Goal: Share content: Share content

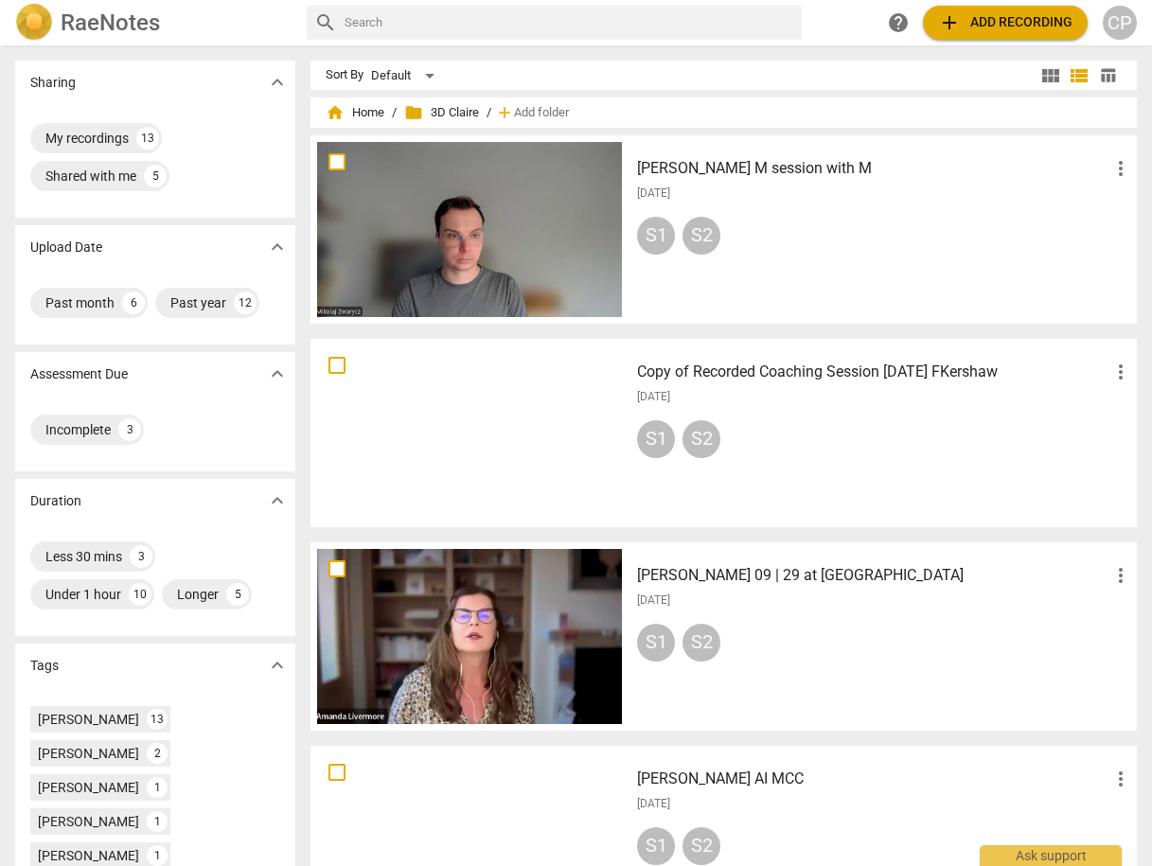
click at [706, 163] on h3 "[PERSON_NAME] M session with M" at bounding box center [873, 168] width 472 height 23
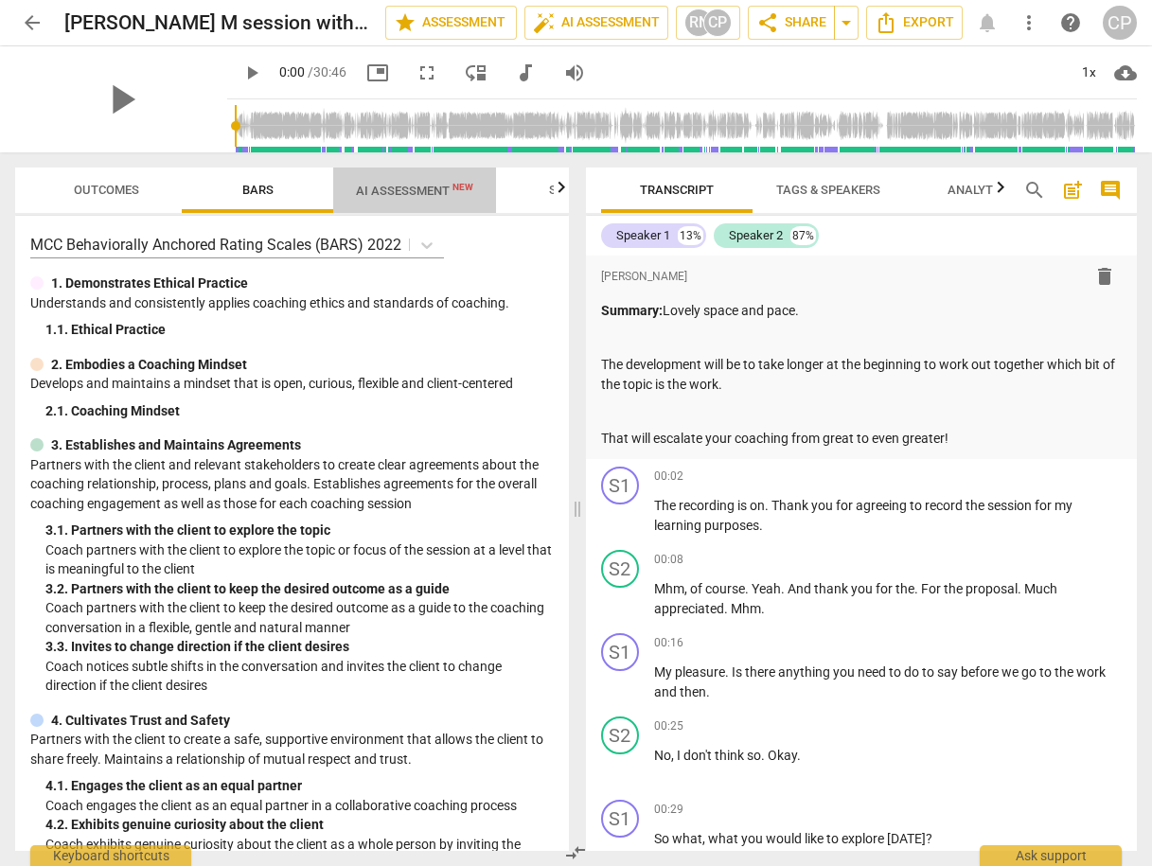
click at [415, 201] on span "AI Assessment New" at bounding box center [414, 190] width 163 height 28
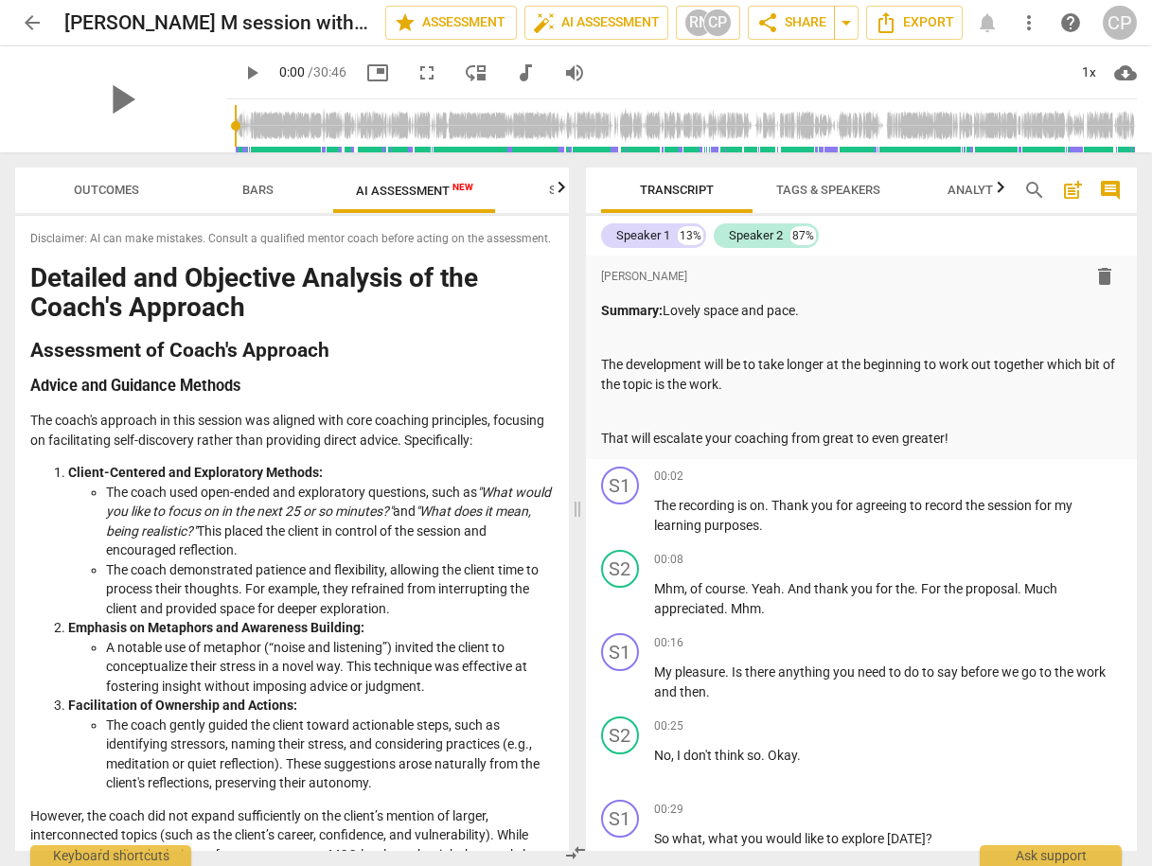
click at [91, 179] on span "Outcomes" at bounding box center [106, 191] width 111 height 26
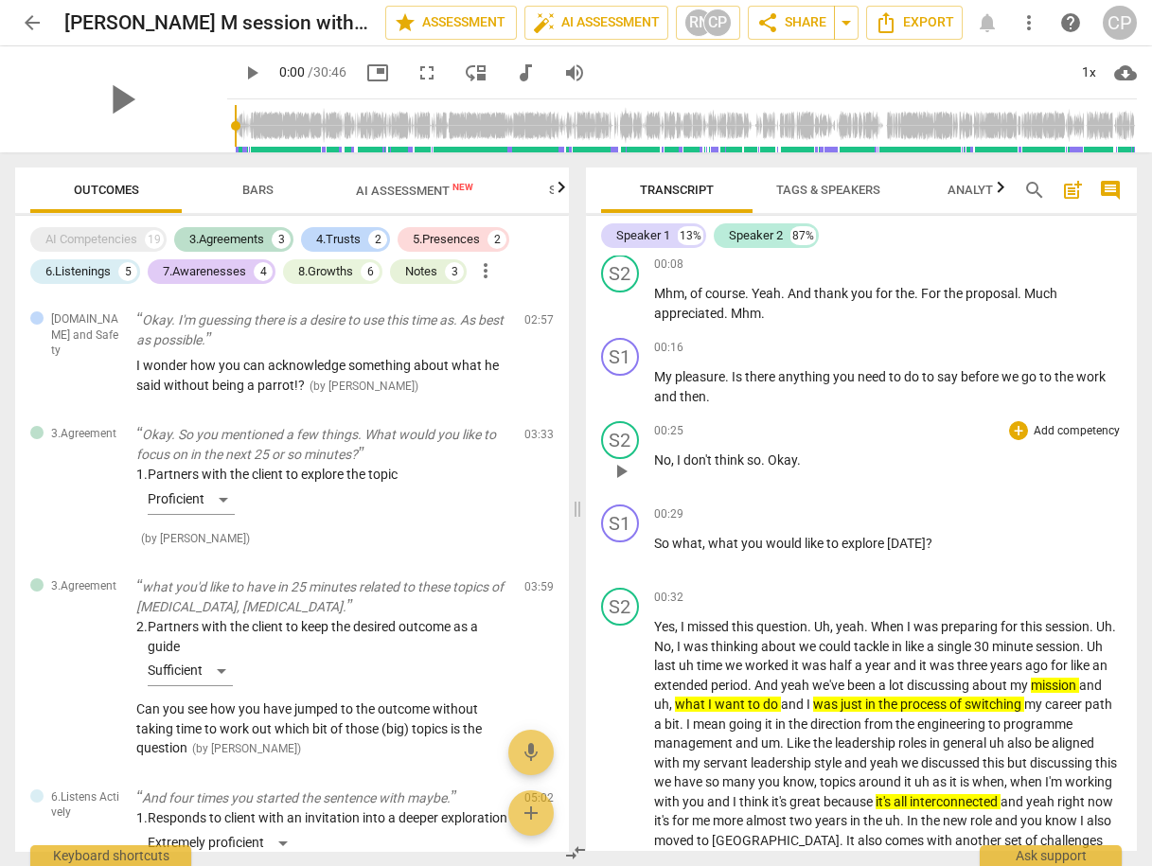
scroll to position [303, 0]
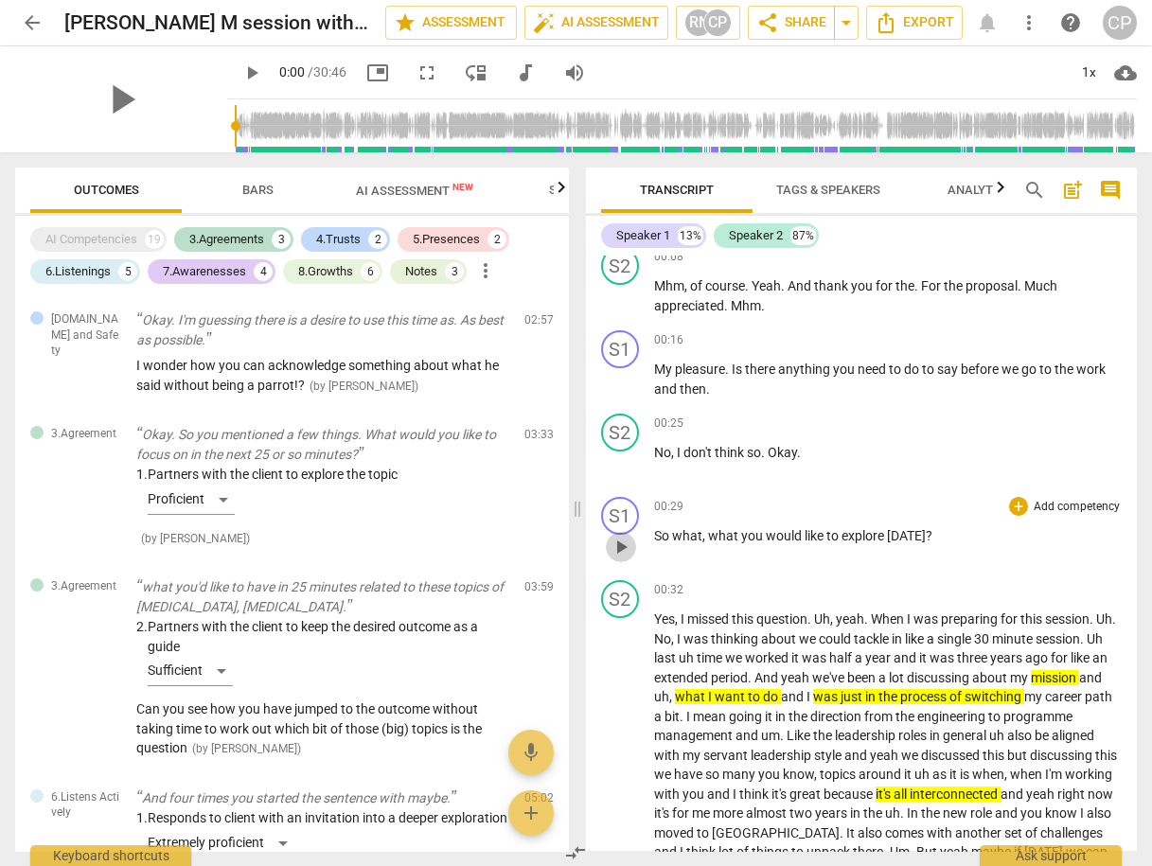
click at [625, 543] on span "play_arrow" at bounding box center [621, 547] width 23 height 23
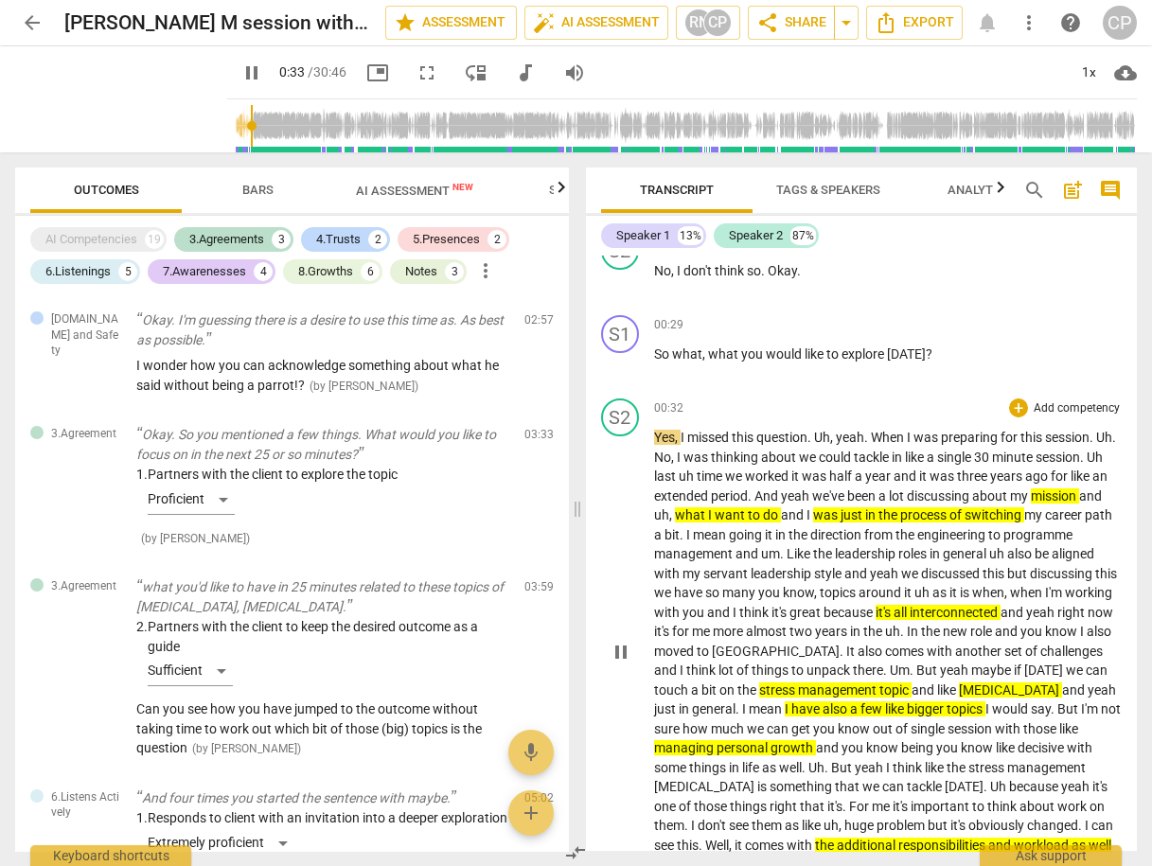
scroll to position [530, 0]
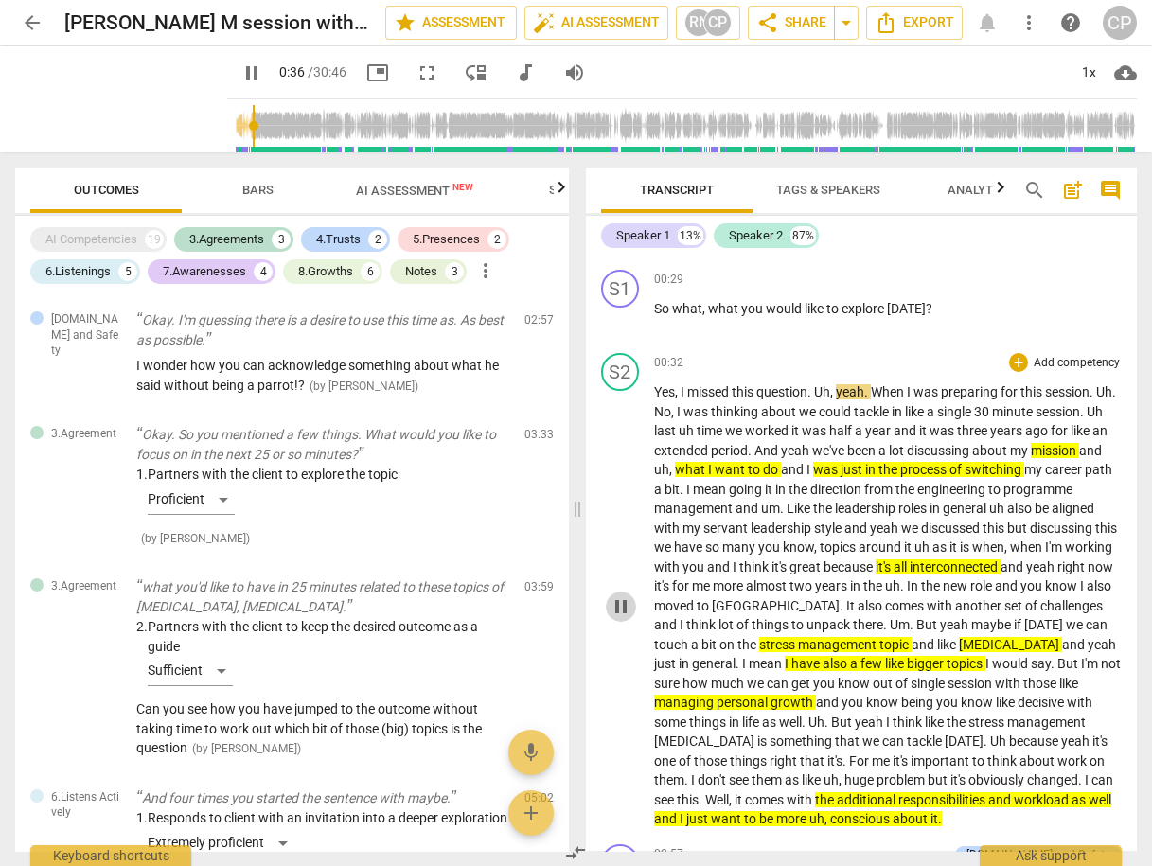
click at [620, 604] on span "pause" at bounding box center [621, 607] width 23 height 23
click at [620, 604] on span "play_arrow" at bounding box center [621, 607] width 23 height 23
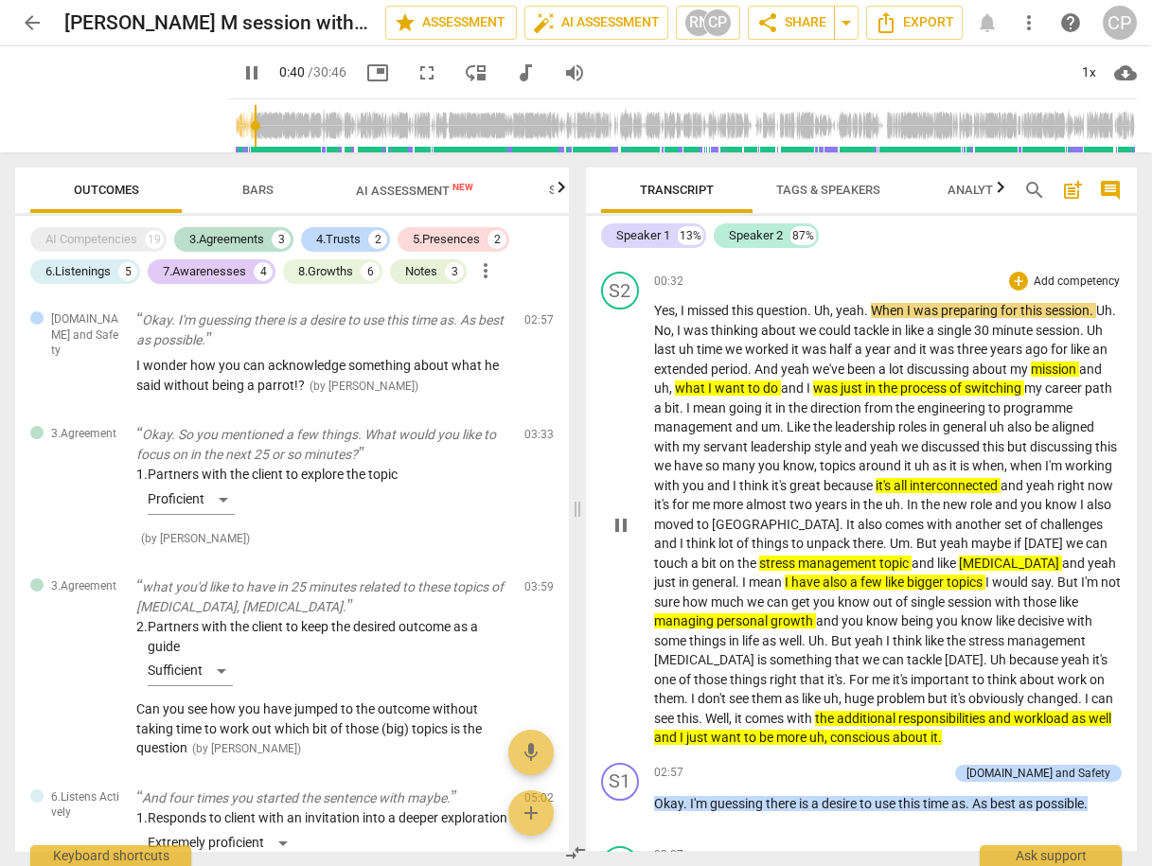
scroll to position [606, 0]
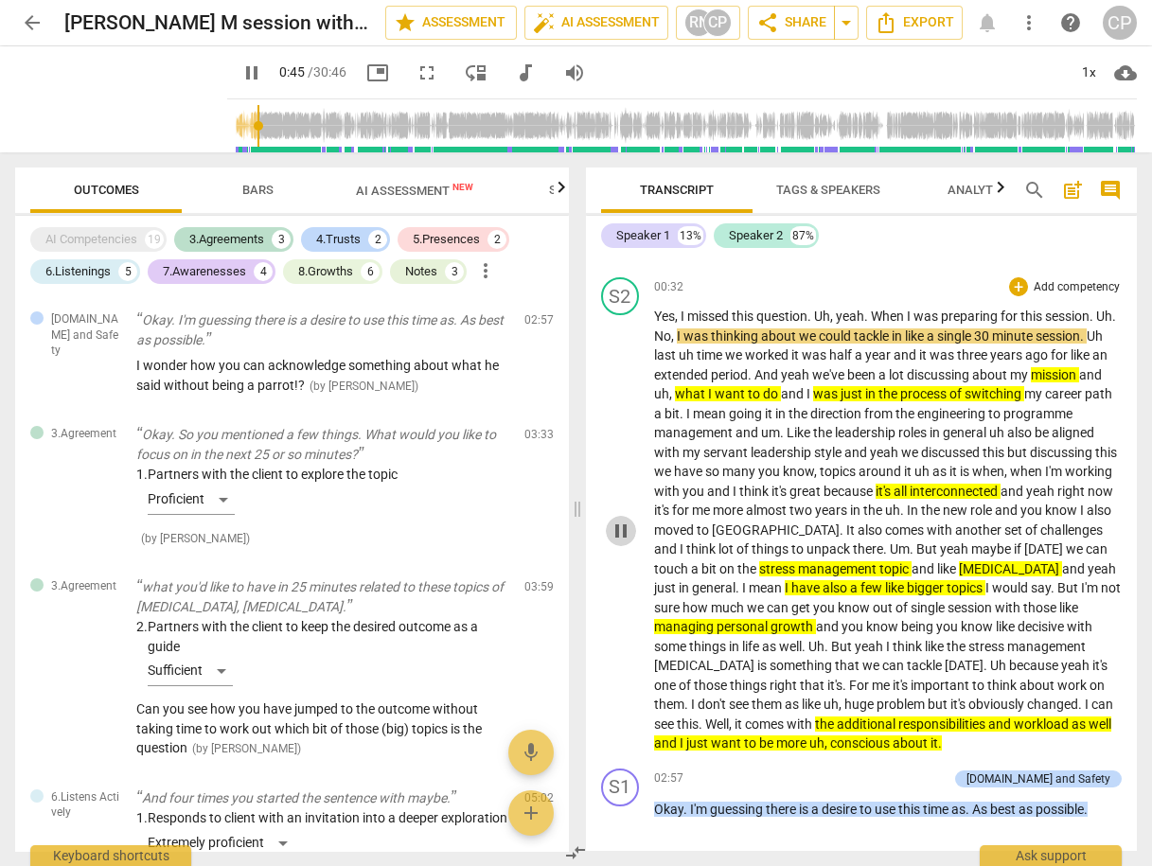
click at [623, 529] on span "pause" at bounding box center [621, 531] width 23 height 23
click at [623, 529] on span "play_arrow" at bounding box center [621, 531] width 23 height 23
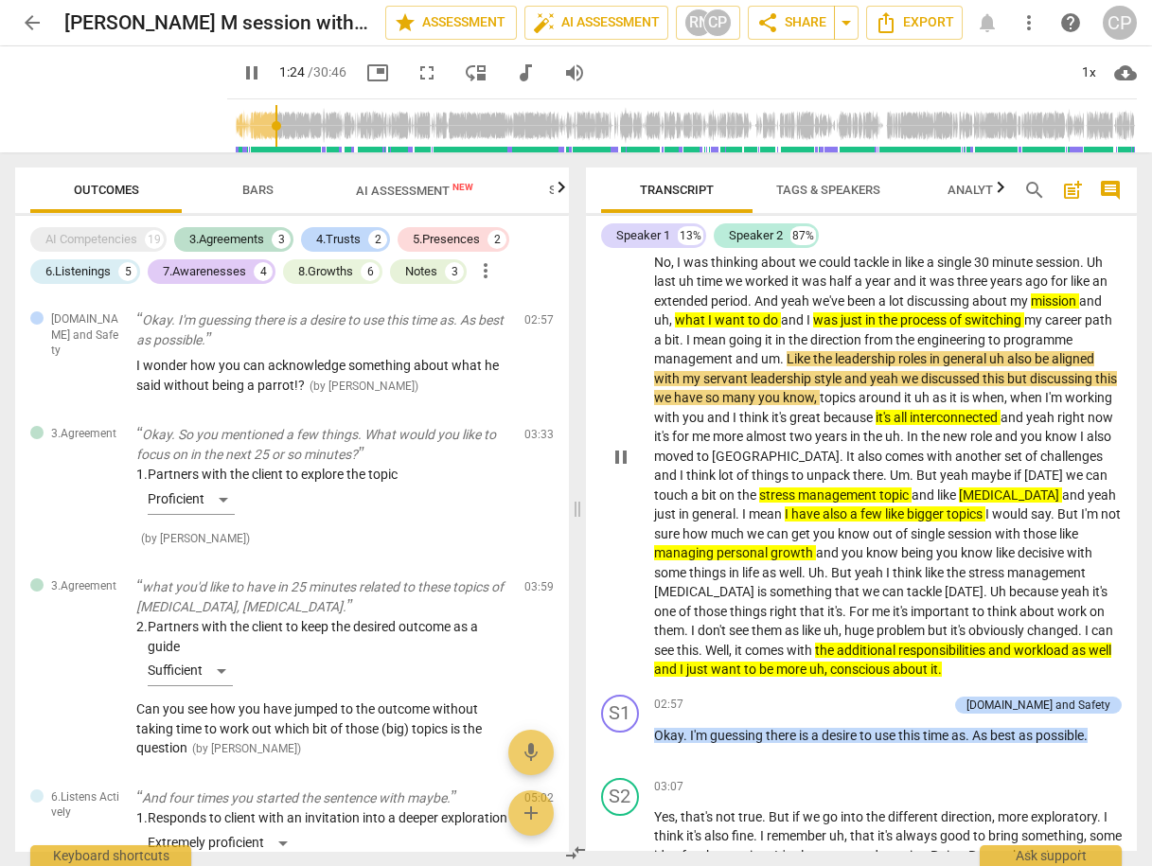
scroll to position [682, 0]
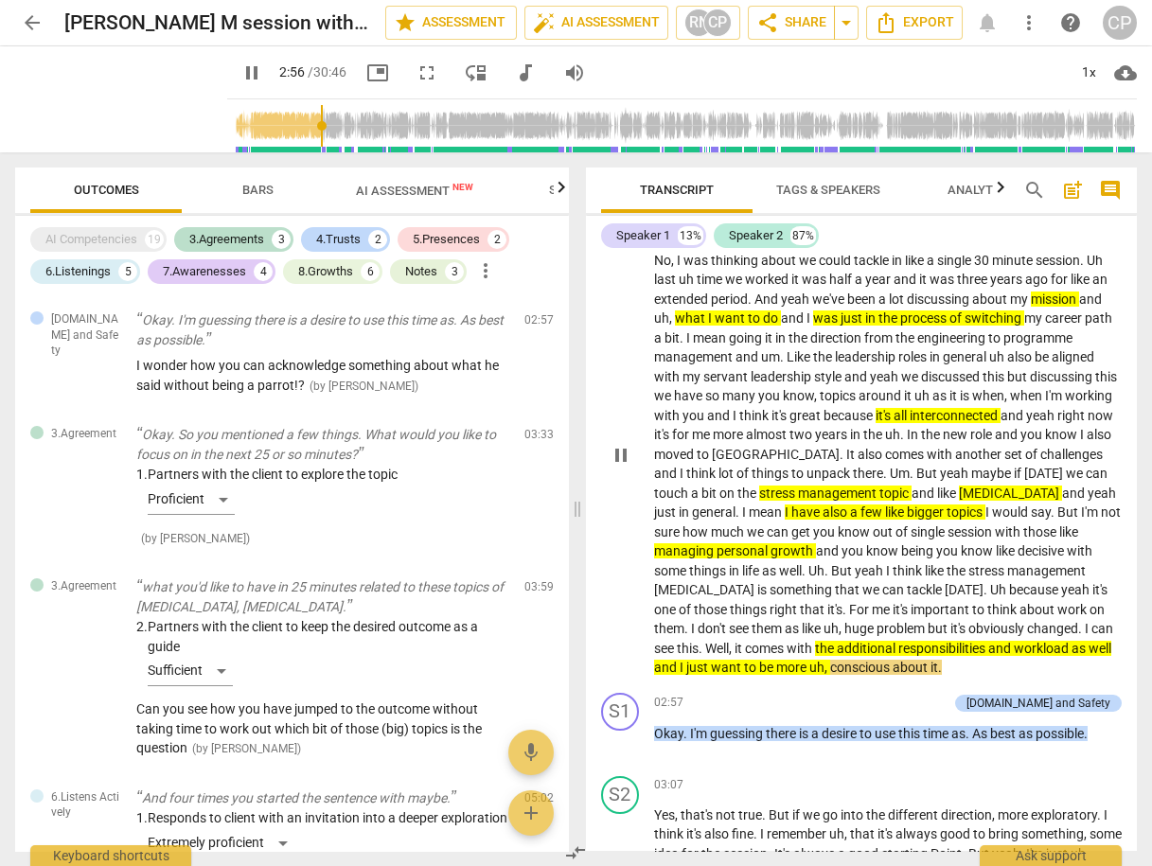
click at [621, 457] on span "pause" at bounding box center [621, 455] width 23 height 23
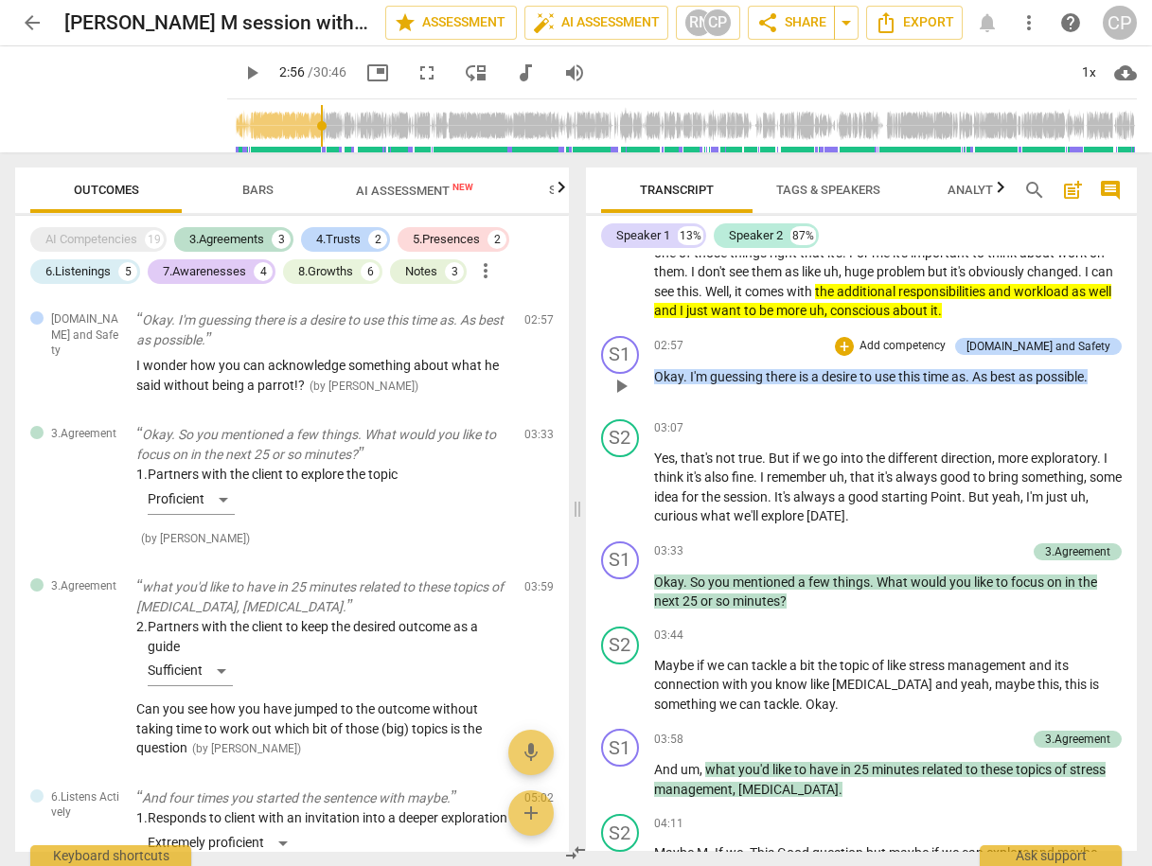
scroll to position [1060, 0]
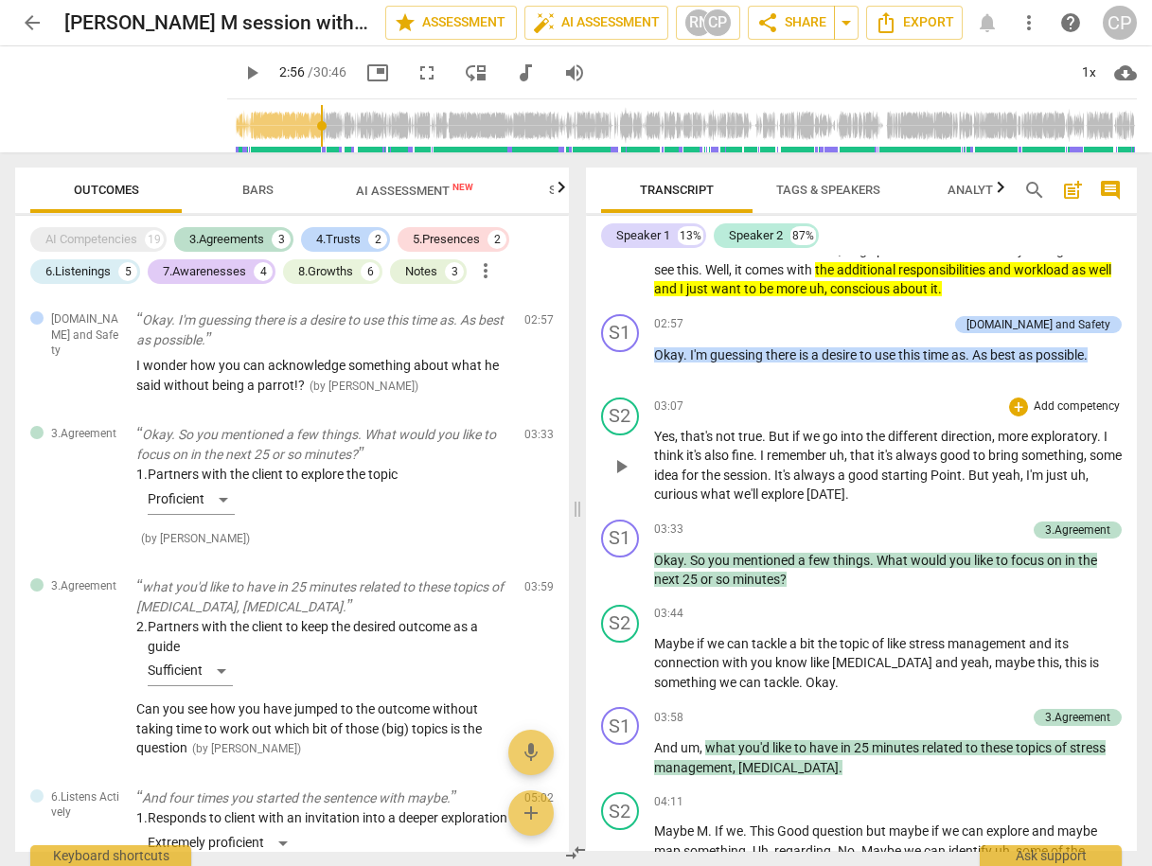
click at [624, 460] on span "play_arrow" at bounding box center [621, 466] width 23 height 23
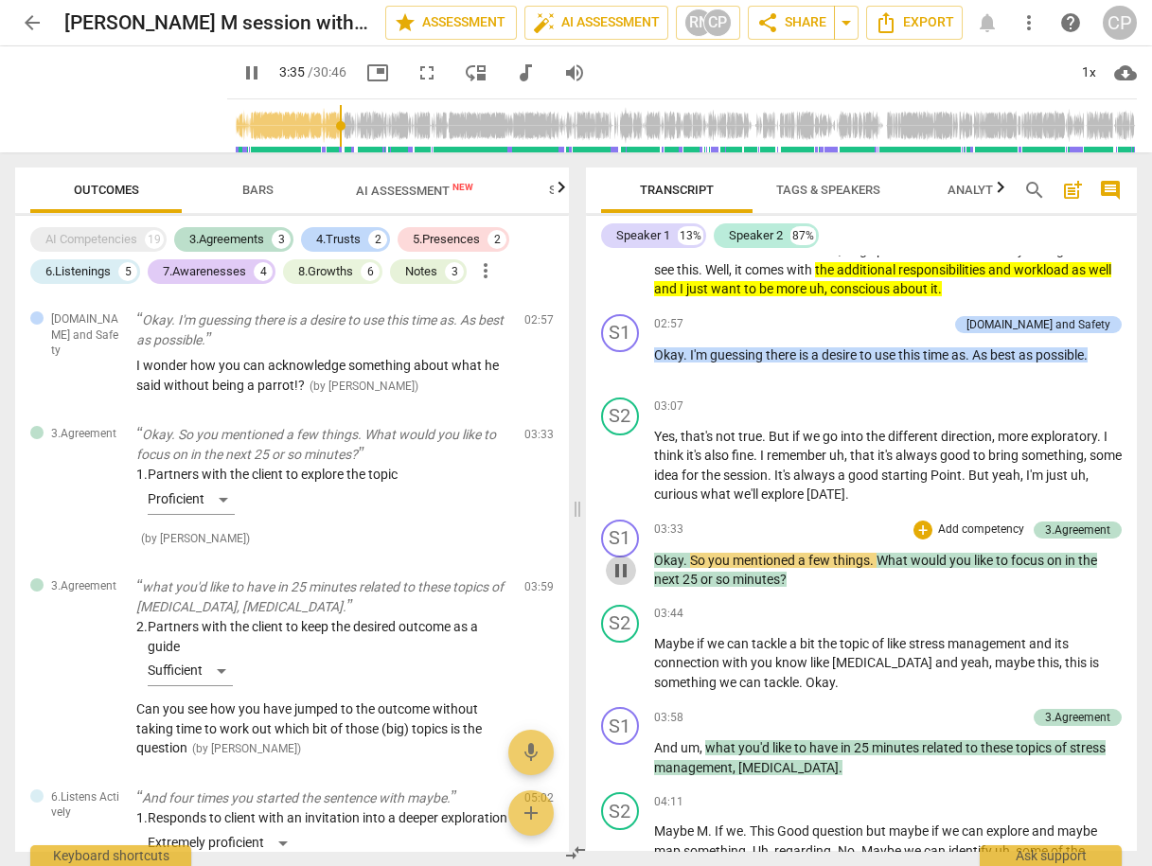
click at [623, 566] on span "pause" at bounding box center [621, 571] width 23 height 23
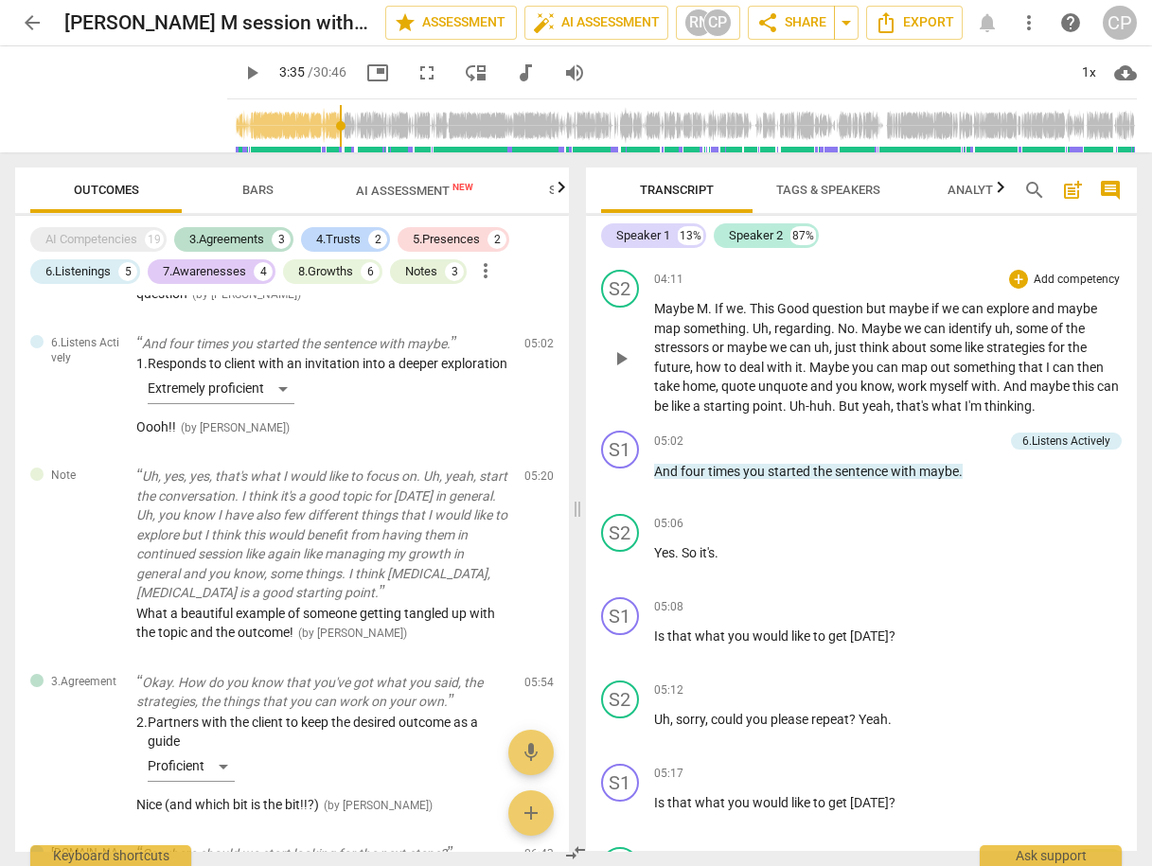
scroll to position [1591, 0]
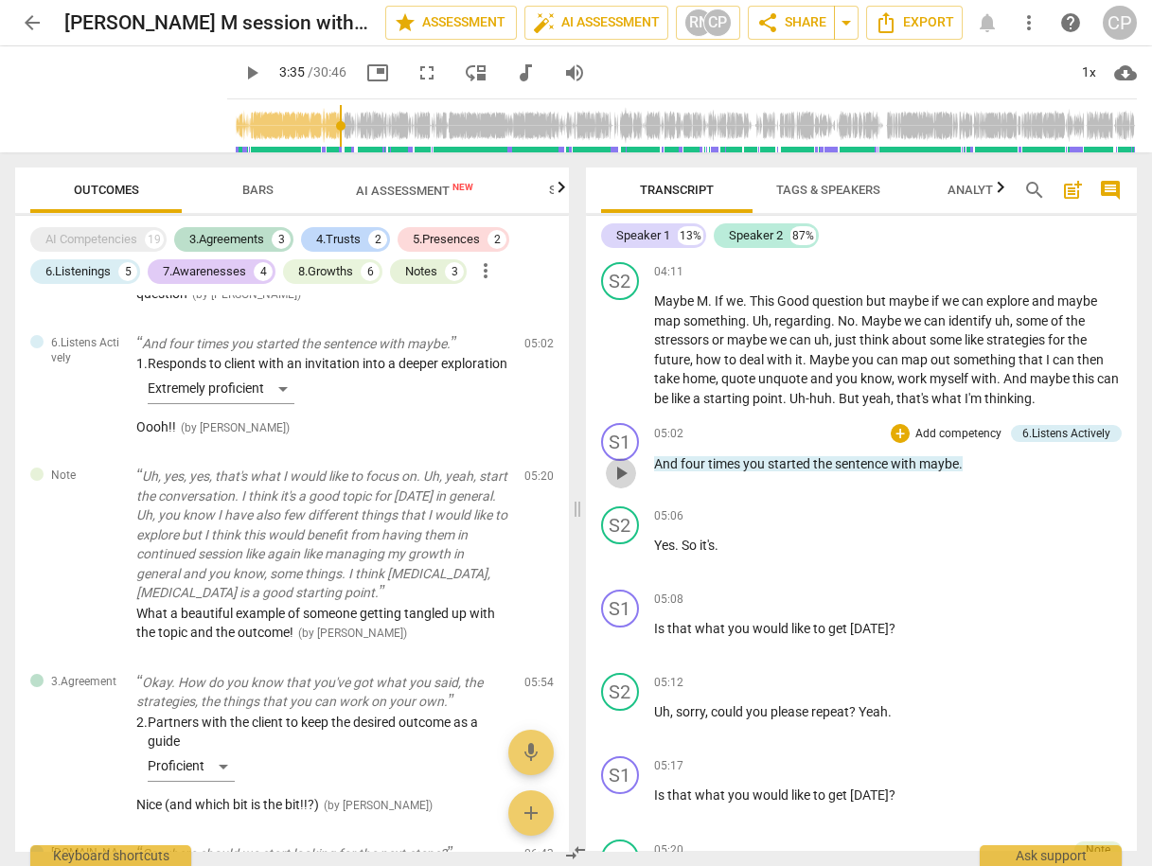
click at [625, 467] on span "play_arrow" at bounding box center [621, 473] width 23 height 23
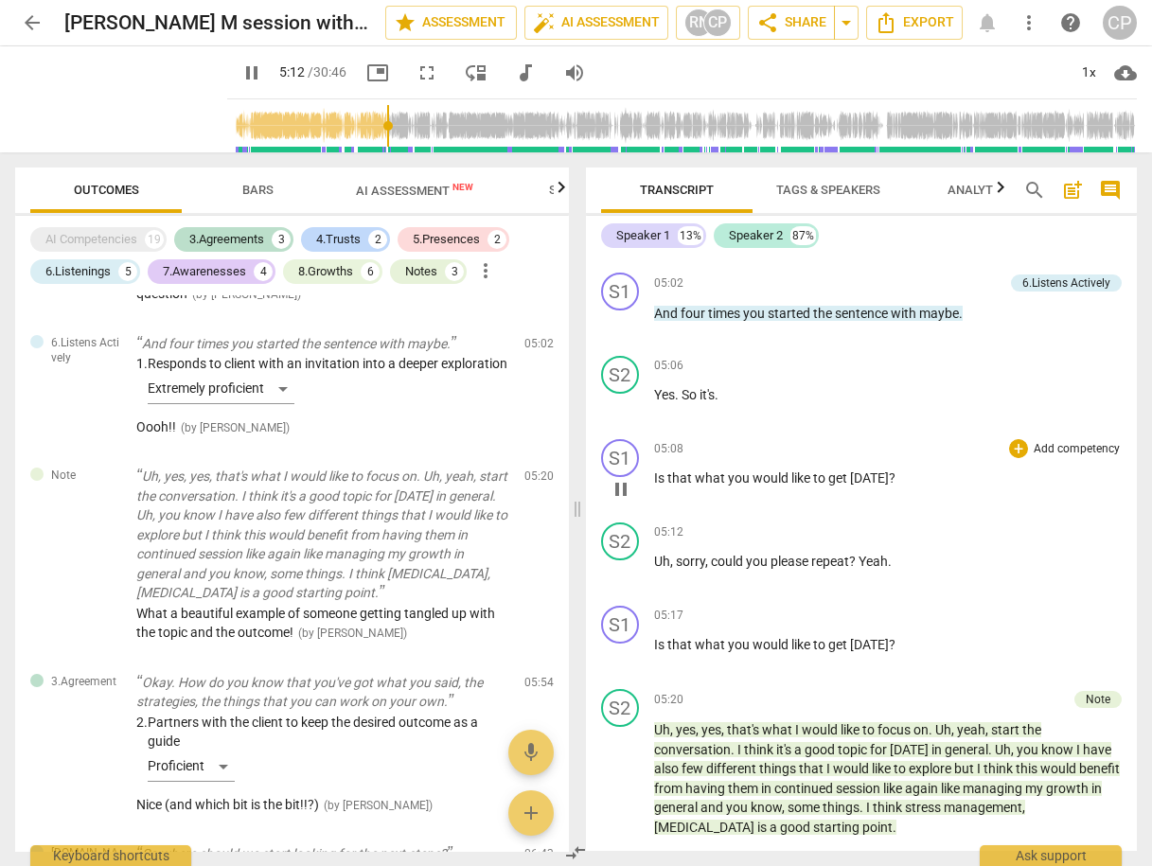
scroll to position [1742, 0]
click at [616, 644] on span "pause" at bounding box center [621, 655] width 23 height 23
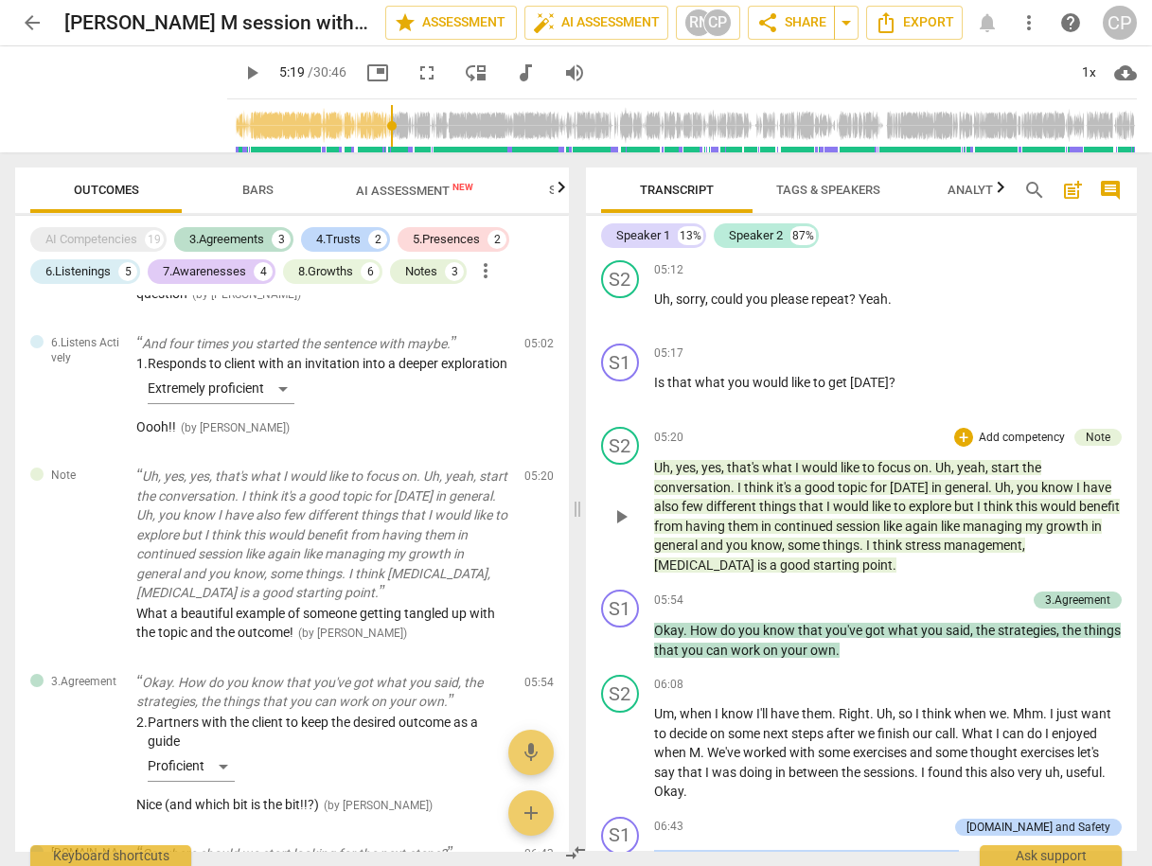
scroll to position [2045, 0]
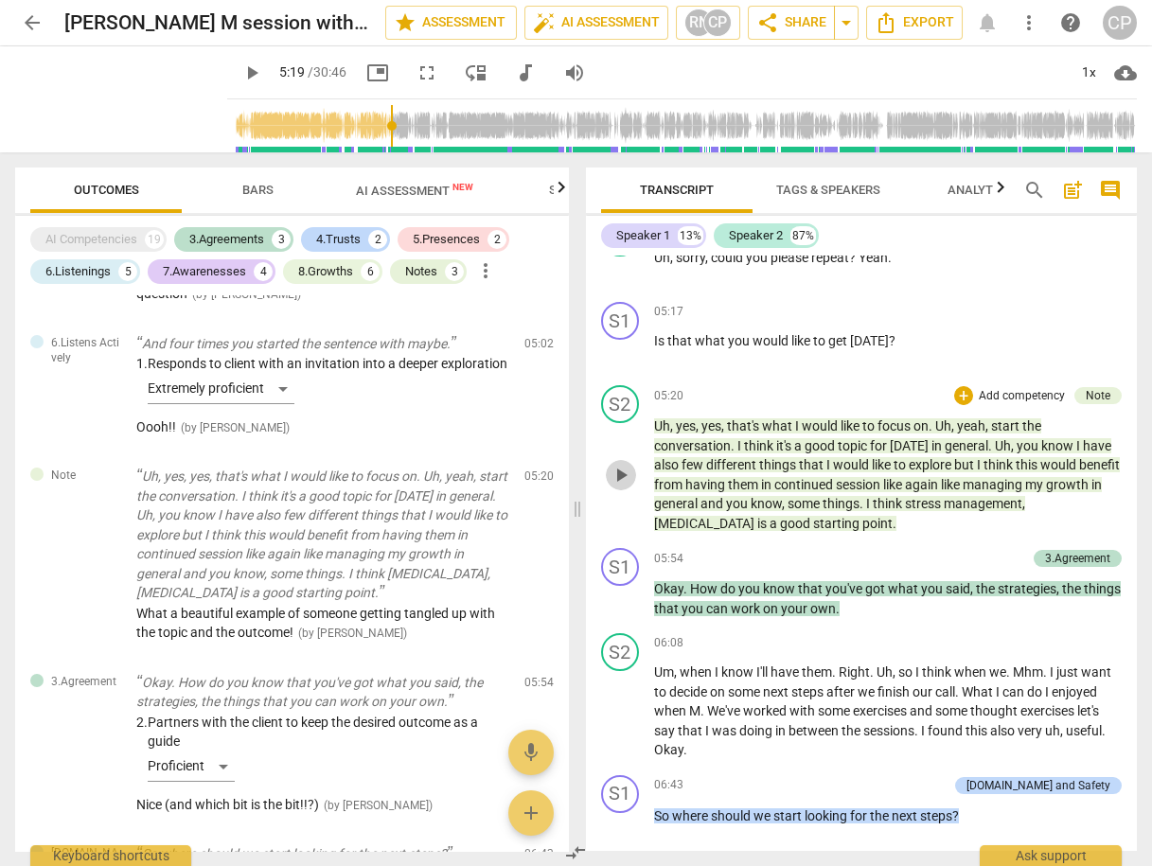
click at [619, 464] on span "play_arrow" at bounding box center [621, 475] width 23 height 23
click at [617, 467] on span "pause" at bounding box center [621, 475] width 23 height 23
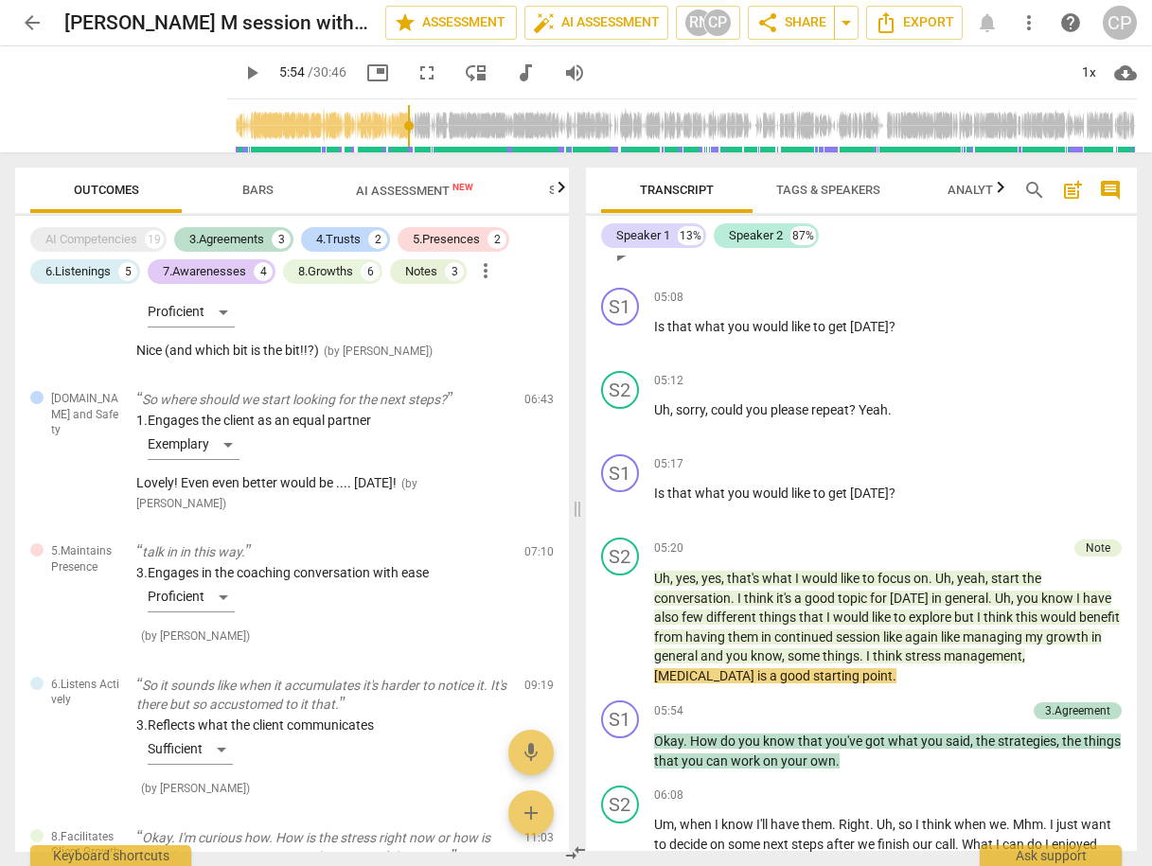
scroll to position [1894, 0]
drag, startPoint x: 650, startPoint y: 320, endPoint x: 856, endPoint y: 313, distance: 205.6
click at [844, 313] on div "S1 play_arrow pause 05:08 + Add competency keyboard_arrow_right Is that what yo…" at bounding box center [862, 320] width 552 height 83
drag, startPoint x: 904, startPoint y: 326, endPoint x: 650, endPoint y: 324, distance: 253.8
click at [650, 324] on div "S1 play_arrow pause 05:08 + Add competency keyboard_arrow_right Is that what yo…" at bounding box center [862, 320] width 552 height 83
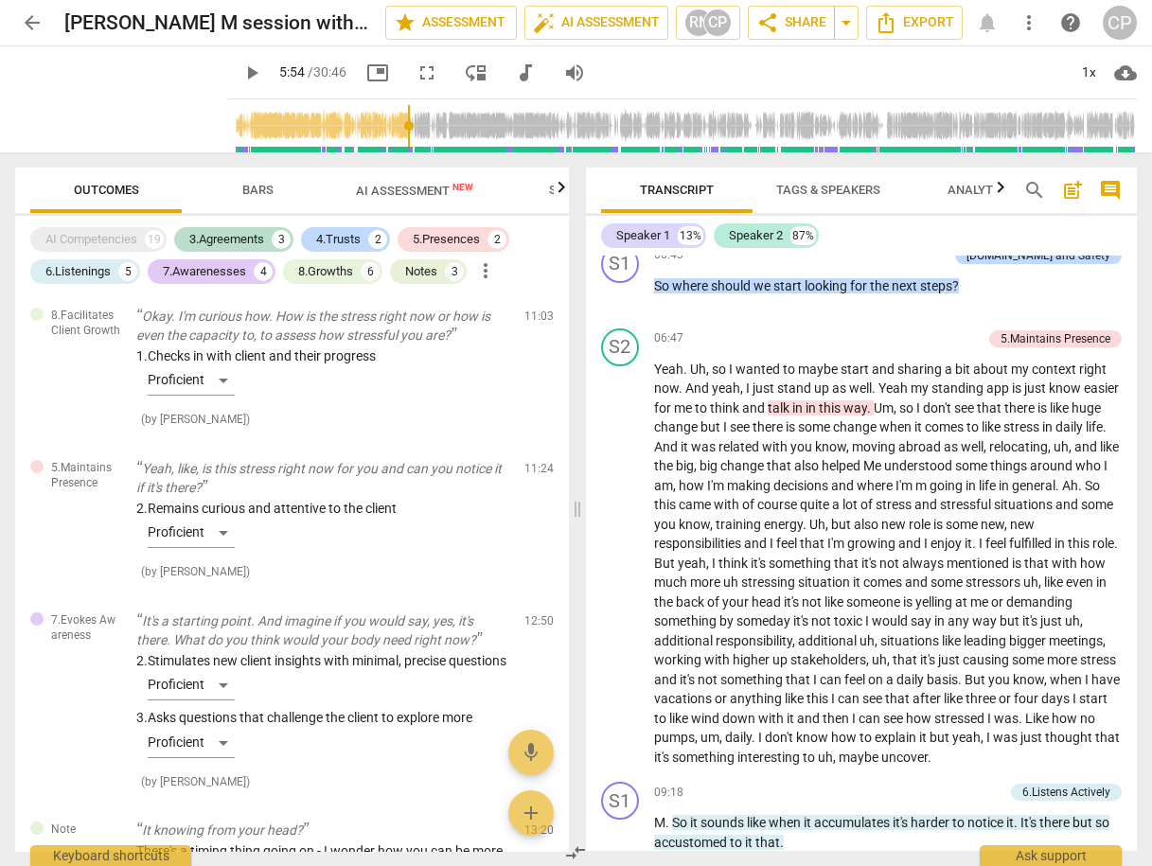
scroll to position [1439, 0]
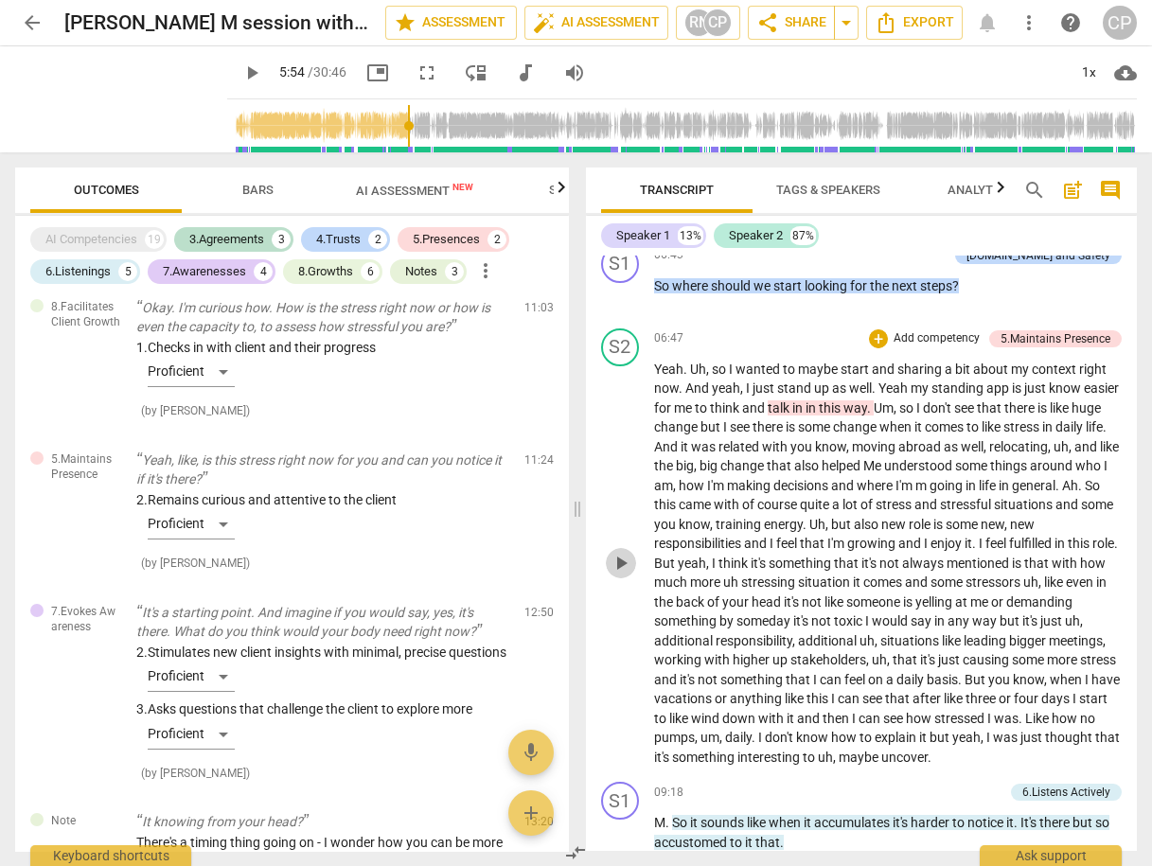
click at [621, 552] on span "play_arrow" at bounding box center [621, 563] width 23 height 23
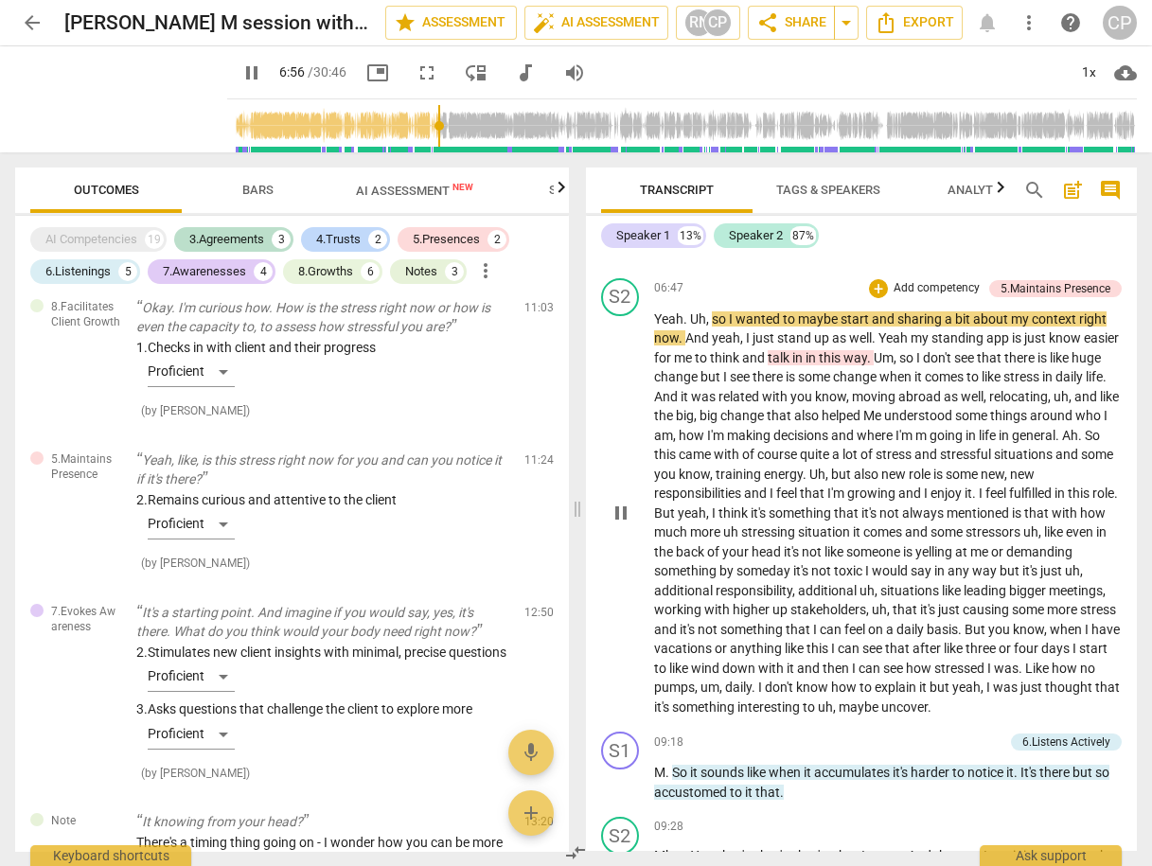
scroll to position [2651, 0]
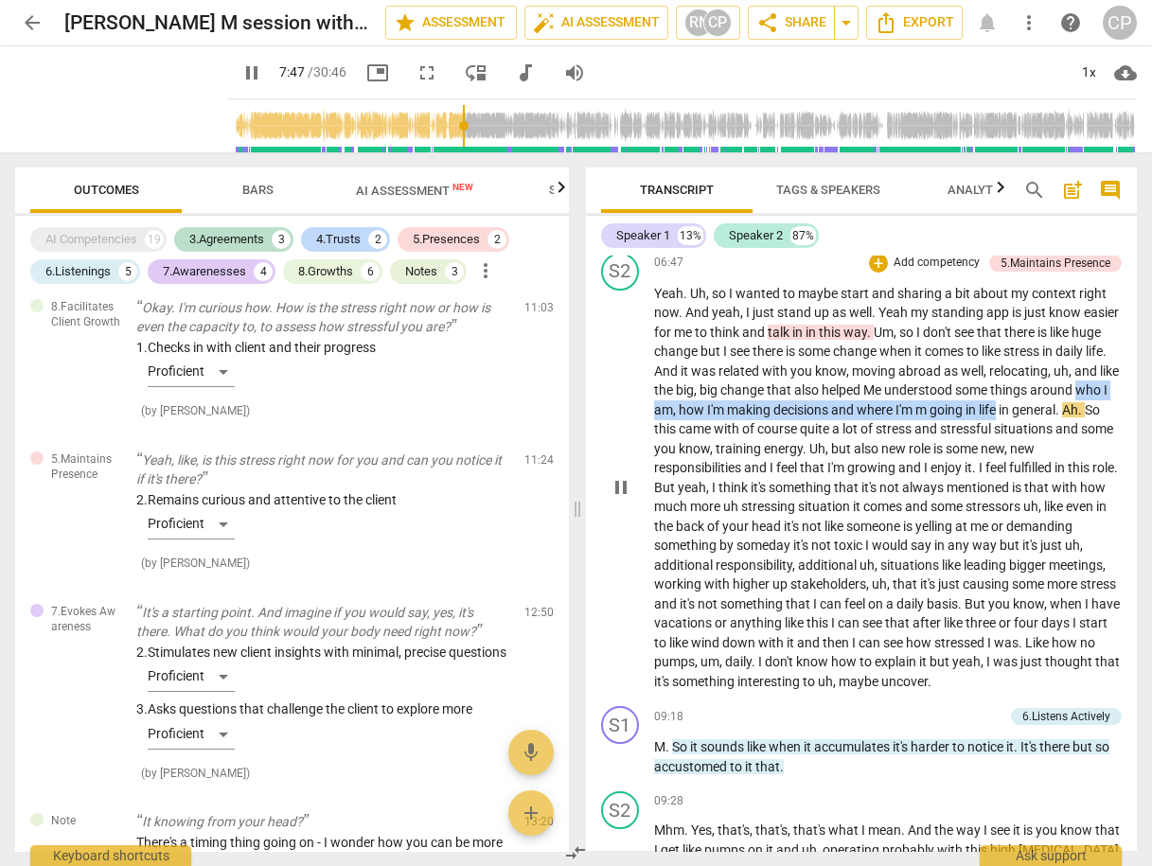
drag, startPoint x: 696, startPoint y: 398, endPoint x: 1075, endPoint y: 386, distance: 378.9
click at [1081, 402] on p "Yeah . Uh , so I wanted to maybe start and sharing a bit about my context right…" at bounding box center [888, 488] width 469 height 408
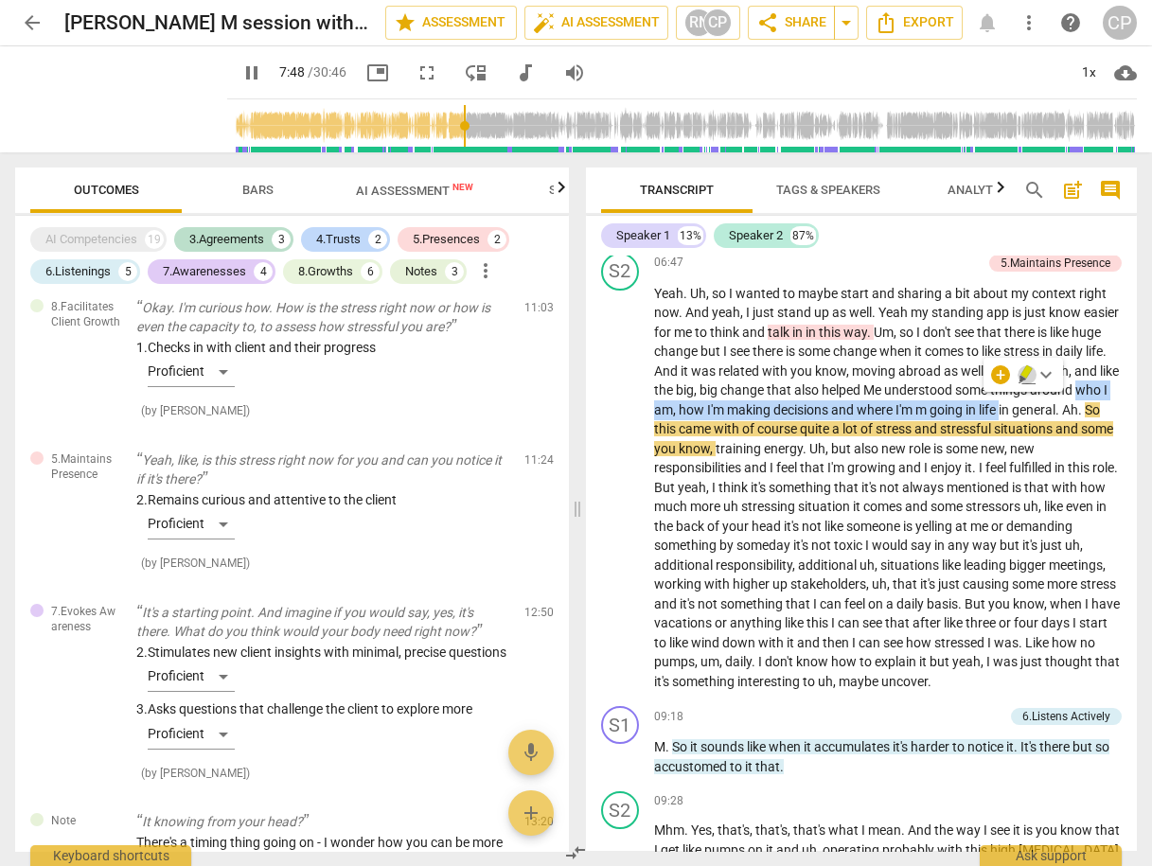
click at [1026, 375] on icon "button" at bounding box center [1026, 371] width 11 height 13
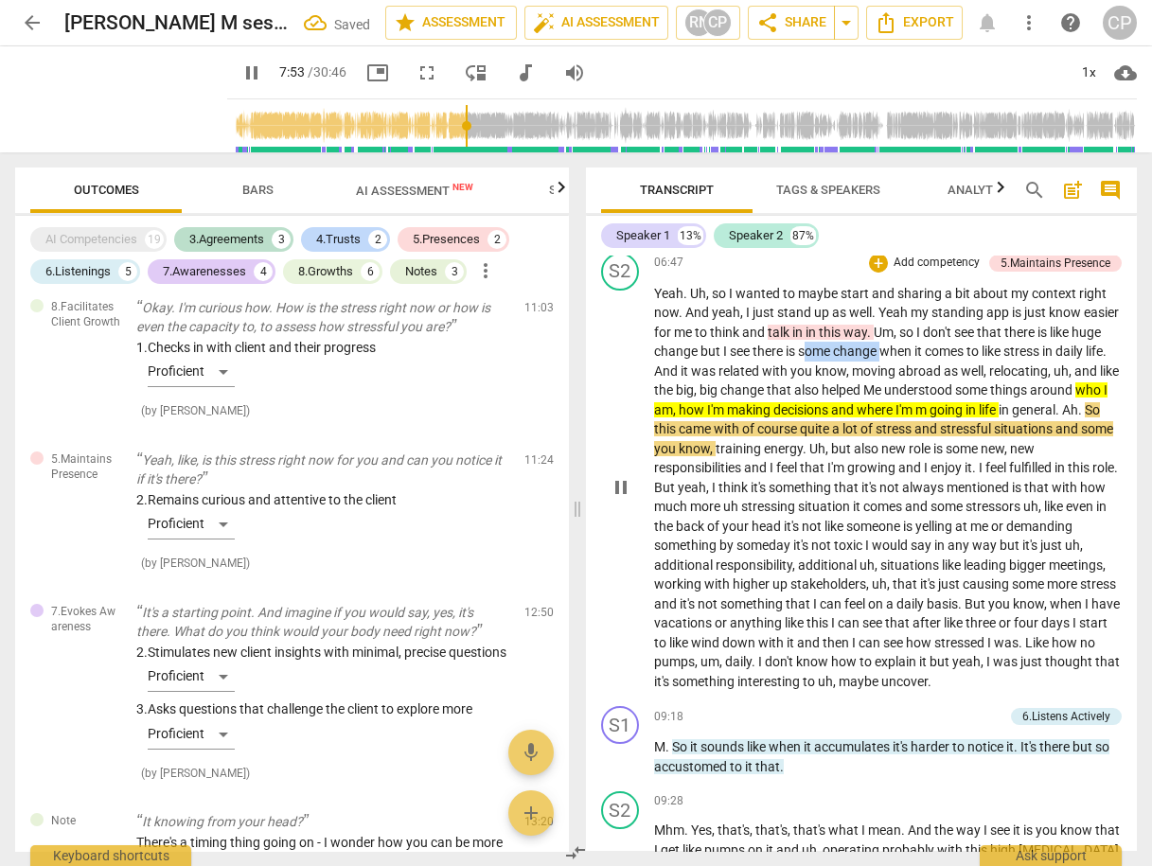
drag, startPoint x: 835, startPoint y: 342, endPoint x: 918, endPoint y: 340, distance: 82.4
click at [918, 340] on p "Yeah . Uh , so I wanted to maybe start and sharing a bit about my context right…" at bounding box center [888, 488] width 469 height 408
click at [953, 318] on icon "button" at bounding box center [957, 314] width 11 height 13
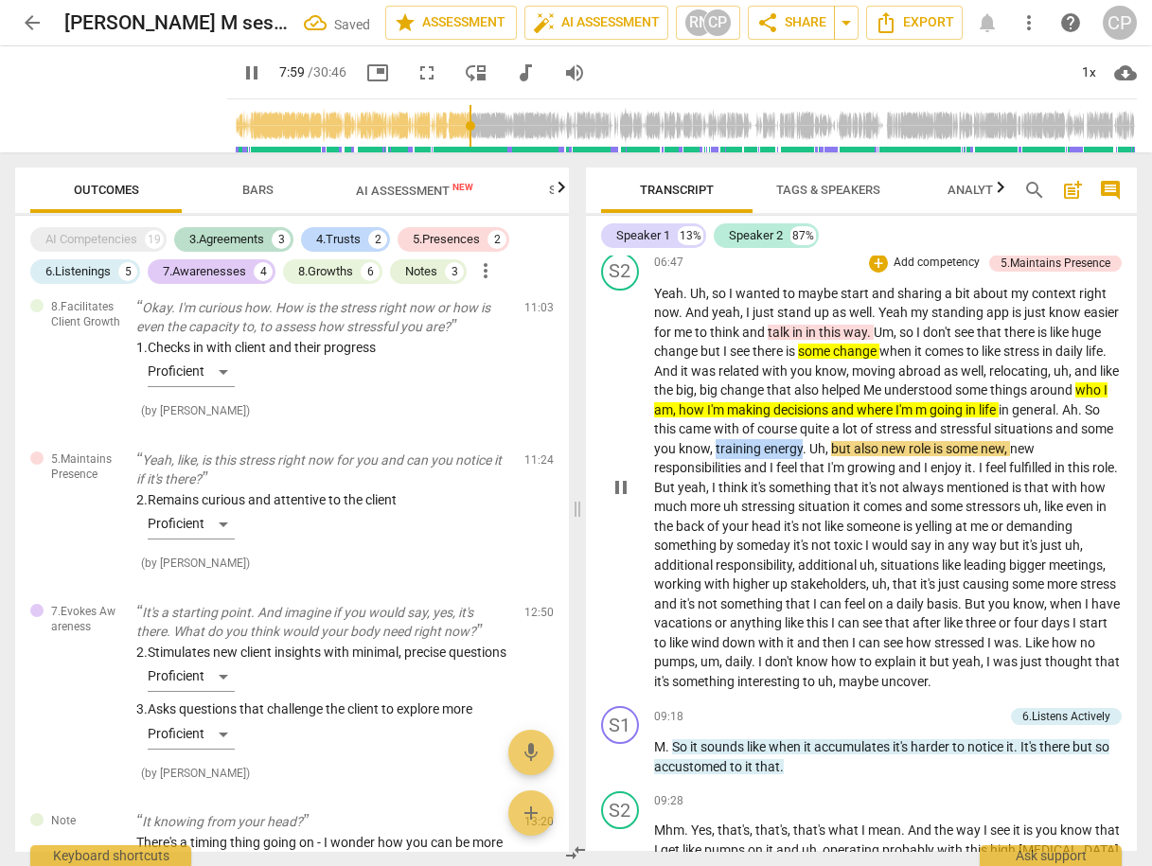
drag, startPoint x: 837, startPoint y: 437, endPoint x: 922, endPoint y: 437, distance: 85.2
click at [922, 437] on p "Yeah . Uh , so I wanted to maybe start and sharing a bit about my context right…" at bounding box center [888, 488] width 469 height 408
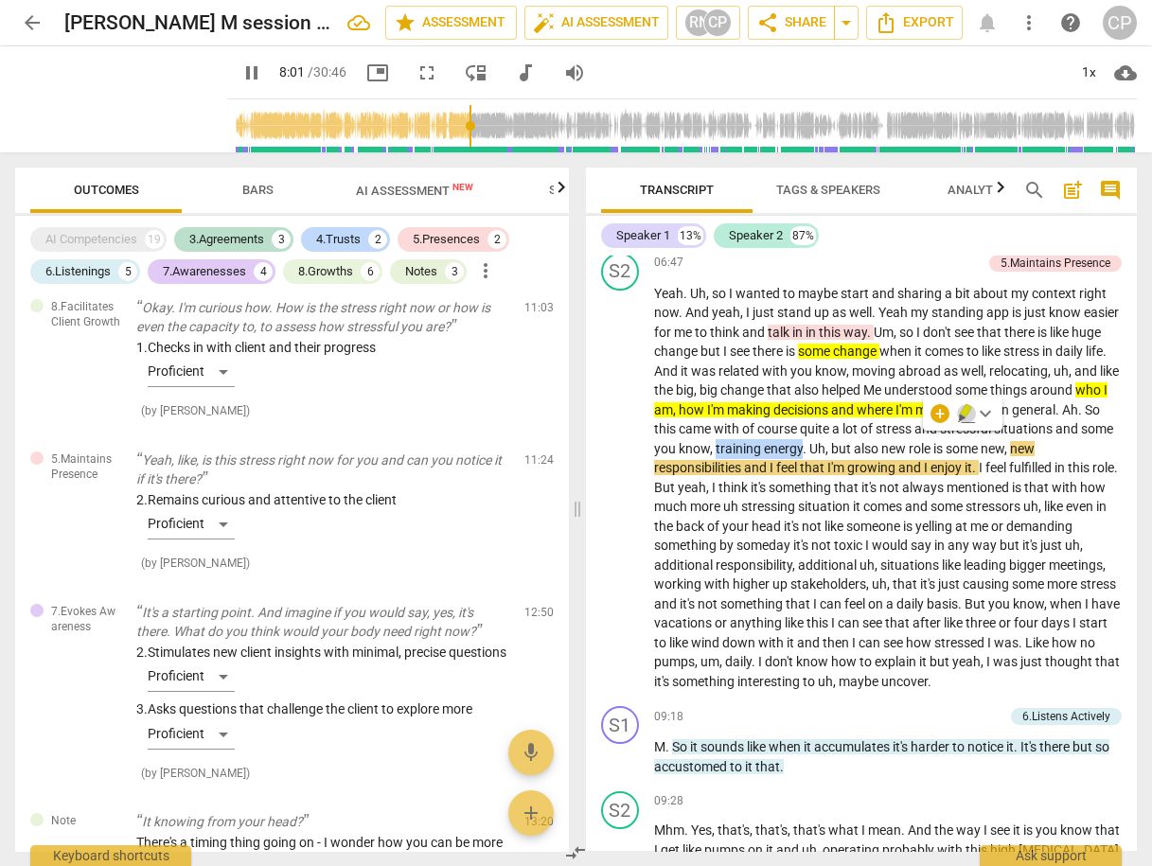
click at [962, 413] on icon "button" at bounding box center [965, 410] width 11 height 13
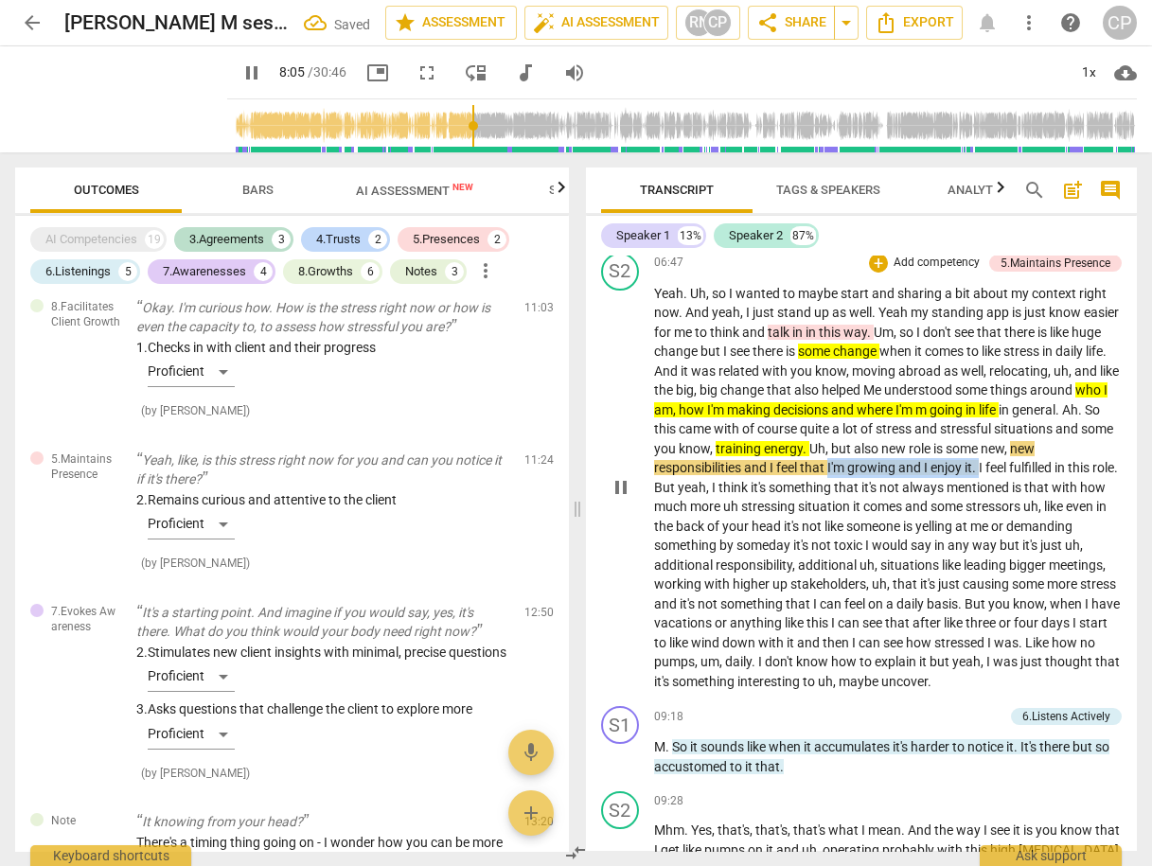
drag, startPoint x: 884, startPoint y: 455, endPoint x: 1037, endPoint y: 452, distance: 152.5
click at [1037, 452] on p "Yeah . Uh , so I wanted to maybe start and sharing a bit about my context right…" at bounding box center [888, 488] width 469 height 408
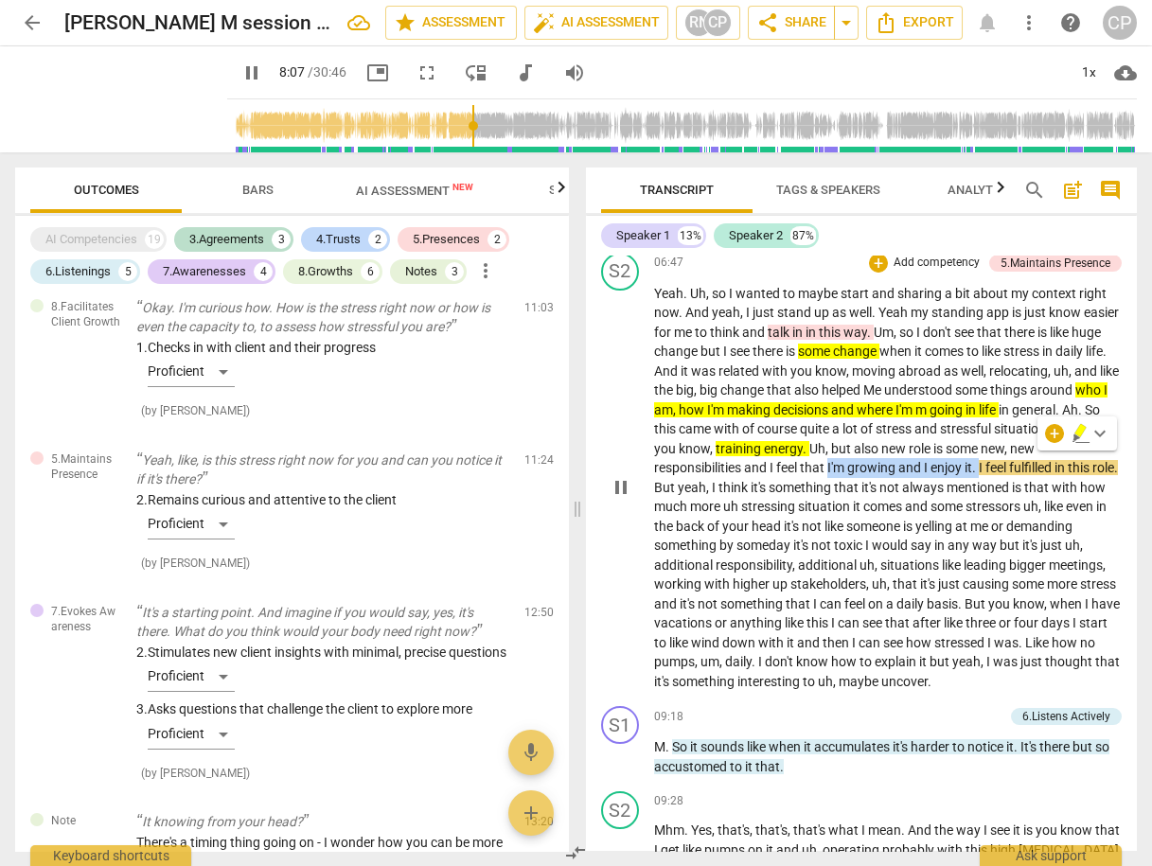
click at [1076, 437] on icon "button" at bounding box center [1077, 439] width 7 height 8
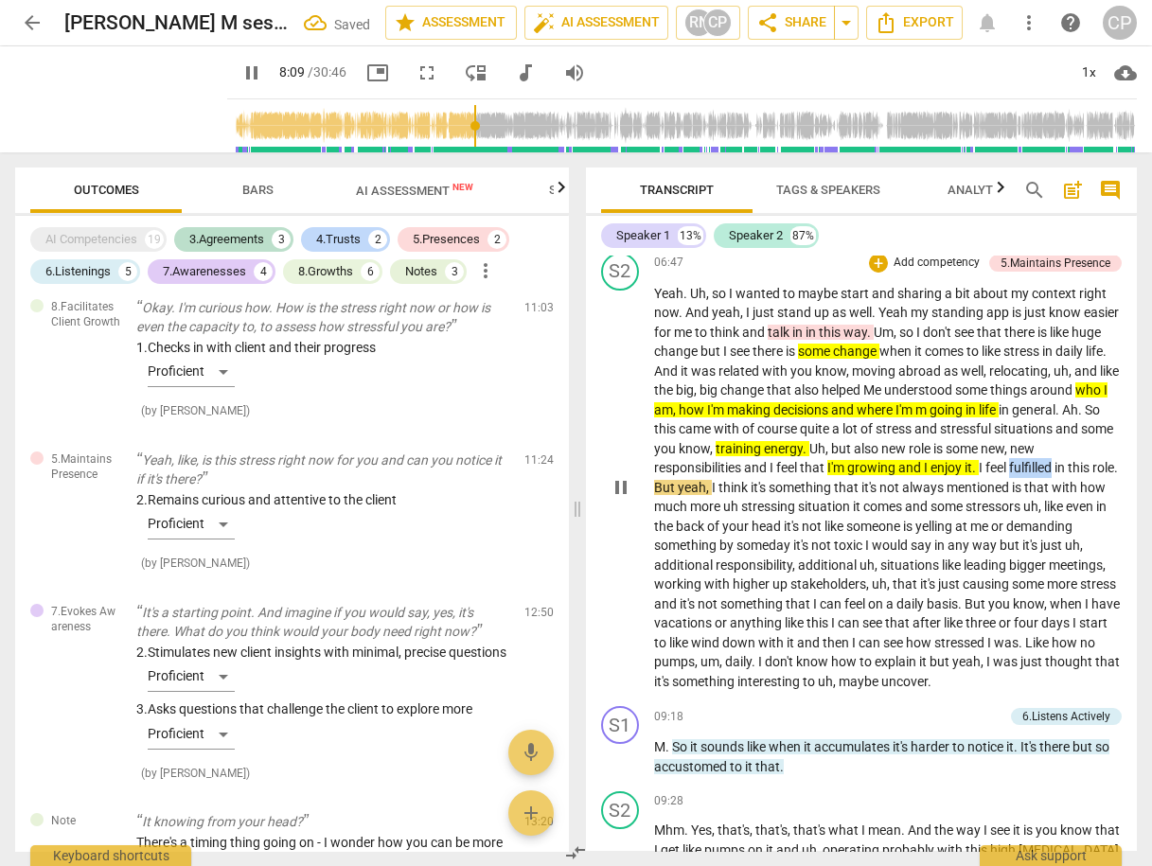
drag, startPoint x: 1069, startPoint y: 455, endPoint x: 1117, endPoint y: 454, distance: 48.3
click at [1117, 454] on div "S2 play_arrow pause 06:47 + Add competency 5.Maintains Presence keyboard_arrow_…" at bounding box center [862, 472] width 552 height 454
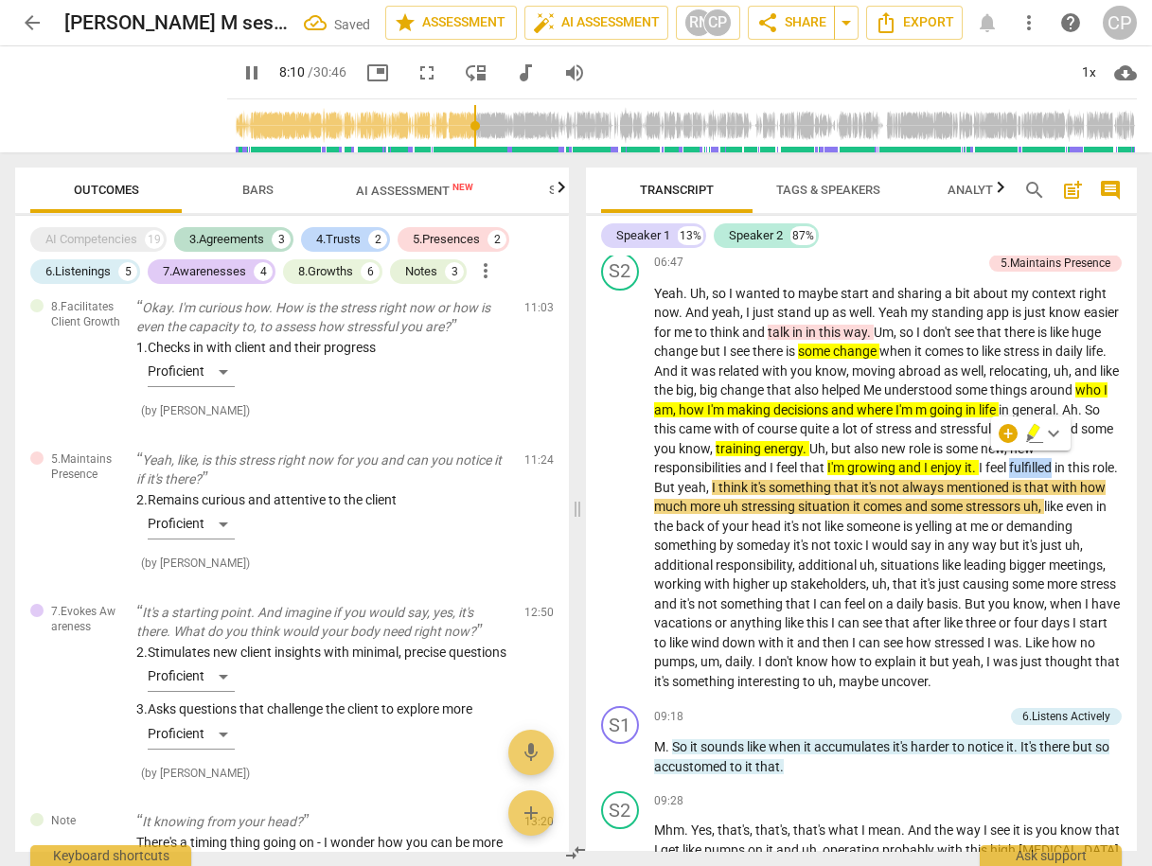
click at [1035, 435] on icon "button" at bounding box center [1034, 433] width 19 height 23
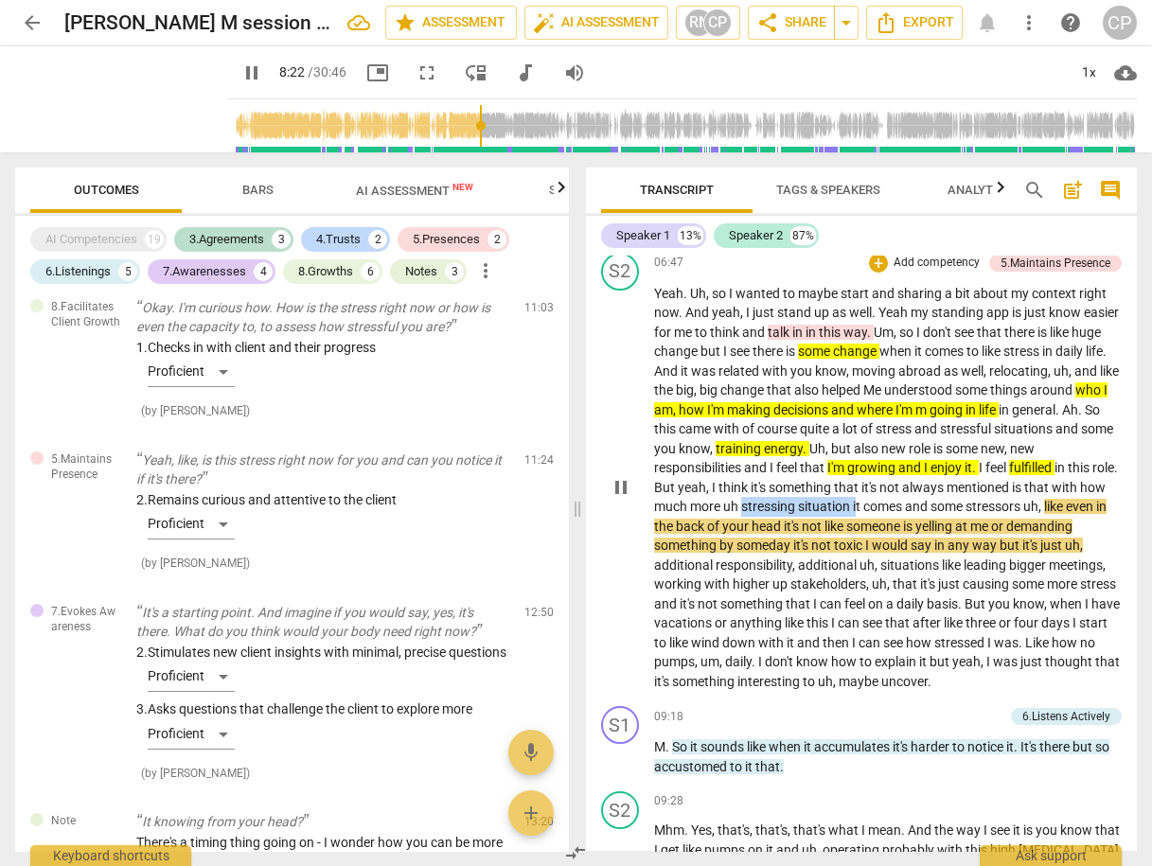
drag, startPoint x: 826, startPoint y: 496, endPoint x: 938, endPoint y: 496, distance: 112.7
click at [938, 496] on p "Yeah . Uh , so I wanted to maybe start and sharing a bit about my context right…" at bounding box center [888, 488] width 469 height 408
click at [988, 472] on icon "button" at bounding box center [989, 469] width 11 height 13
drag, startPoint x: 861, startPoint y: 541, endPoint x: 932, endPoint y: 531, distance: 71.6
click at [932, 531] on p "Yeah . Uh , so I wanted to maybe start and sharing a bit about my context right…" at bounding box center [888, 488] width 469 height 408
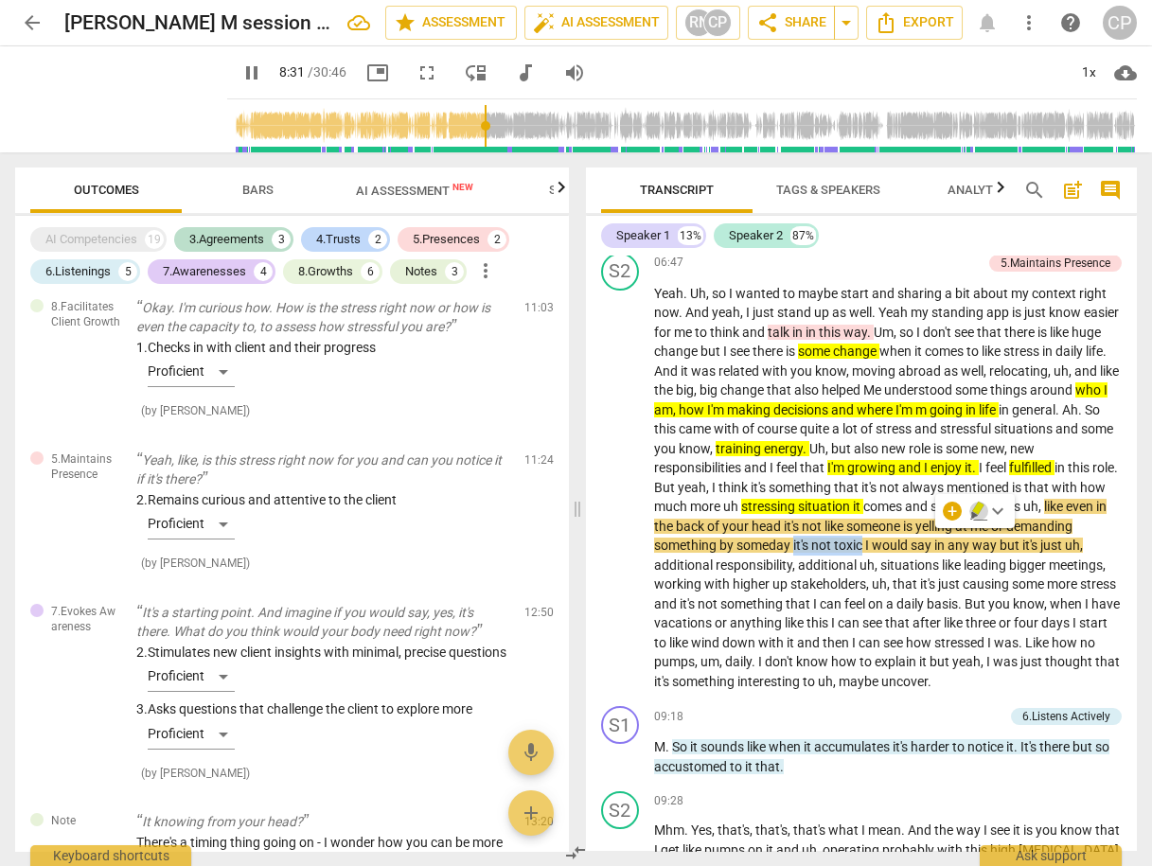
click at [972, 512] on icon "button" at bounding box center [974, 516] width 7 height 8
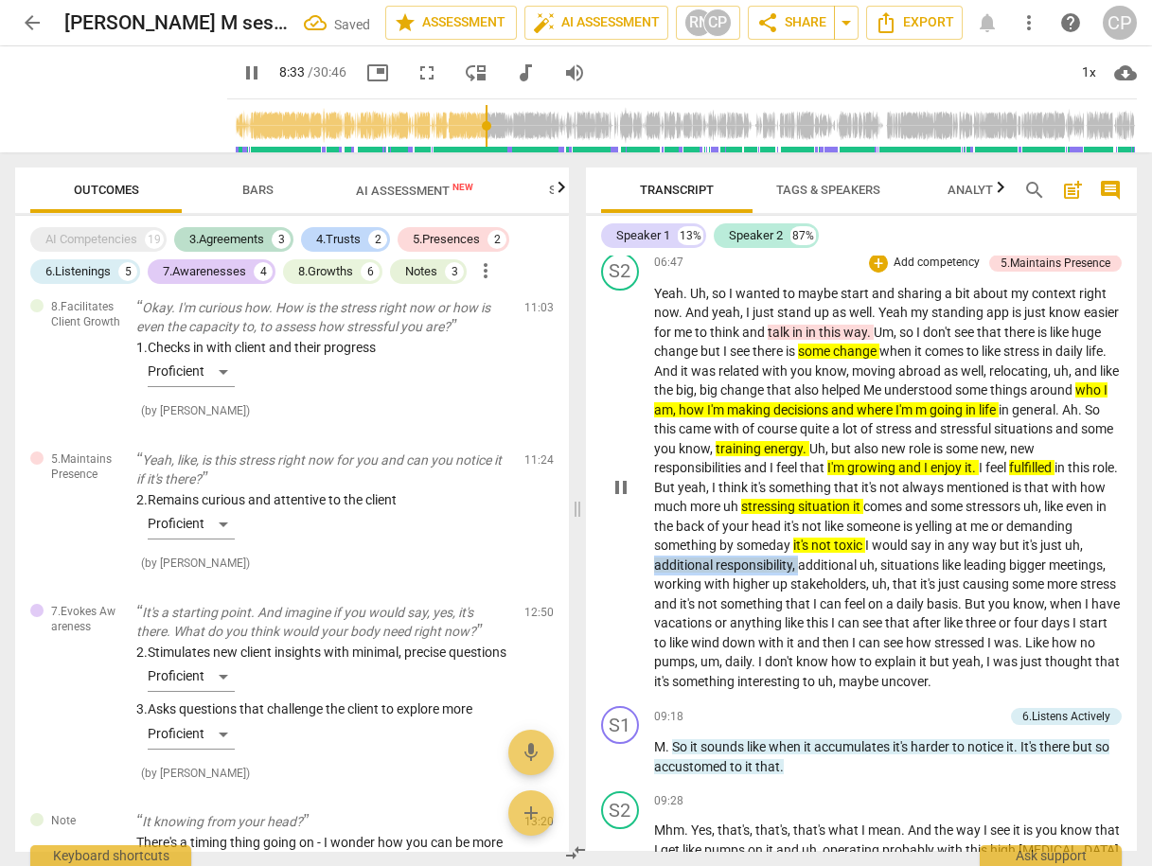
drag, startPoint x: 698, startPoint y: 556, endPoint x: 845, endPoint y: 547, distance: 147.0
click at [843, 549] on p "Yeah . Uh , so I wanted to maybe start and sharing a bit about my context right…" at bounding box center [888, 488] width 469 height 408
click at [890, 526] on icon "button" at bounding box center [886, 527] width 11 height 13
drag, startPoint x: 1059, startPoint y: 554, endPoint x: 1093, endPoint y: 549, distance: 34.4
click at [1093, 549] on p "Yeah . Uh , so I wanted to maybe start and sharing a bit about my context right…" at bounding box center [888, 488] width 469 height 408
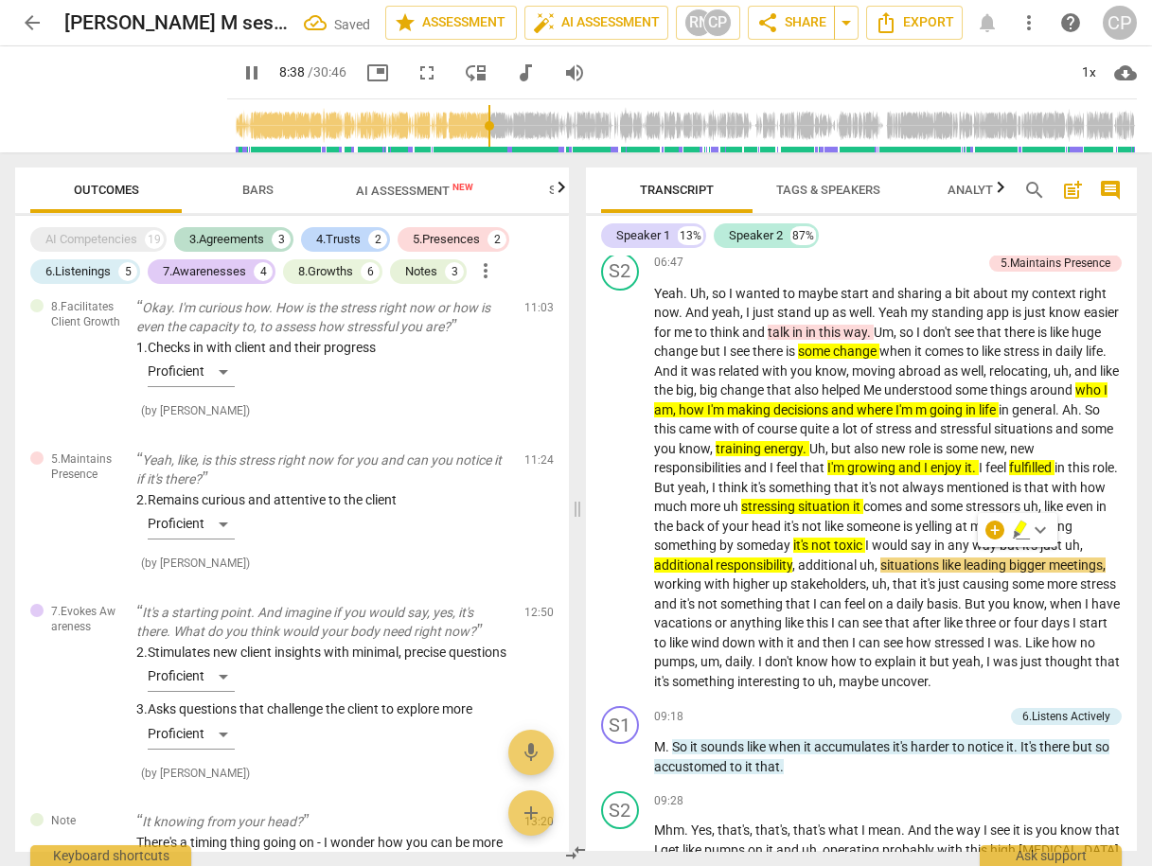
click at [1009, 530] on div "+ keyboard_arrow_down" at bounding box center [1018, 530] width 80 height 34
click at [1020, 531] on icon "button" at bounding box center [1020, 527] width 11 height 13
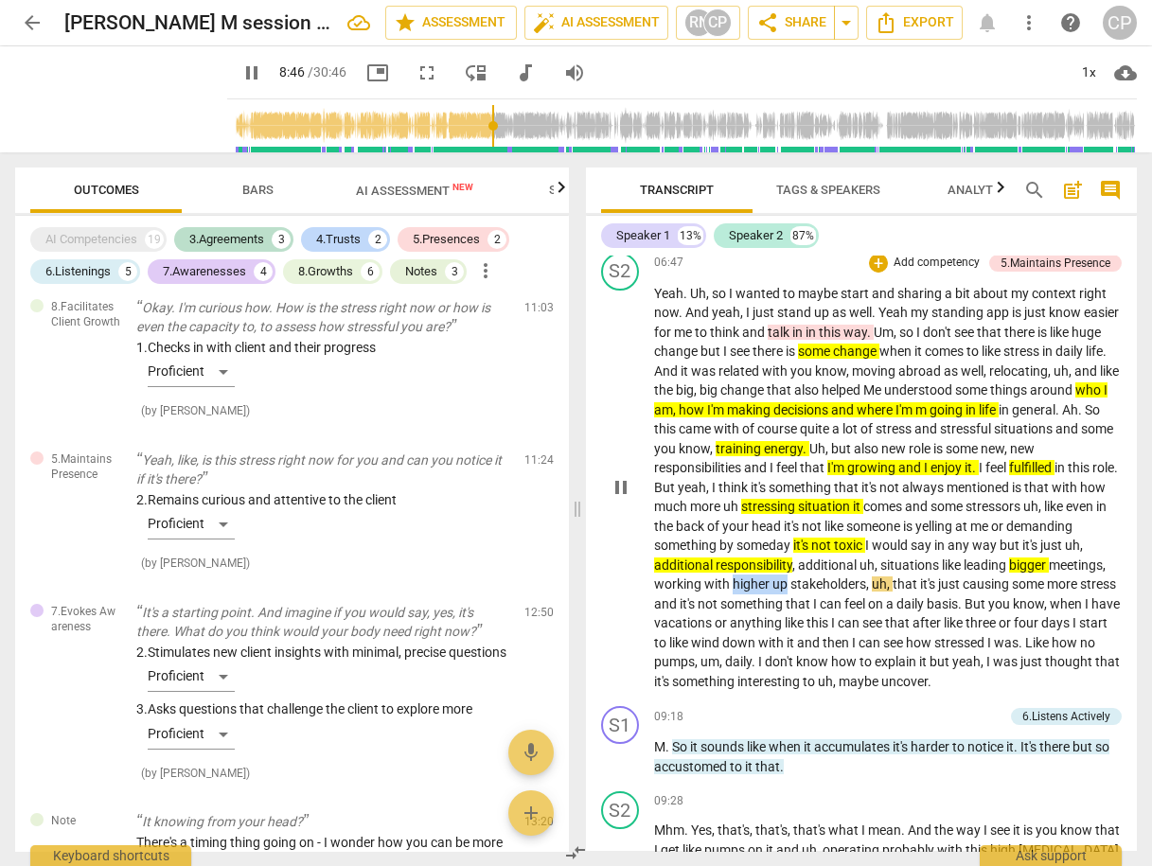
drag, startPoint x: 791, startPoint y: 573, endPoint x: 855, endPoint y: 566, distance: 64.7
click at [847, 576] on p "Yeah . Uh , so I wanted to maybe start and sharing a bit about my context right…" at bounding box center [888, 488] width 469 height 408
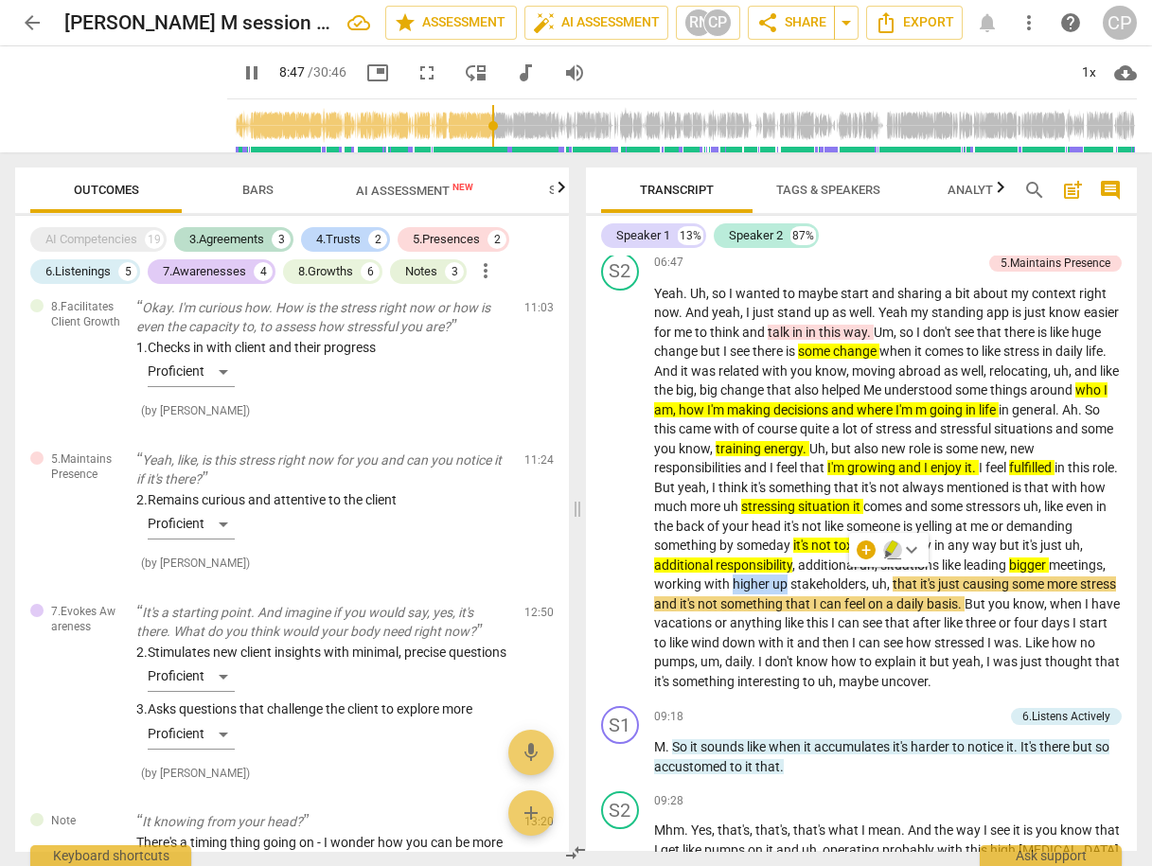
click at [895, 546] on icon "button" at bounding box center [891, 547] width 11 height 13
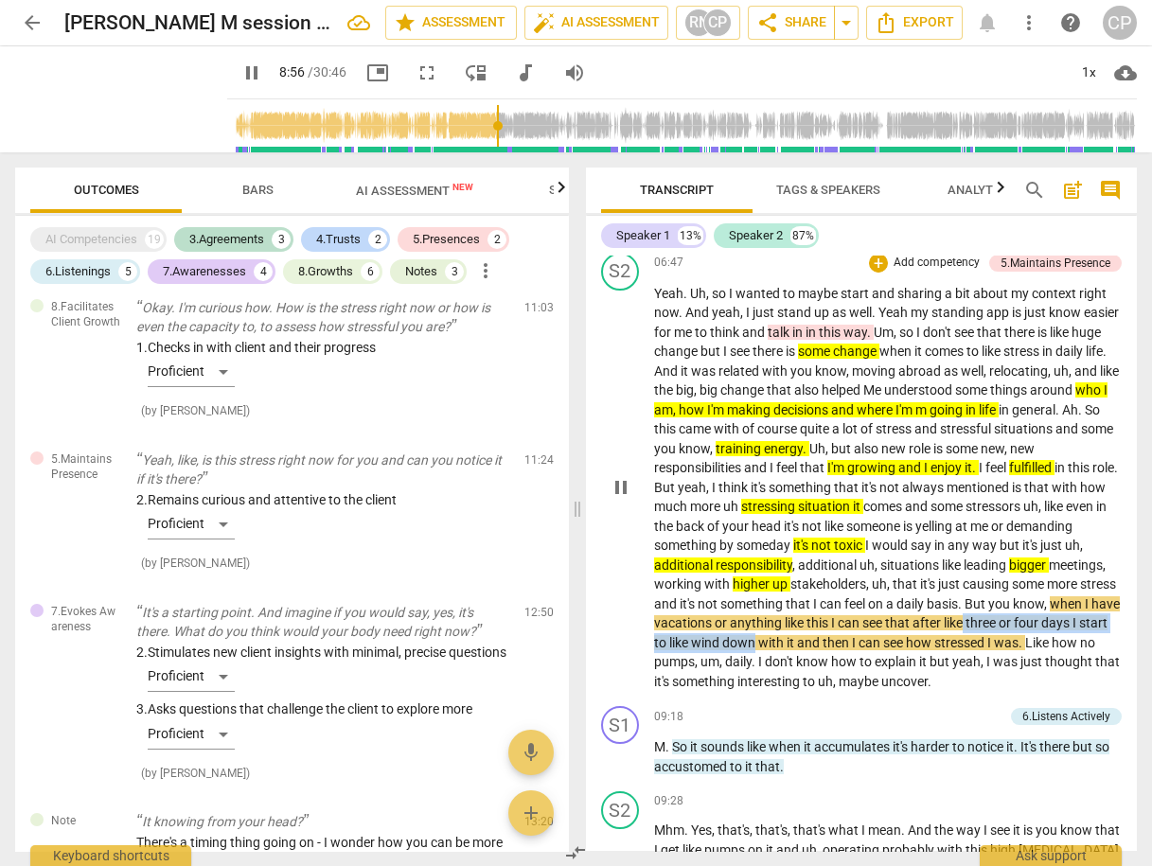
drag, startPoint x: 1074, startPoint y: 609, endPoint x: 864, endPoint y: 630, distance: 210.3
click at [865, 638] on p "Yeah . Uh , so I wanted to maybe start and sharing a bit about my context right…" at bounding box center [888, 488] width 469 height 408
click at [913, 603] on icon "button" at bounding box center [911, 604] width 11 height 13
drag, startPoint x: 972, startPoint y: 666, endPoint x: 1062, endPoint y: 664, distance: 90.0
click at [1057, 668] on p "Yeah . Uh , so I wanted to maybe start and sharing a bit about my context right…" at bounding box center [888, 488] width 469 height 408
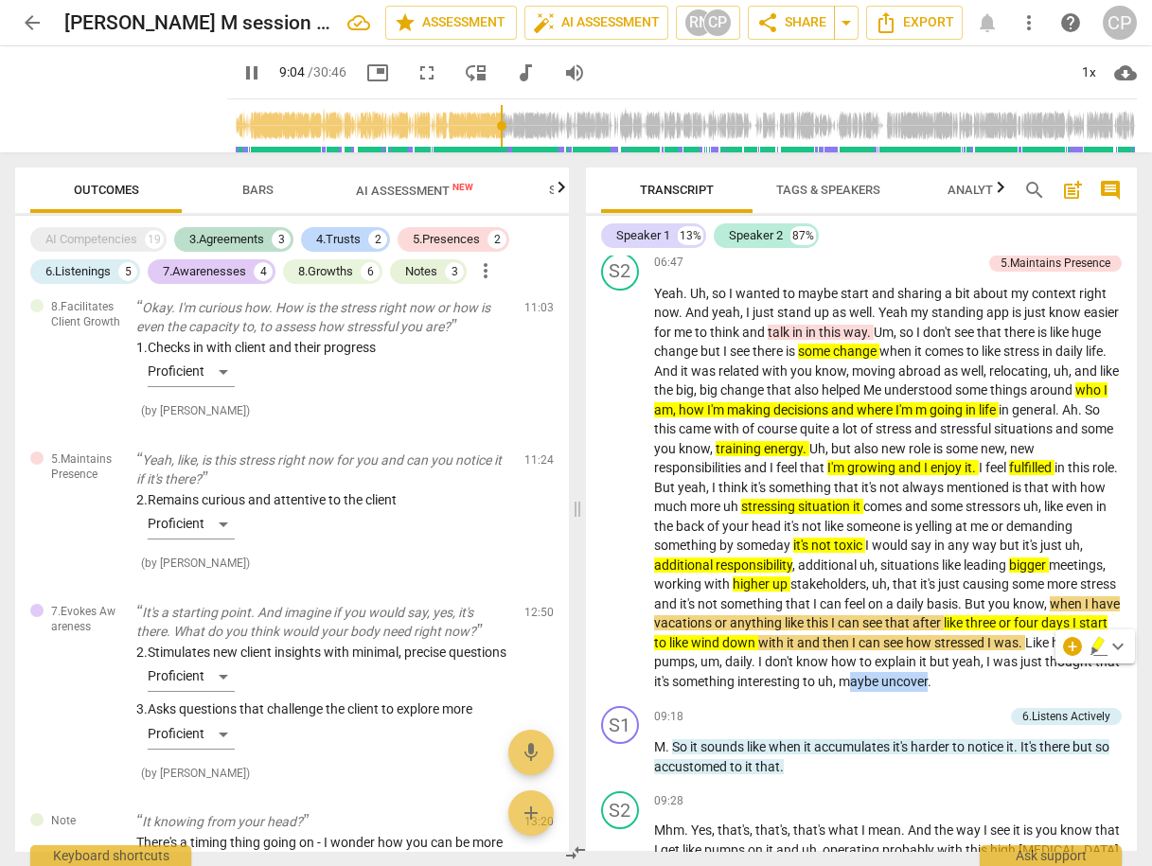
click at [1094, 648] on icon "button" at bounding box center [1099, 646] width 19 height 23
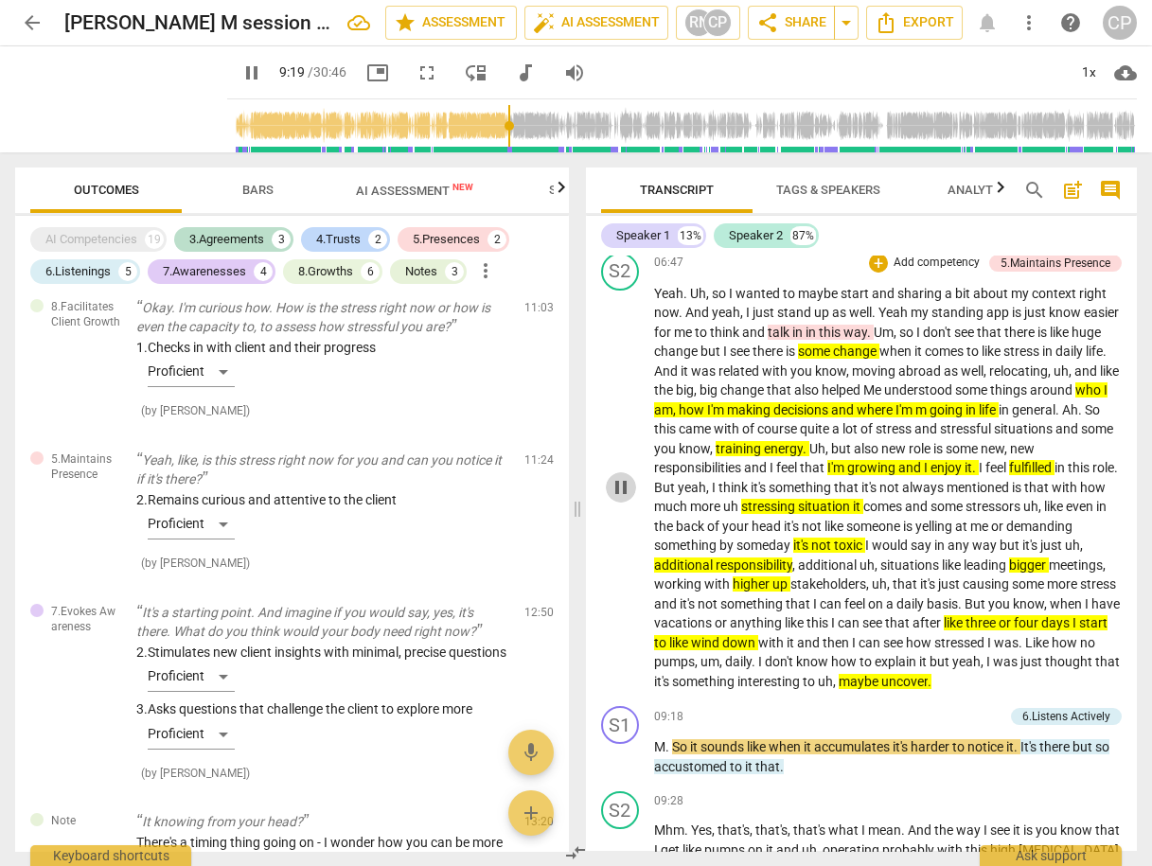
click at [621, 477] on span "pause" at bounding box center [621, 487] width 23 height 23
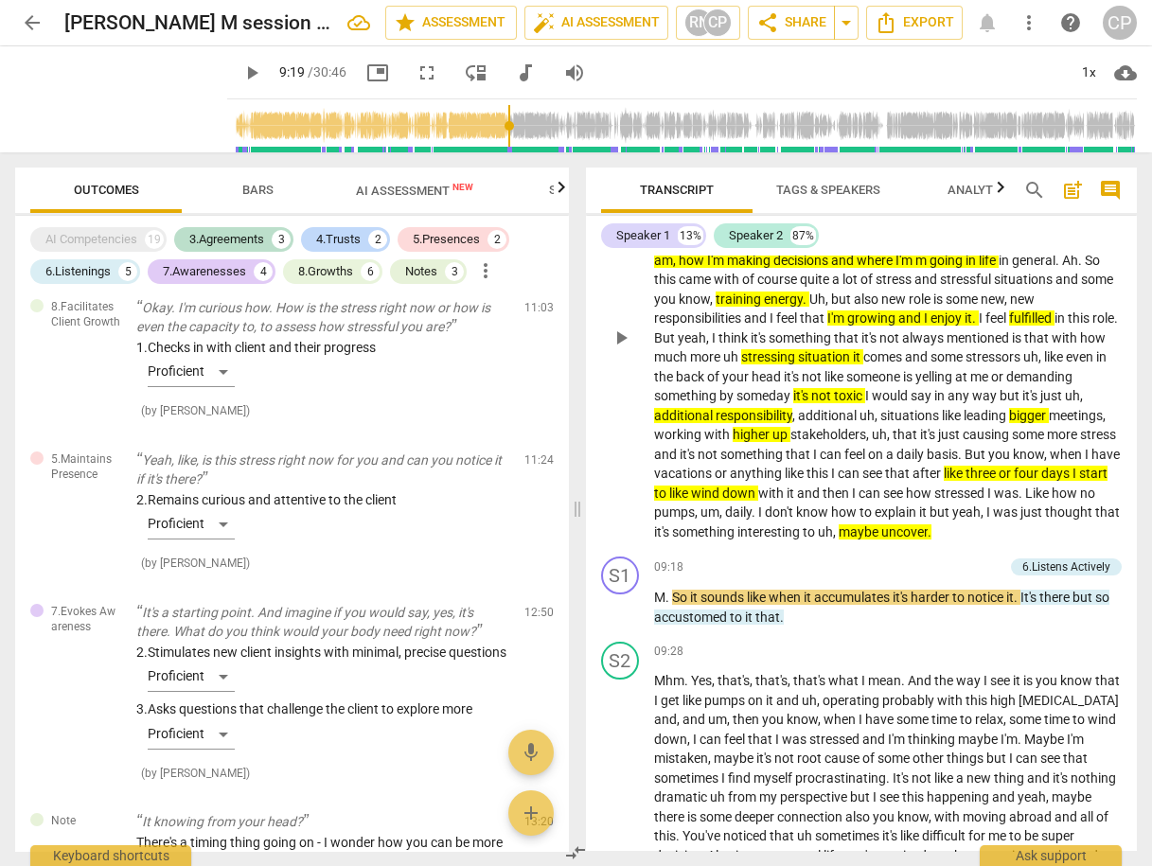
scroll to position [2803, 0]
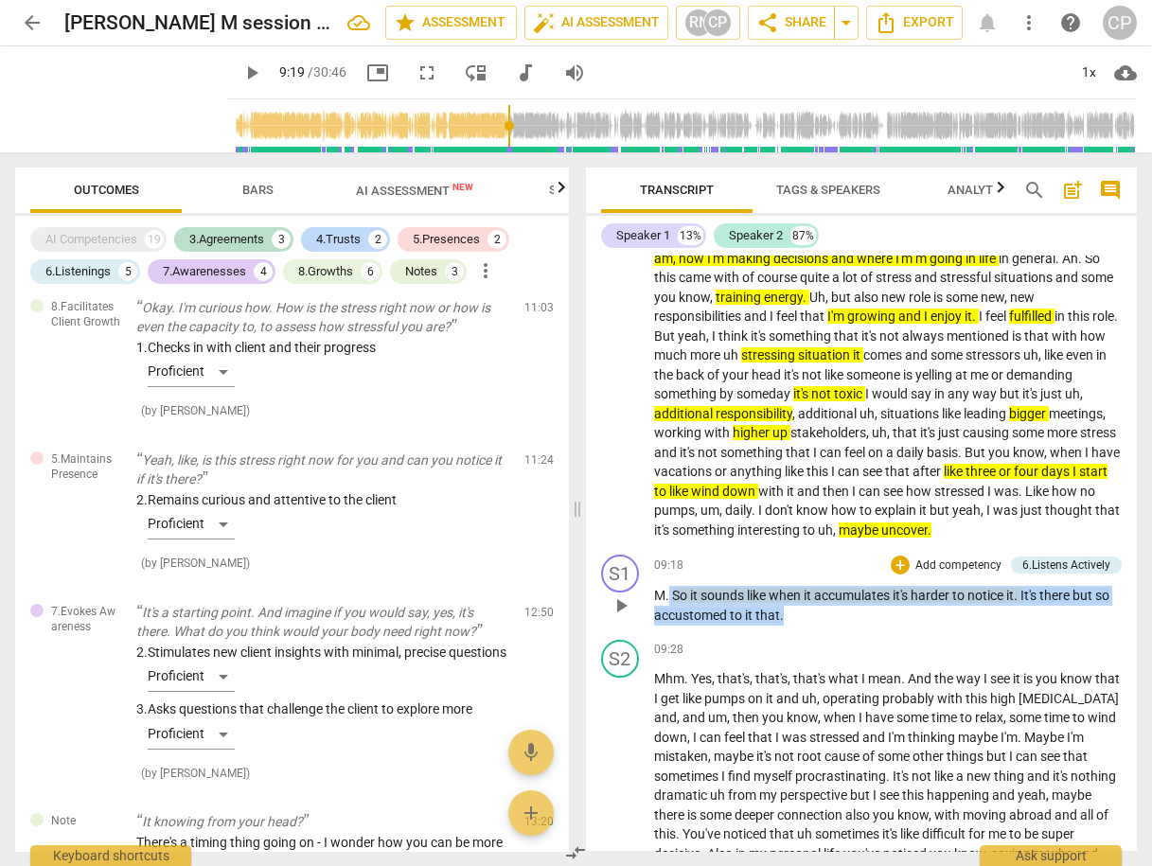
drag, startPoint x: 789, startPoint y: 610, endPoint x: 667, endPoint y: 584, distance: 124.8
click at [667, 586] on p "M . So it sounds like when it accumulates it's harder to notice it . It's there…" at bounding box center [888, 605] width 469 height 39
click at [834, 644] on div "09:28 + Add competency keyboard_arrow_right" at bounding box center [888, 649] width 469 height 19
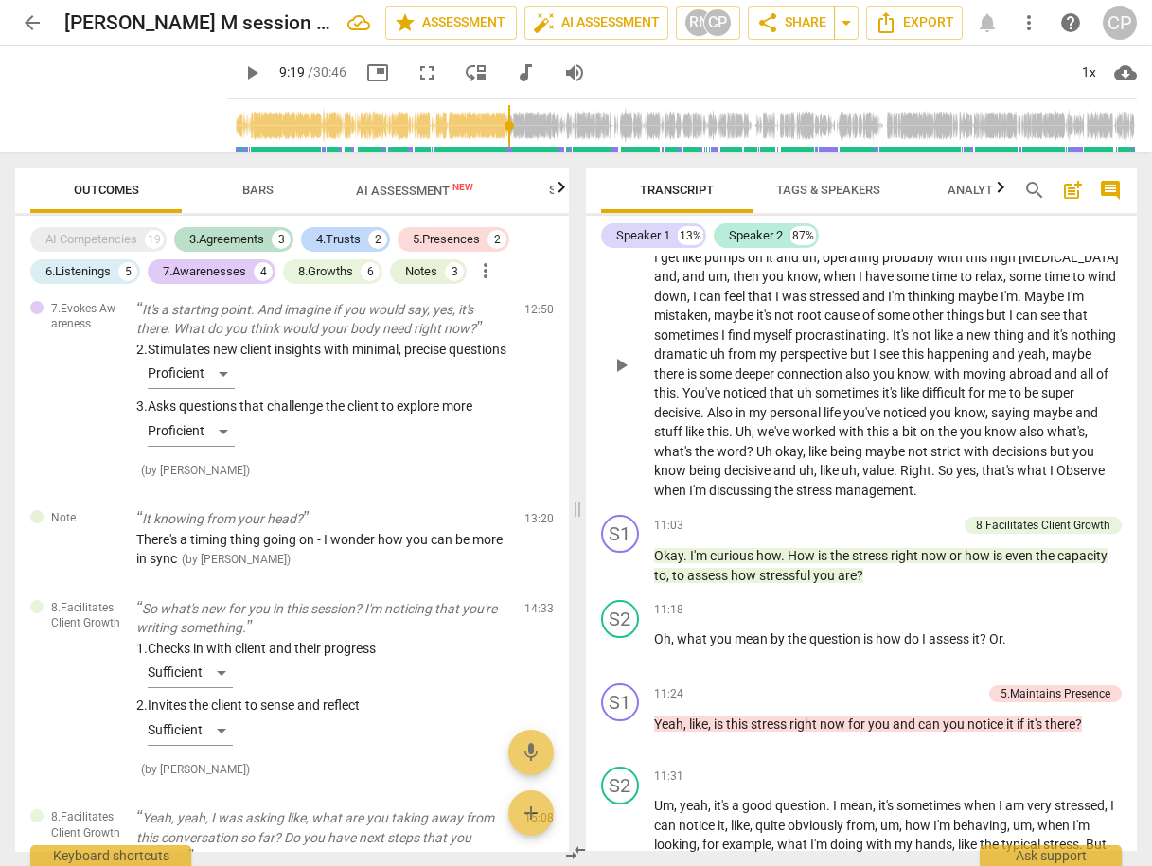
scroll to position [3333, 0]
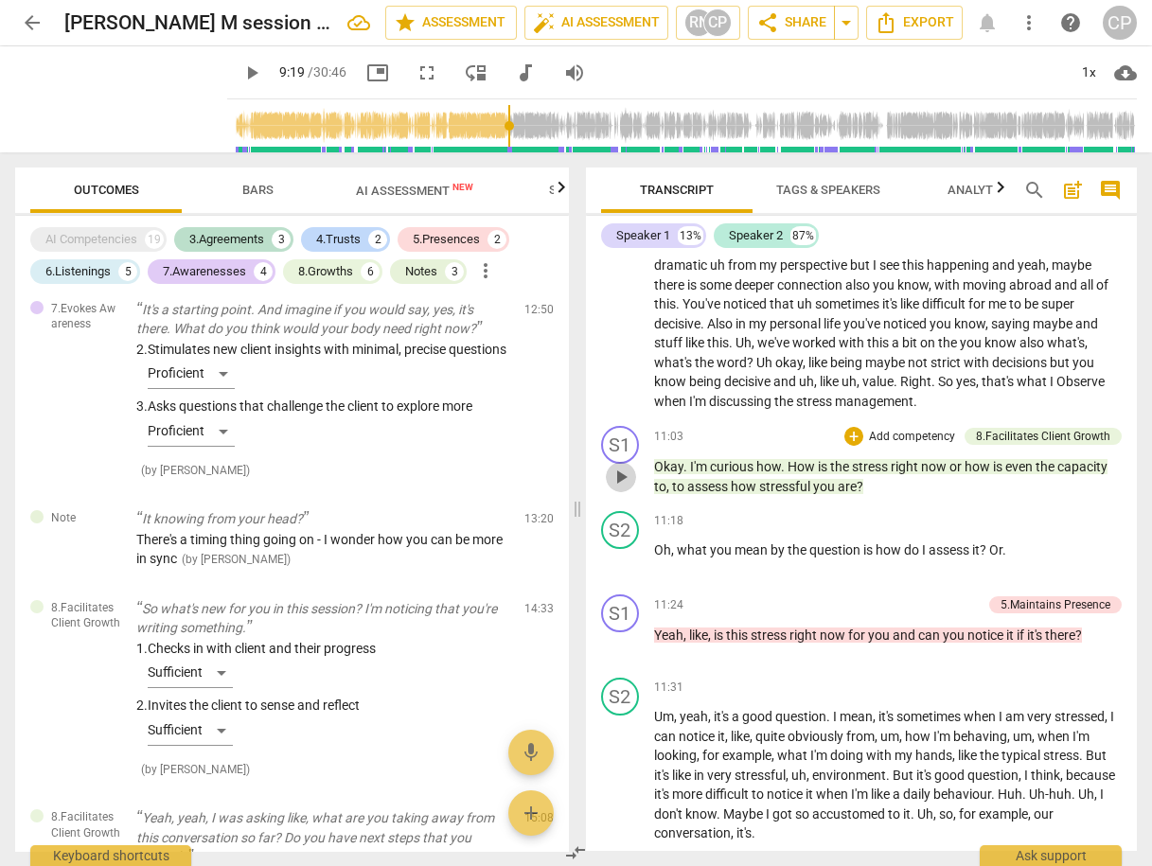
click at [627, 474] on span "play_arrow" at bounding box center [621, 477] width 23 height 23
click at [624, 637] on span "pause" at bounding box center [621, 644] width 23 height 23
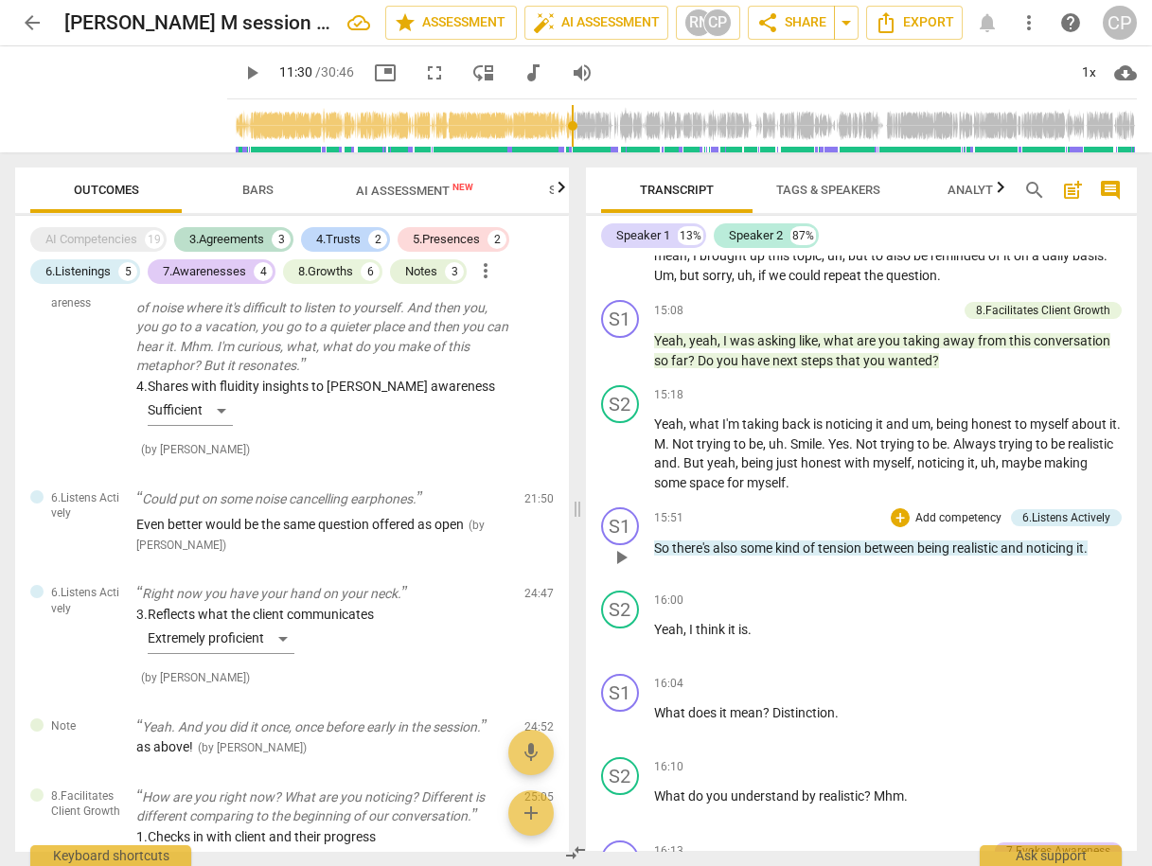
scroll to position [4772, 0]
drag, startPoint x: 650, startPoint y: 543, endPoint x: 1090, endPoint y: 536, distance: 440.4
click at [1090, 536] on div "S1 play_arrow pause 15:51 + Add competency 6.Listens Actively keyboard_arrow_ri…" at bounding box center [862, 542] width 552 height 83
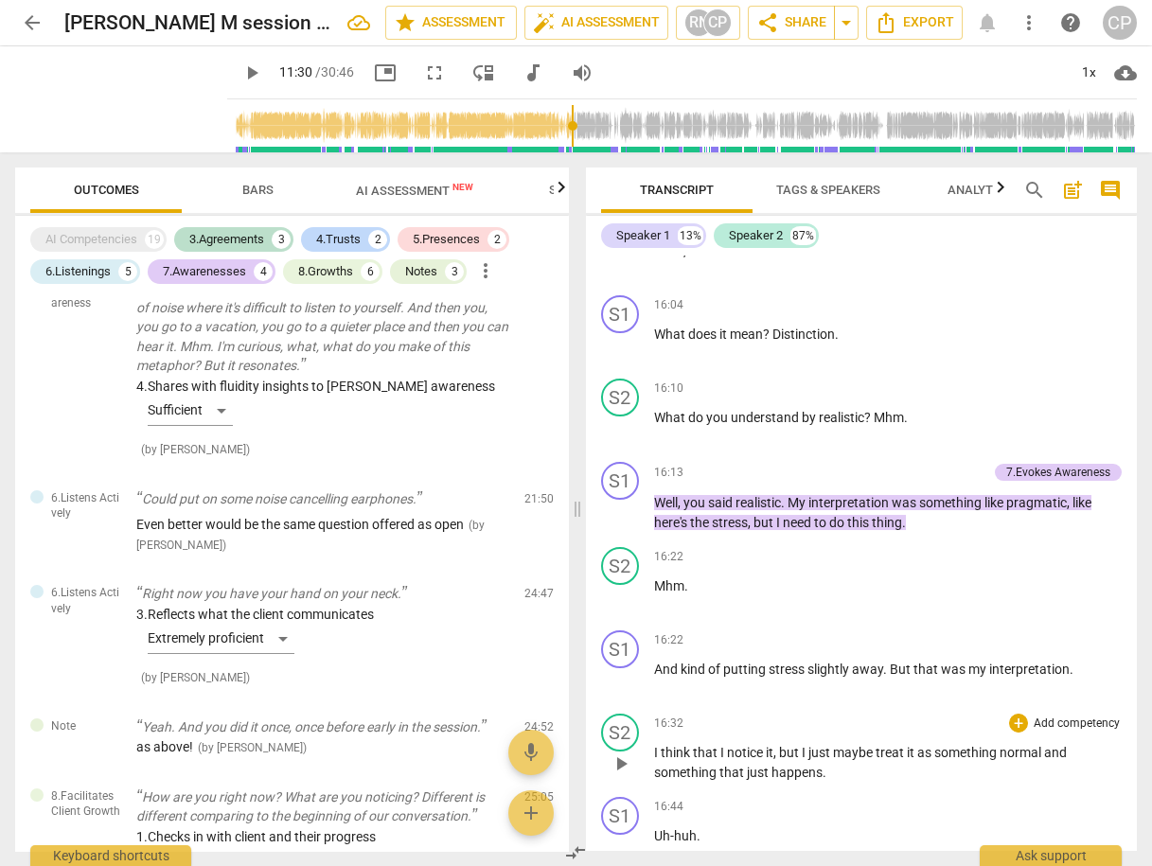
scroll to position [5151, 0]
type input "690"
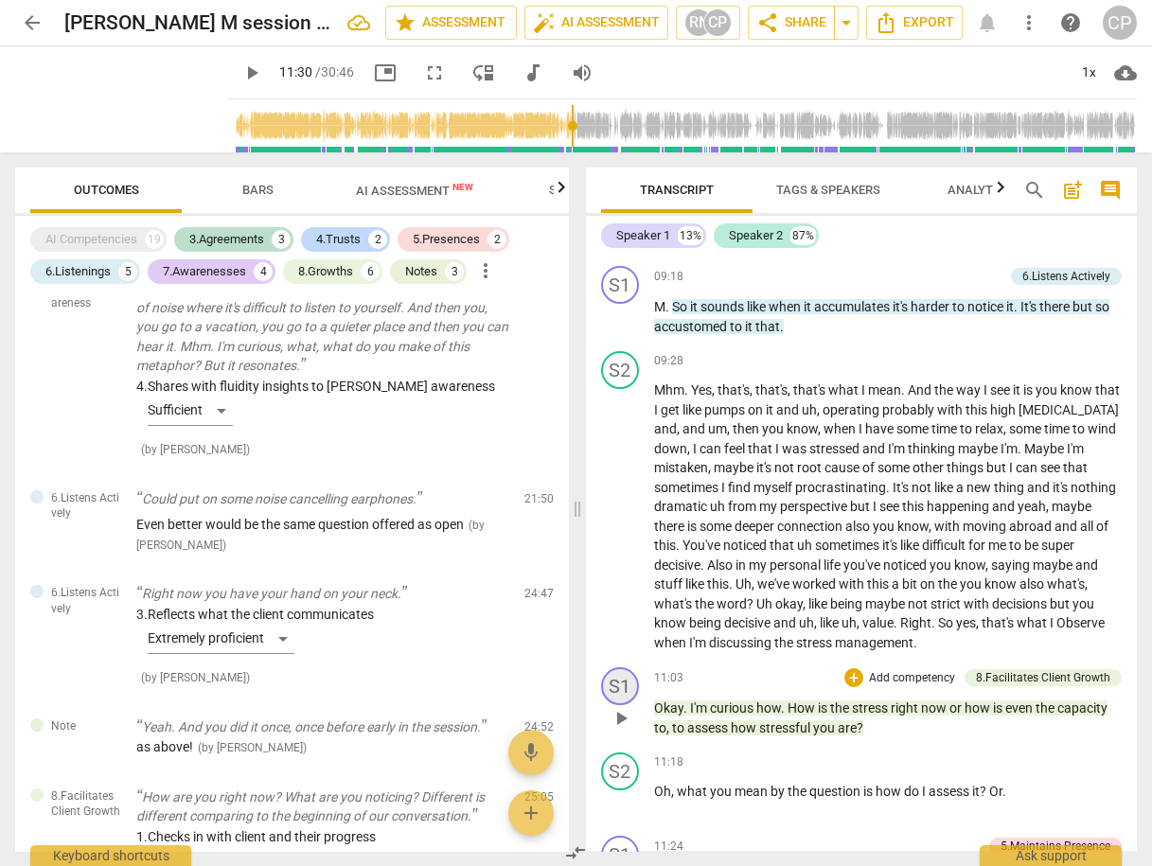
scroll to position [3181, 0]
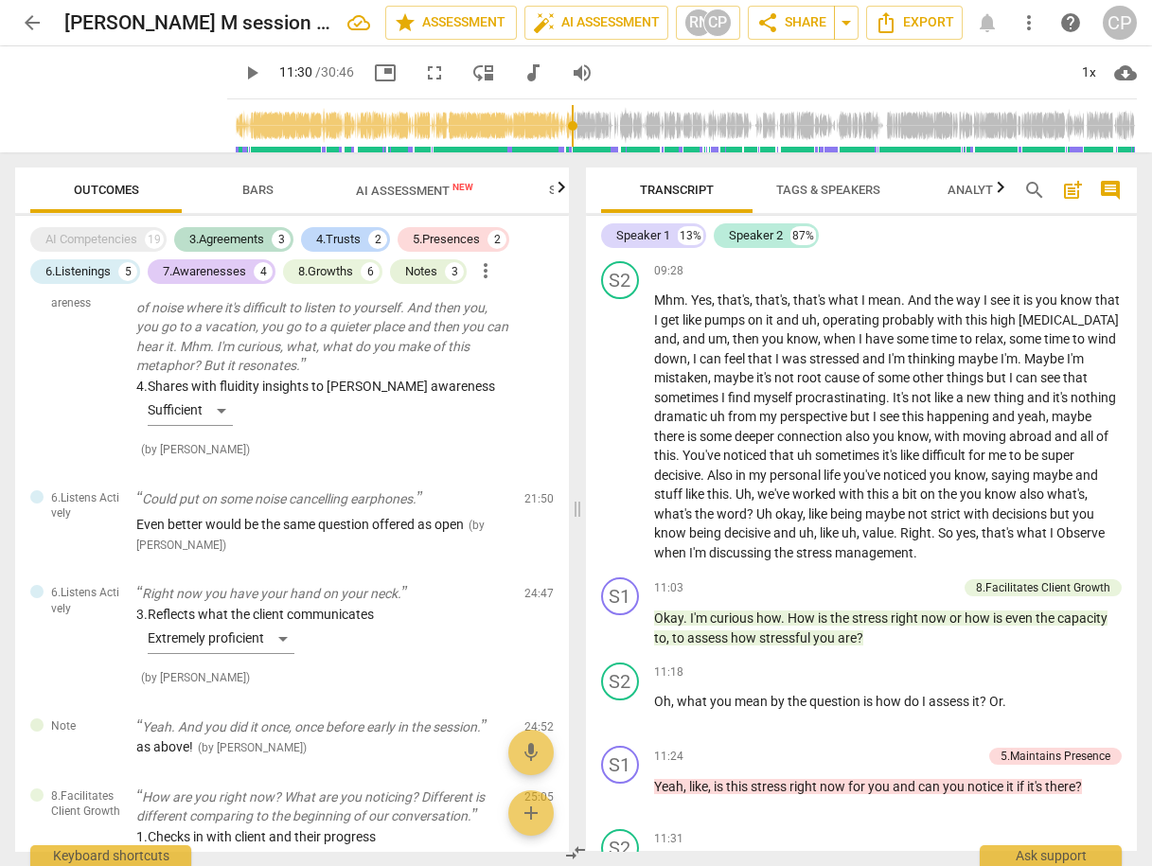
click at [34, 15] on span "arrow_back" at bounding box center [32, 22] width 23 height 23
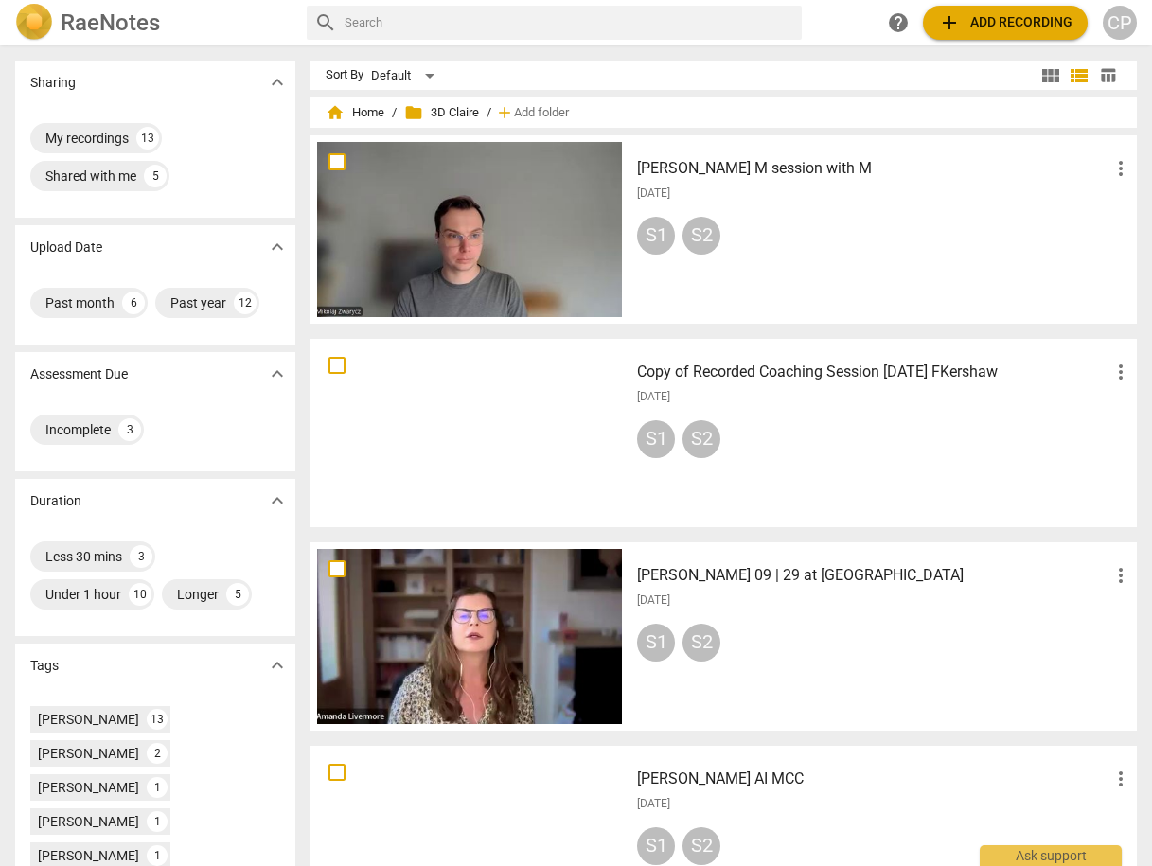
click at [696, 167] on h3 "[PERSON_NAME] M session with M" at bounding box center [873, 168] width 472 height 23
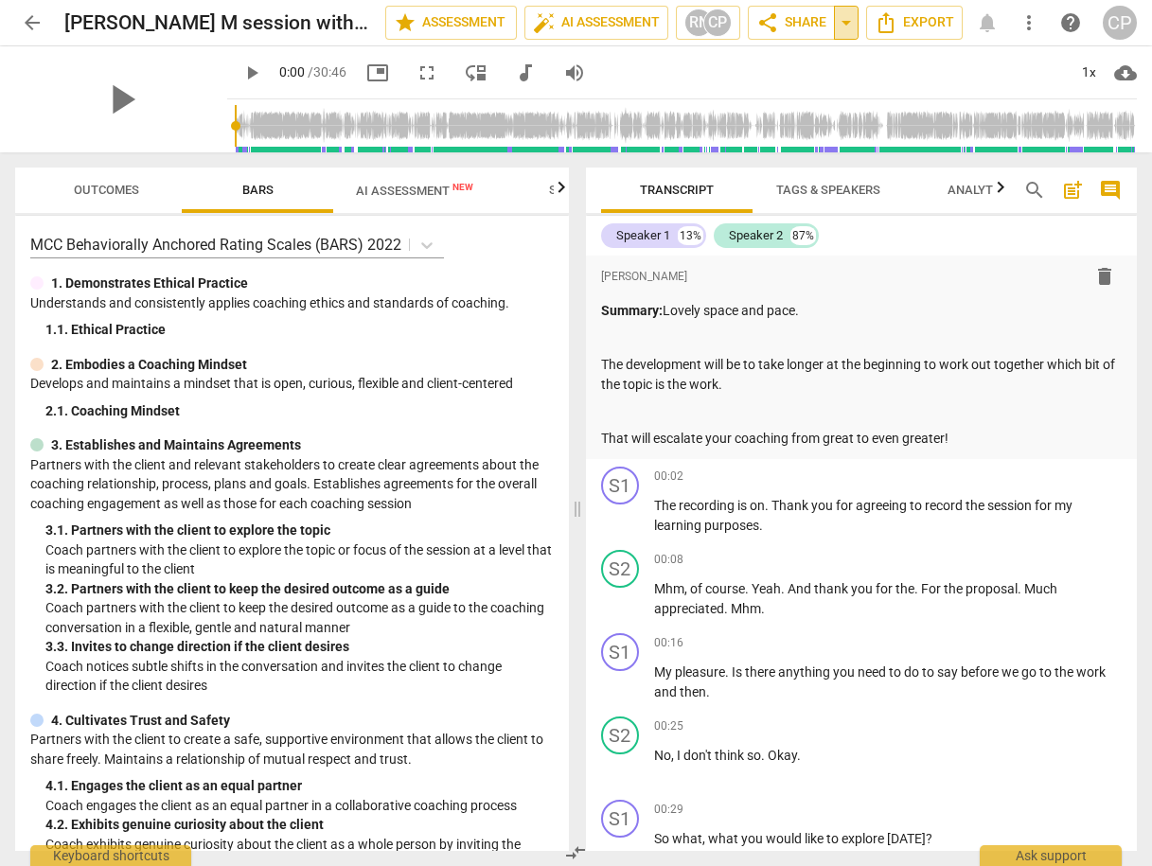
click at [847, 22] on span "arrow_drop_down" at bounding box center [846, 22] width 23 height 23
click at [814, 28] on span "share Share" at bounding box center [792, 22] width 70 height 23
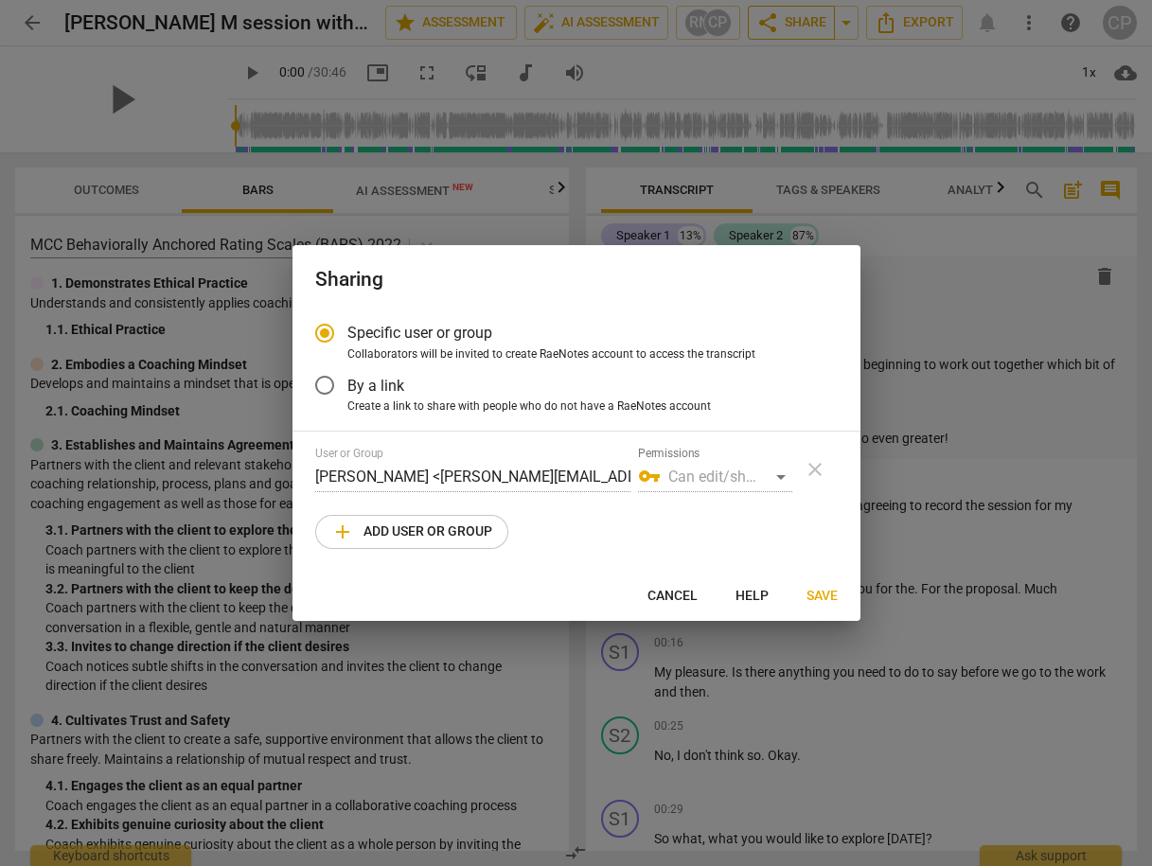
radio input "false"
click at [323, 381] on input "By a link" at bounding box center [324, 385] width 45 height 45
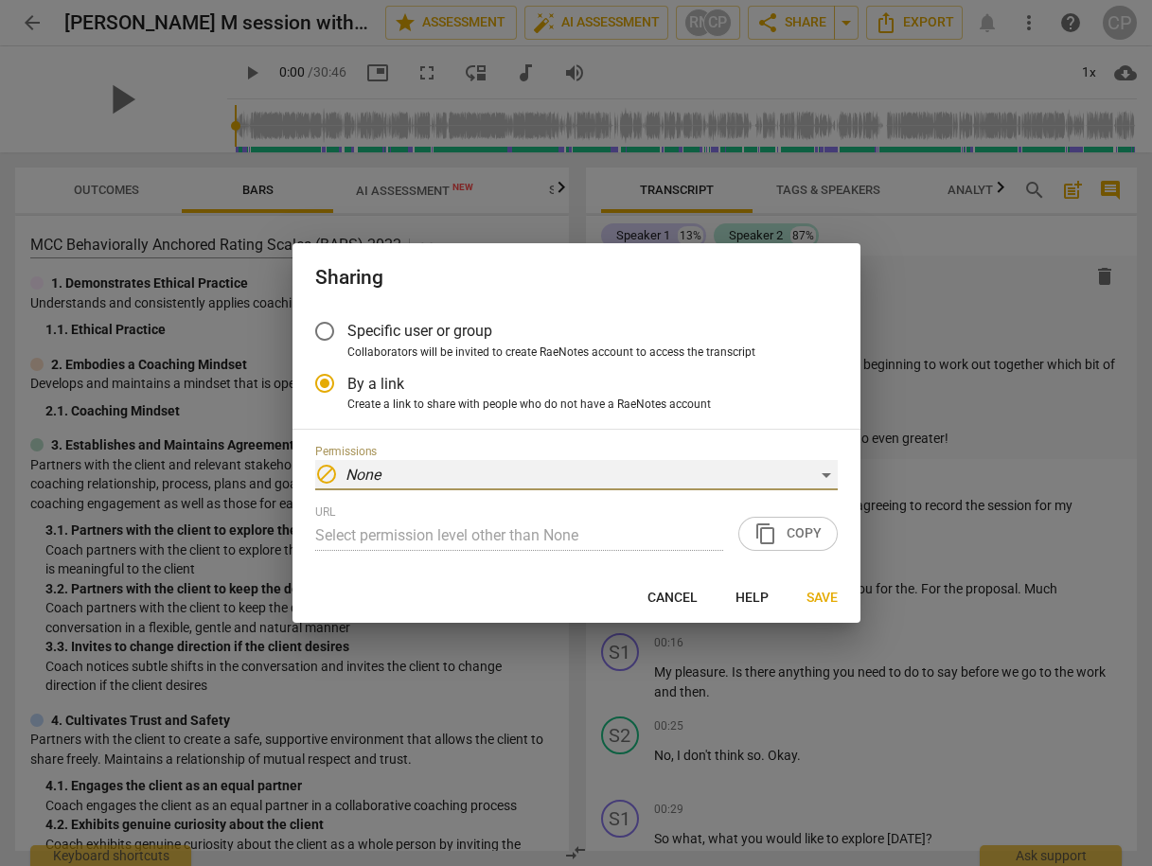
click at [545, 483] on div "block None" at bounding box center [576, 475] width 523 height 30
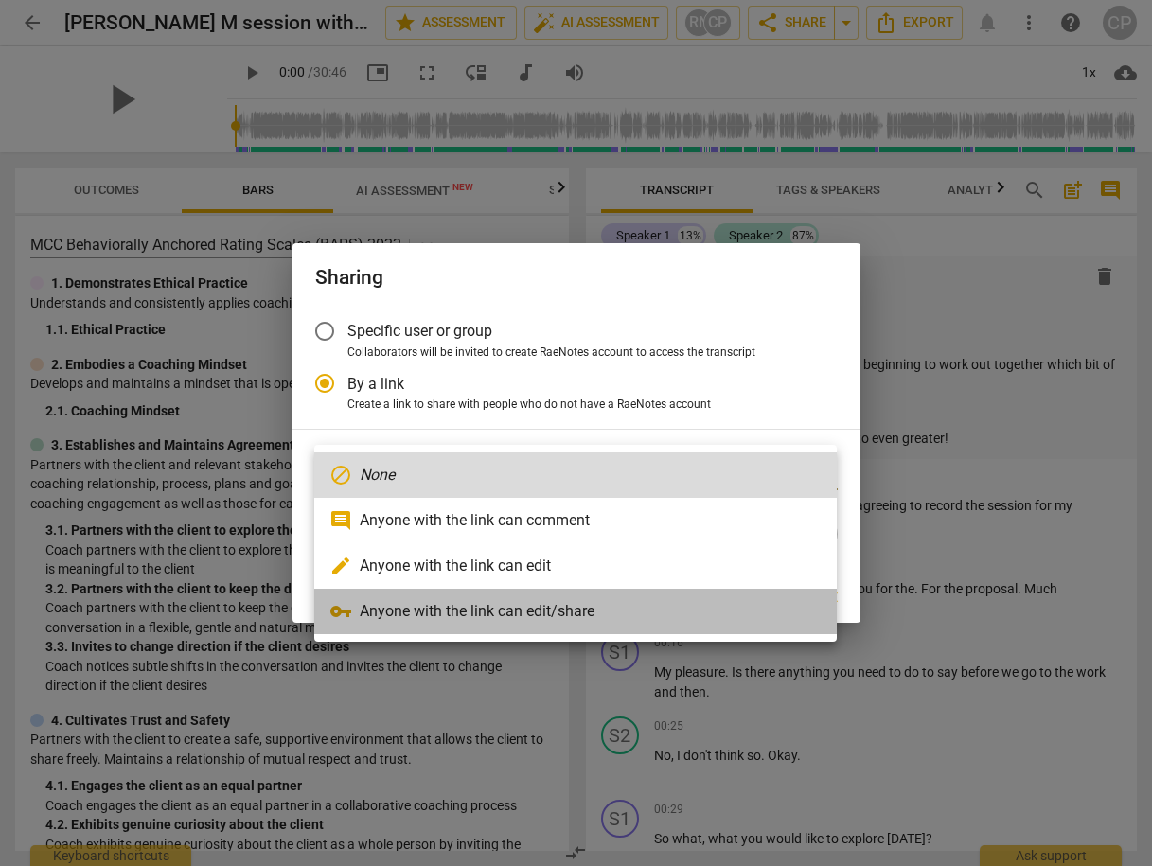
click at [479, 614] on li "vpn_key Anyone with the link can edit/share" at bounding box center [575, 611] width 523 height 45
radio input "false"
type input "[URL][DOMAIN_NAME]"
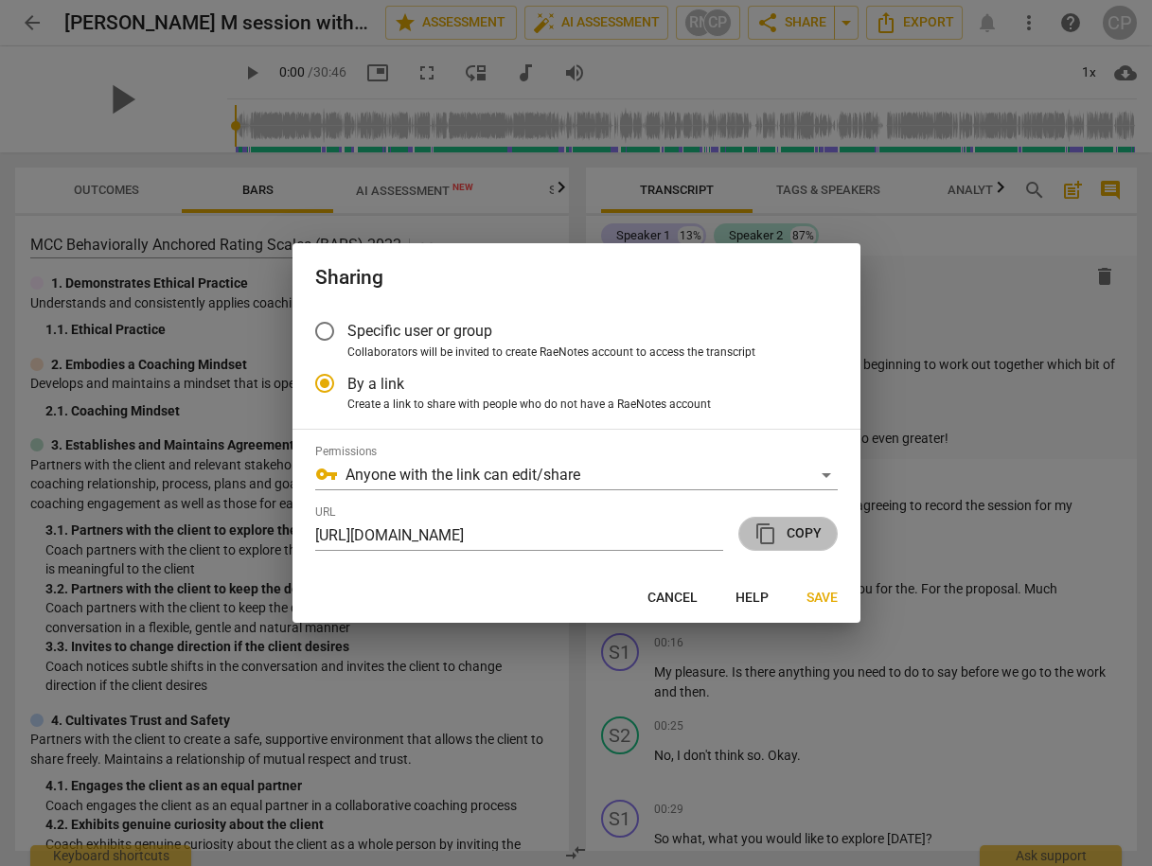
click at [793, 527] on span "content_copy Copy" at bounding box center [788, 534] width 67 height 23
click at [824, 600] on span "Save" at bounding box center [822, 598] width 31 height 19
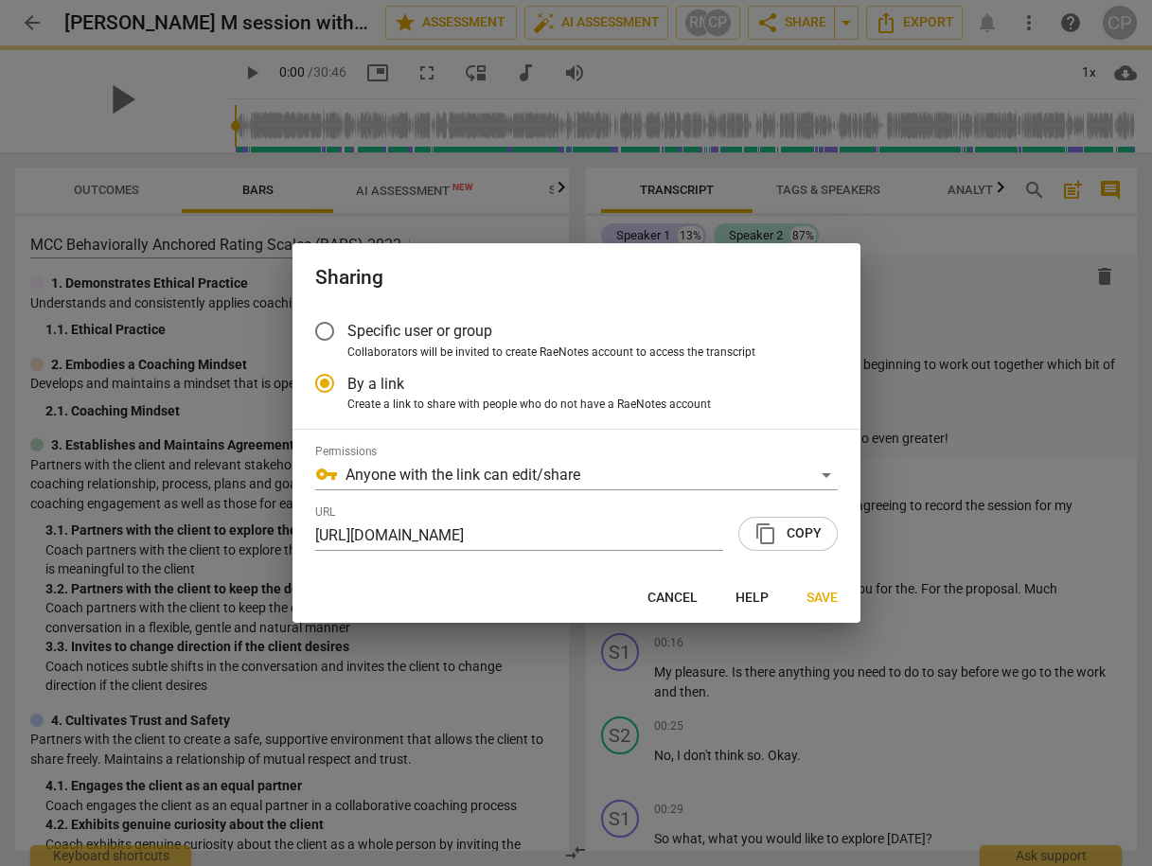
radio input "false"
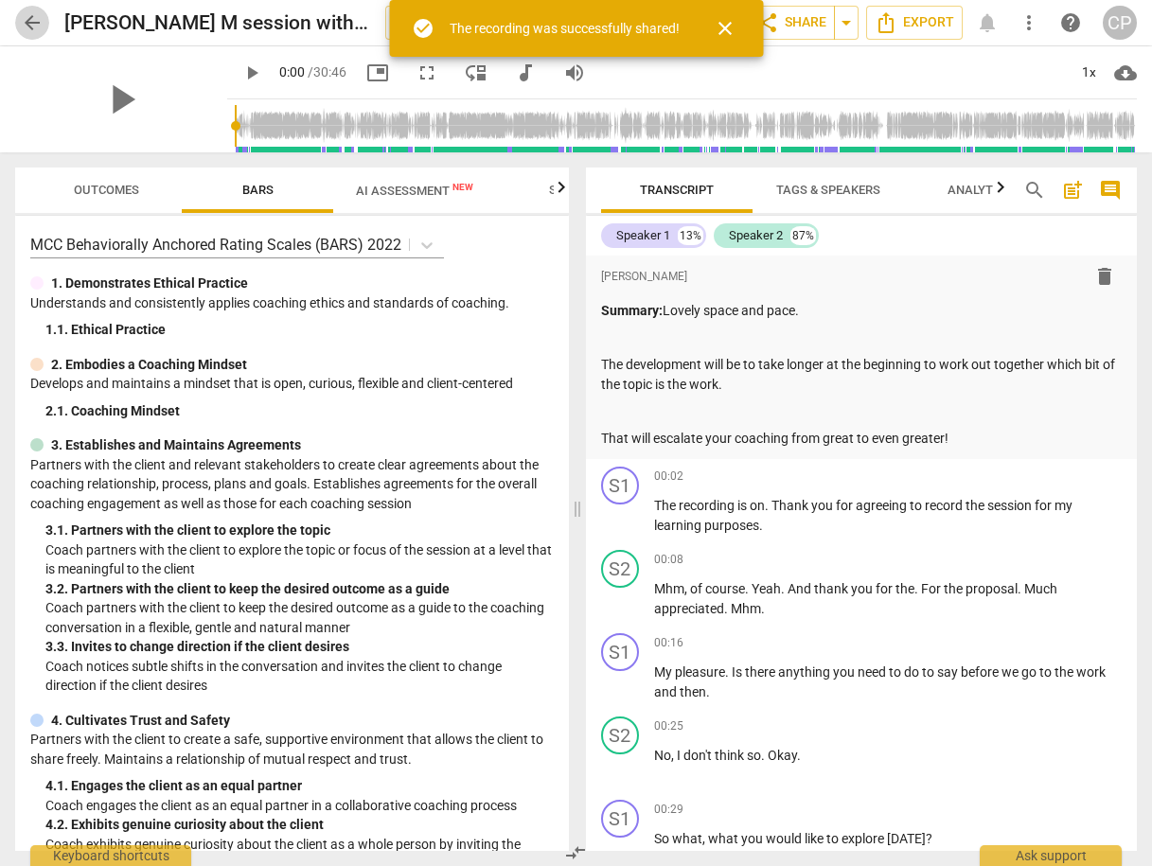
click at [41, 22] on span "arrow_back" at bounding box center [32, 22] width 23 height 23
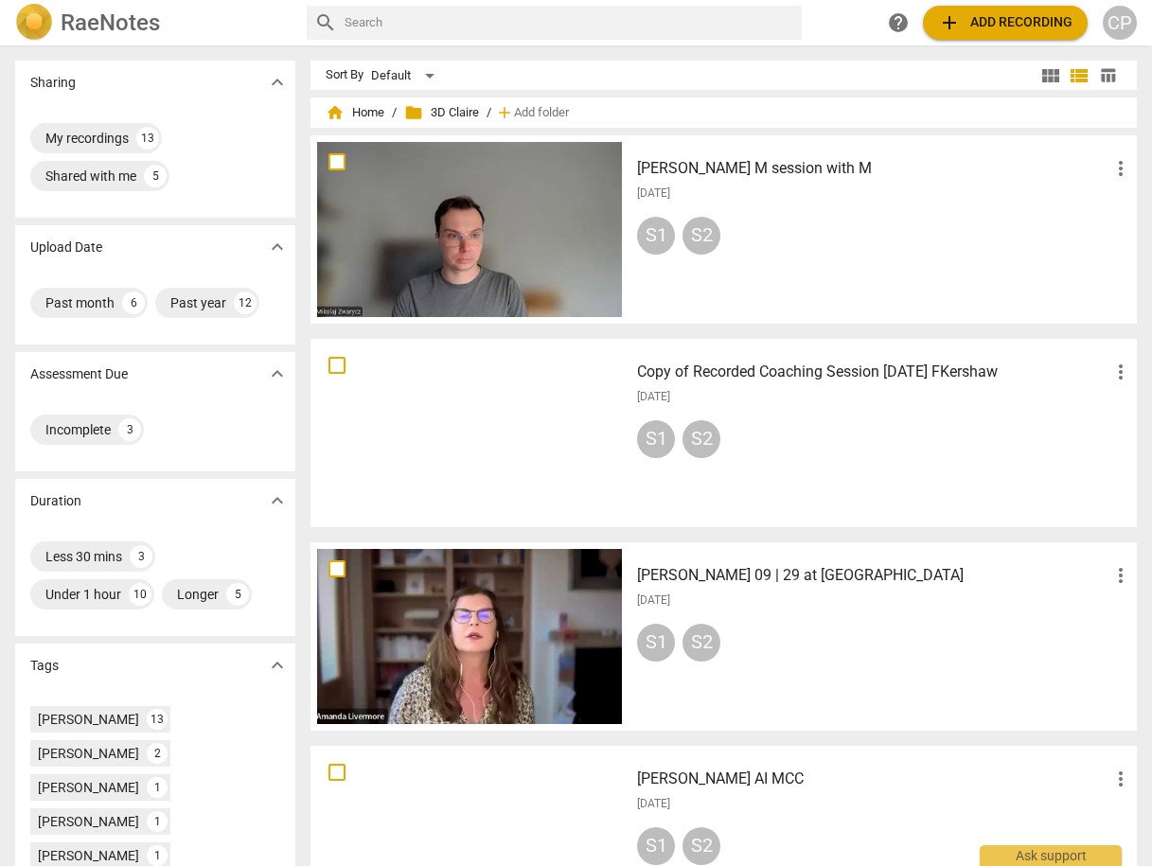
click at [732, 581] on h3 "[PERSON_NAME] 09 | 29 at [GEOGRAPHIC_DATA]" at bounding box center [873, 575] width 472 height 23
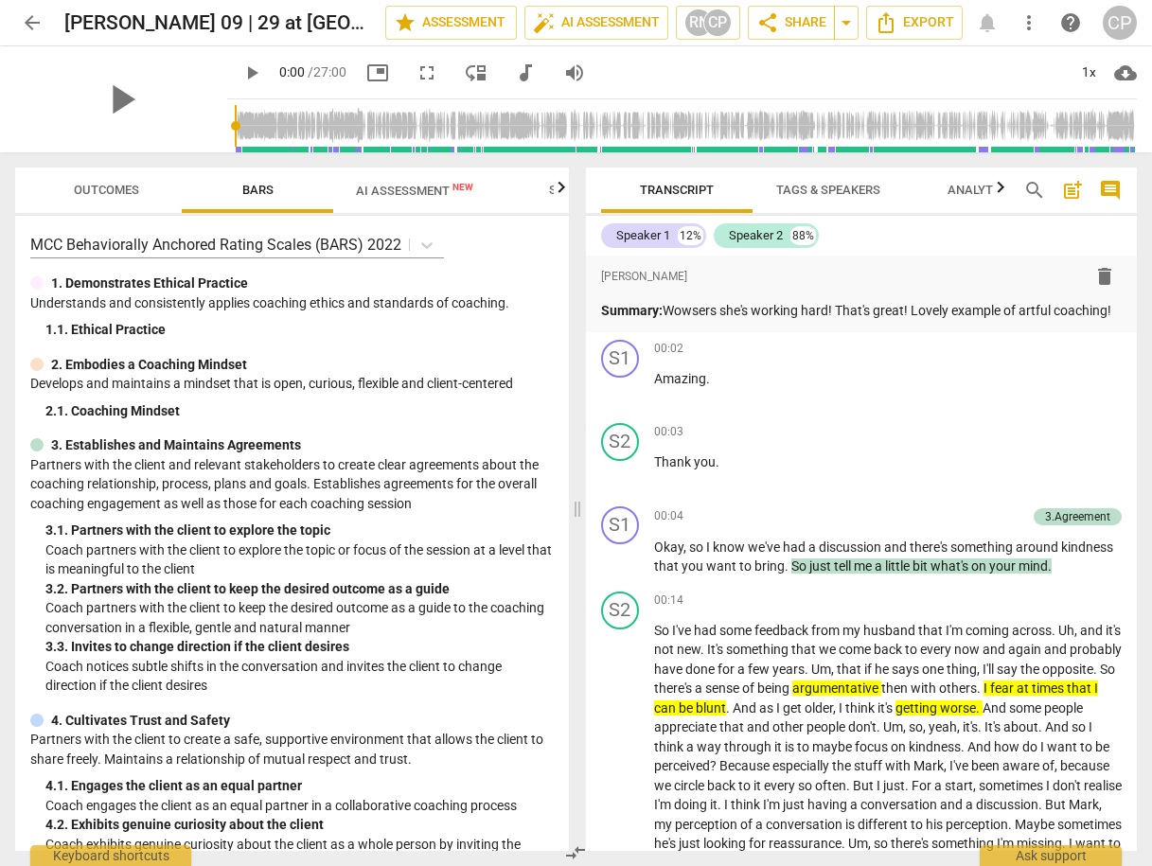
click at [109, 194] on span "Outcomes" at bounding box center [106, 190] width 65 height 14
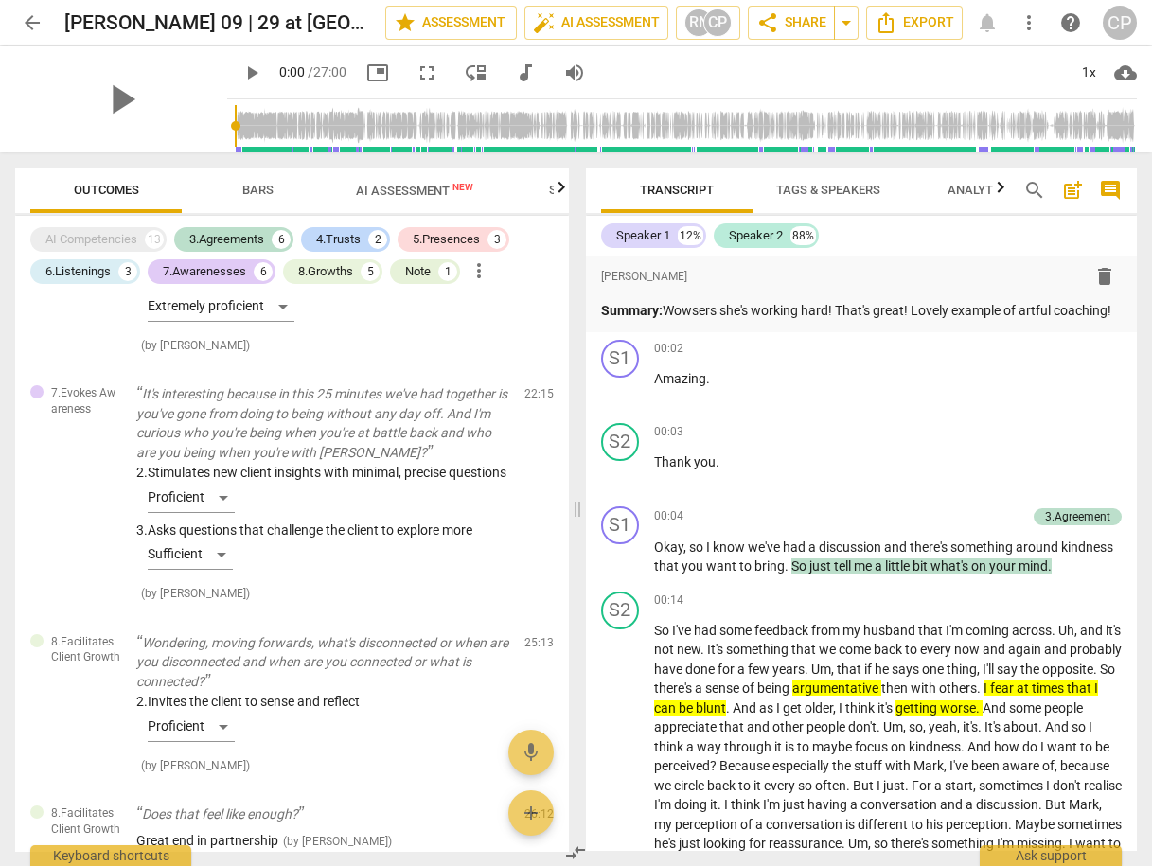
scroll to position [3810, 0]
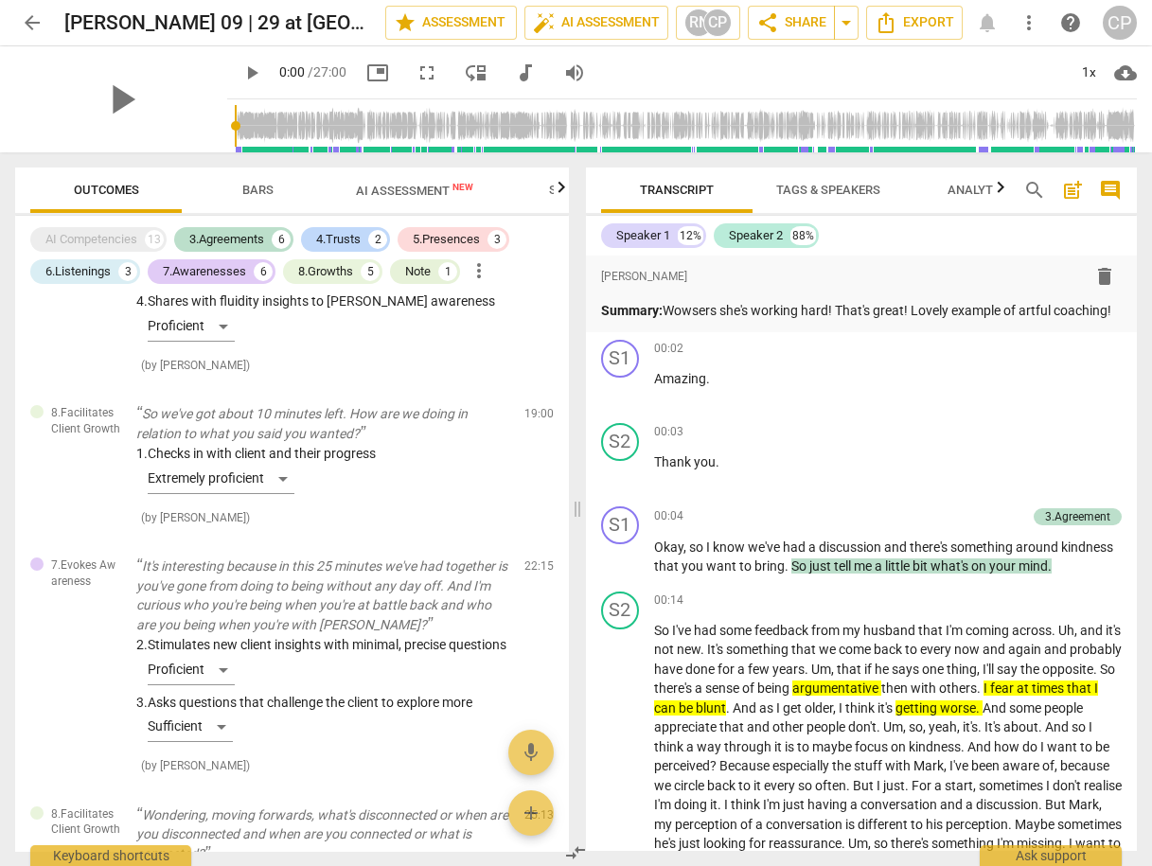
click at [390, 199] on span "AI Assessment New" at bounding box center [414, 190] width 163 height 28
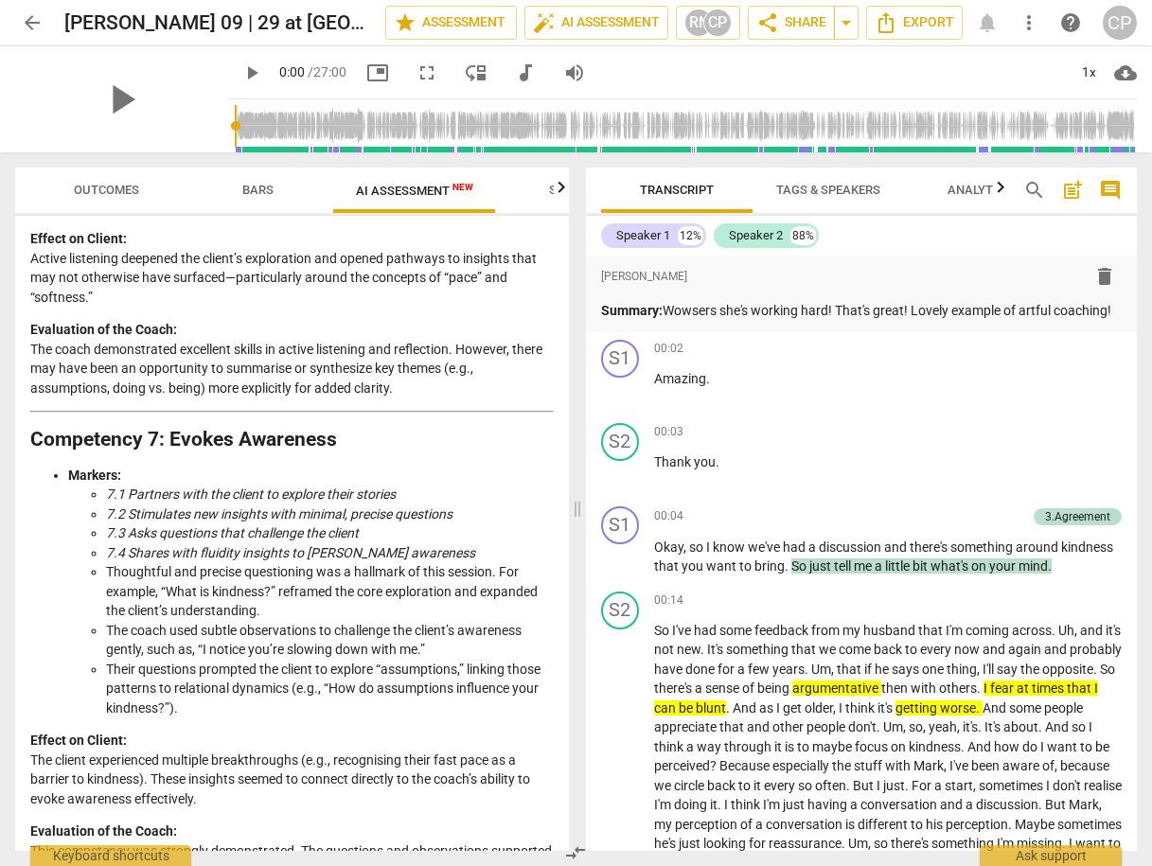
scroll to position [2526, 0]
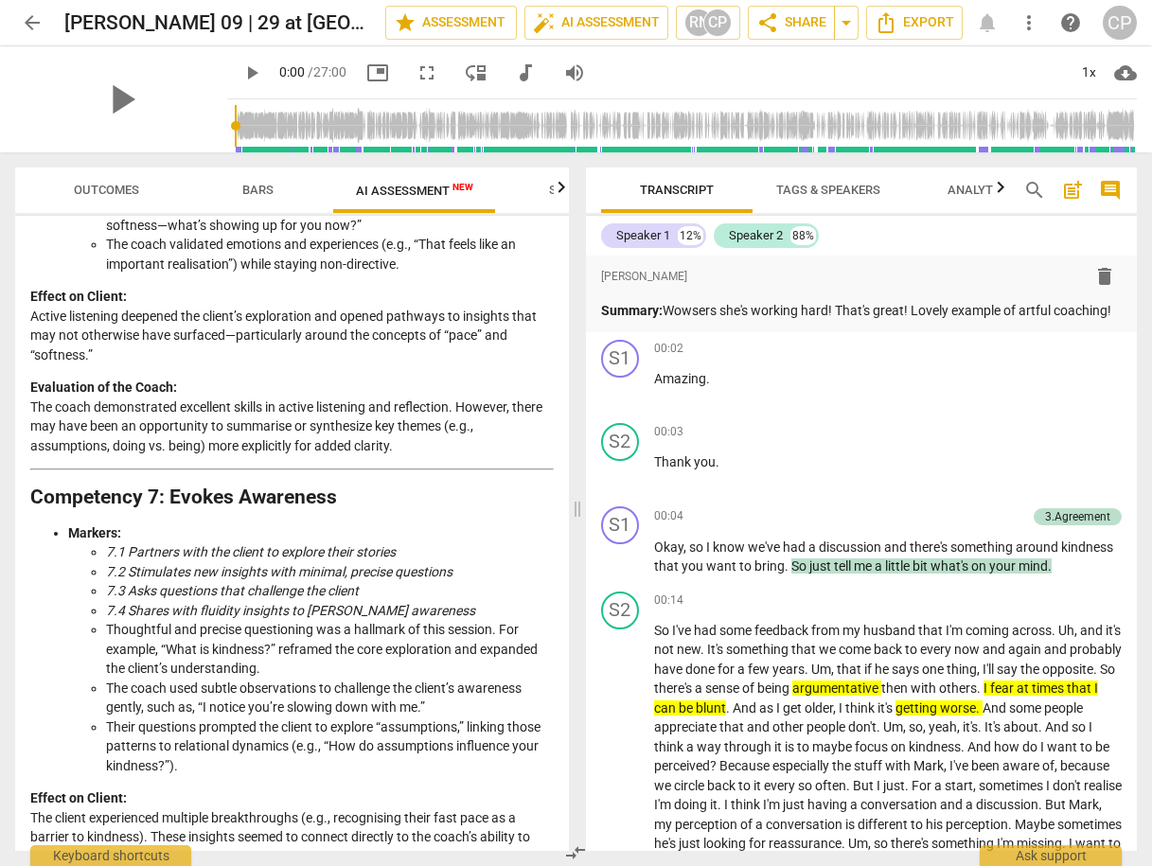
click at [85, 185] on span "Outcomes" at bounding box center [106, 190] width 65 height 14
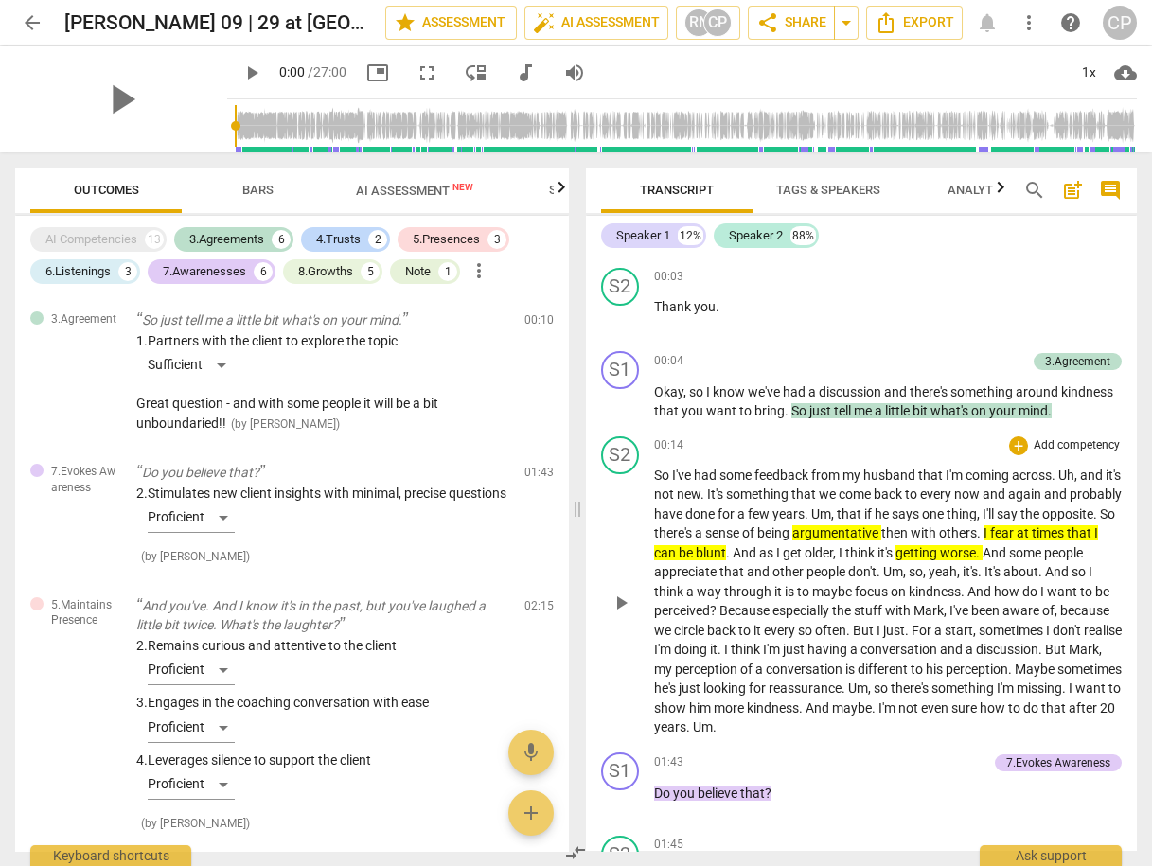
scroll to position [151, 0]
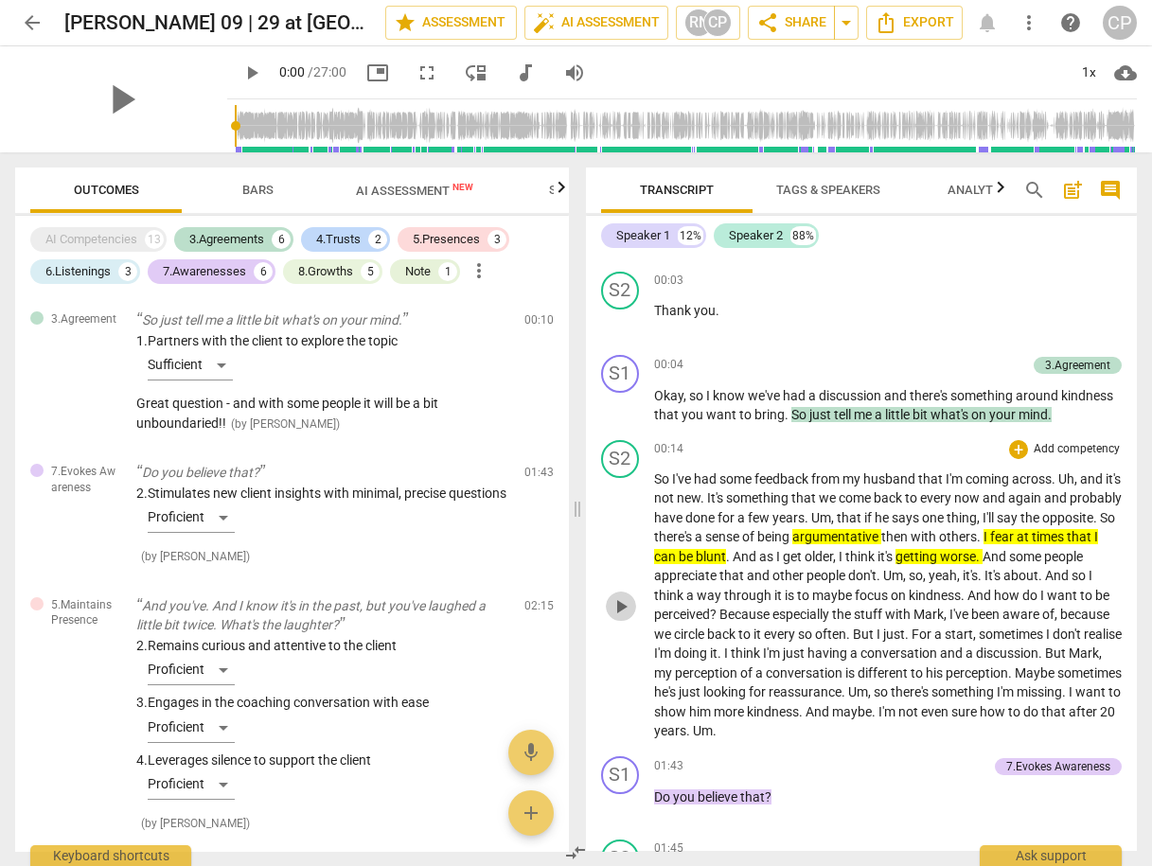
click at [619, 618] on span "play_arrow" at bounding box center [621, 607] width 23 height 23
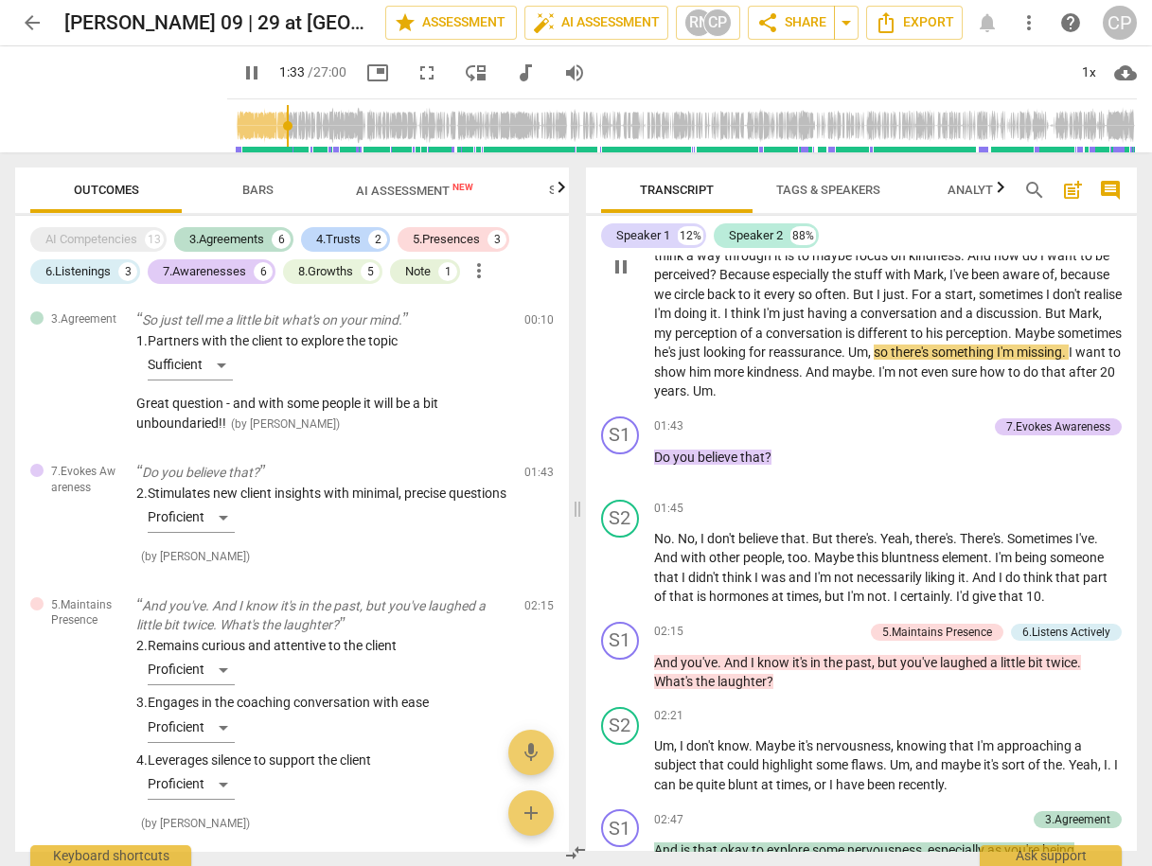
scroll to position [454, 0]
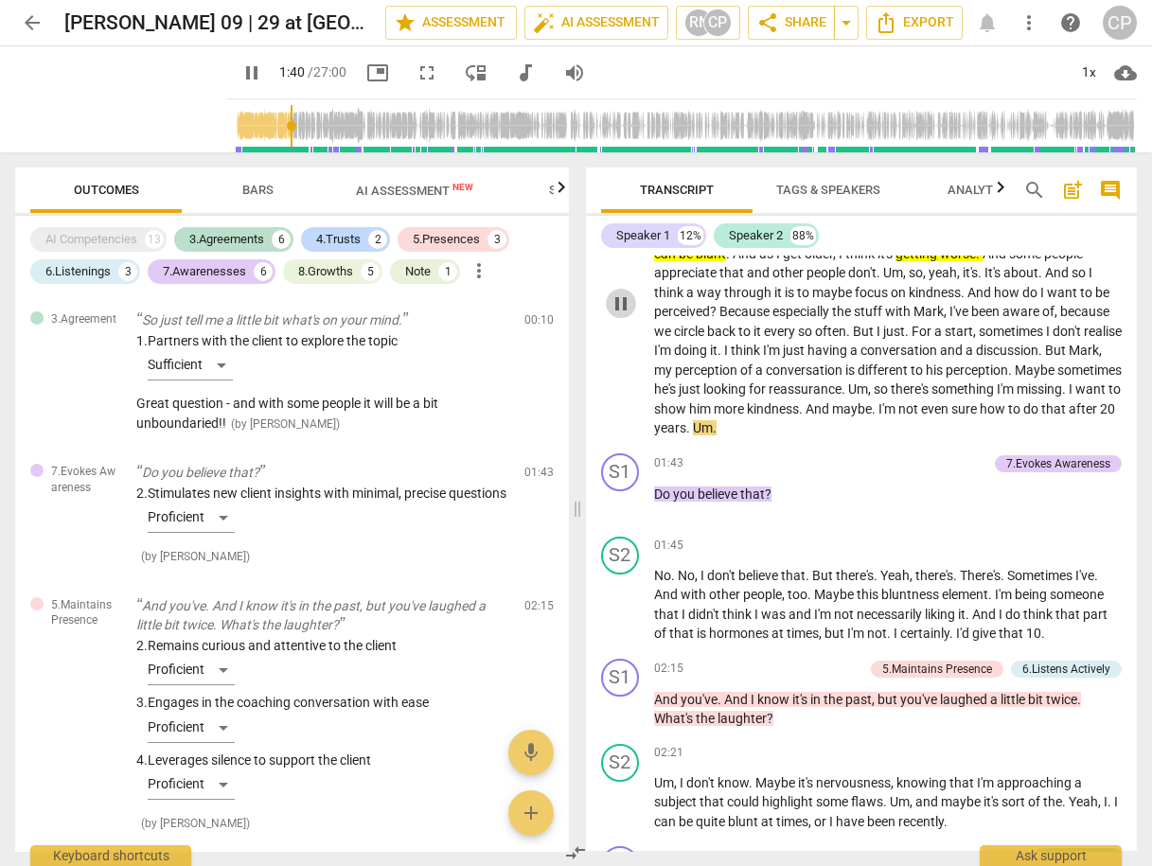
click at [622, 315] on span "pause" at bounding box center [621, 304] width 23 height 23
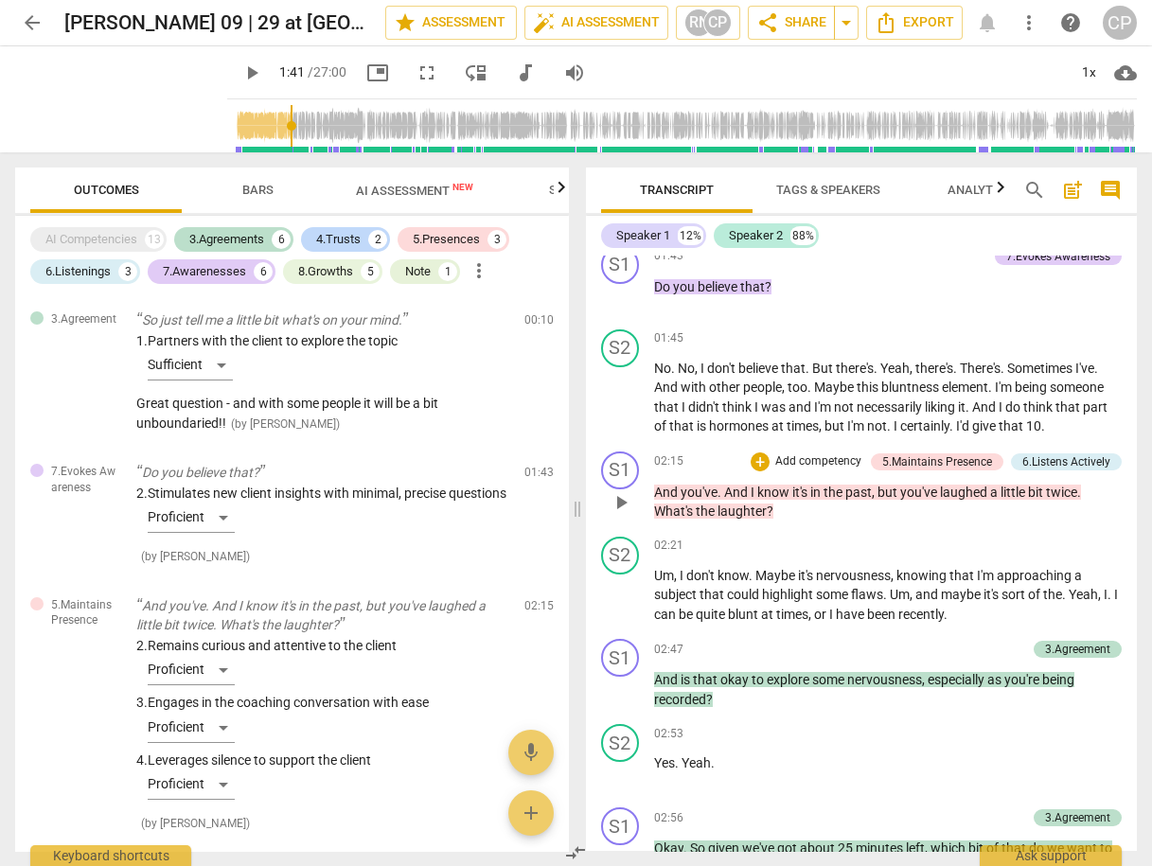
scroll to position [682, 0]
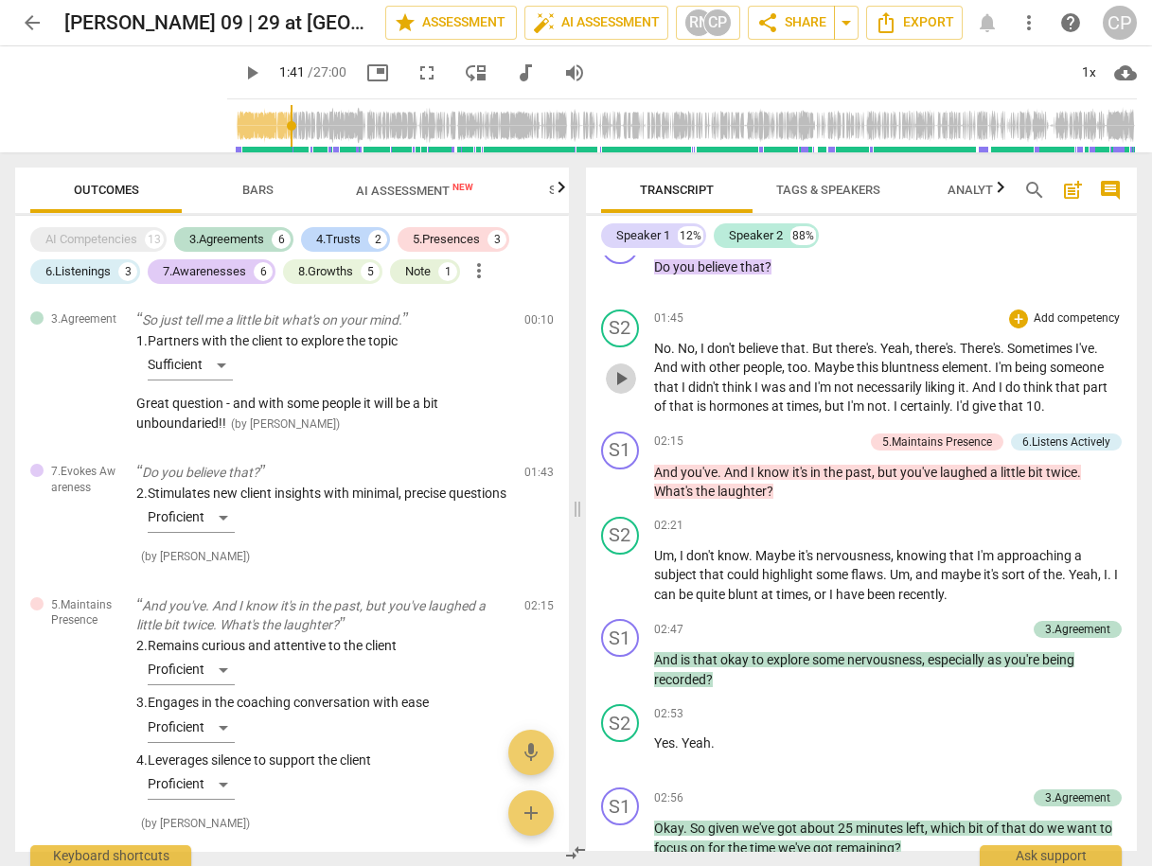
click at [623, 390] on span "play_arrow" at bounding box center [621, 378] width 23 height 23
click at [623, 390] on span "pause" at bounding box center [621, 378] width 23 height 23
click at [623, 390] on span "play_arrow" at bounding box center [621, 378] width 23 height 23
click at [623, 390] on span "pause" at bounding box center [621, 378] width 23 height 23
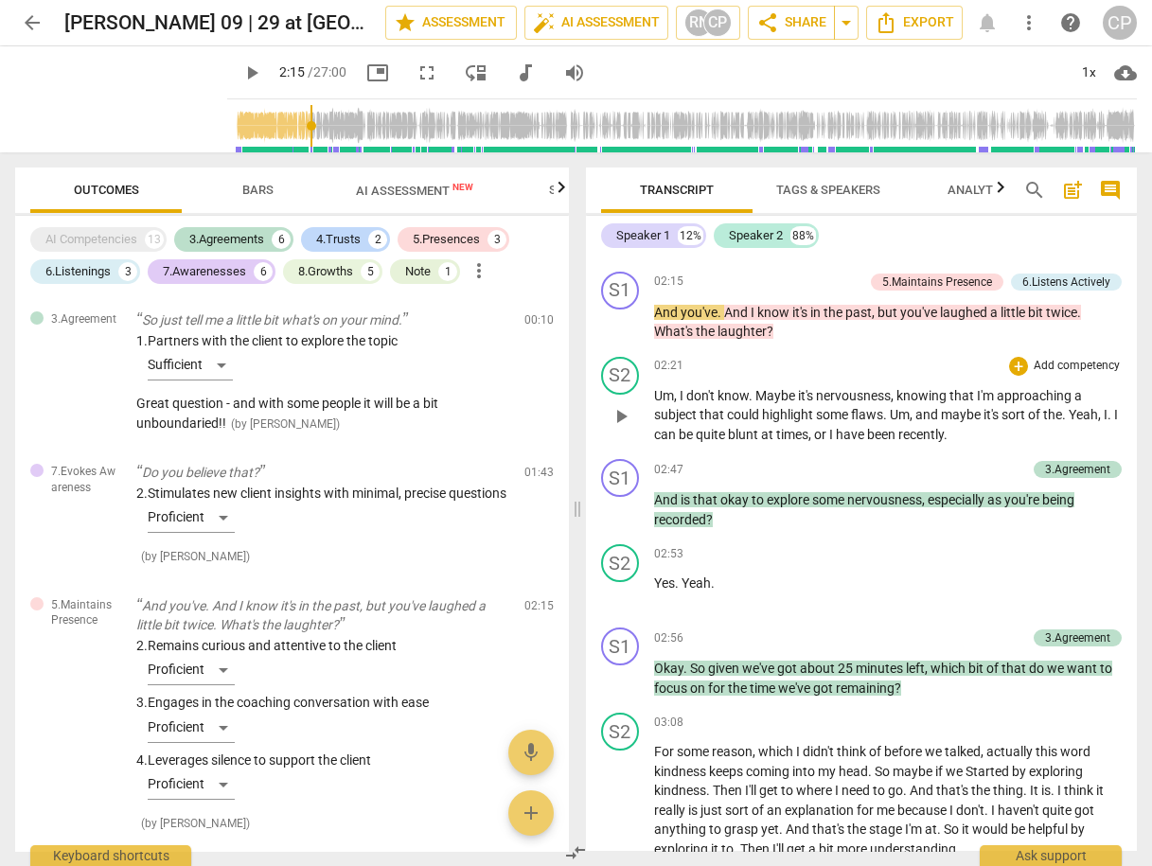
scroll to position [833, 0]
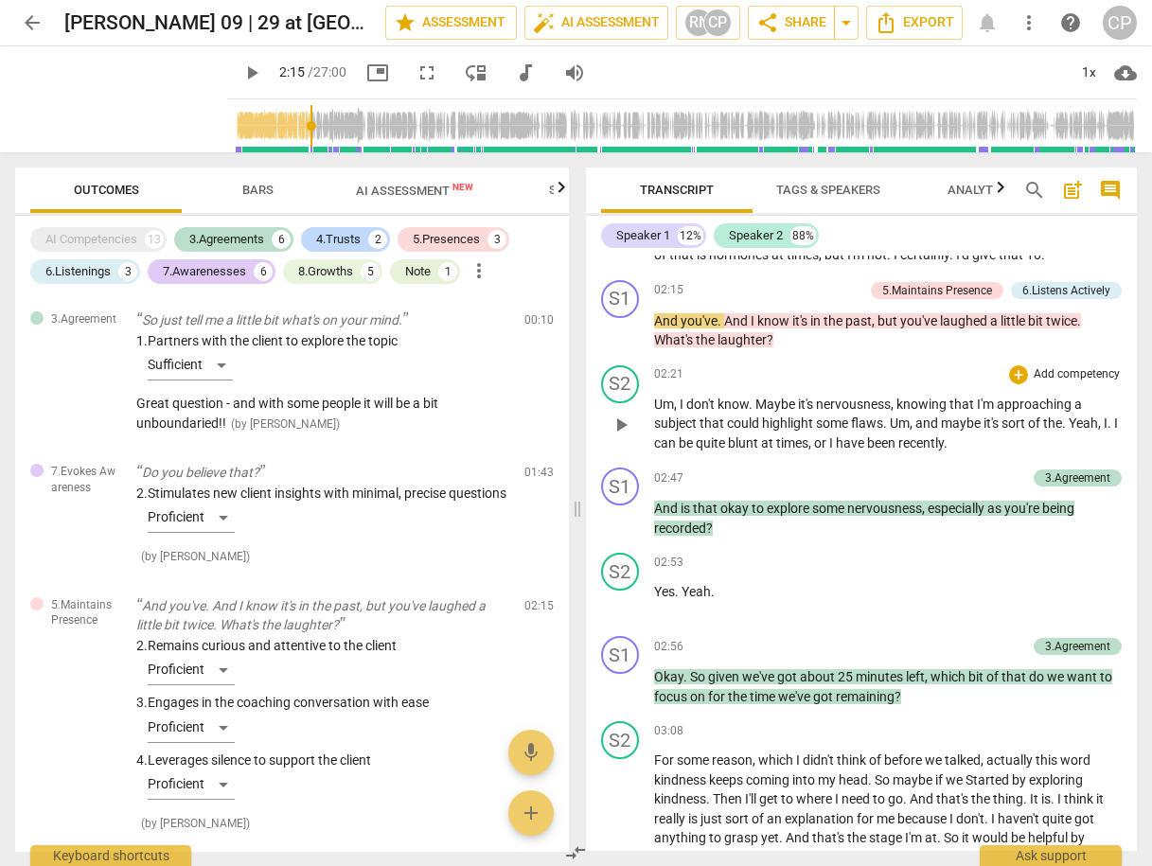
click at [623, 437] on span "play_arrow" at bounding box center [621, 425] width 23 height 23
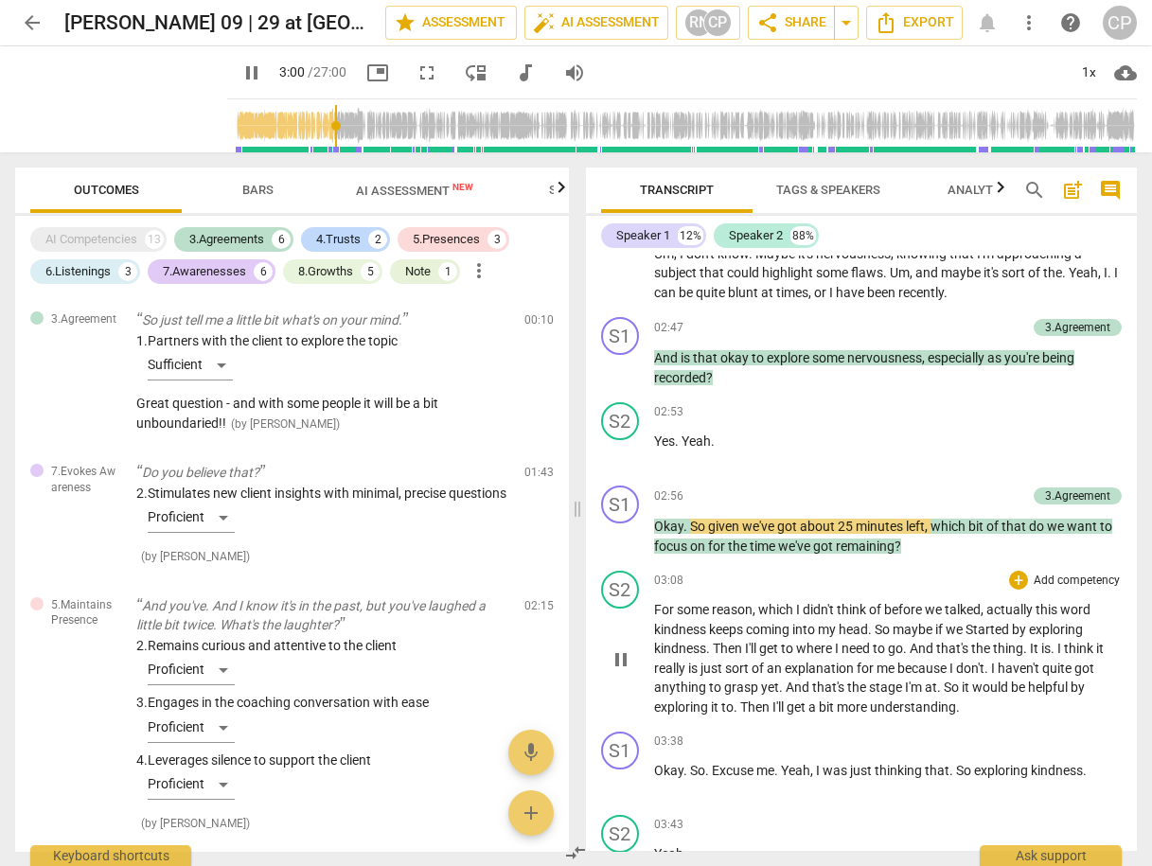
scroll to position [985, 0]
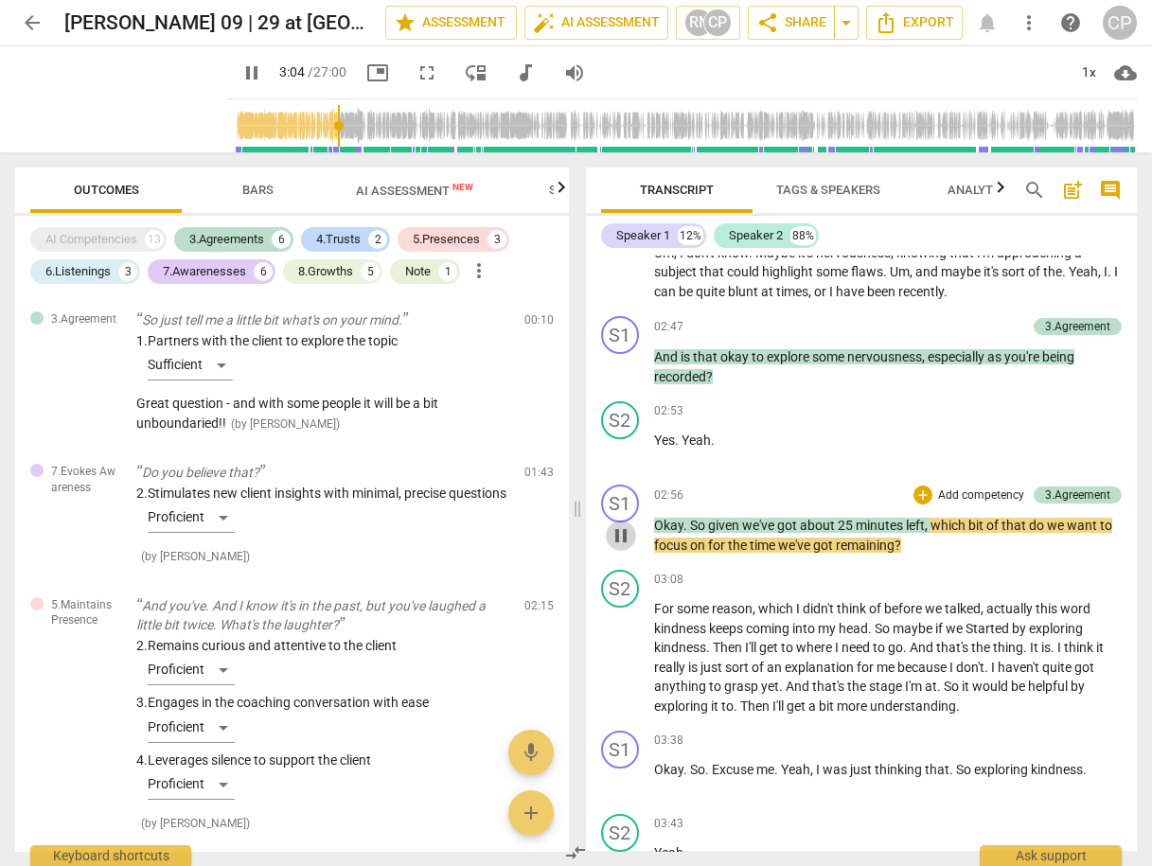
click at [615, 547] on span "pause" at bounding box center [621, 536] width 23 height 23
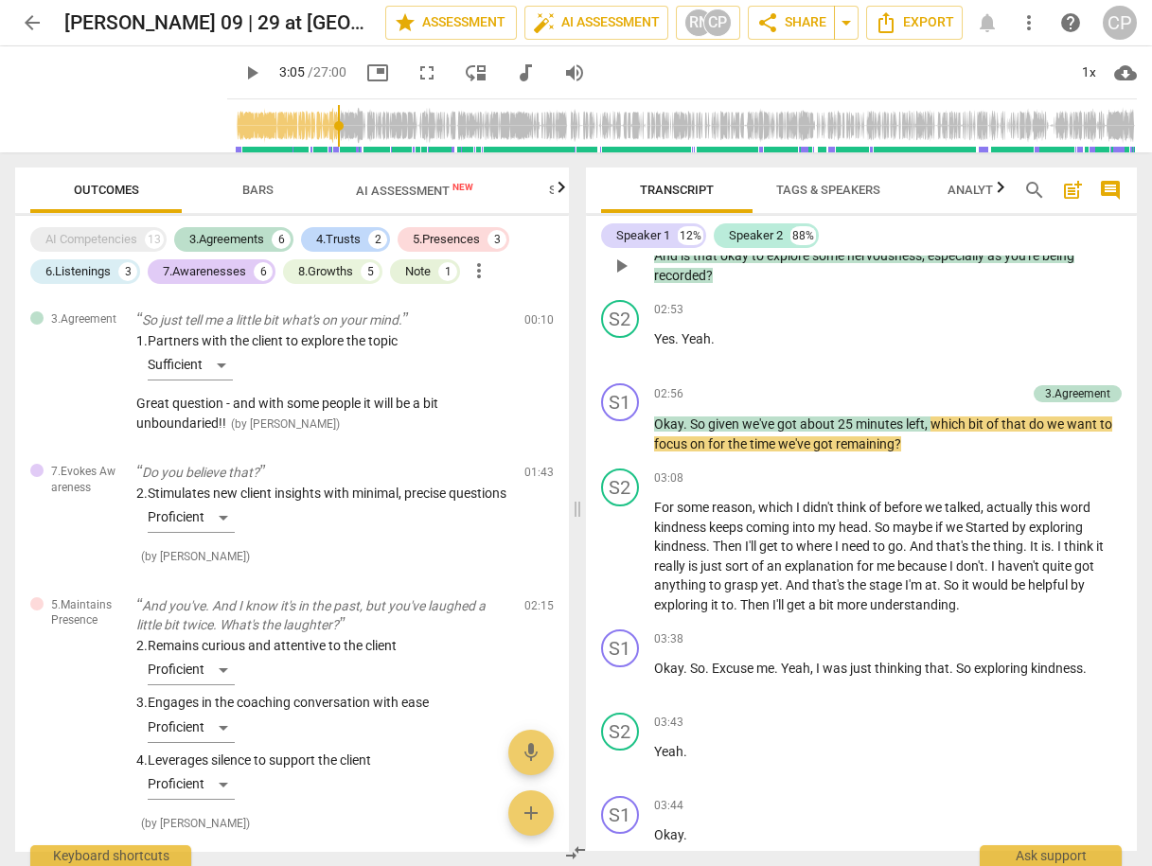
scroll to position [1136, 0]
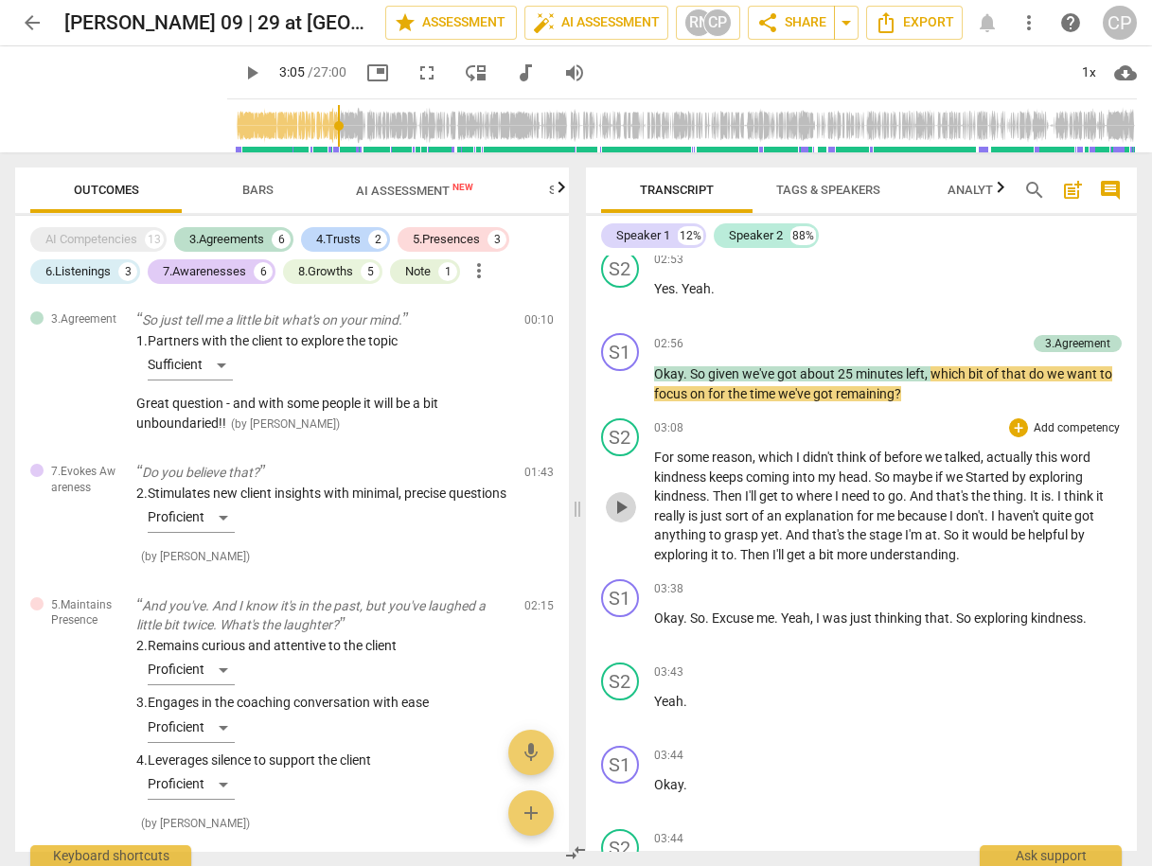
click at [610, 519] on span "play_arrow" at bounding box center [621, 507] width 23 height 23
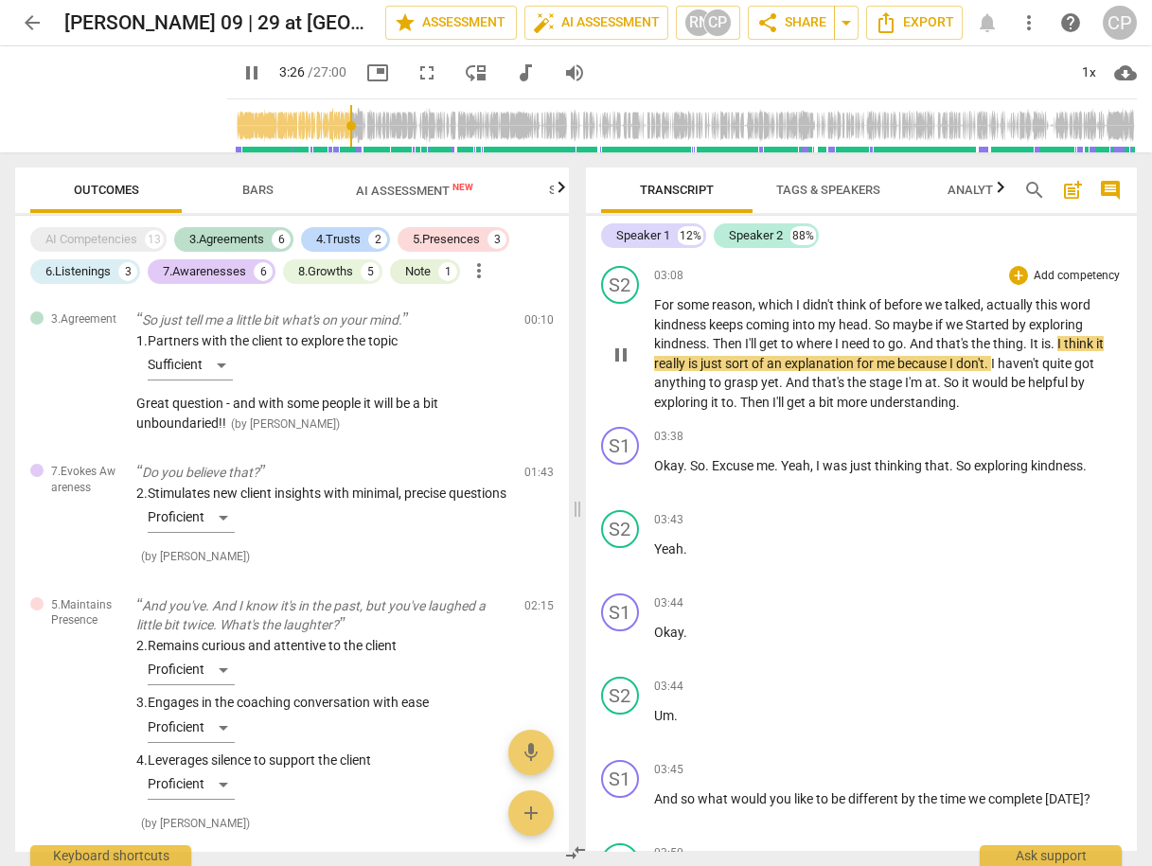
scroll to position [1288, 0]
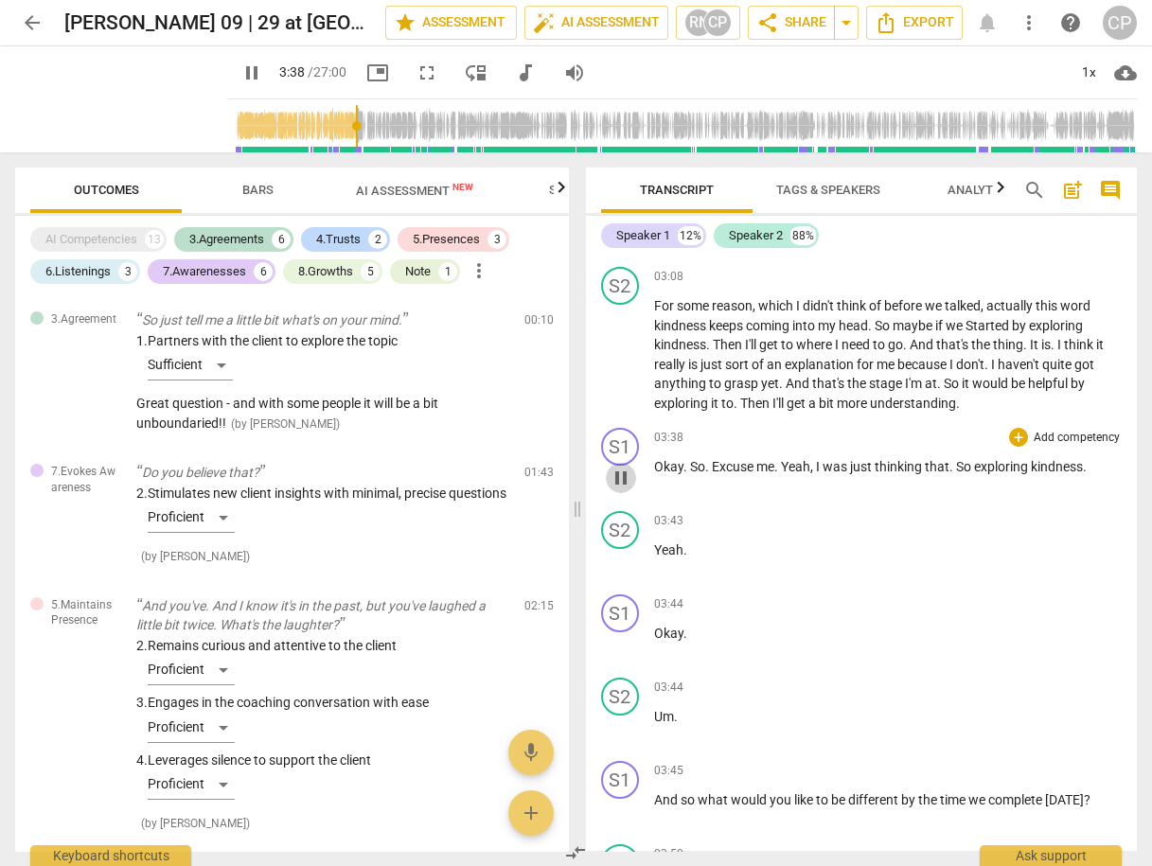
click at [619, 490] on span "pause" at bounding box center [621, 478] width 23 height 23
click at [626, 367] on span "play_arrow" at bounding box center [621, 356] width 23 height 23
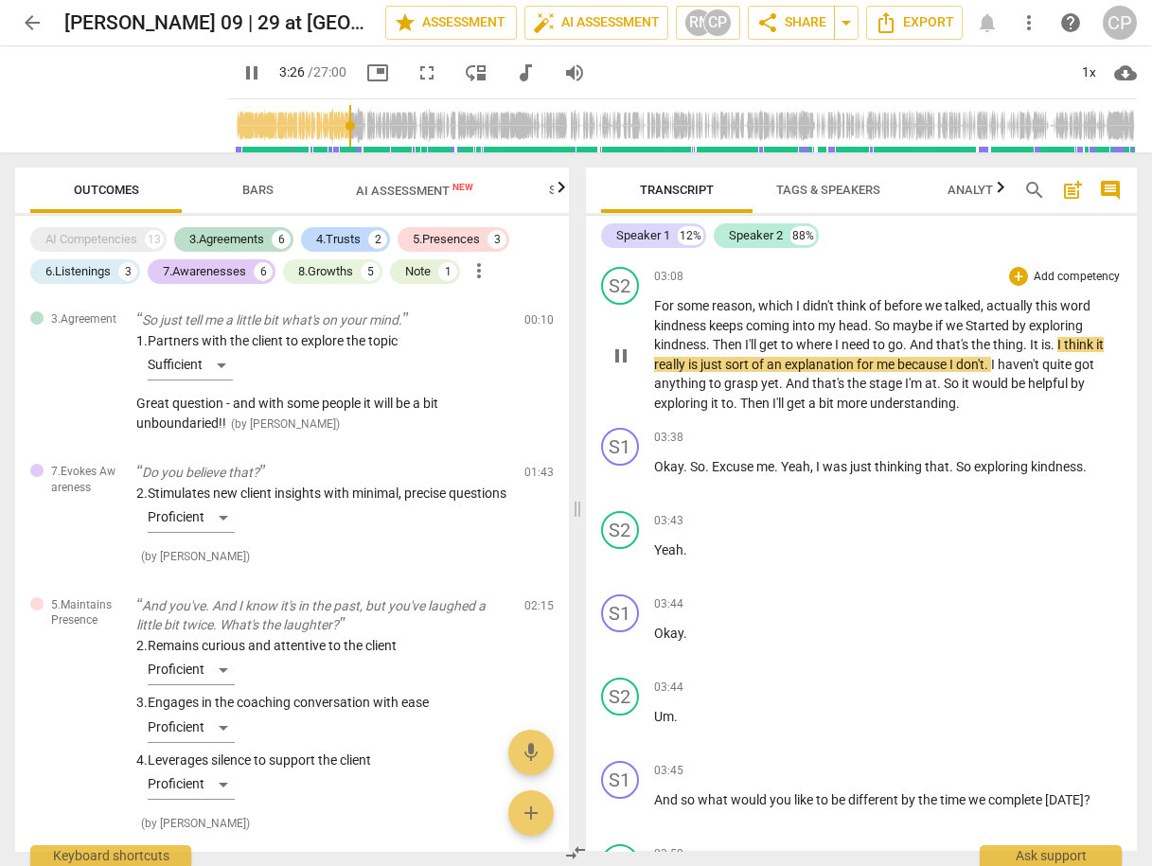
scroll to position [1363, 0]
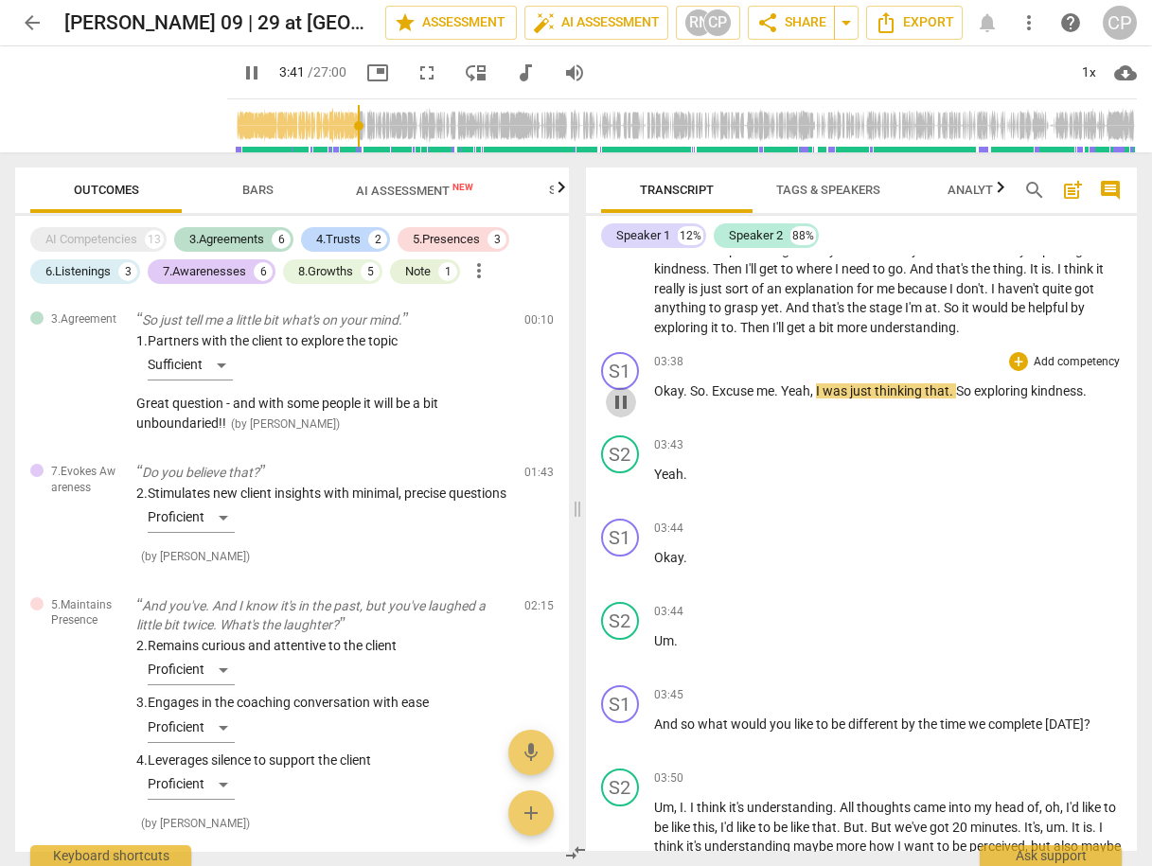
click at [616, 412] on span "pause" at bounding box center [621, 402] width 23 height 23
click at [621, 410] on span "play_arrow" at bounding box center [621, 402] width 23 height 23
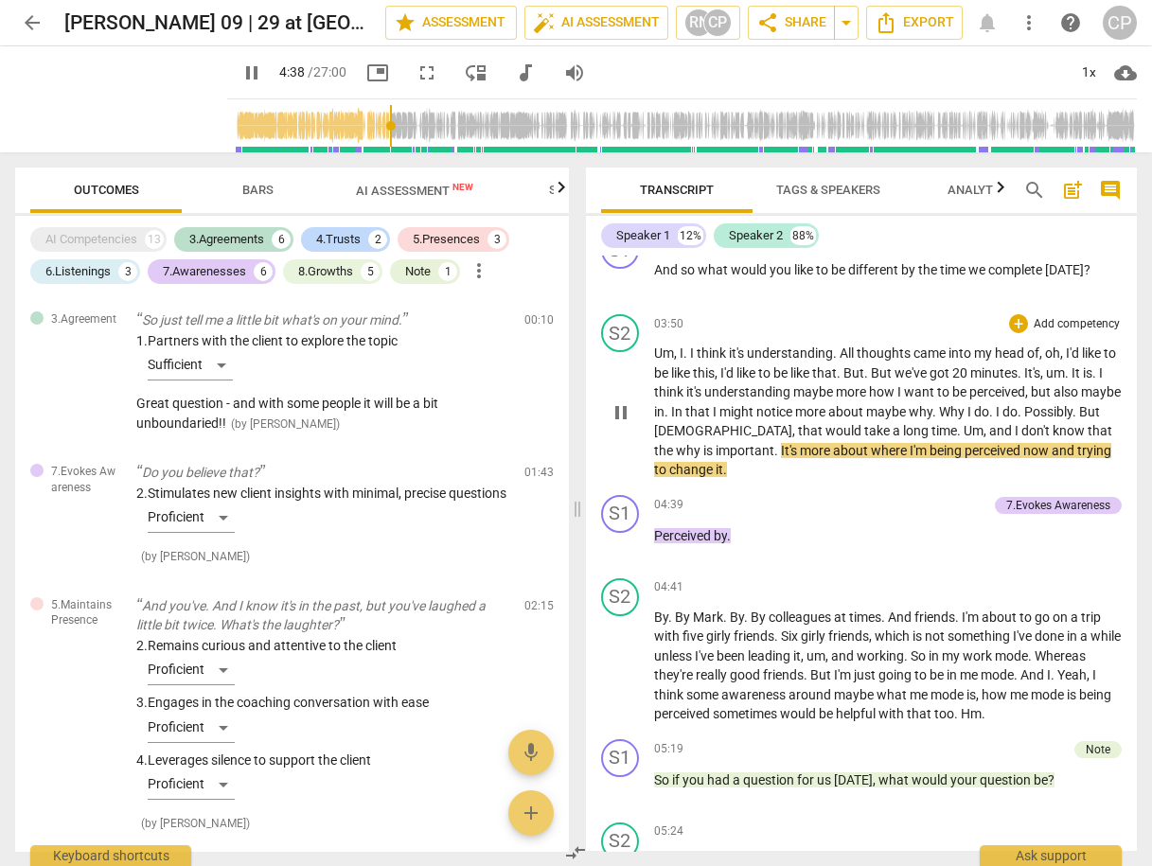
scroll to position [1894, 0]
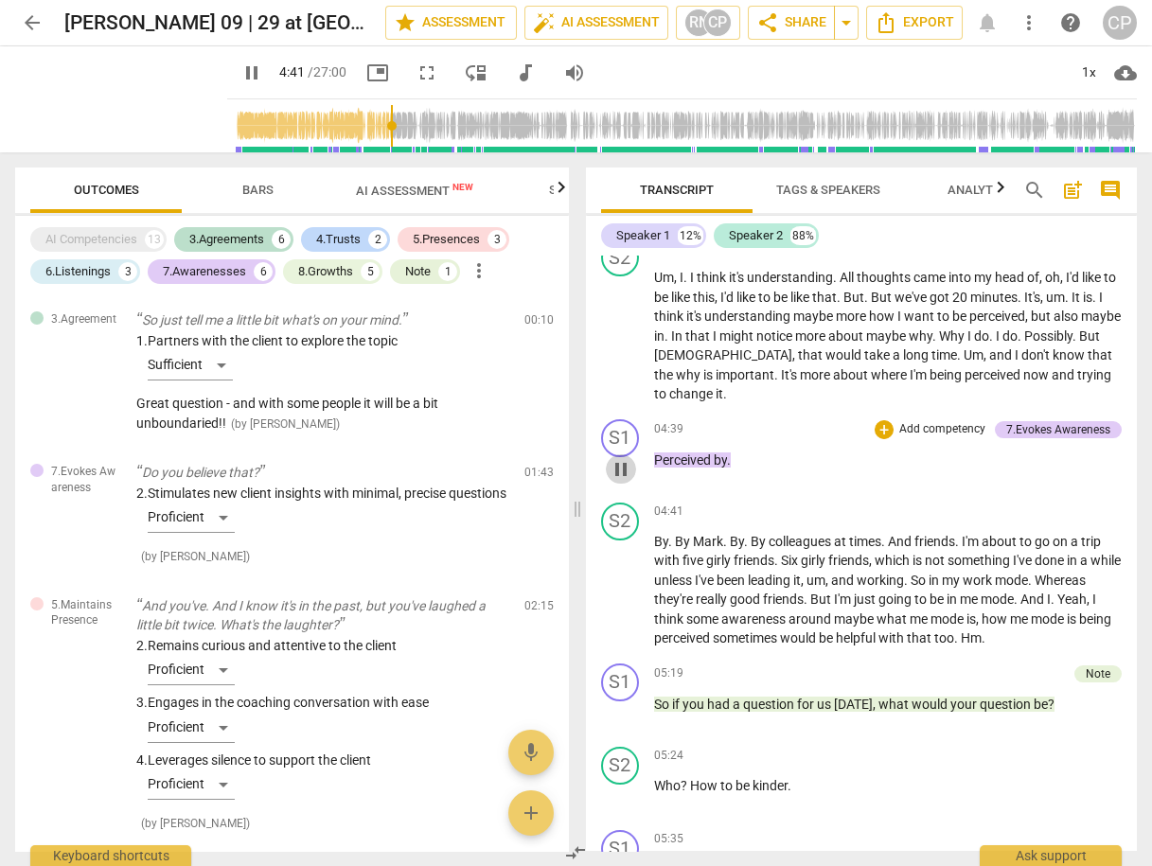
click at [619, 475] on span "pause" at bounding box center [621, 469] width 23 height 23
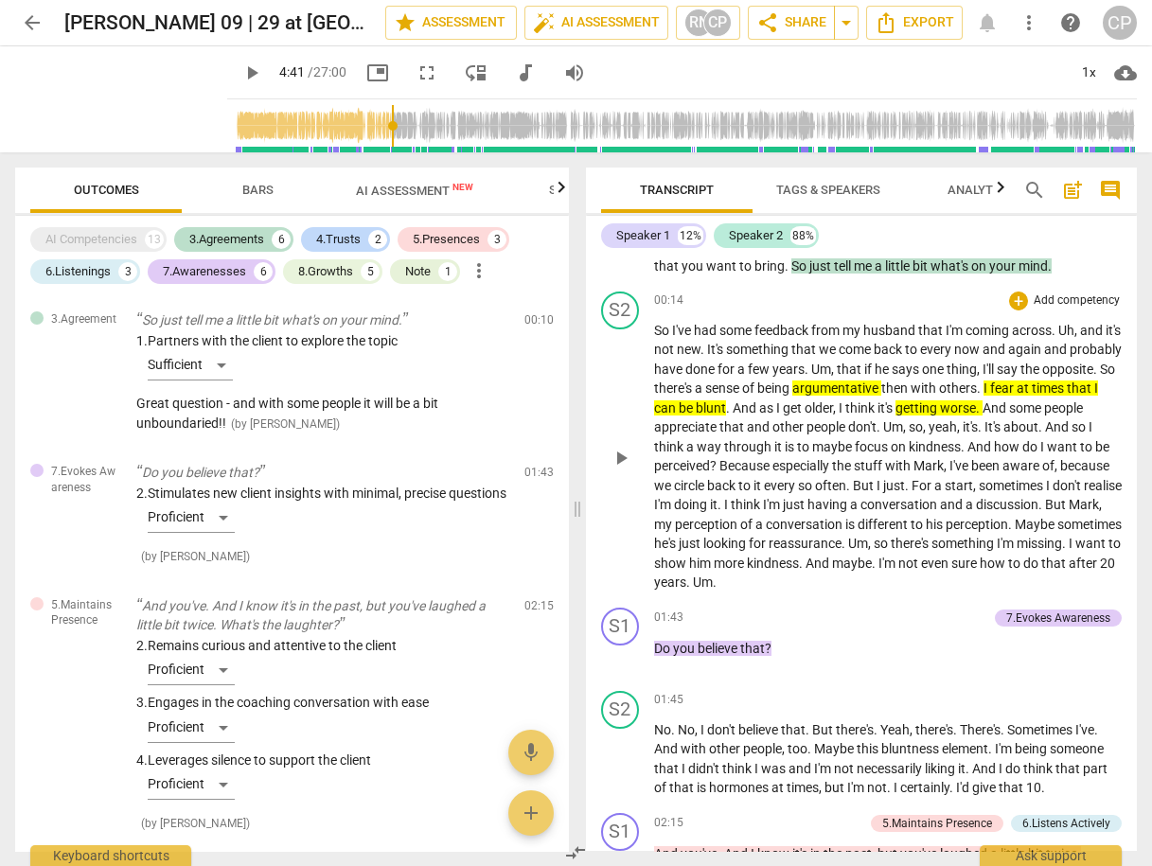
scroll to position [303, 0]
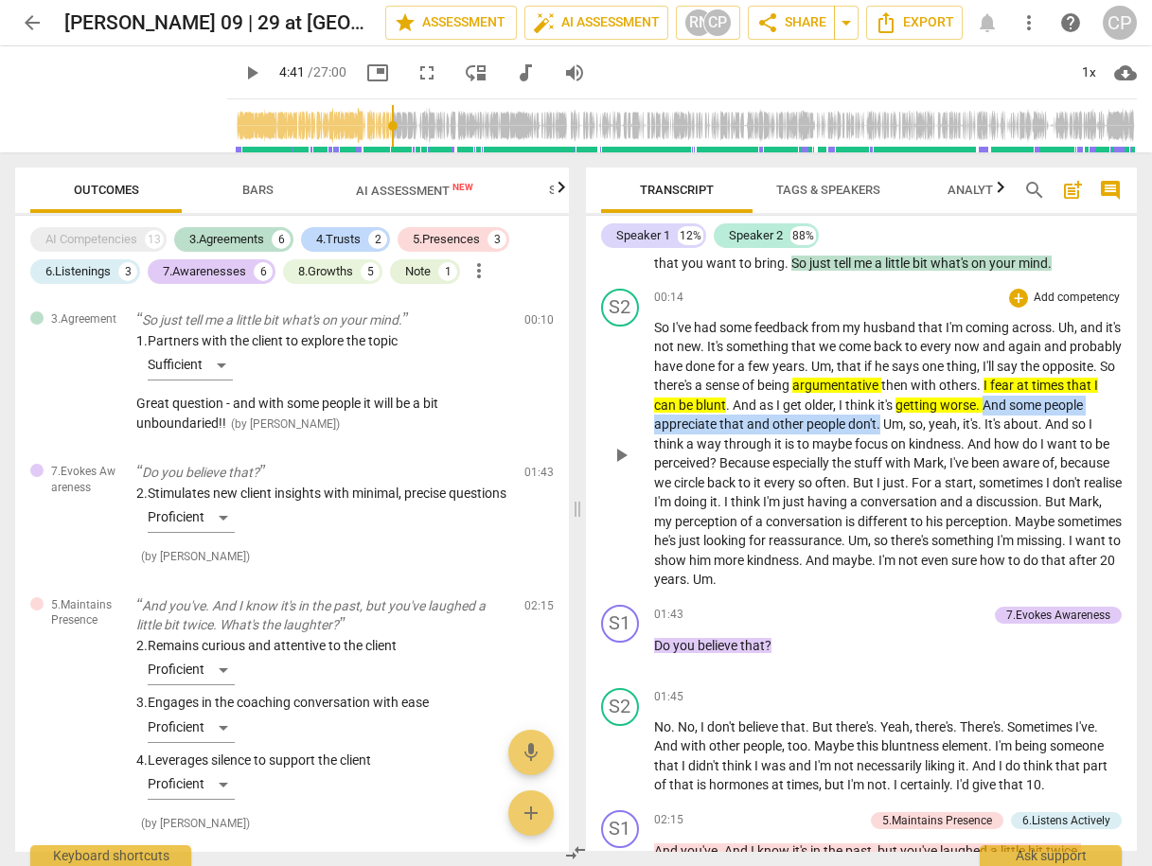
drag, startPoint x: 1058, startPoint y: 422, endPoint x: 920, endPoint y: 442, distance: 138.7
click at [920, 442] on p "So I've had some feedback from my husband that I'm coming across . Uh , and it'…" at bounding box center [888, 454] width 469 height 272
click at [968, 418] on icon "button" at bounding box center [967, 414] width 11 height 13
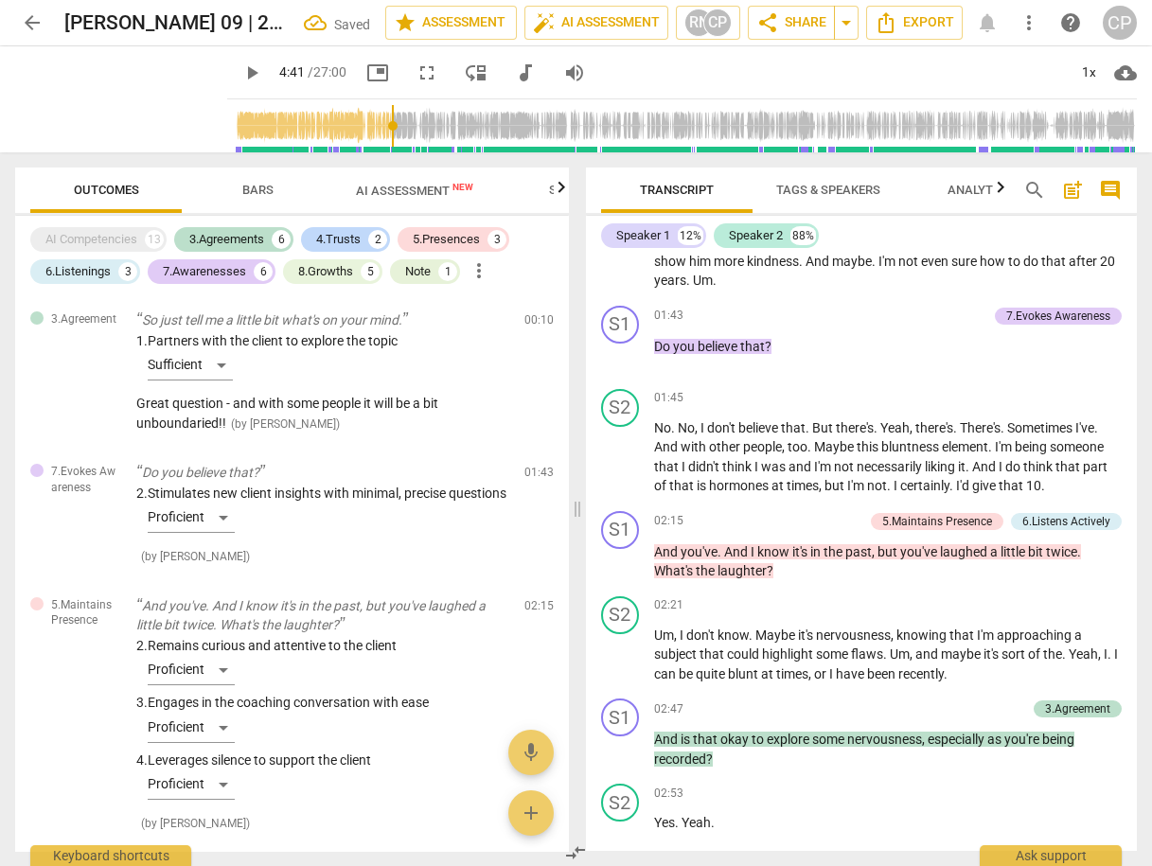
scroll to position [606, 0]
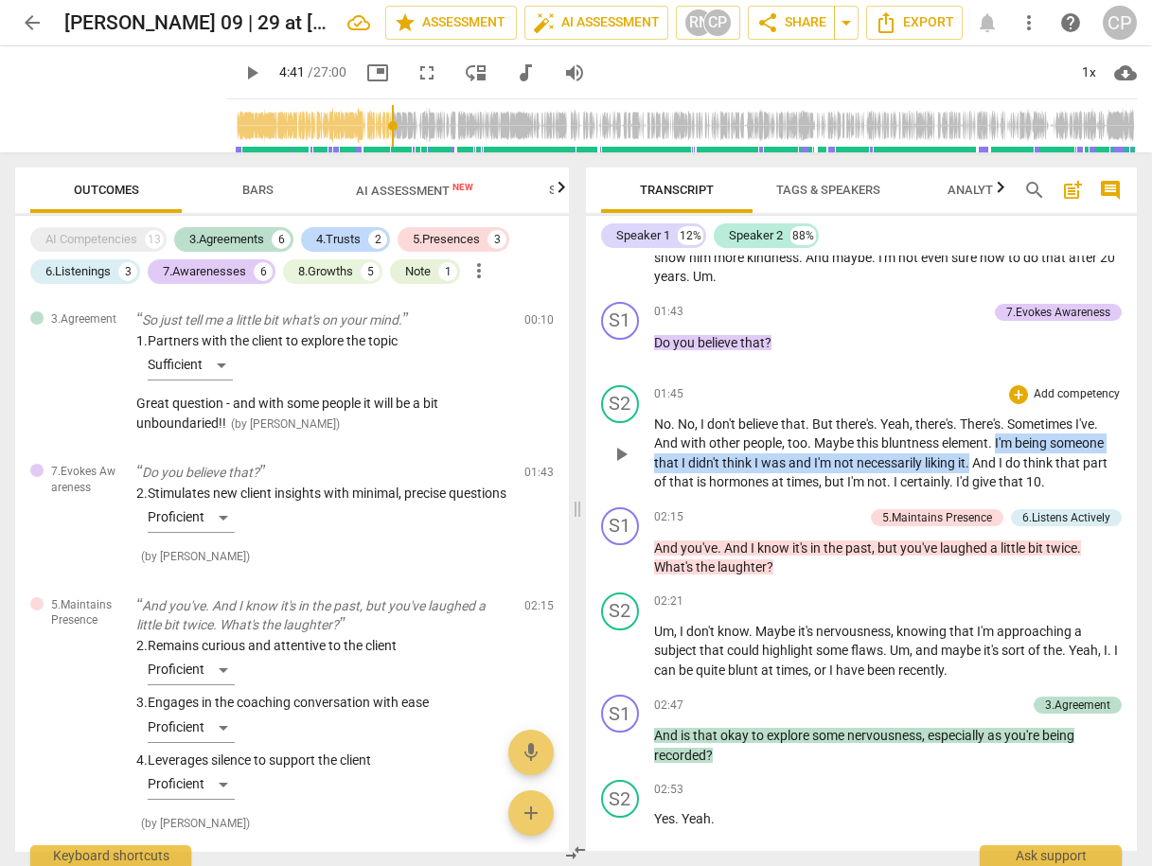
drag, startPoint x: 997, startPoint y: 458, endPoint x: 969, endPoint y: 481, distance: 36.4
click at [969, 481] on p "No . No , I don't believe that . But there's . Yeah , there's . There's . Somet…" at bounding box center [888, 454] width 469 height 78
click at [1012, 453] on icon "button" at bounding box center [1016, 451] width 11 height 13
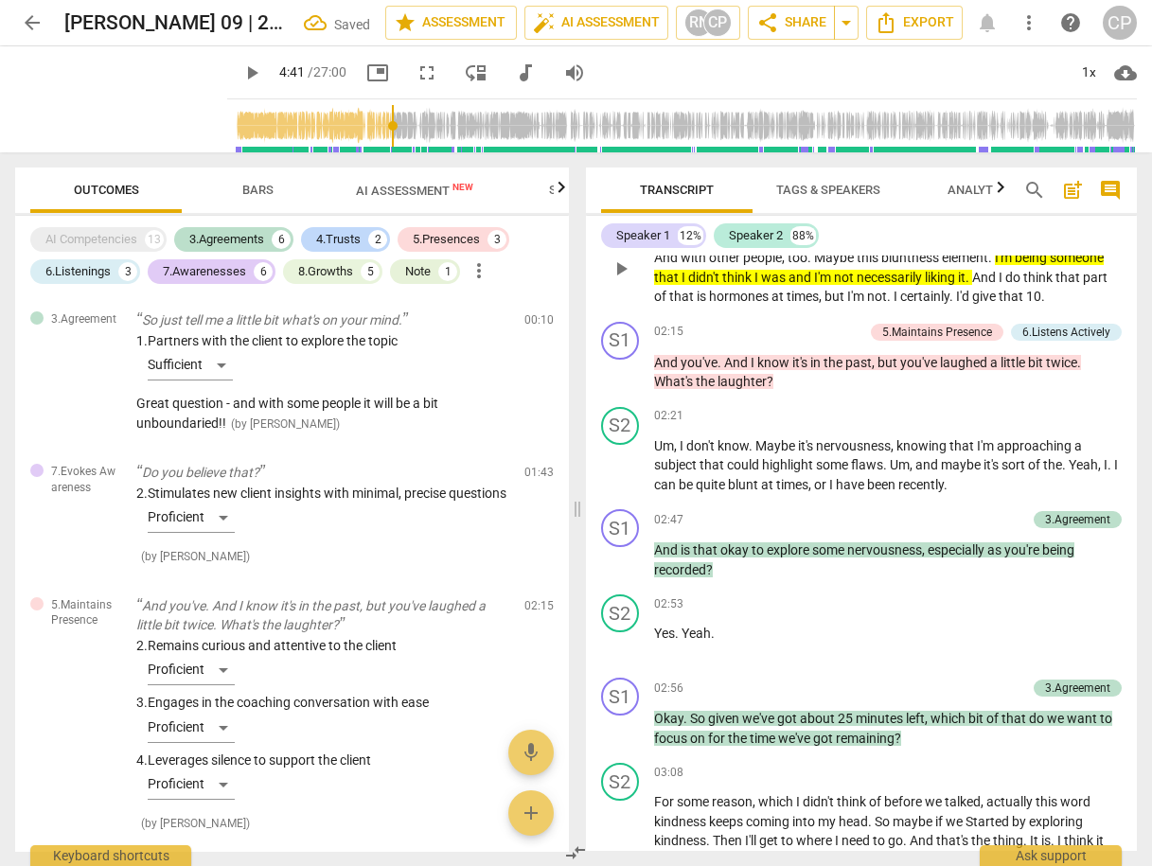
scroll to position [833, 0]
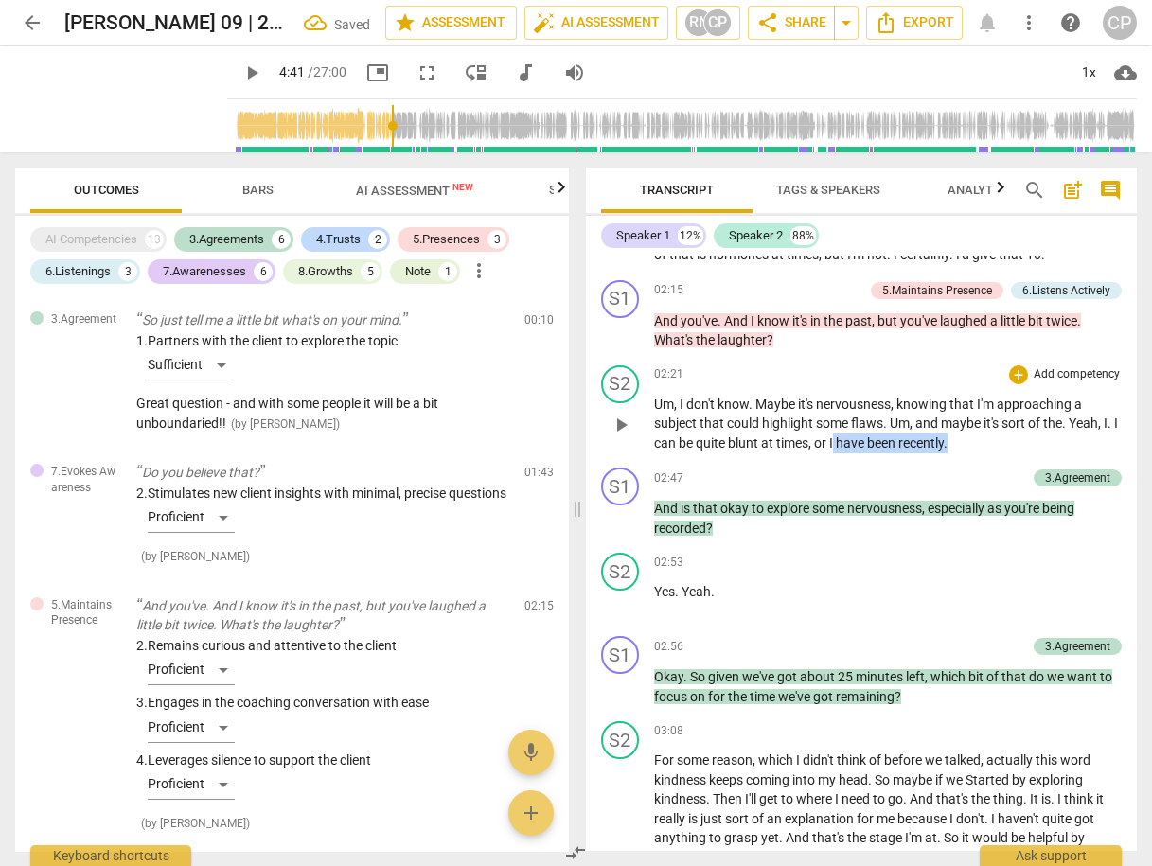
drag, startPoint x: 840, startPoint y: 458, endPoint x: 961, endPoint y: 458, distance: 121.2
click at [961, 454] on p "Um , I don't know . Maybe it's nervousness , knowing that I'm approaching a sub…" at bounding box center [888, 424] width 469 height 59
click at [998, 433] on icon "button" at bounding box center [998, 431] width 11 height 13
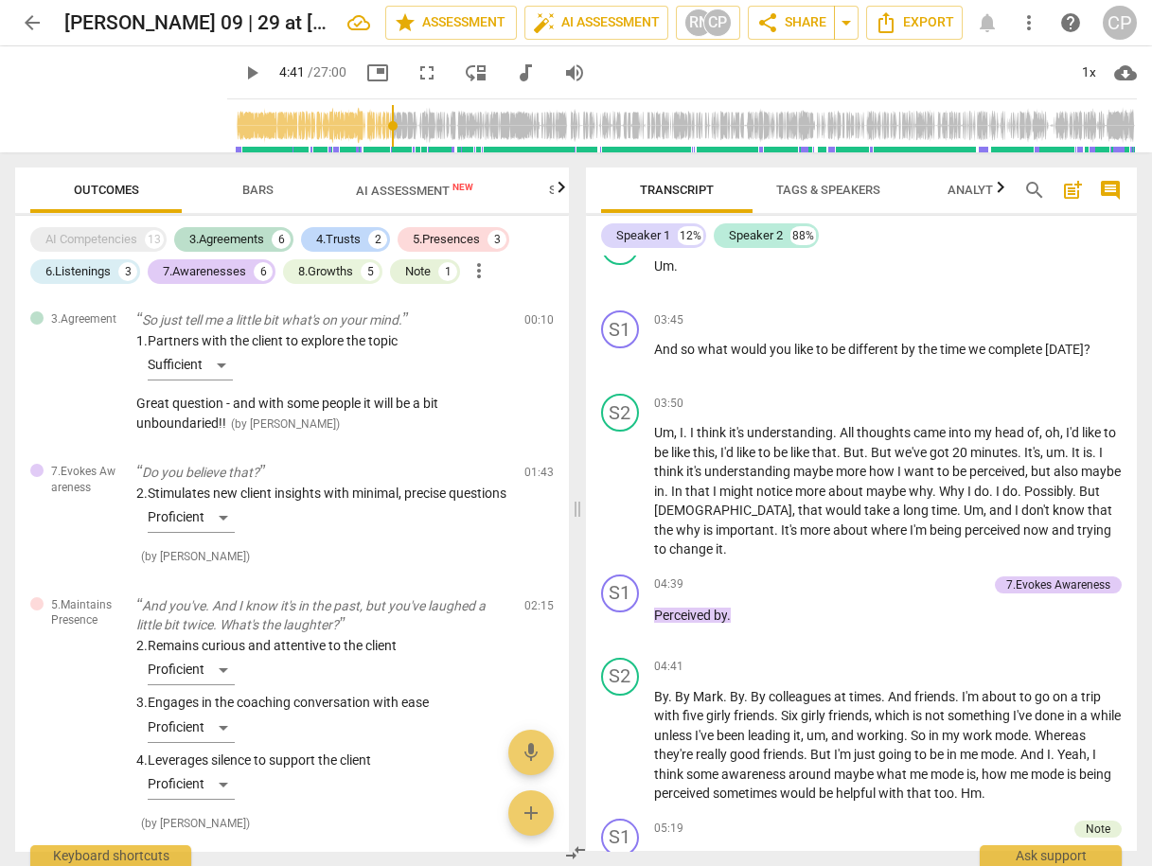
scroll to position [1742, 0]
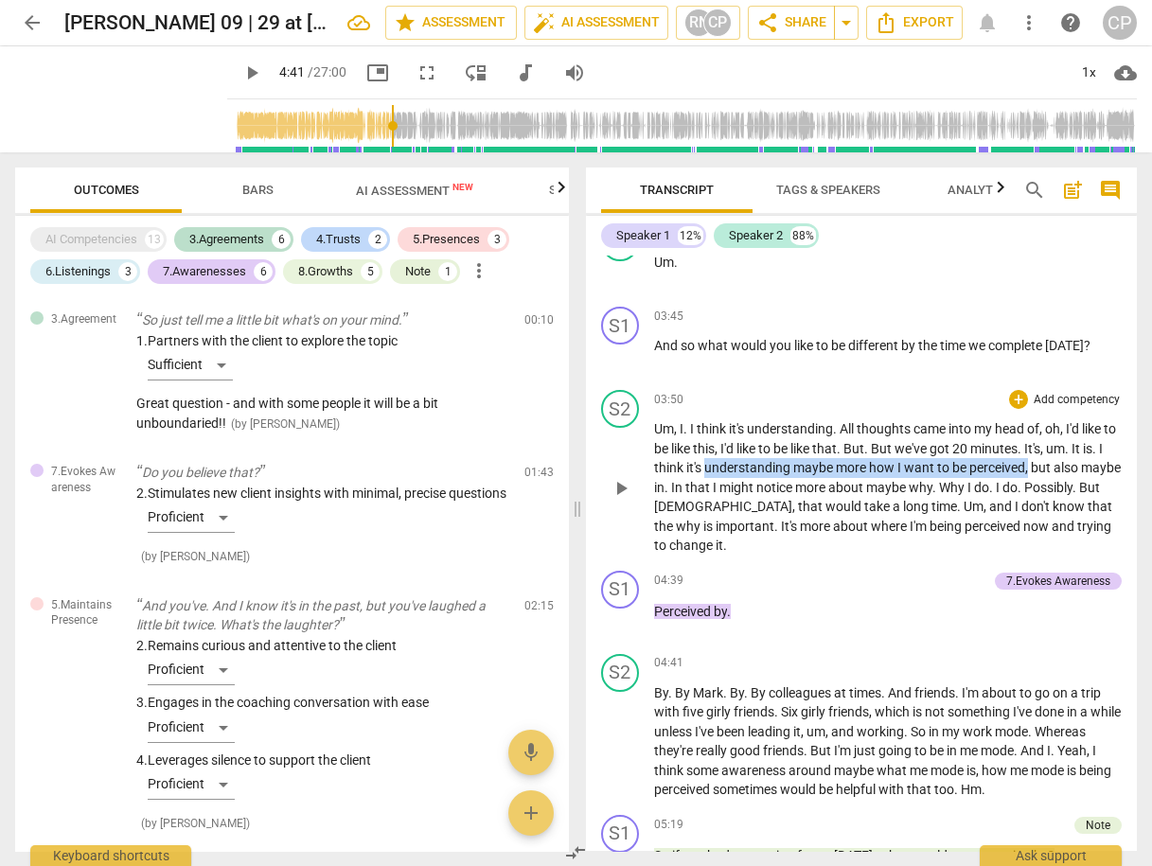
drag, startPoint x: 727, startPoint y: 478, endPoint x: 1051, endPoint y: 477, distance: 323.8
click at [1051, 477] on p "Um , I . I think it's understanding . All thoughts came into my head of , oh , …" at bounding box center [888, 487] width 469 height 136
click at [1095, 455] on icon "button" at bounding box center [1095, 458] width 7 height 8
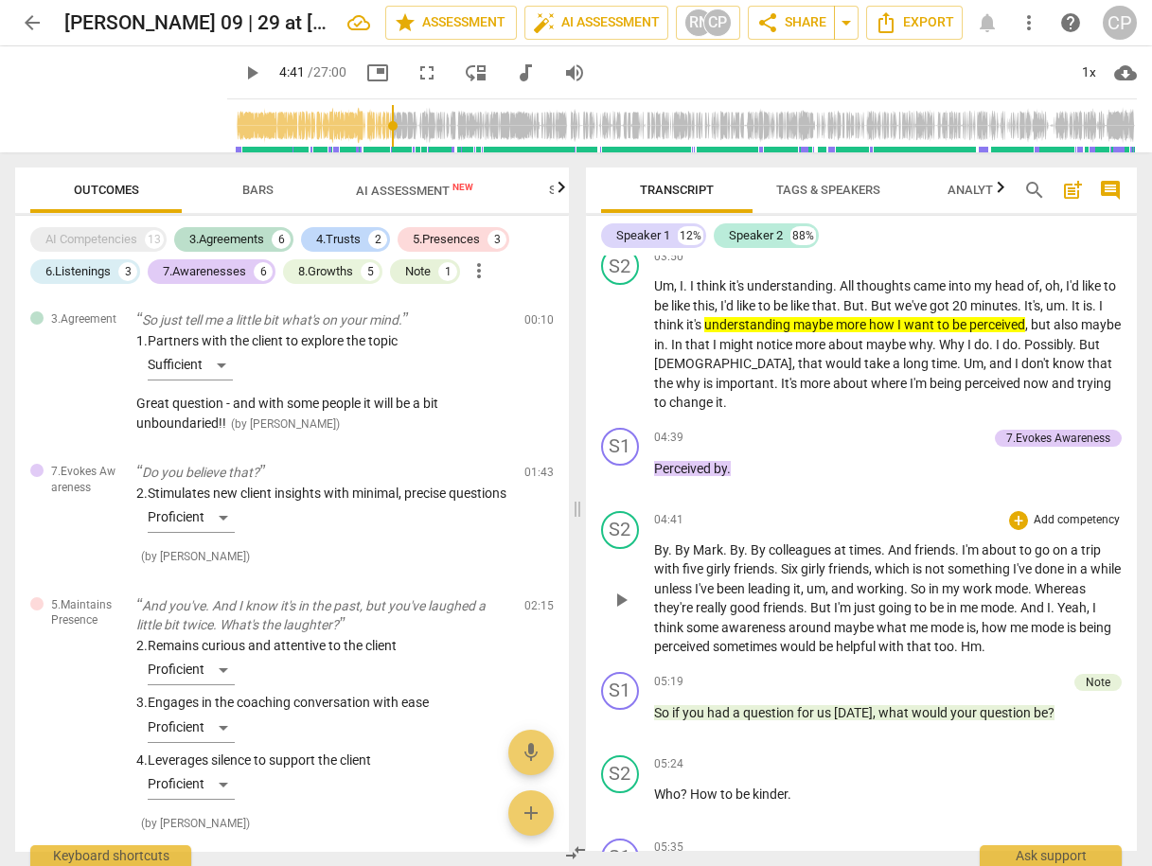
scroll to position [1894, 0]
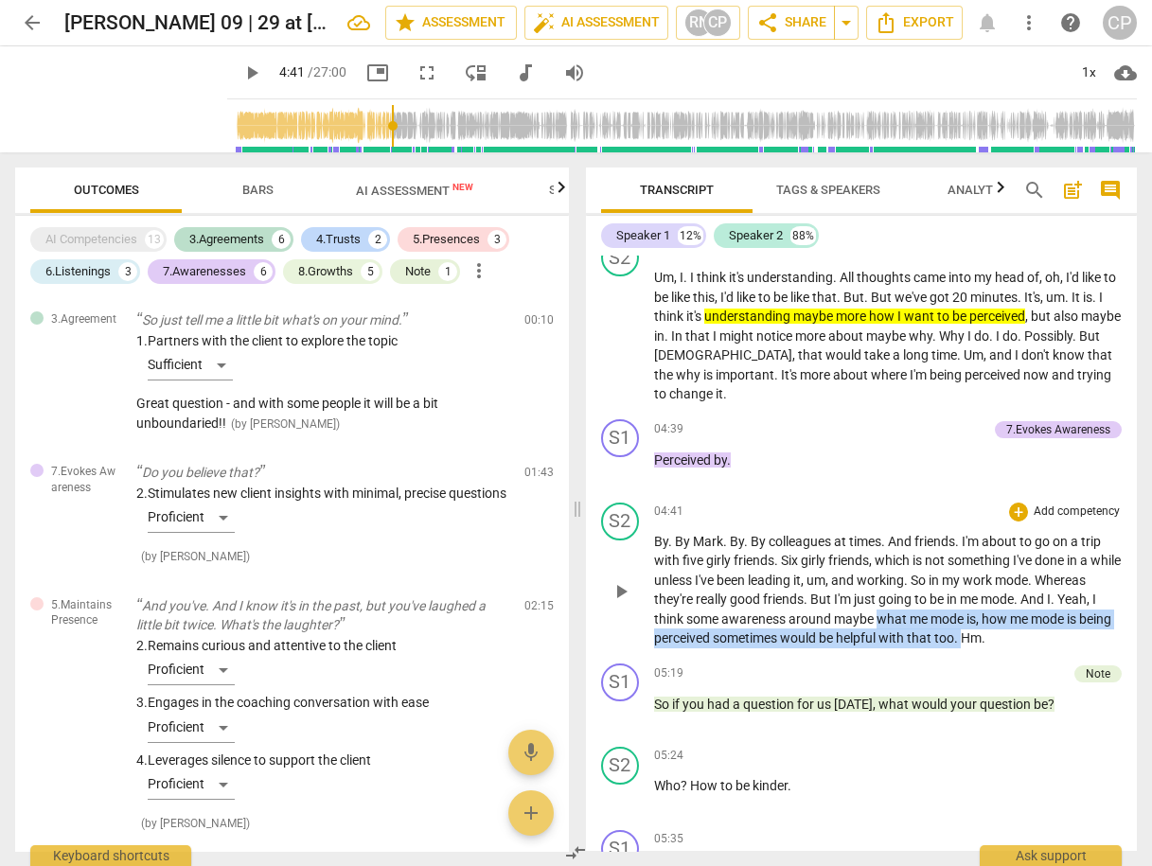
drag, startPoint x: 922, startPoint y: 623, endPoint x: 1010, endPoint y: 640, distance: 89.7
click at [1010, 640] on p "By . By [PERSON_NAME] . By . By colleagues at times . And friends . I'm about t…" at bounding box center [888, 590] width 469 height 116
click at [1051, 621] on icon "button" at bounding box center [1054, 619] width 11 height 13
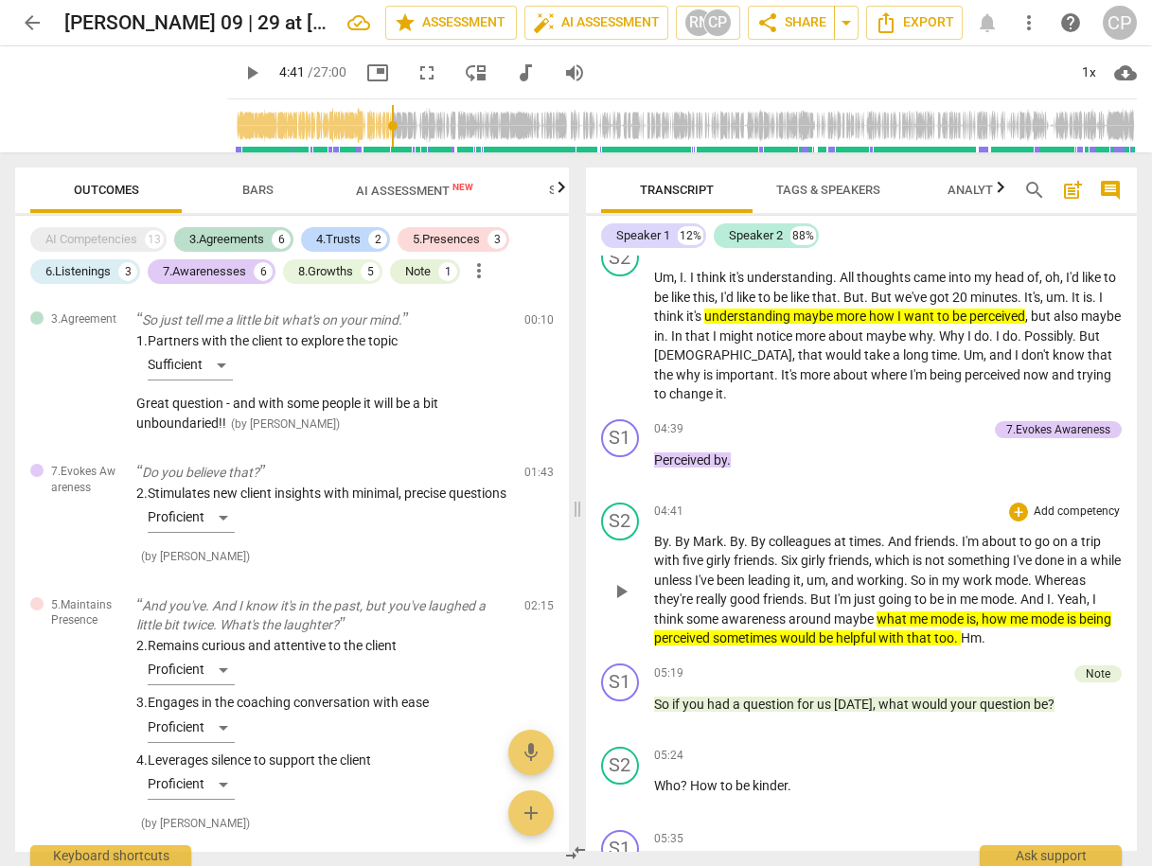
click at [622, 596] on span "play_arrow" at bounding box center [621, 591] width 23 height 23
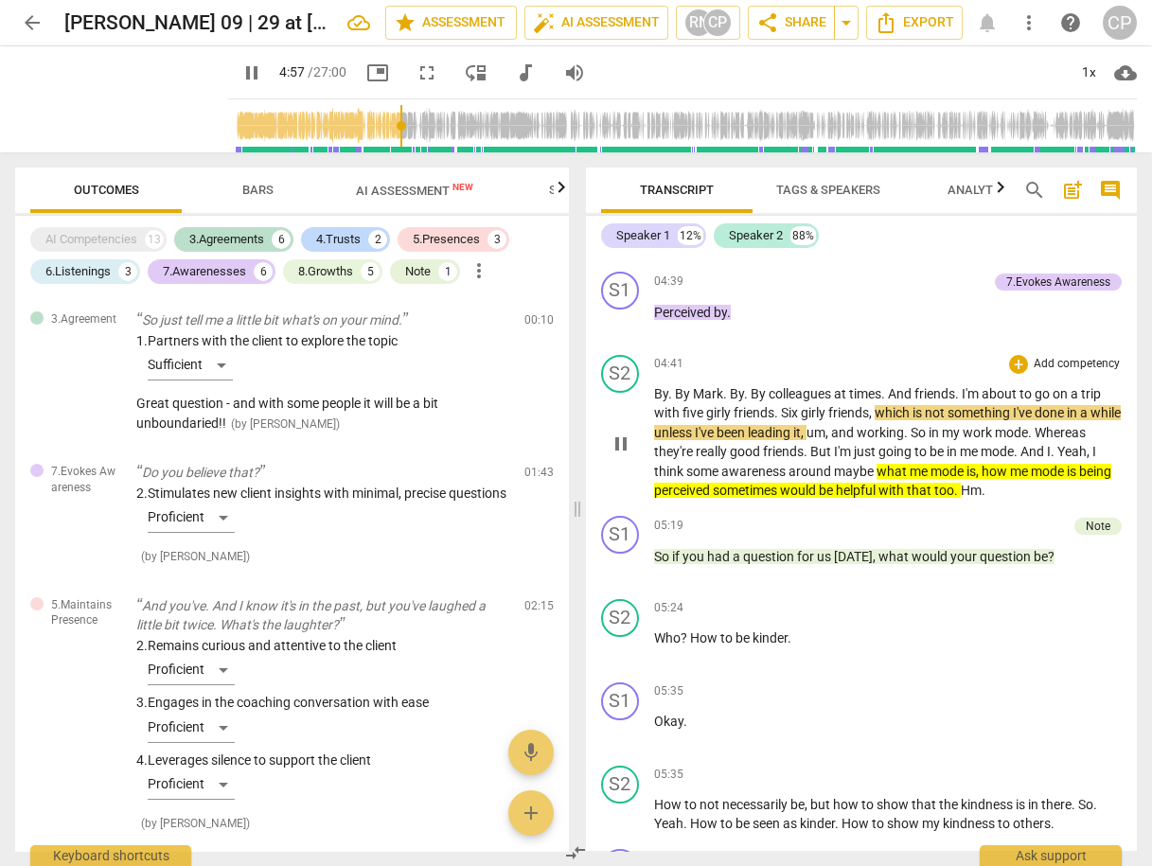
scroll to position [2045, 0]
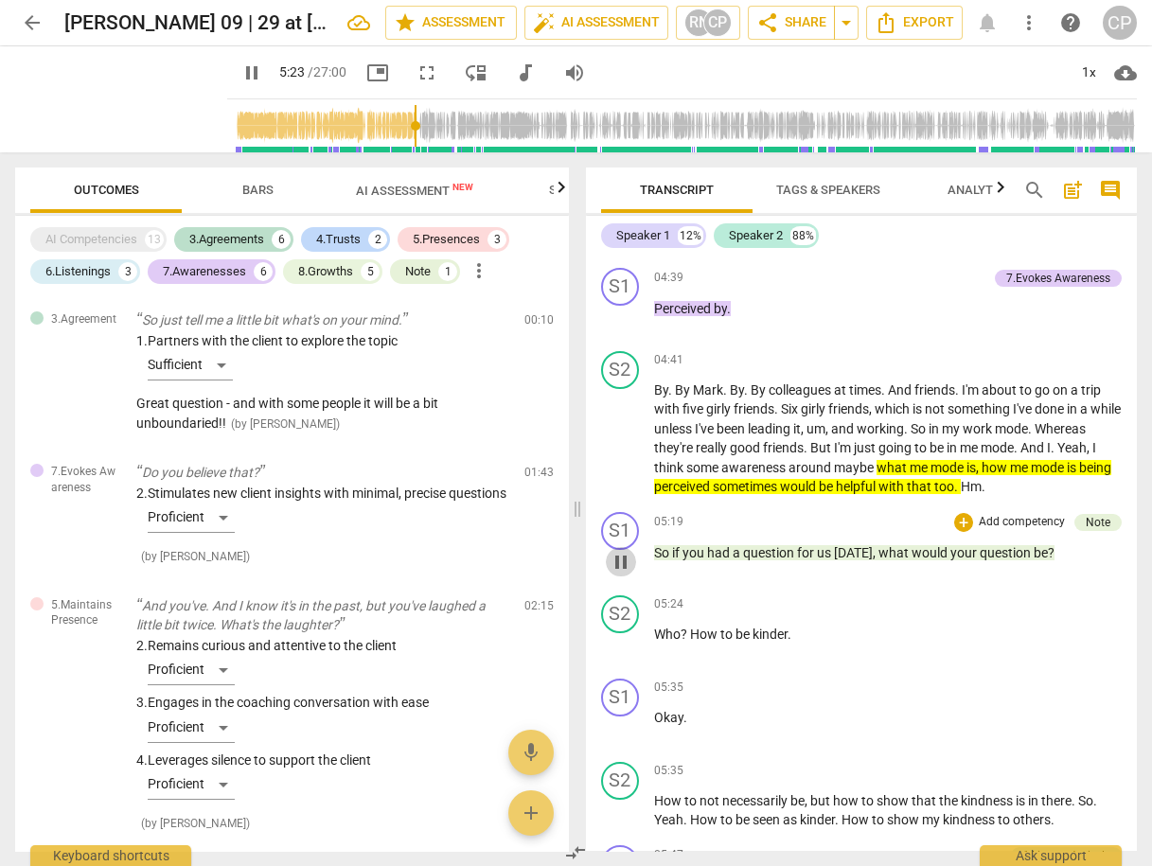
click at [619, 567] on span "pause" at bounding box center [621, 562] width 23 height 23
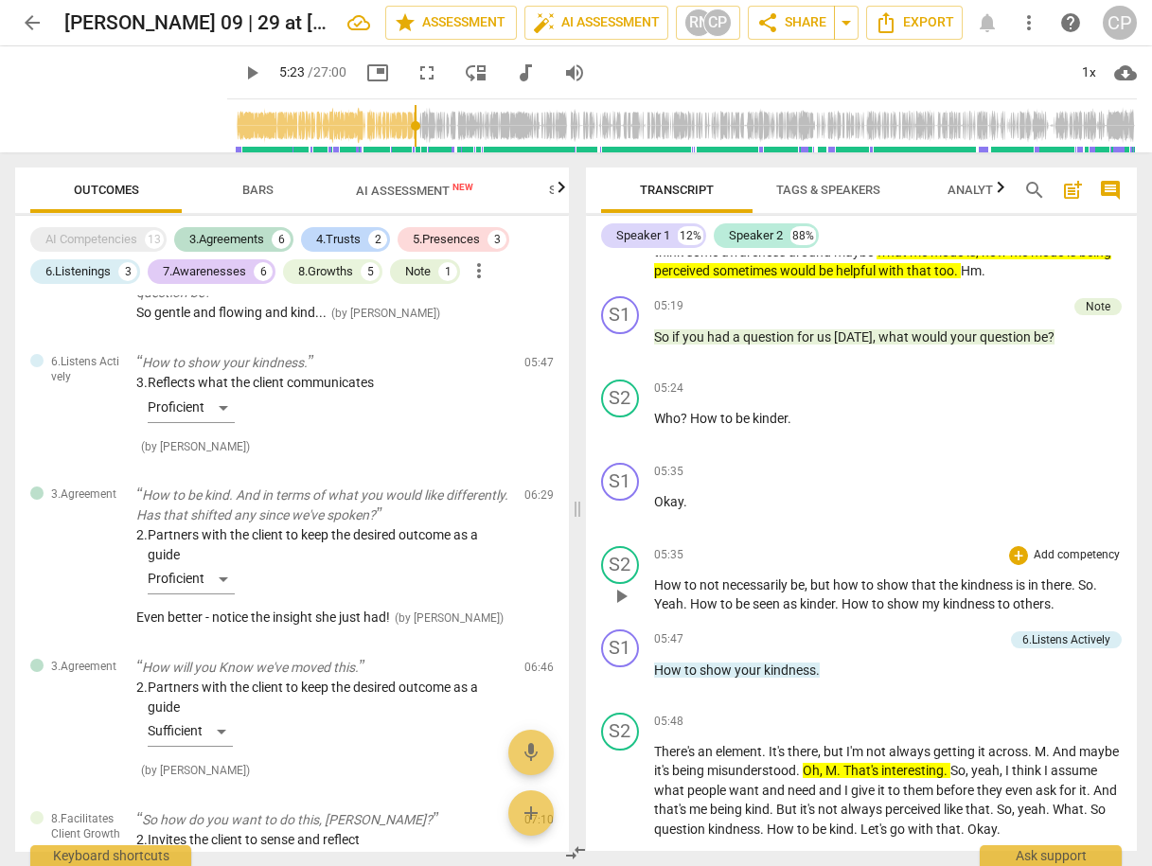
scroll to position [2272, 0]
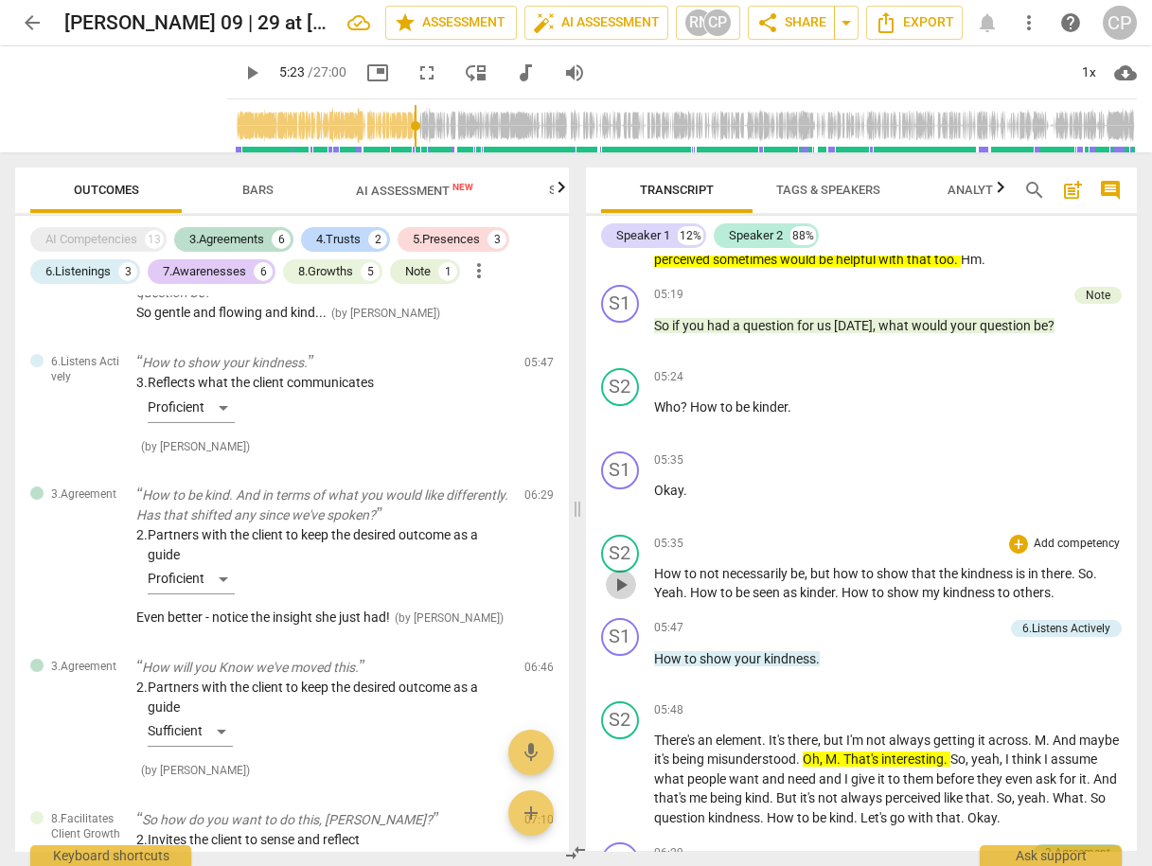
click at [616, 594] on span "play_arrow" at bounding box center [621, 585] width 23 height 23
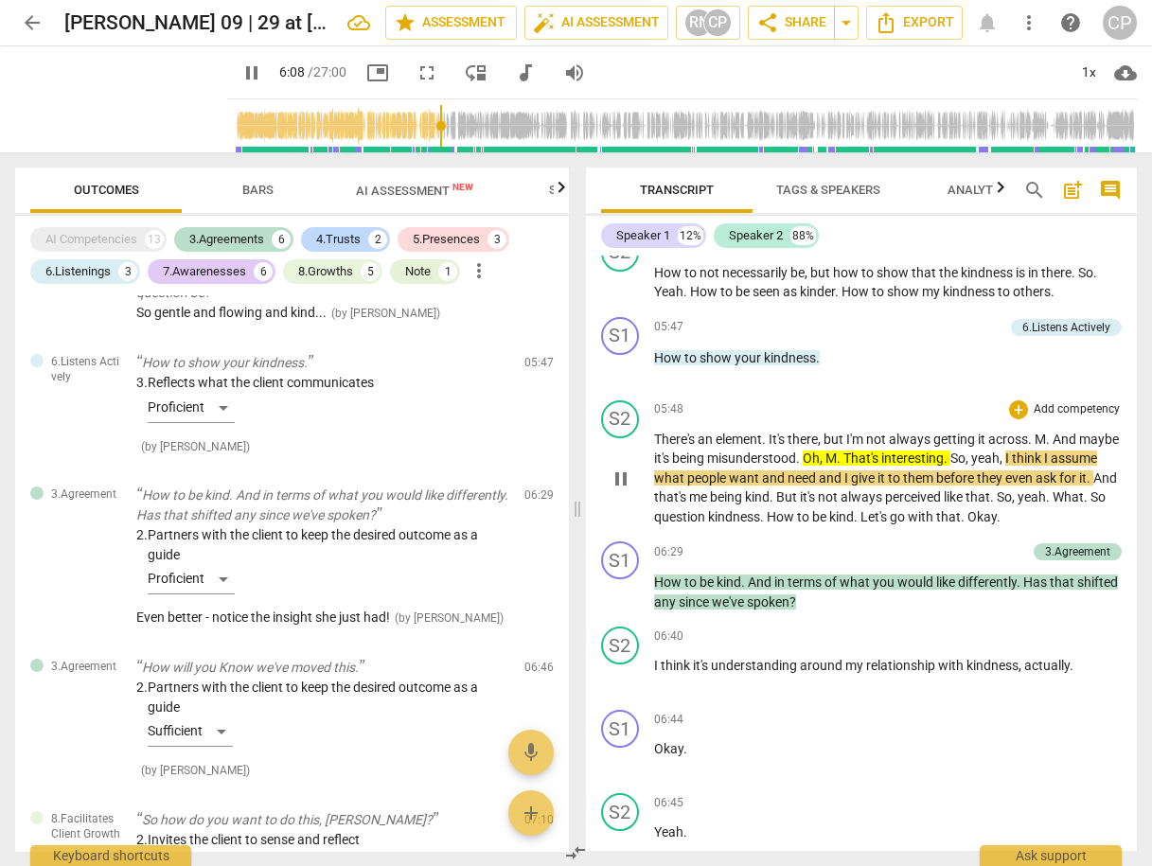
scroll to position [2575, 0]
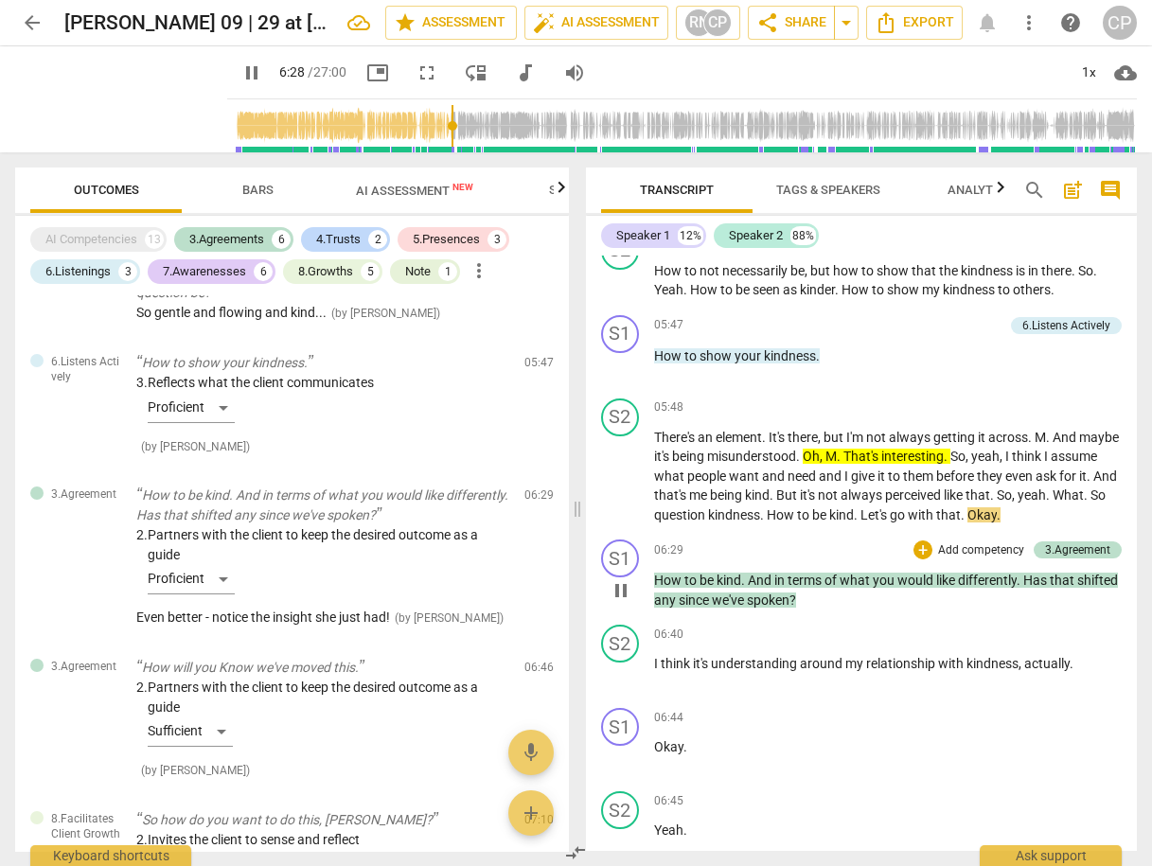
click at [624, 593] on span "pause" at bounding box center [621, 590] width 23 height 23
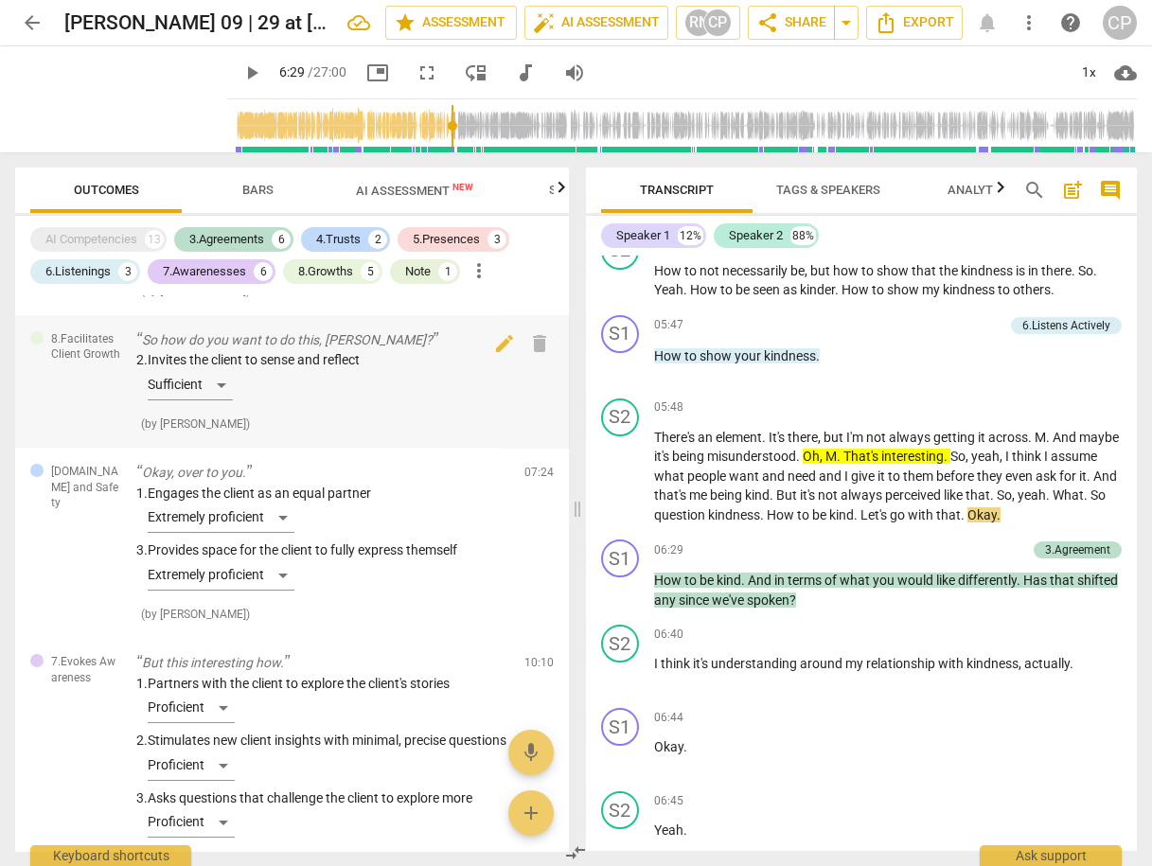
scroll to position [1742, 0]
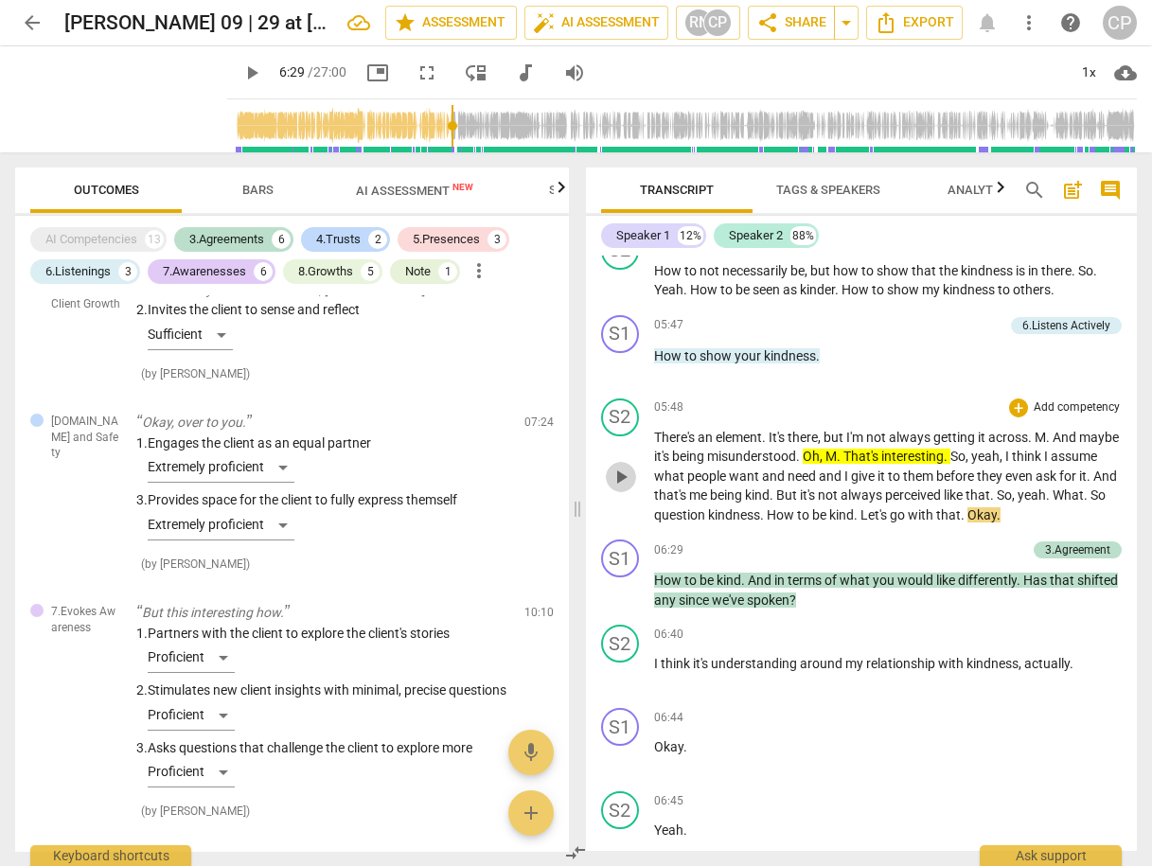
click at [624, 476] on span "play_arrow" at bounding box center [621, 477] width 23 height 23
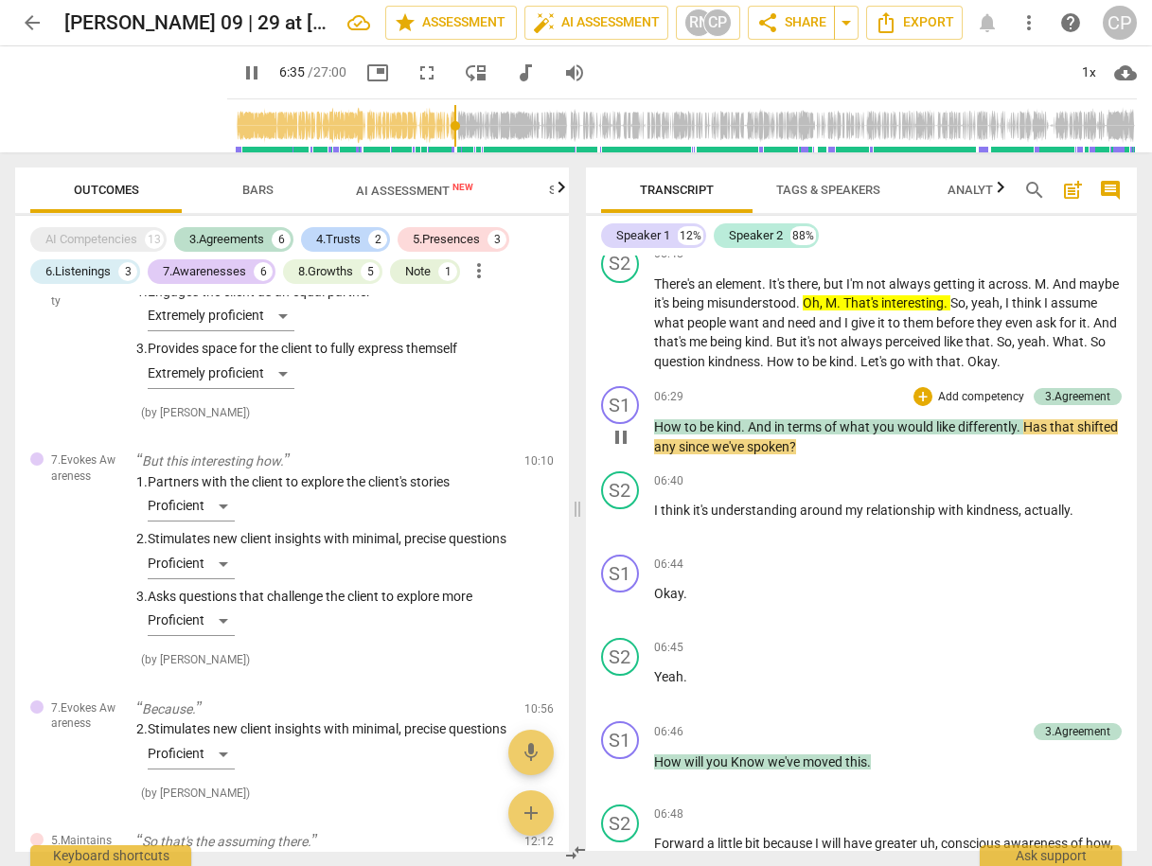
scroll to position [2727, 0]
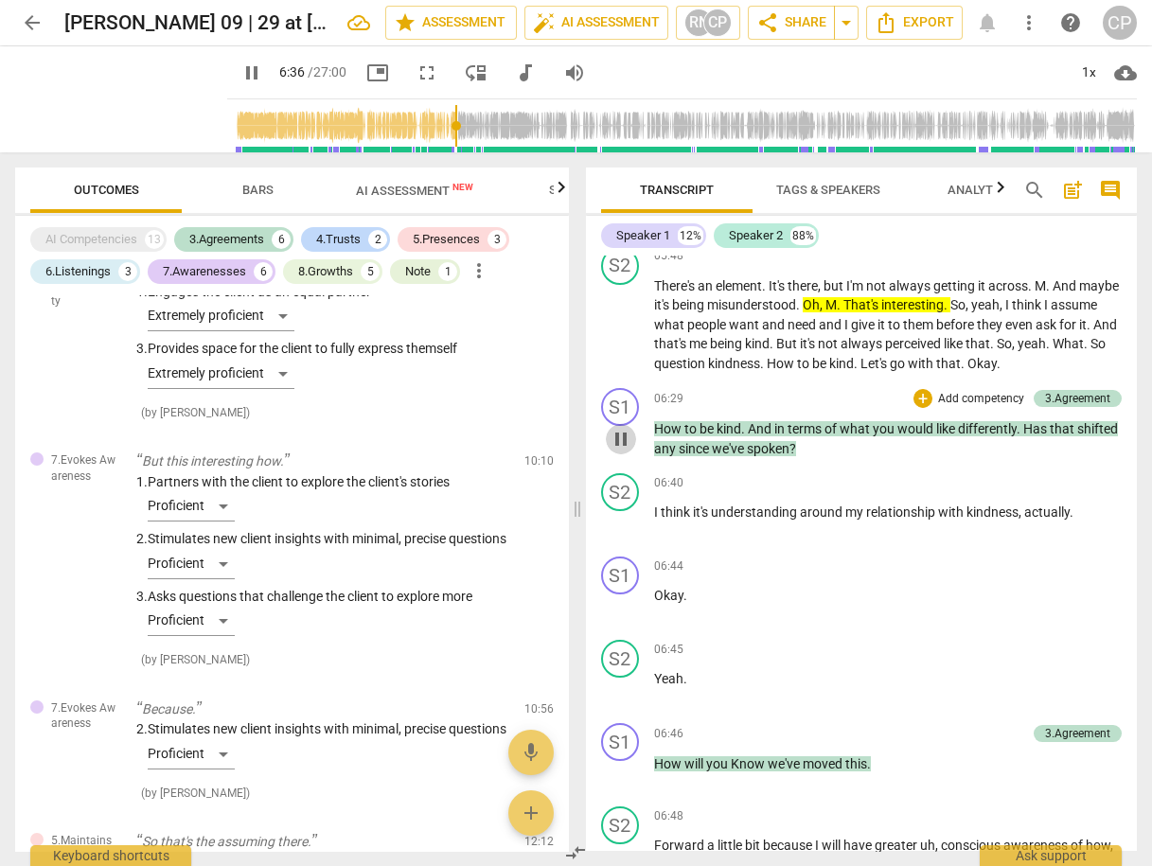
click at [619, 438] on span "pause" at bounding box center [621, 439] width 23 height 23
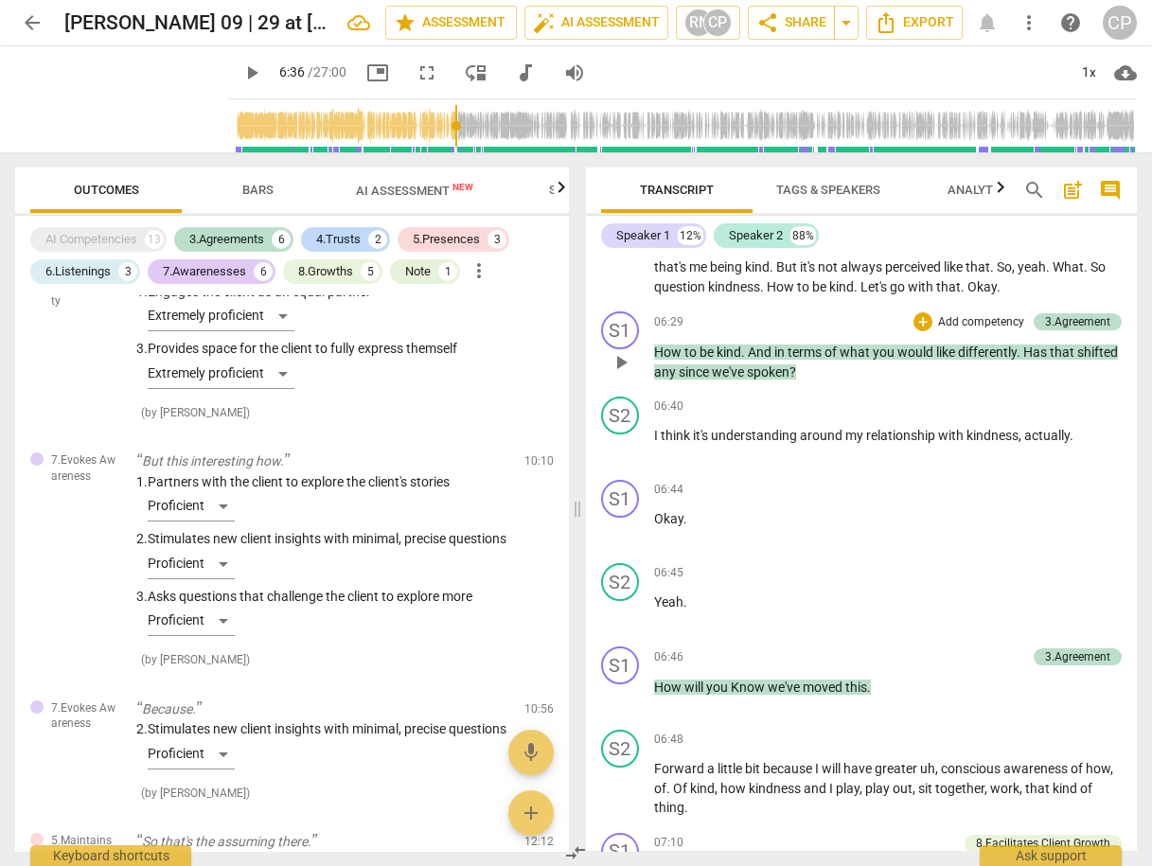
scroll to position [2803, 0]
click at [622, 450] on span "play_arrow" at bounding box center [621, 448] width 23 height 23
click at [621, 531] on span "pause" at bounding box center [621, 531] width 23 height 23
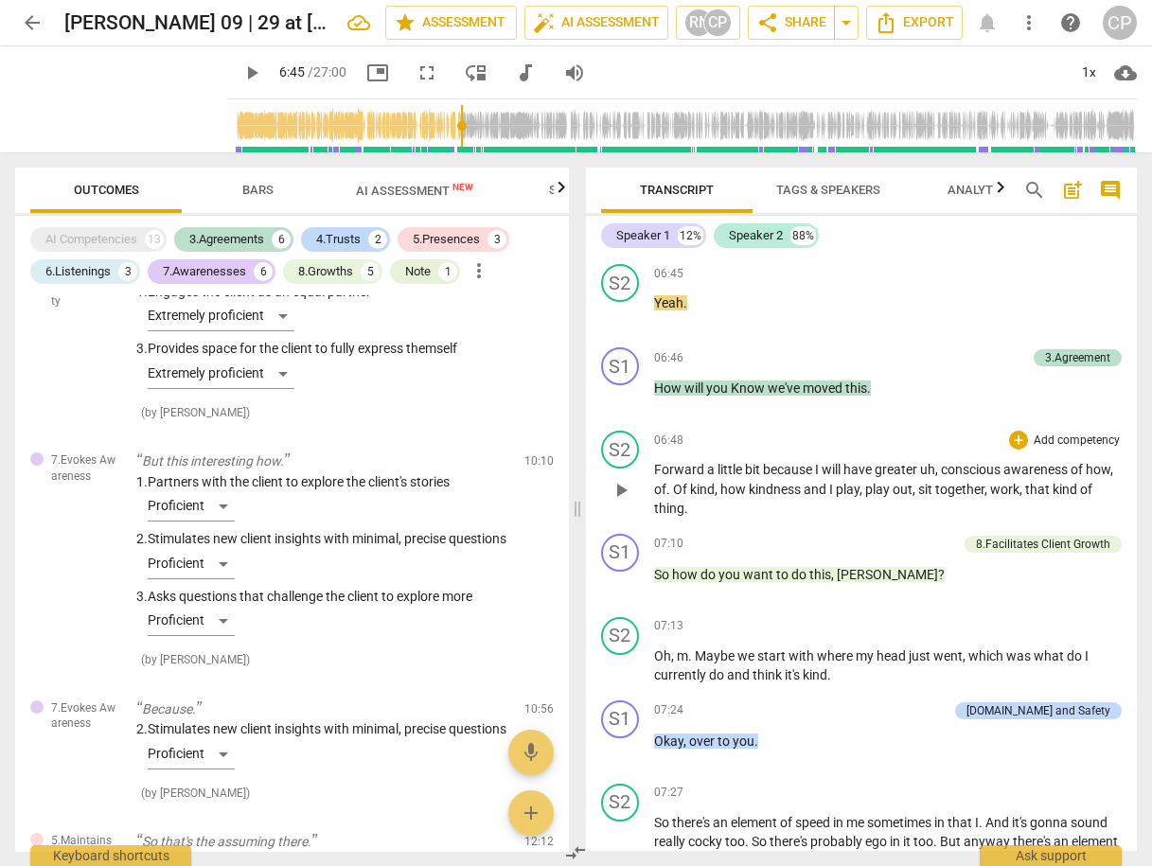
scroll to position [3106, 0]
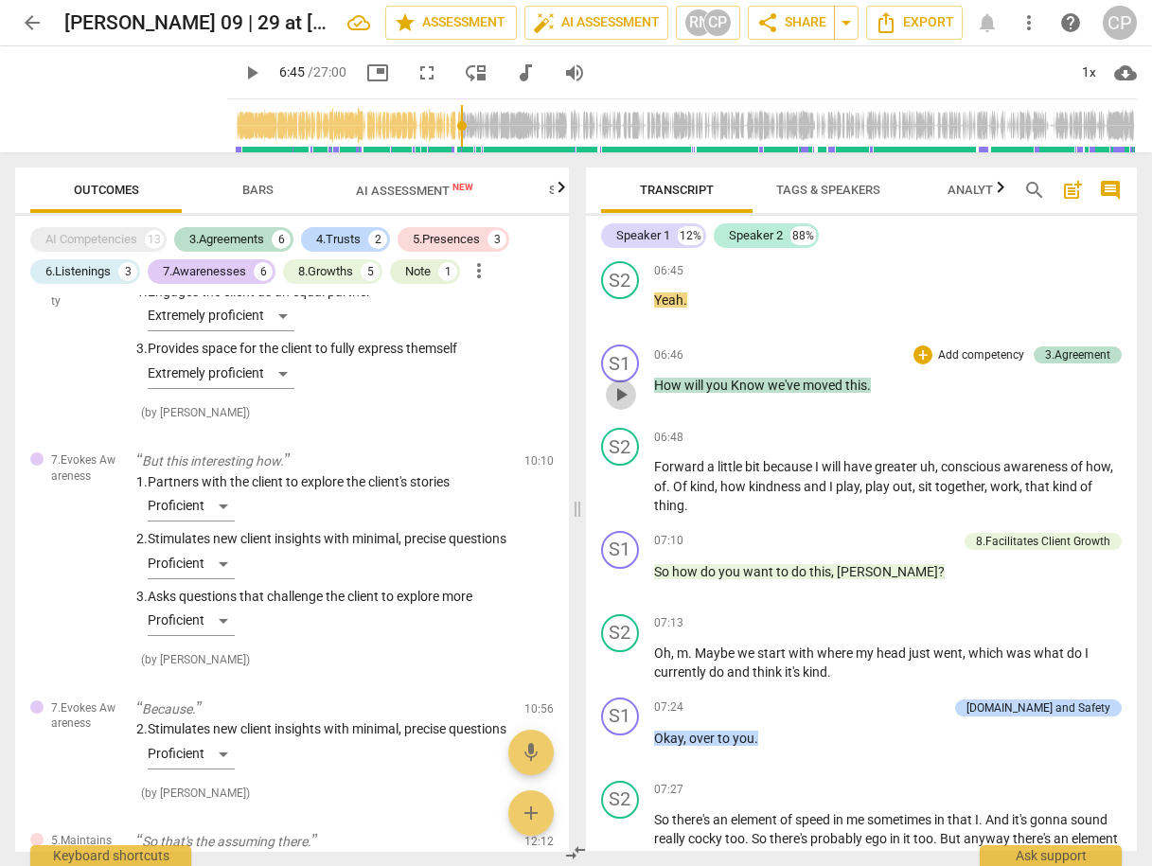
click at [622, 391] on span "play_arrow" at bounding box center [621, 394] width 23 height 23
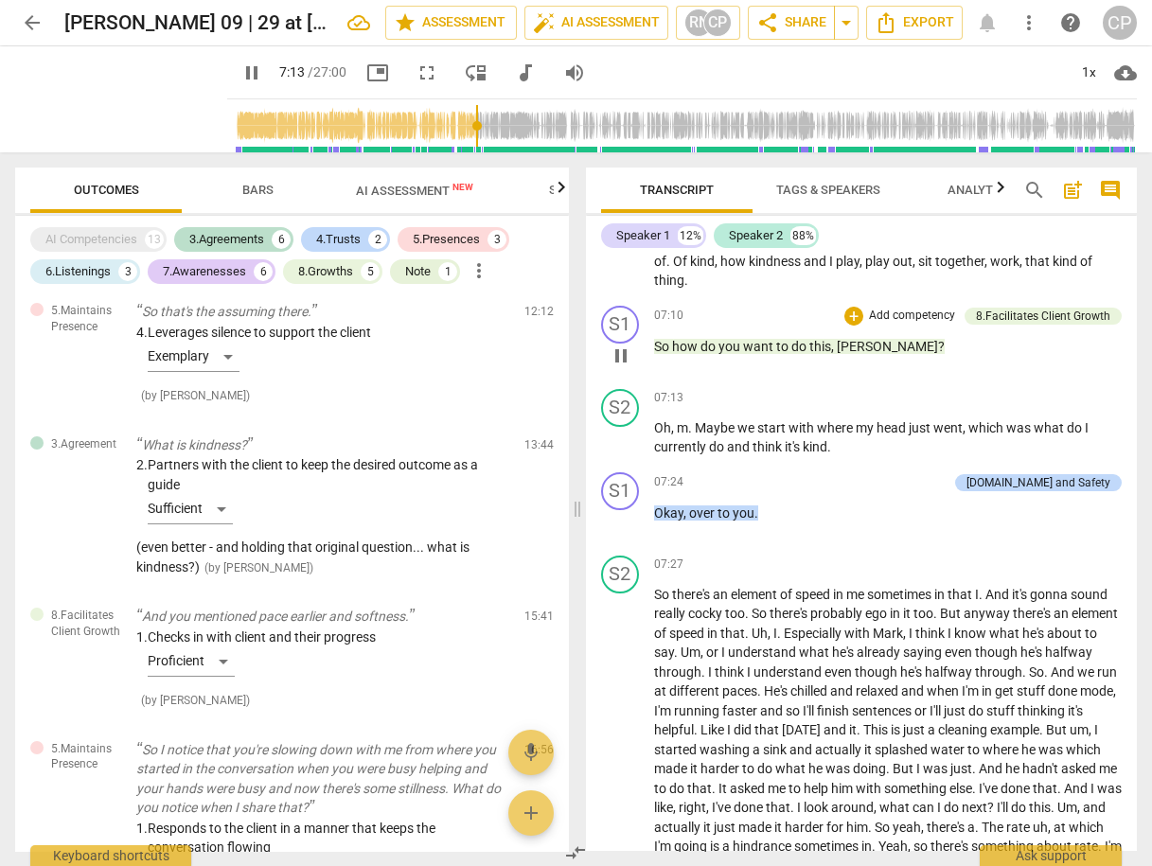
scroll to position [3333, 0]
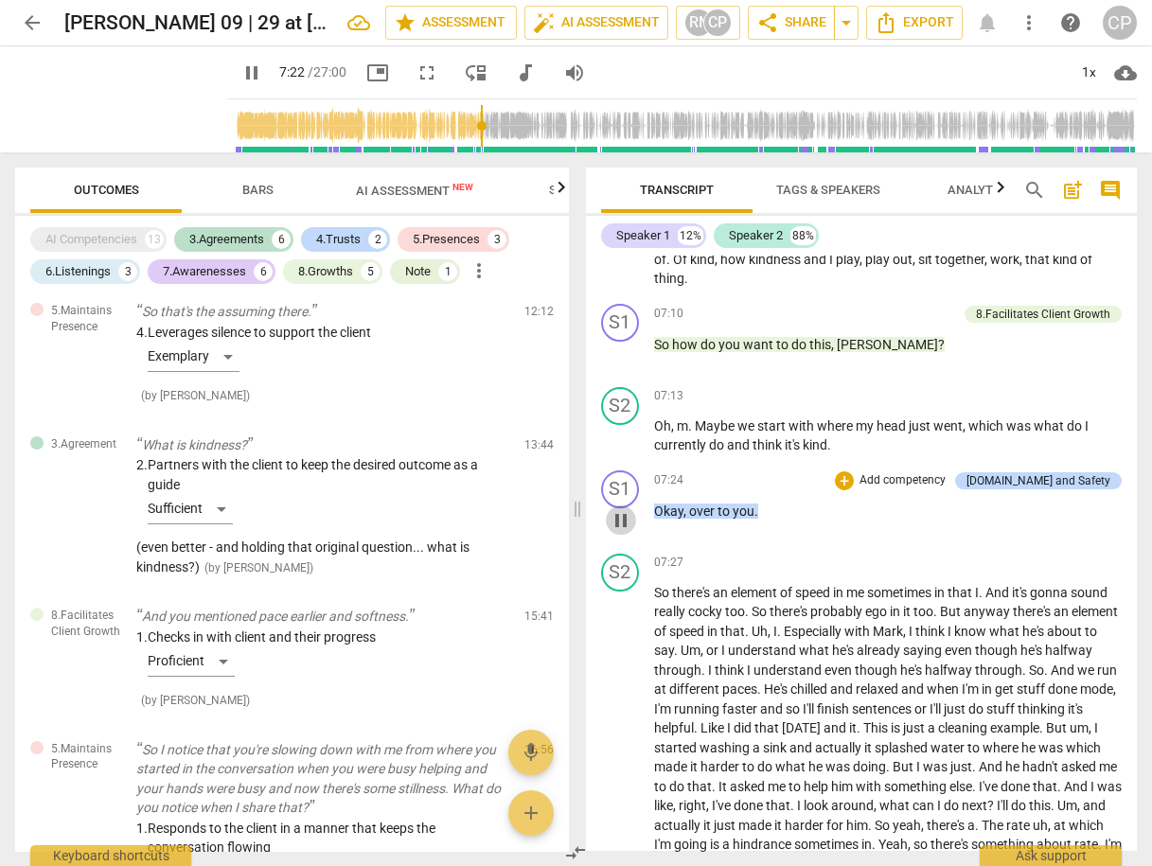
click at [624, 512] on span "pause" at bounding box center [621, 520] width 23 height 23
click at [624, 512] on span "play_arrow" at bounding box center [621, 520] width 23 height 23
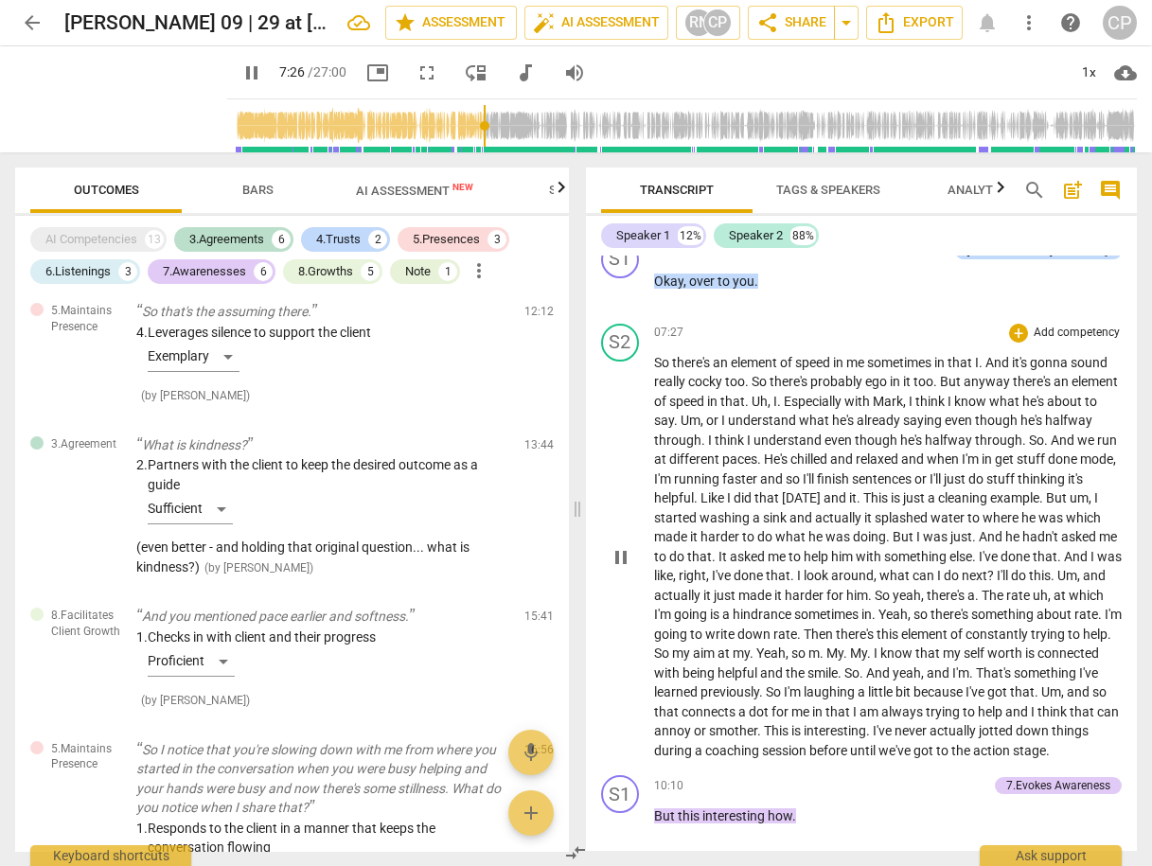
scroll to position [3560, 0]
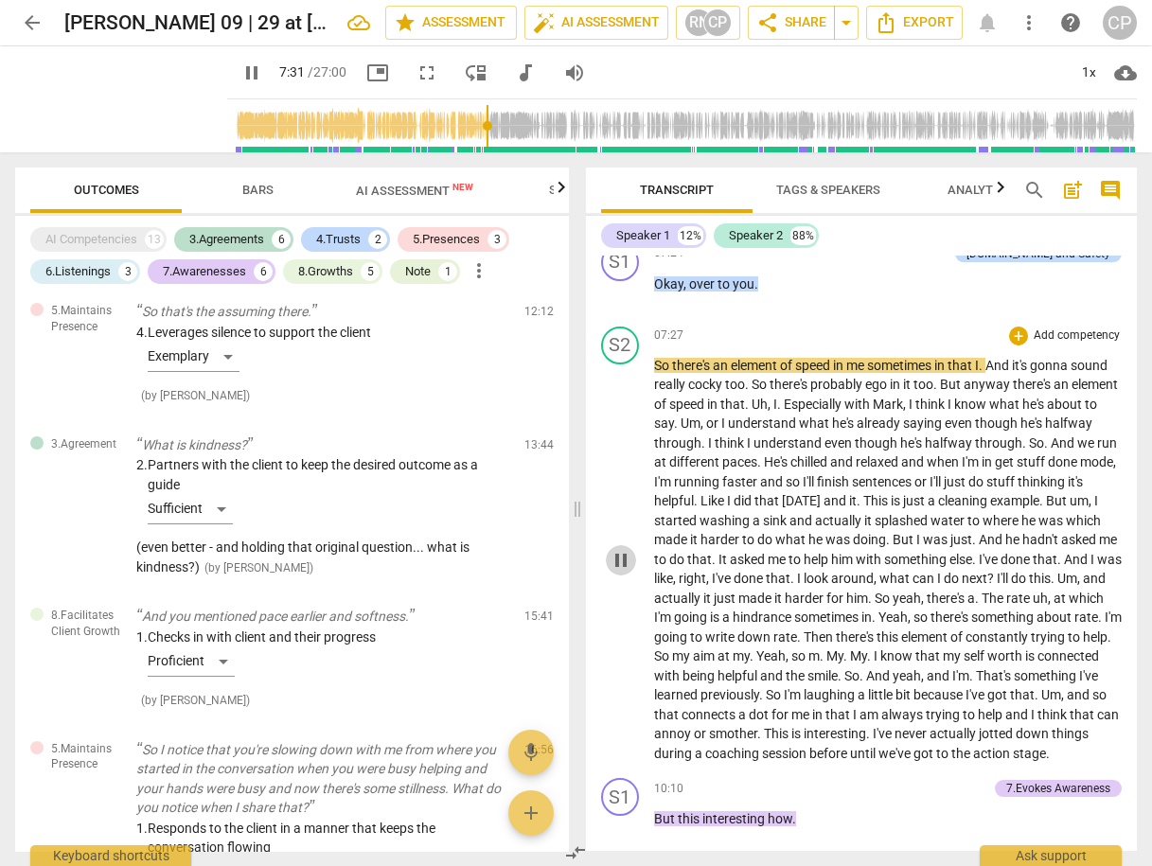
click at [616, 563] on span "pause" at bounding box center [621, 560] width 23 height 23
click at [616, 563] on span "play_arrow" at bounding box center [621, 560] width 23 height 23
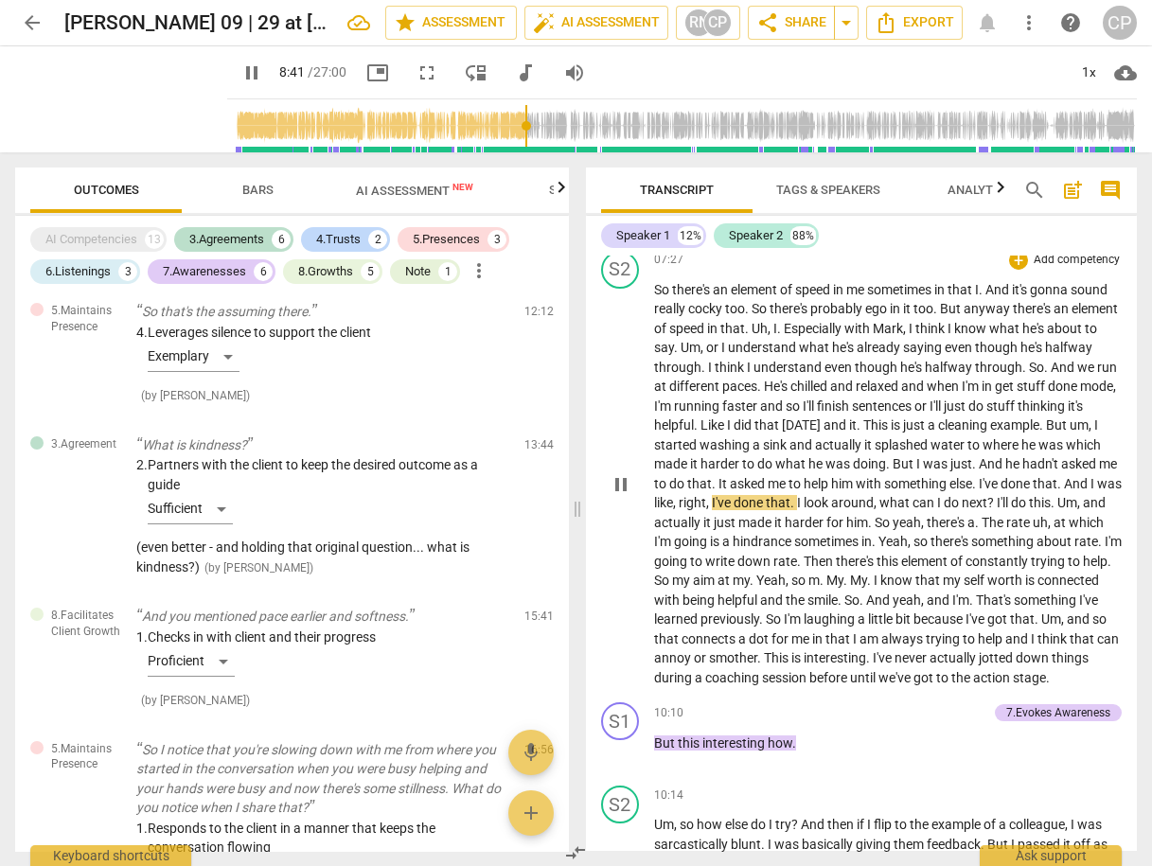
scroll to position [3712, 0]
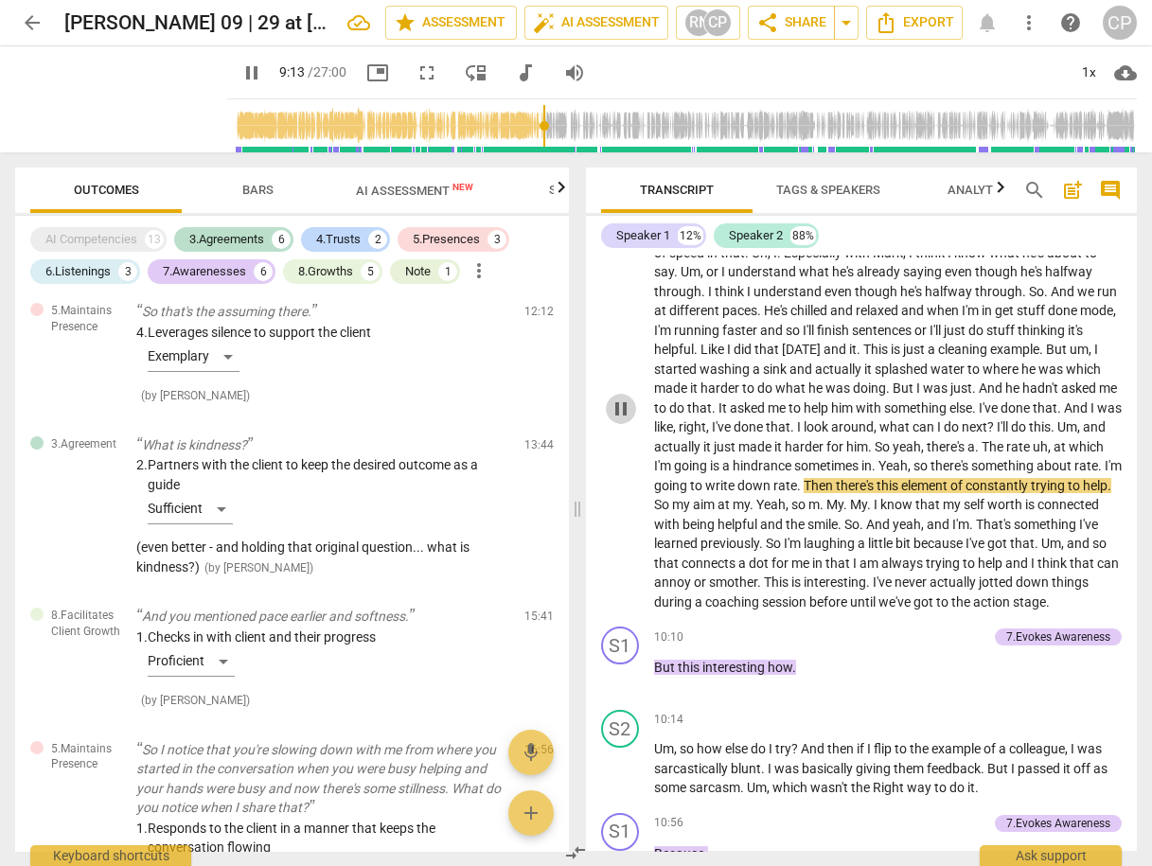
click at [617, 420] on span "pause" at bounding box center [621, 409] width 23 height 23
click at [624, 418] on span "play_arrow" at bounding box center [621, 409] width 23 height 23
drag, startPoint x: 971, startPoint y: 503, endPoint x: 1005, endPoint y: 498, distance: 34.4
click at [1005, 498] on p "So there's an element of speed in me sometimes in that I . And it's gonna sound…" at bounding box center [888, 409] width 469 height 408
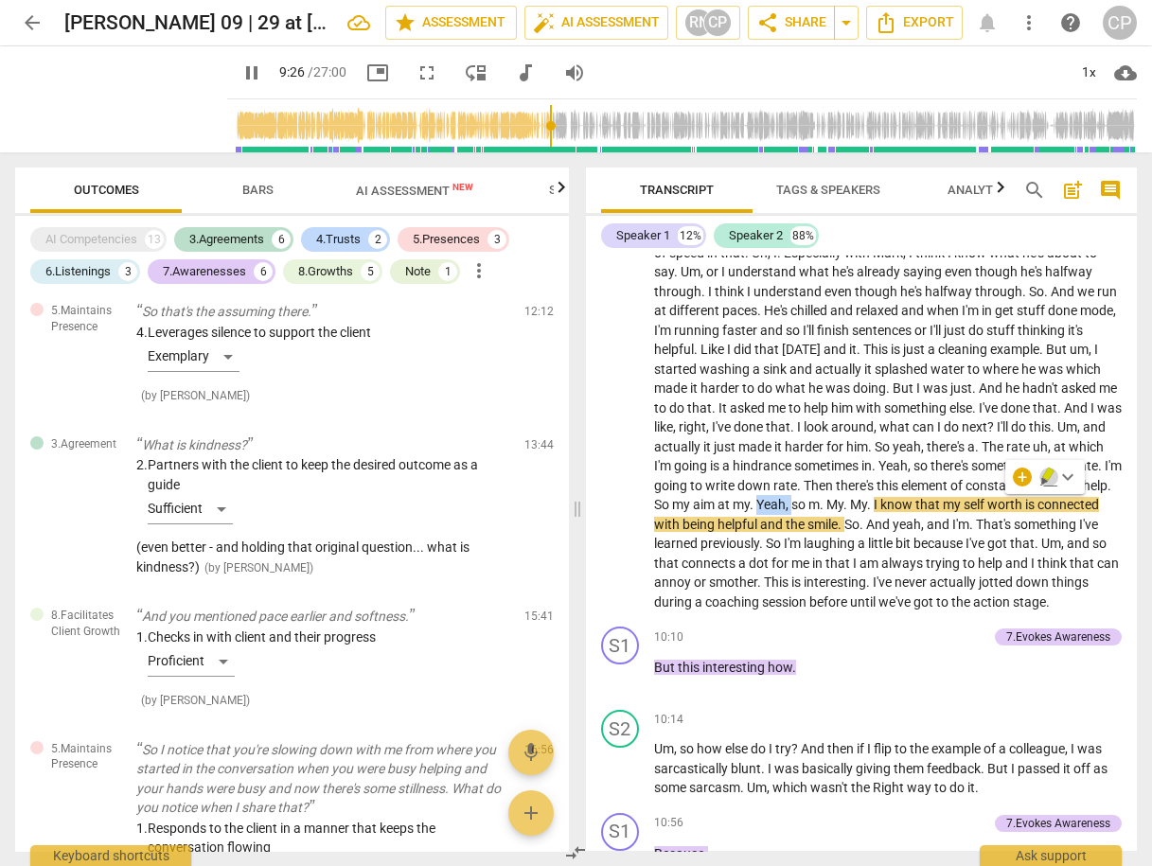
click at [1051, 478] on icon "button" at bounding box center [1049, 477] width 19 height 23
click at [621, 416] on span "pause" at bounding box center [621, 409] width 23 height 23
click at [836, 478] on span "Then" at bounding box center [820, 485] width 32 height 15
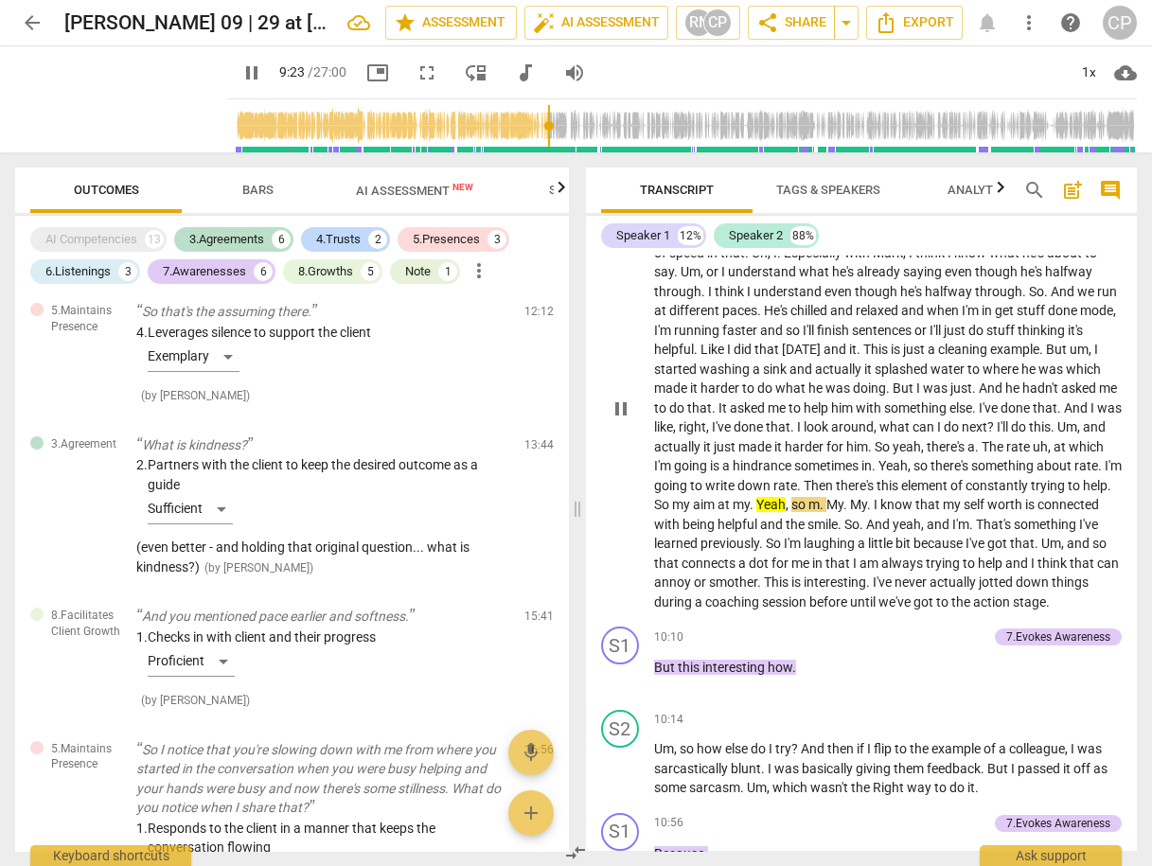
click at [624, 415] on span "pause" at bounding box center [621, 409] width 23 height 23
click at [624, 415] on span "play_arrow" at bounding box center [621, 409] width 23 height 23
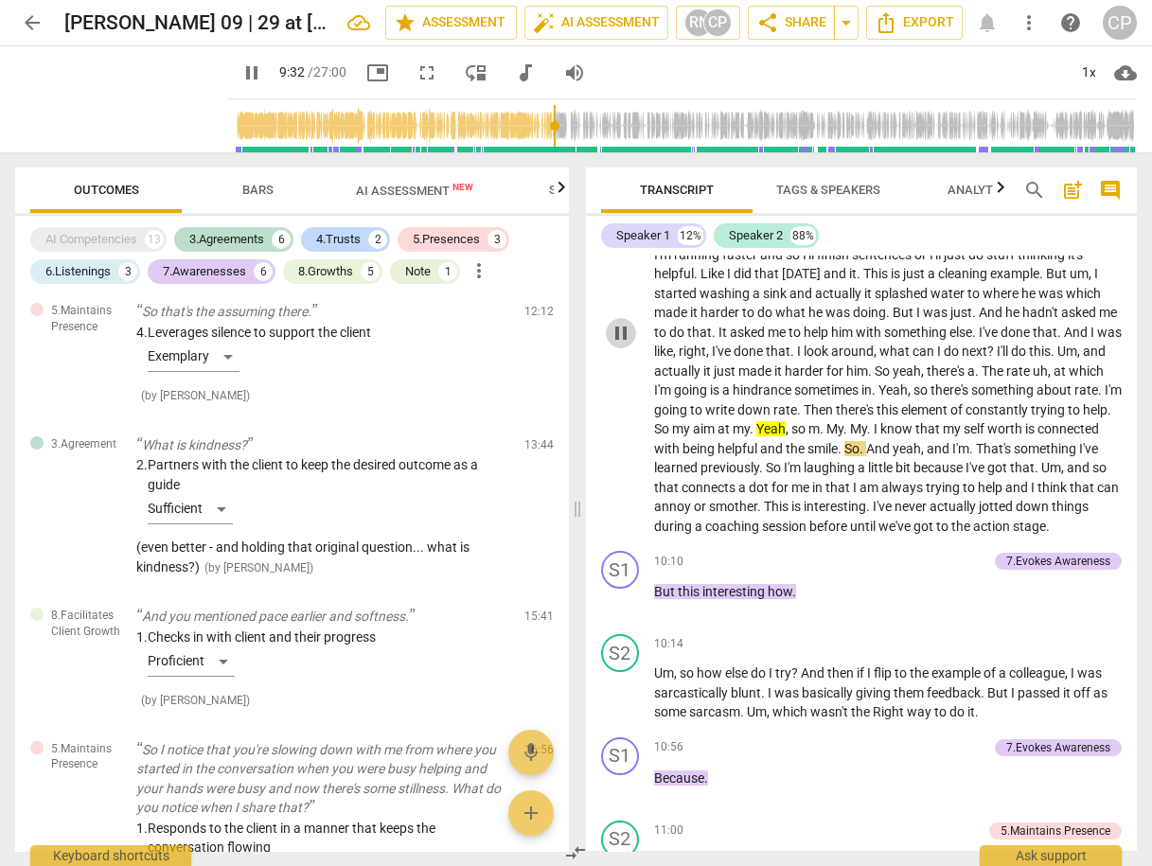
click at [620, 339] on span "pause" at bounding box center [621, 333] width 23 height 23
type input "573"
click at [786, 446] on span "and" at bounding box center [773, 448] width 26 height 15
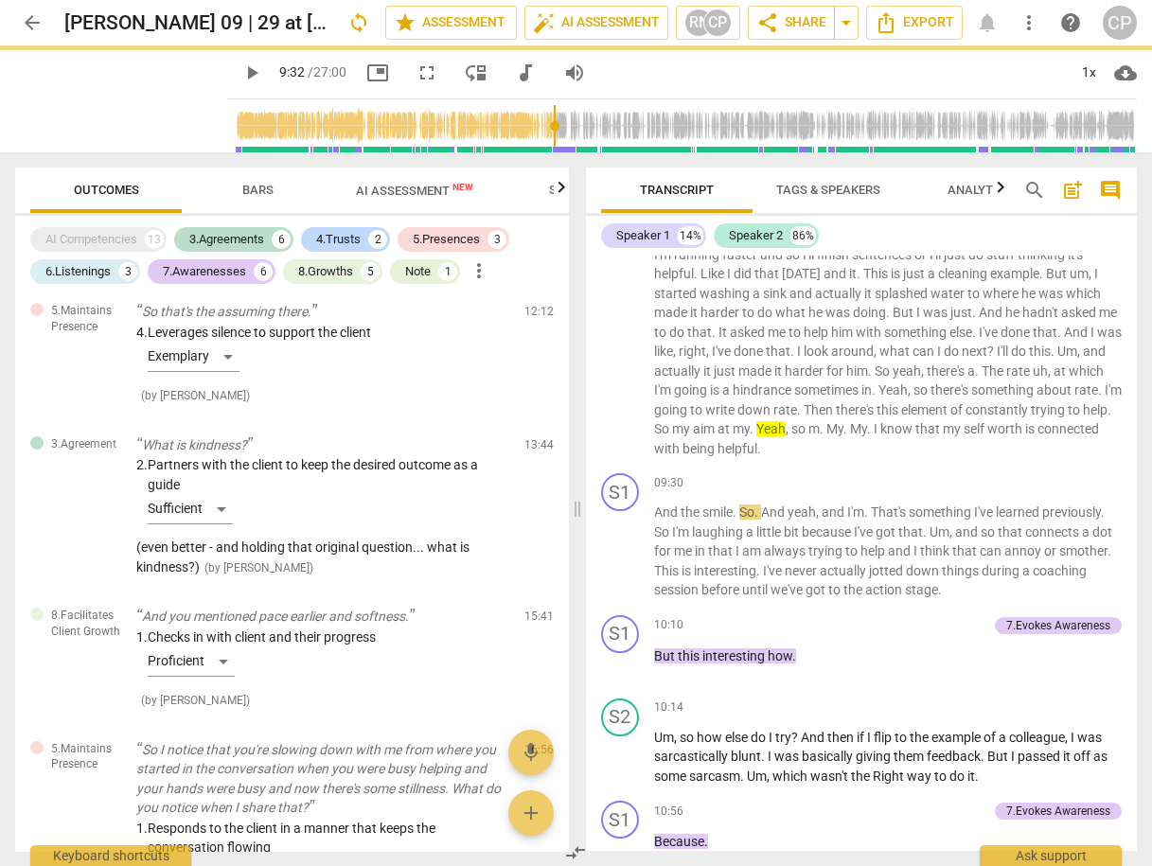
scroll to position [3832, 0]
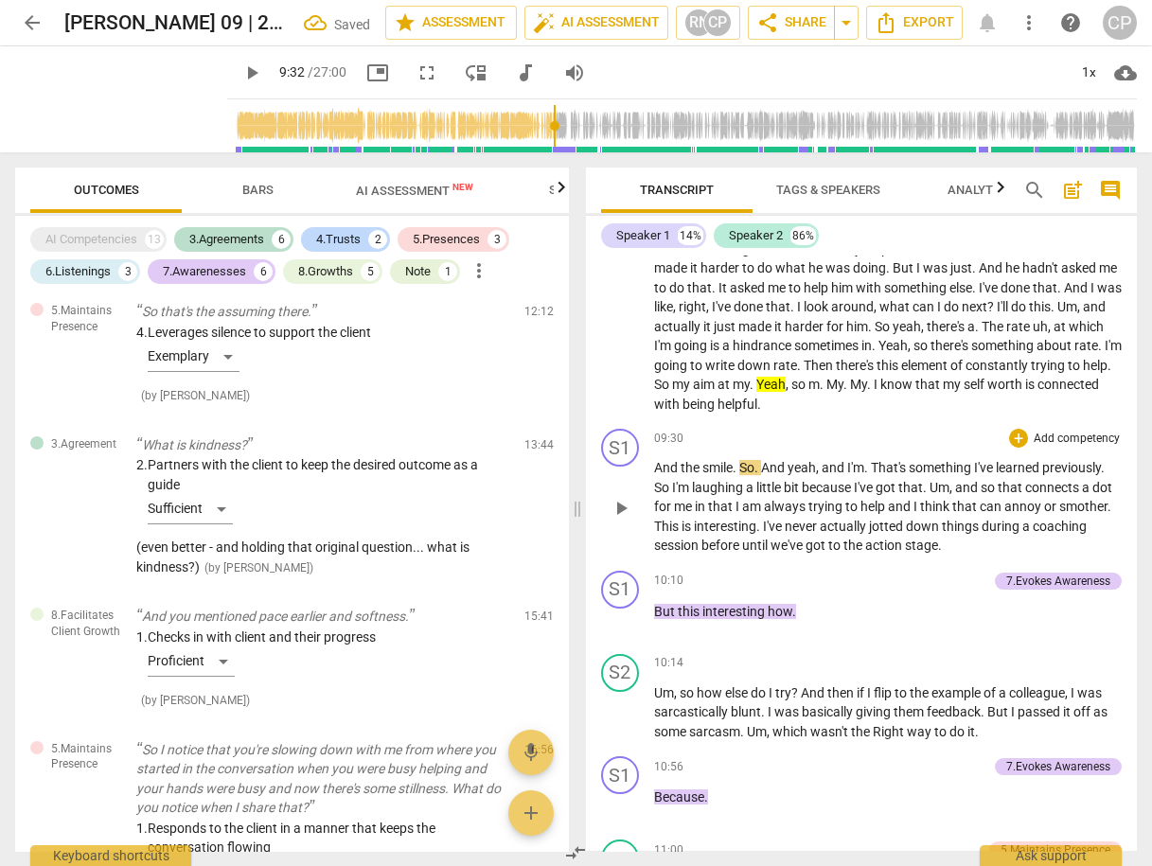
click at [739, 464] on span "." at bounding box center [736, 467] width 7 height 15
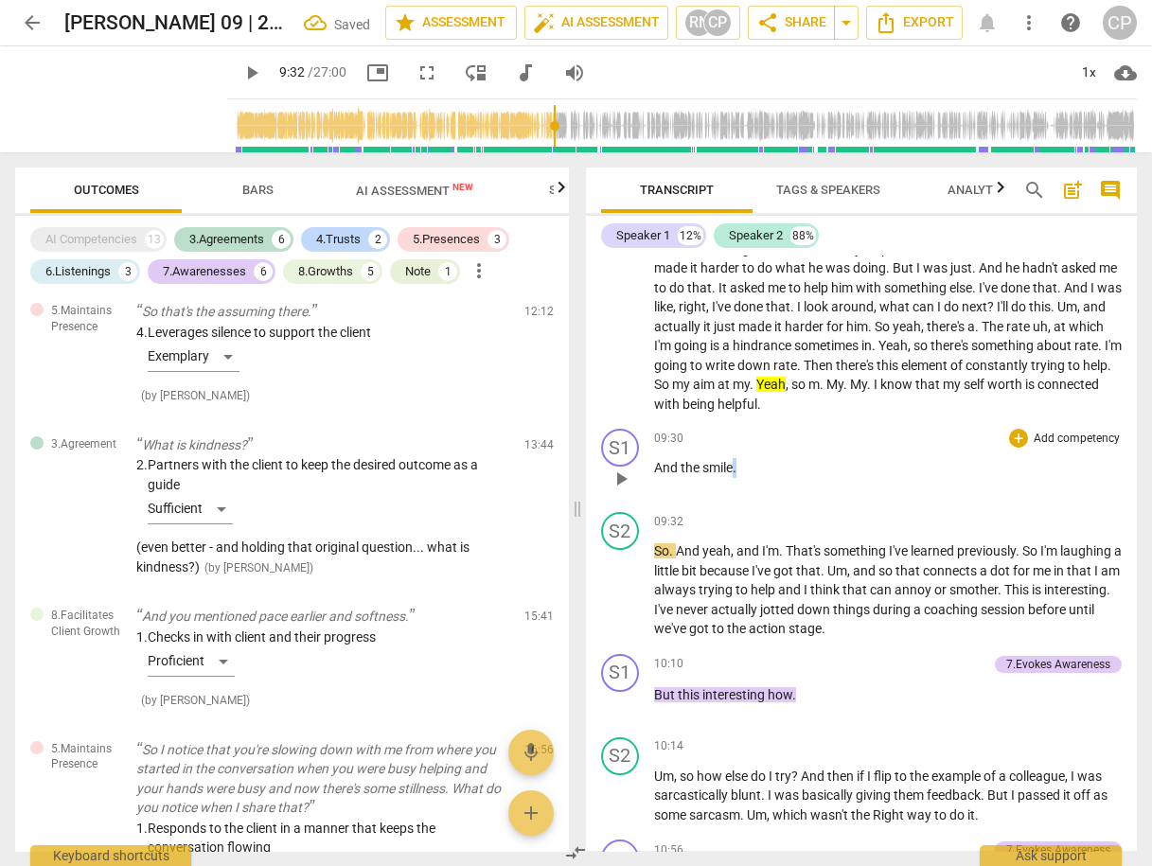
click at [737, 469] on p "And the smile ." at bounding box center [888, 468] width 469 height 20
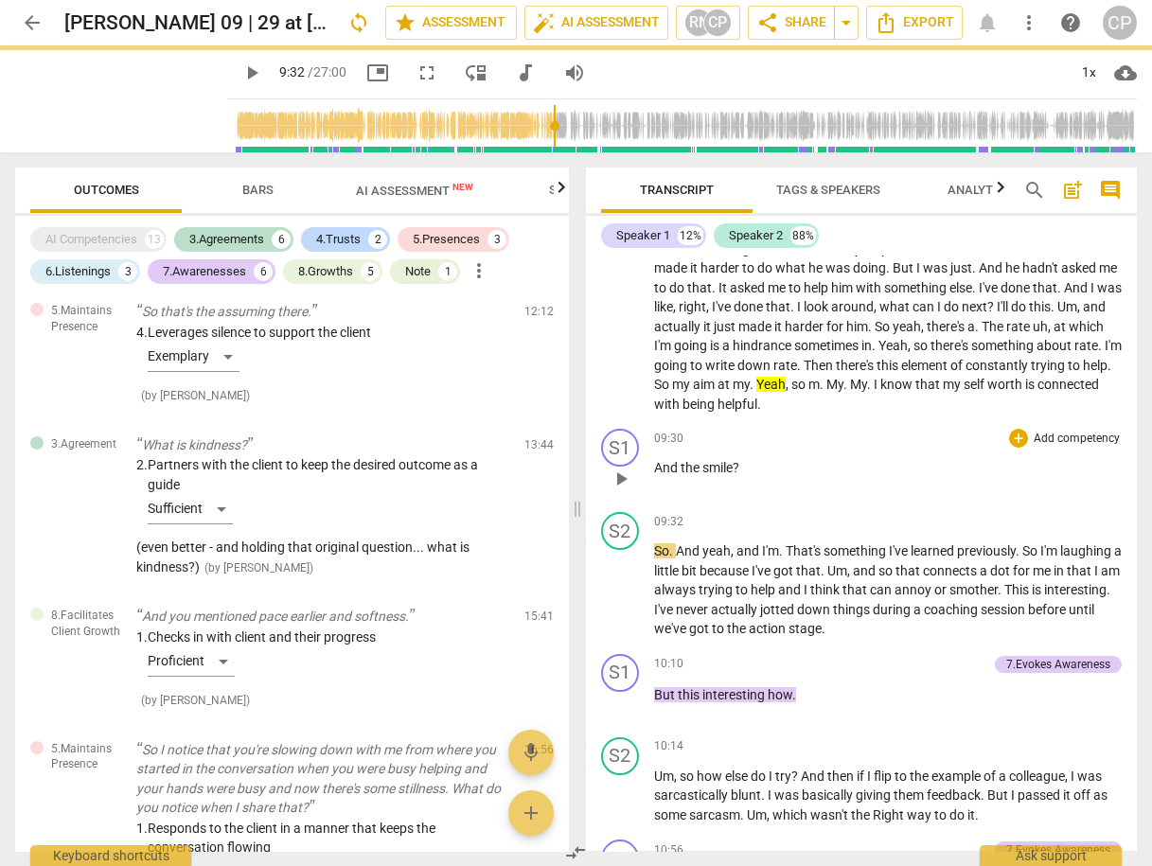
click at [805, 467] on p "And the smile ?" at bounding box center [888, 468] width 469 height 20
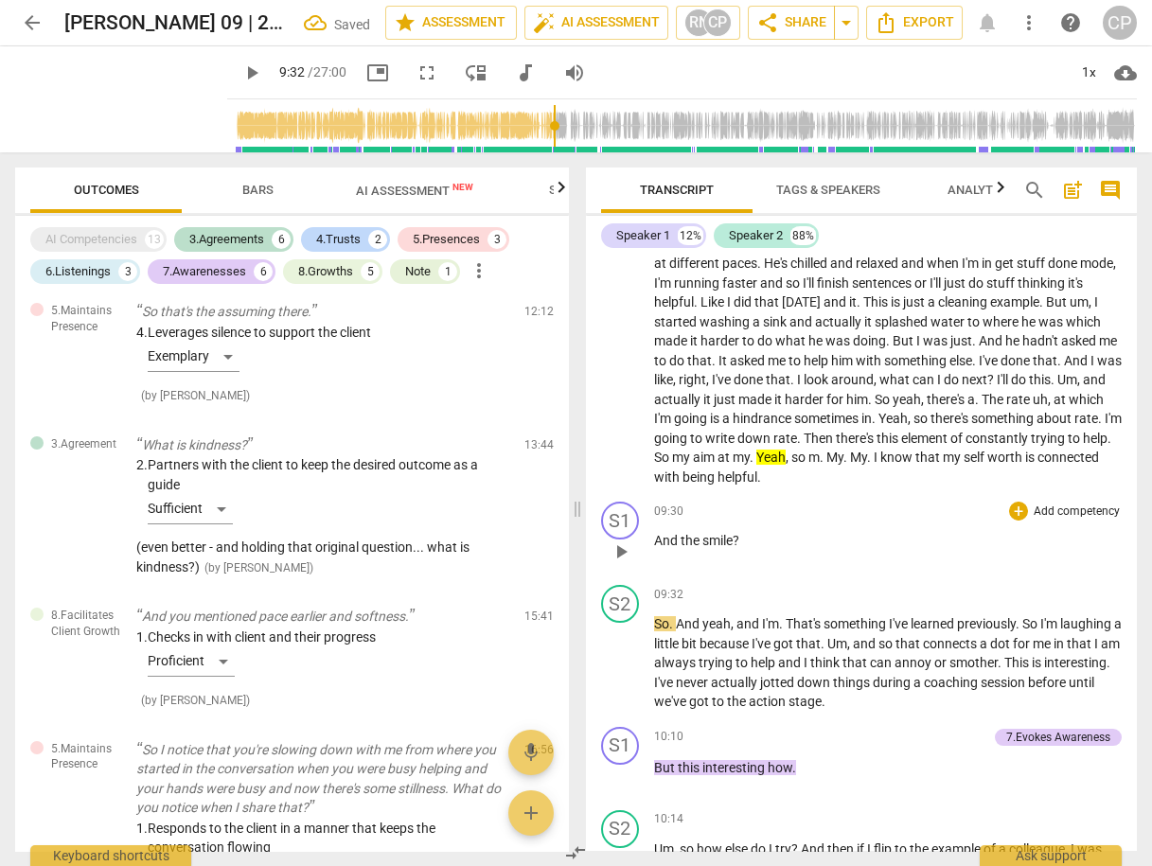
scroll to position [3756, 0]
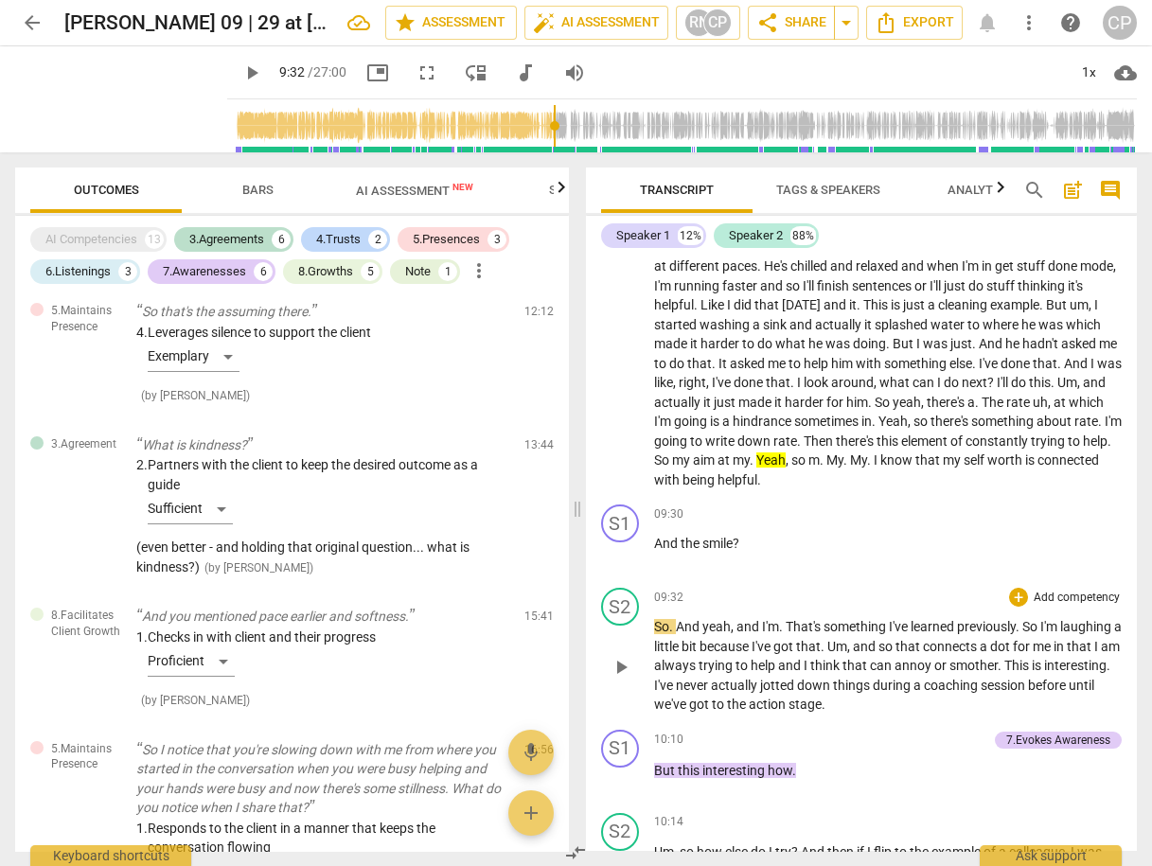
click at [619, 665] on span "play_arrow" at bounding box center [621, 667] width 23 height 23
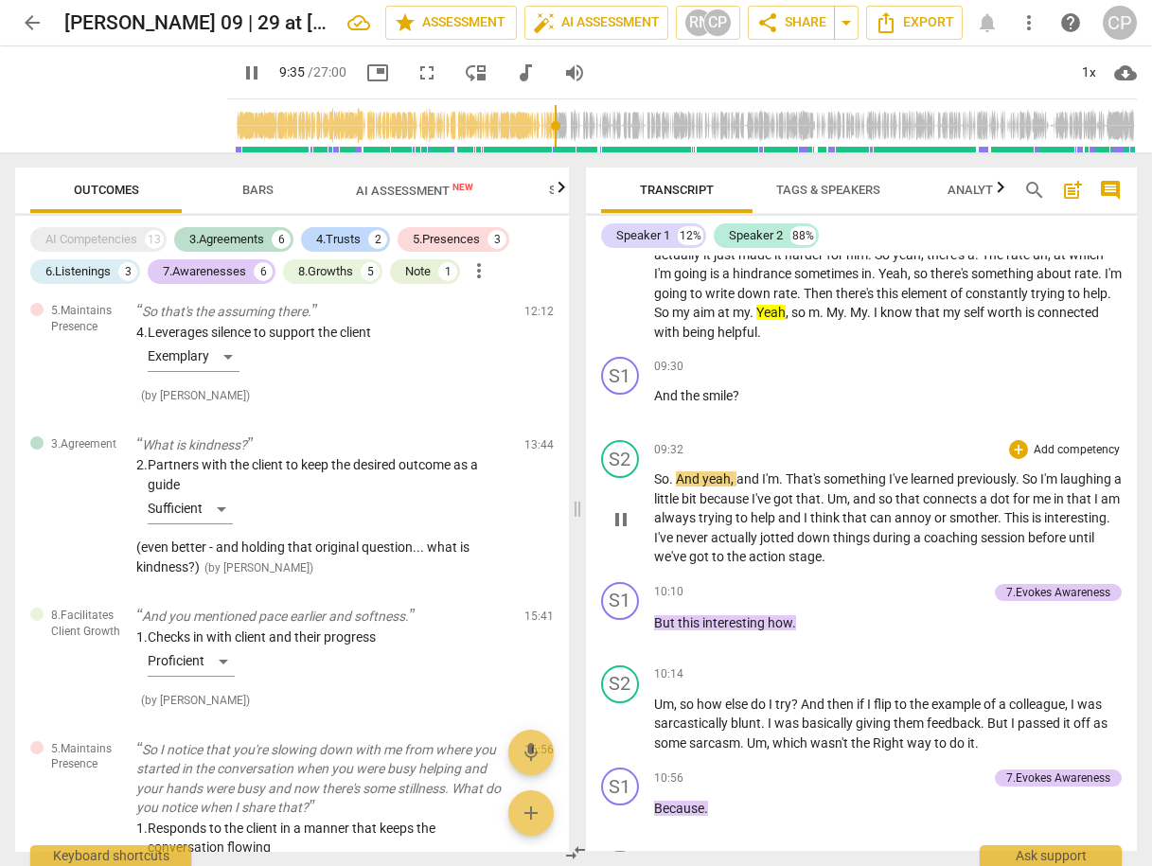
scroll to position [3908, 0]
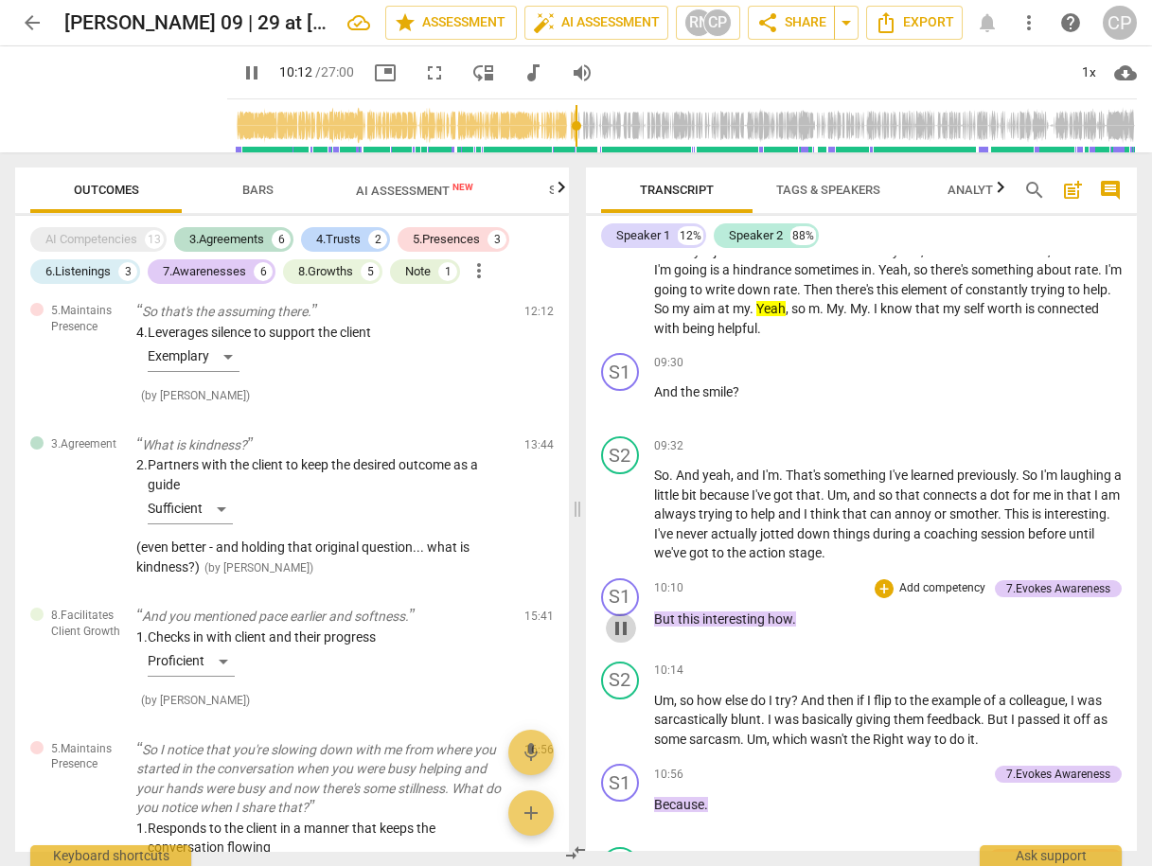
click at [617, 622] on span "pause" at bounding box center [621, 628] width 23 height 23
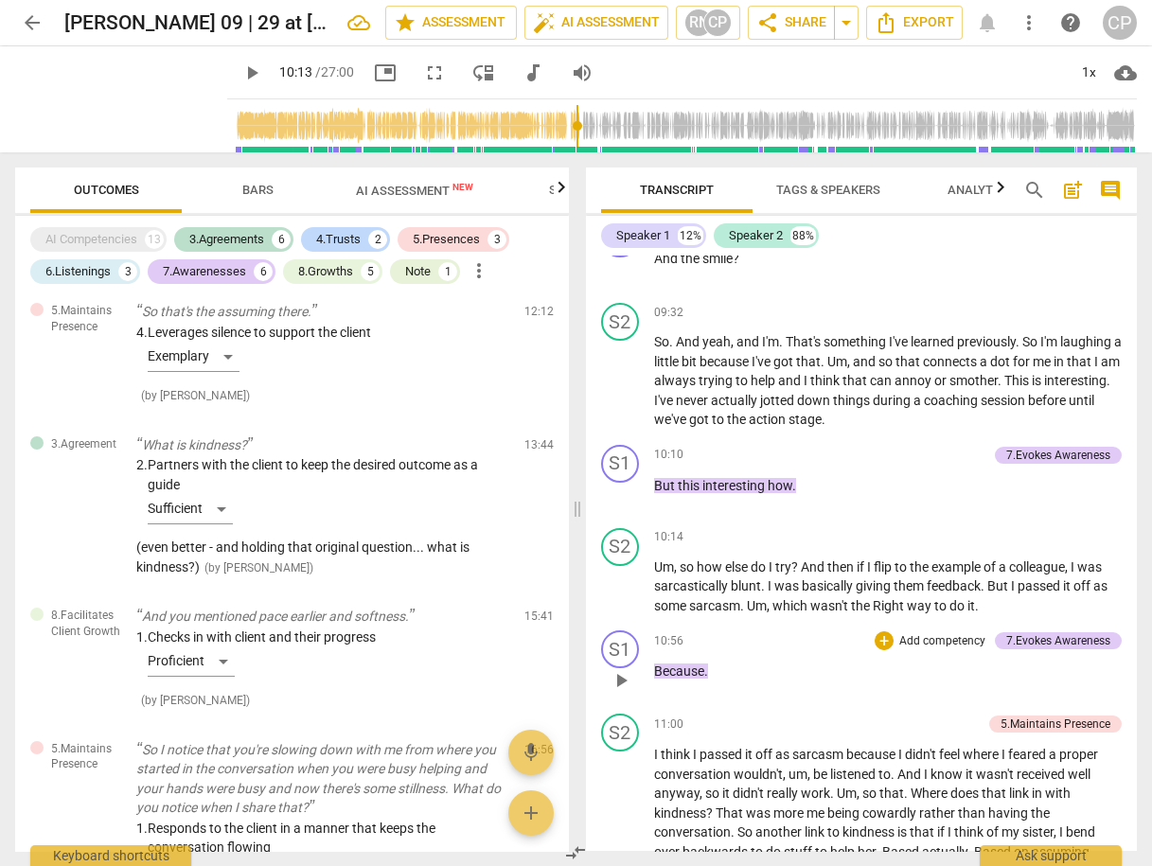
scroll to position [4059, 0]
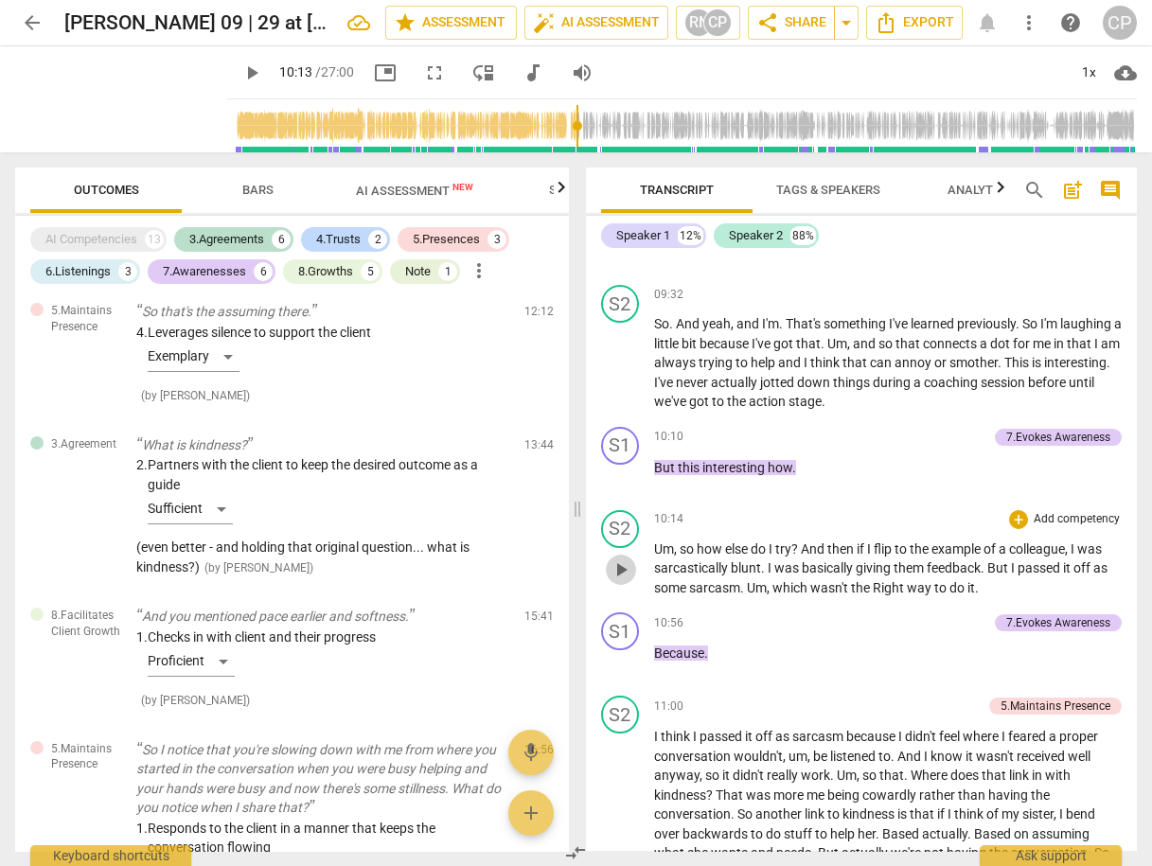
click at [619, 563] on span "play_arrow" at bounding box center [621, 570] width 23 height 23
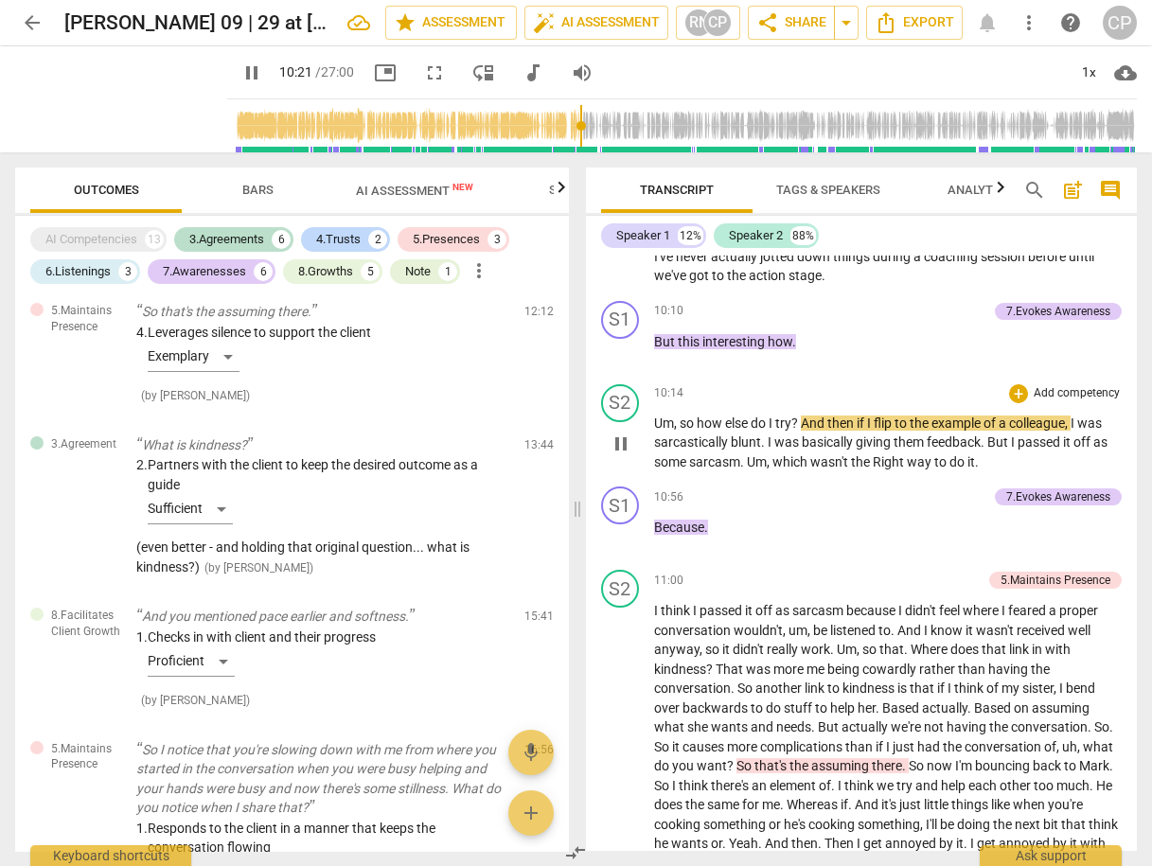
scroll to position [4211, 0]
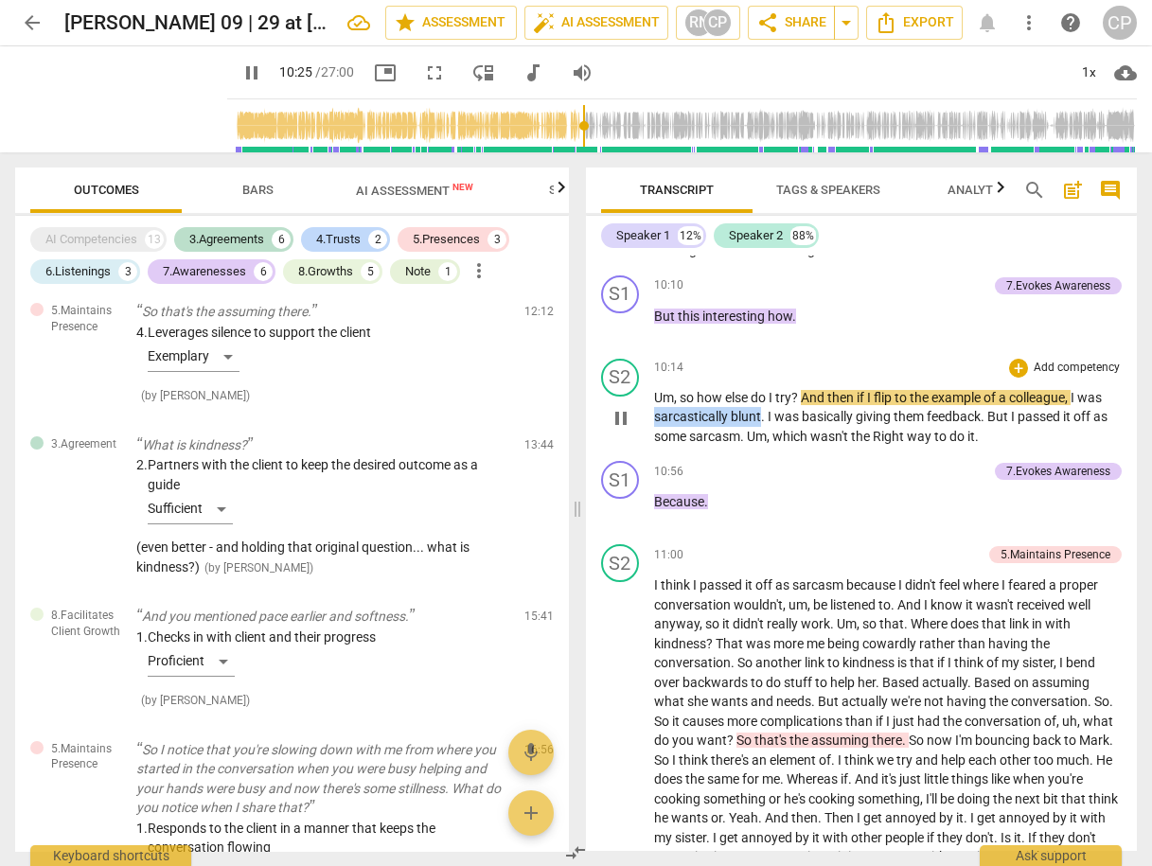
drag, startPoint x: 651, startPoint y: 414, endPoint x: 760, endPoint y: 407, distance: 109.1
click at [760, 407] on p "Um , so how else do I try ? And then if I flip to the example of a colleague , …" at bounding box center [888, 417] width 469 height 59
click at [803, 385] on icon "button" at bounding box center [801, 383] width 11 height 13
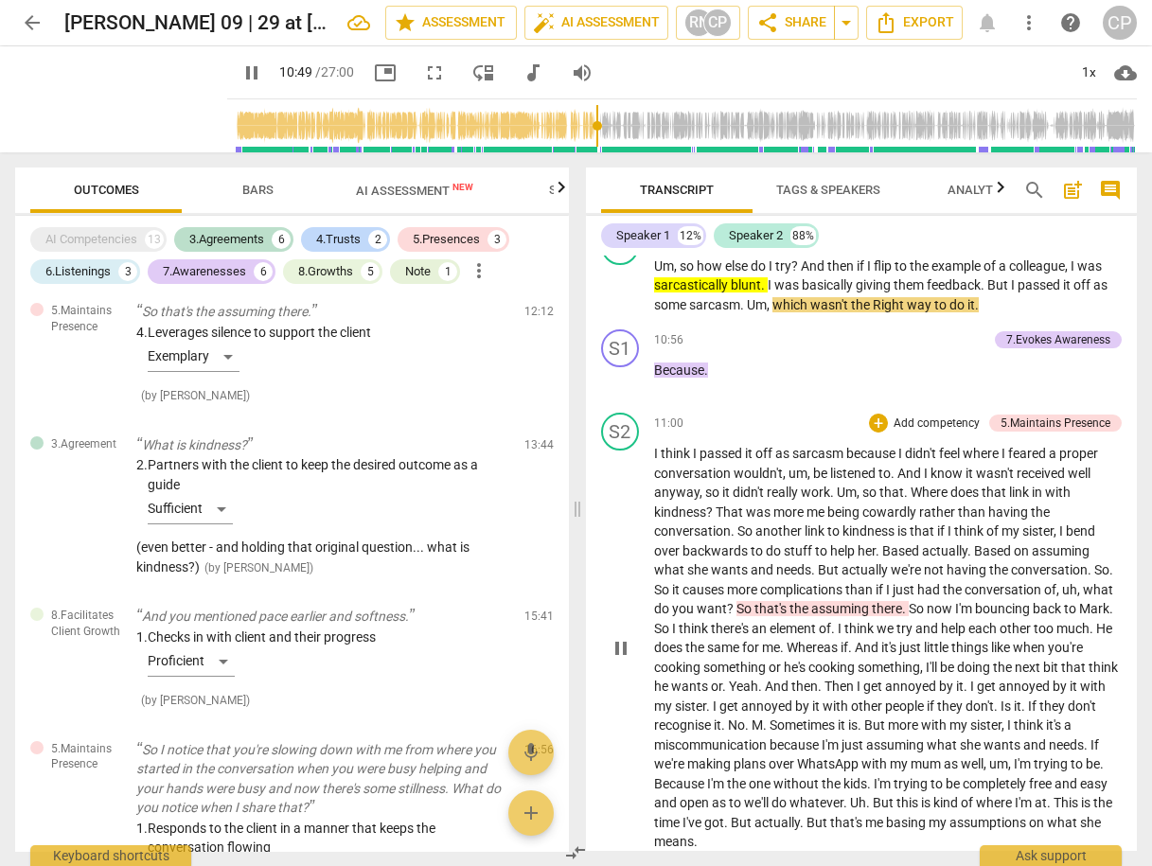
scroll to position [4286, 0]
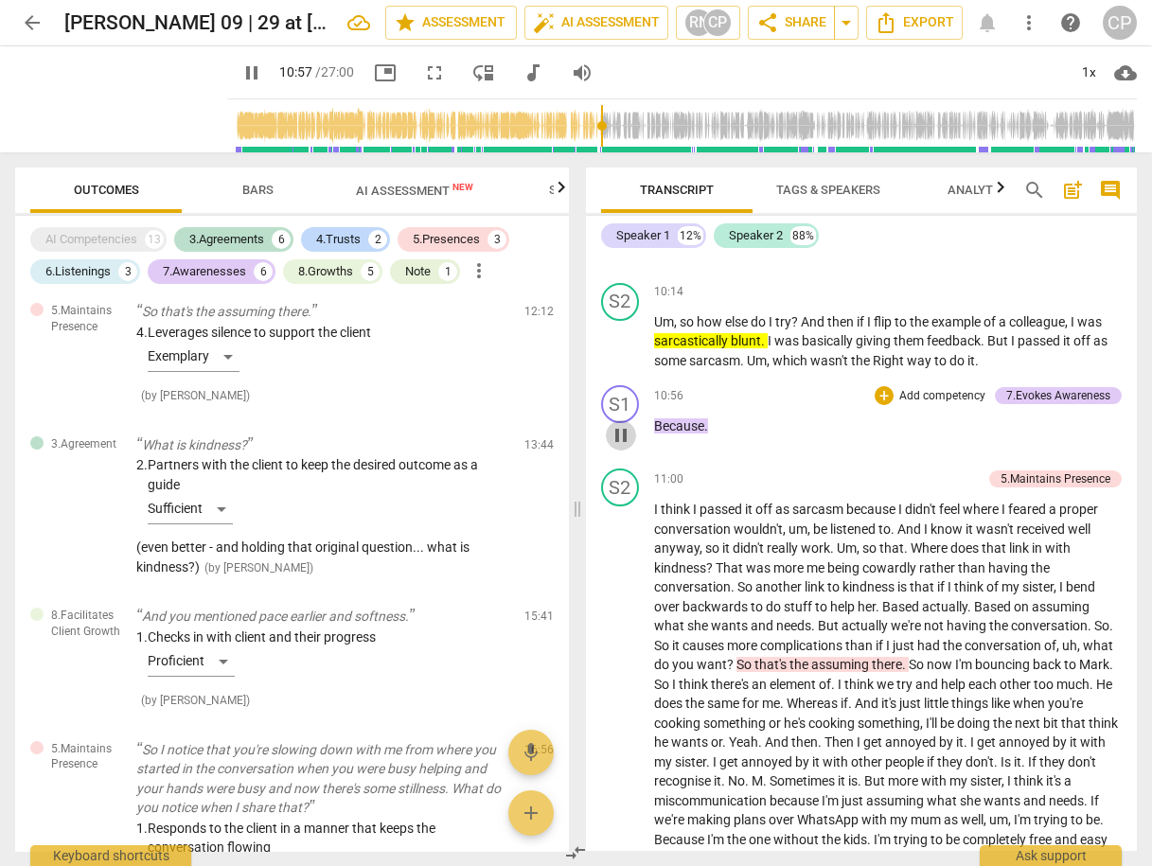
click at [621, 424] on span "pause" at bounding box center [621, 435] width 23 height 23
click at [744, 357] on span "." at bounding box center [743, 360] width 7 height 15
click at [745, 355] on span "." at bounding box center [743, 360] width 7 height 15
click at [626, 336] on span "pause" at bounding box center [621, 342] width 23 height 23
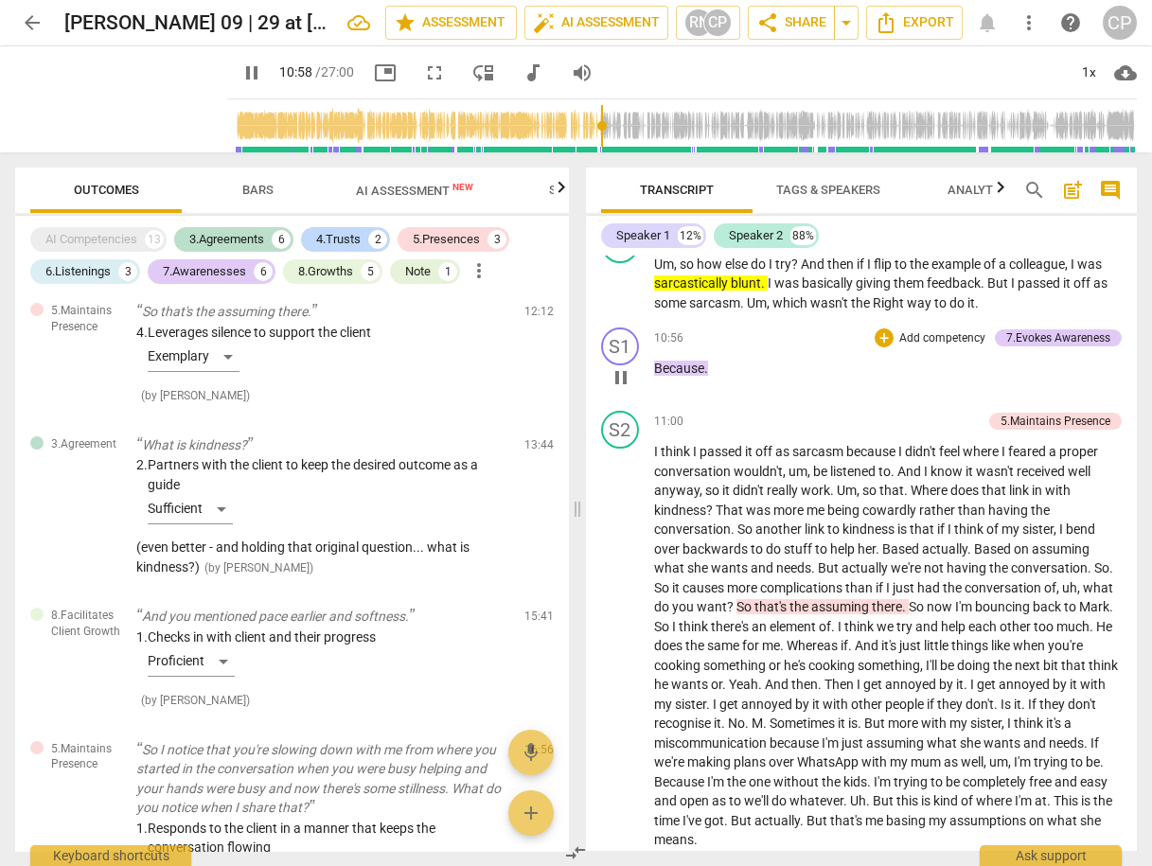
scroll to position [4362, 0]
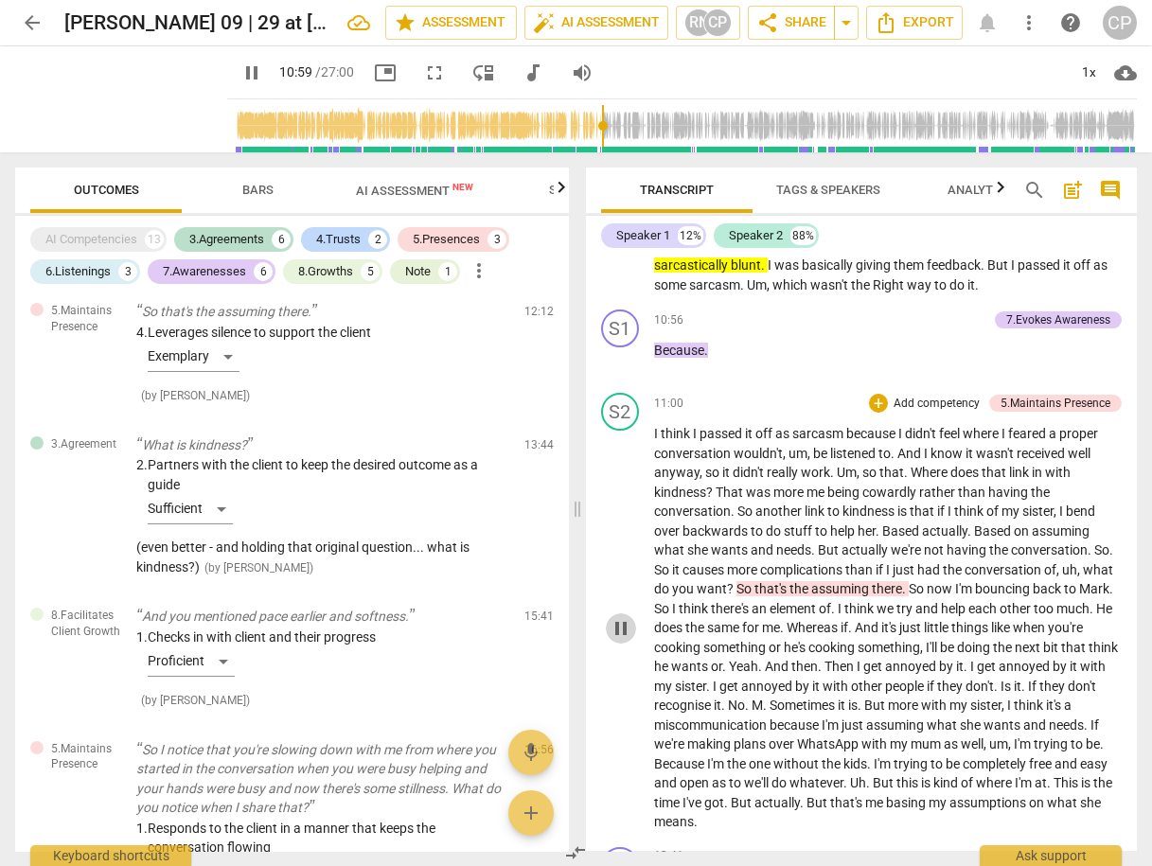
click at [619, 623] on span "pause" at bounding box center [621, 628] width 23 height 23
type input "660"
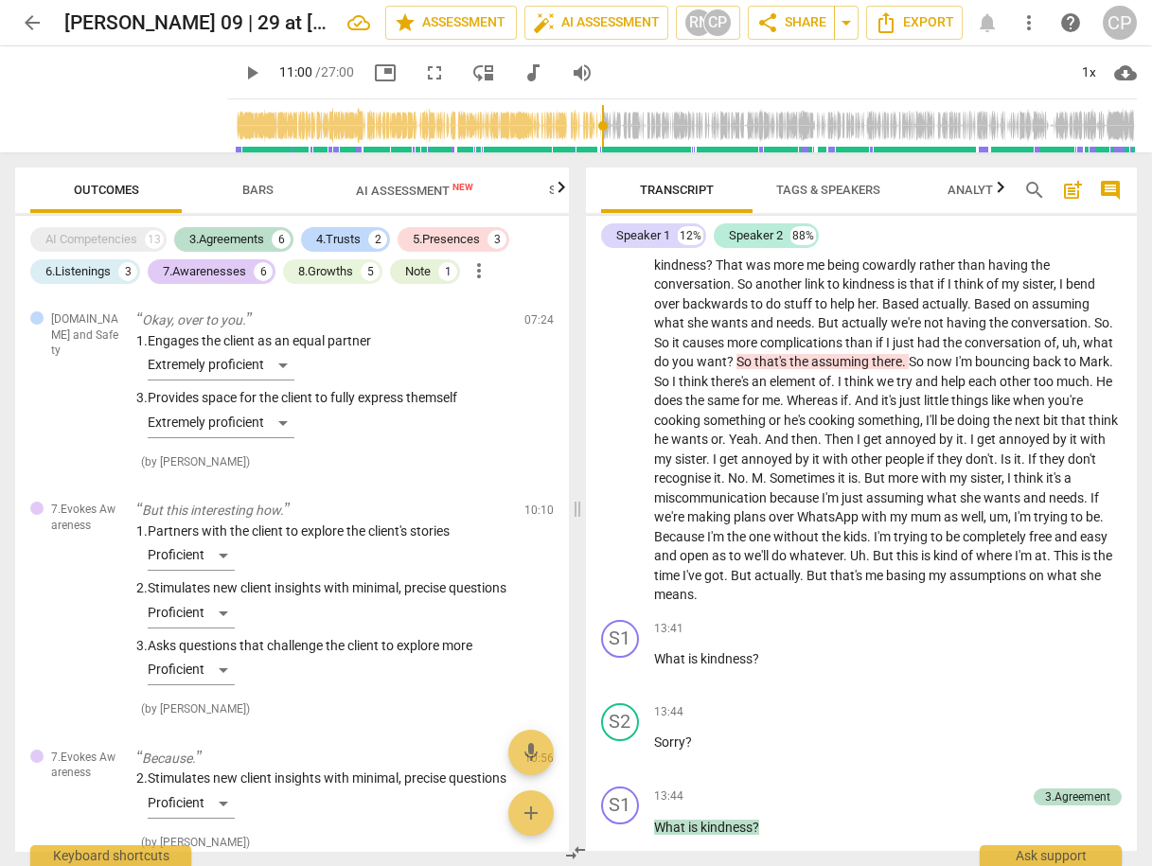
scroll to position [1841, 0]
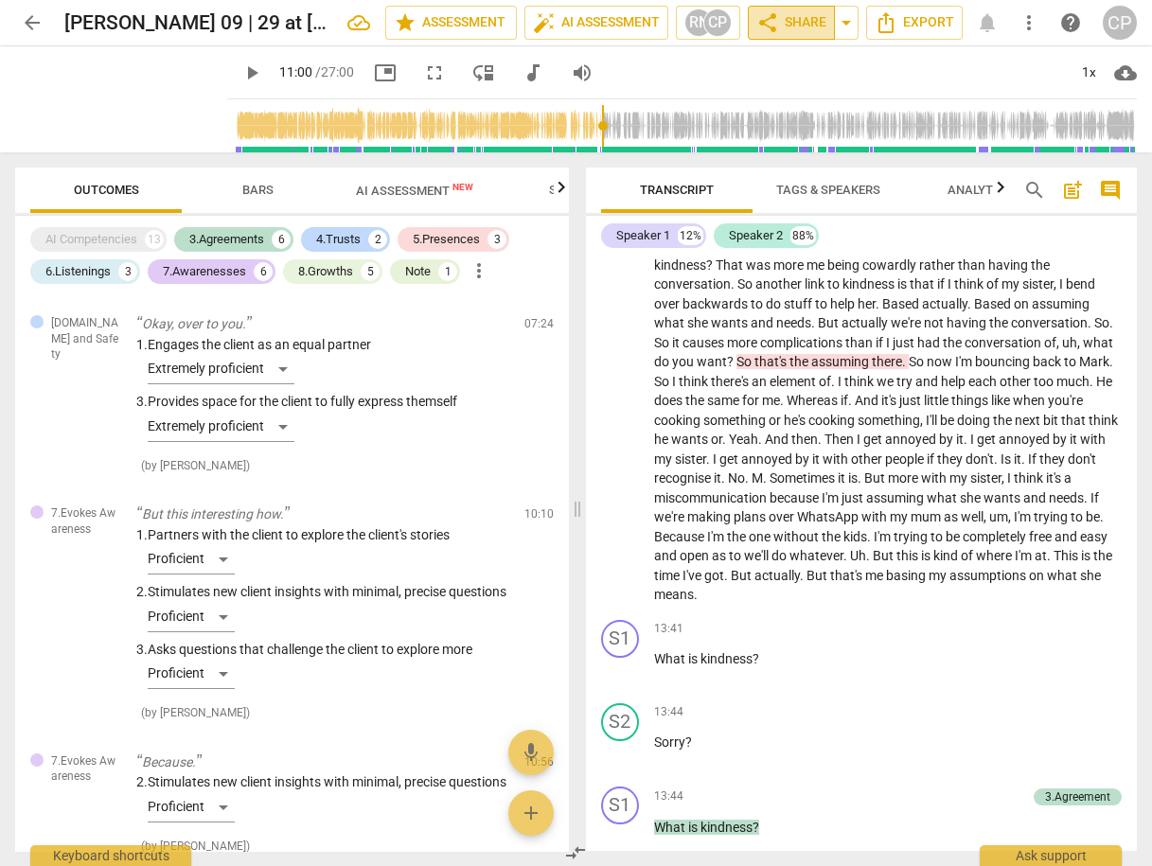
click at [803, 27] on span "share Share" at bounding box center [792, 22] width 70 height 23
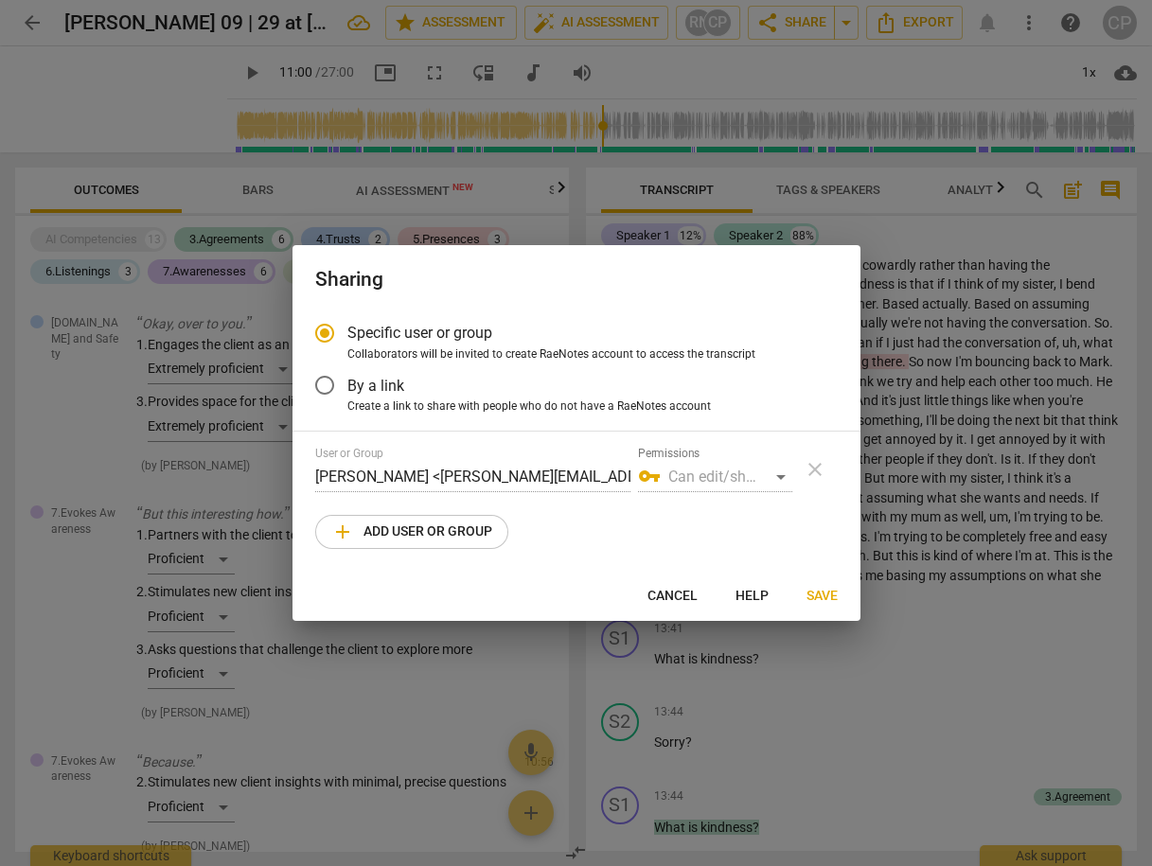
radio input "false"
click at [326, 383] on input "By a link" at bounding box center [324, 385] width 45 height 45
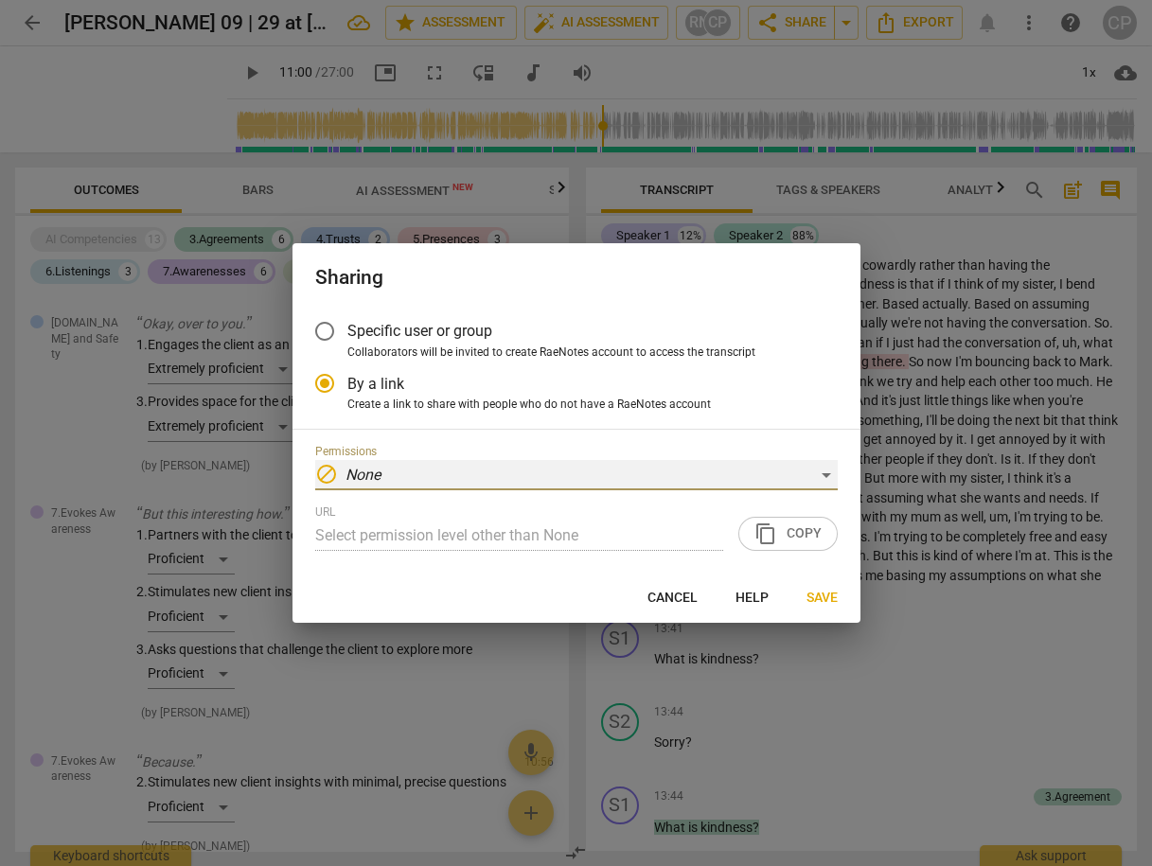
click at [785, 477] on div "block None" at bounding box center [576, 475] width 523 height 30
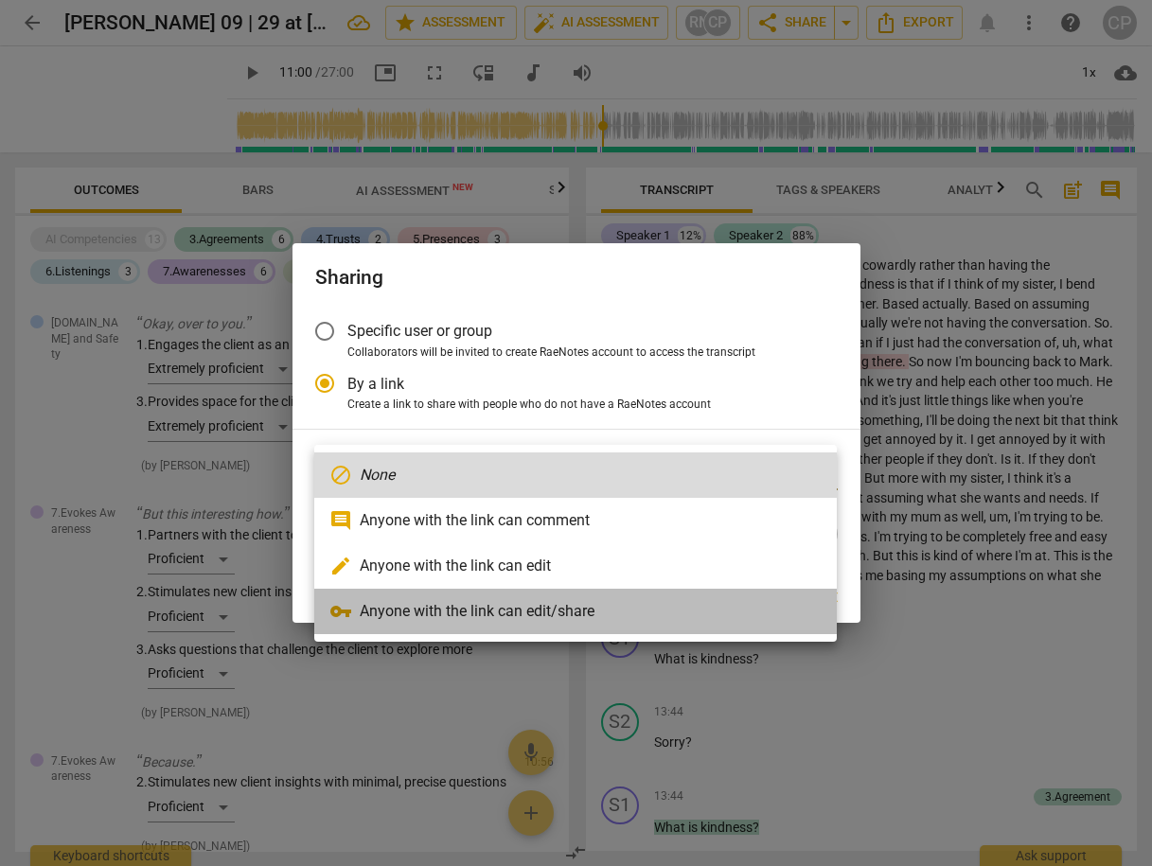
click at [653, 614] on li "vpn_key Anyone with the link can edit/share" at bounding box center [575, 611] width 523 height 45
radio input "false"
type input "[URL][DOMAIN_NAME]"
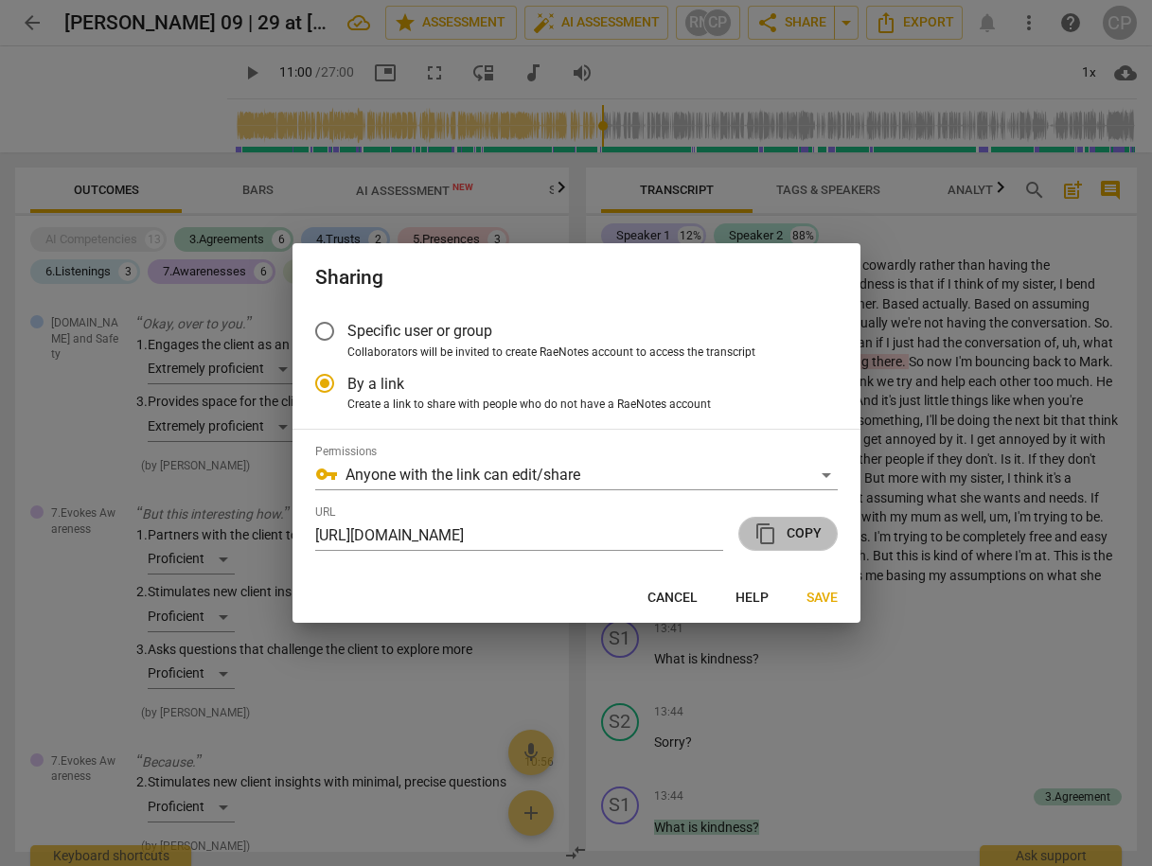
click at [788, 539] on span "content_copy Copy" at bounding box center [788, 534] width 67 height 23
click at [829, 597] on span "Save" at bounding box center [822, 598] width 31 height 19
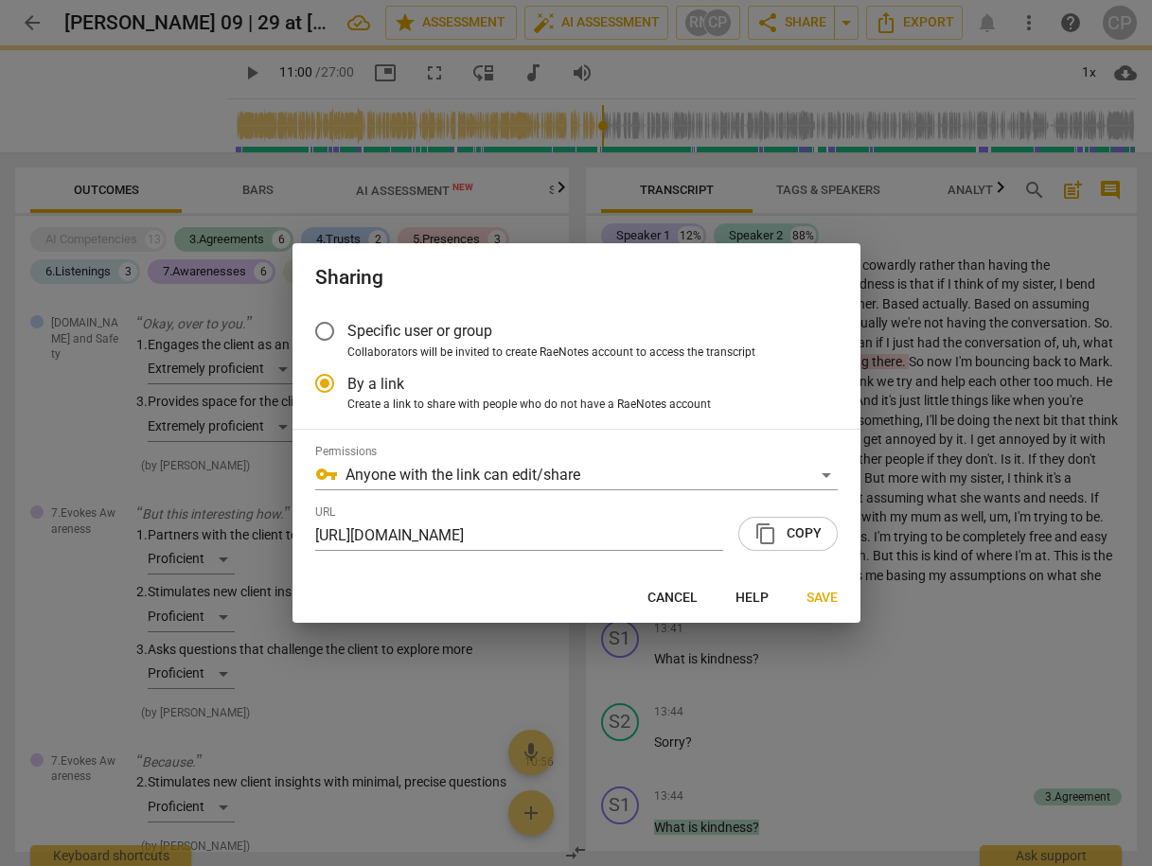
radio input "false"
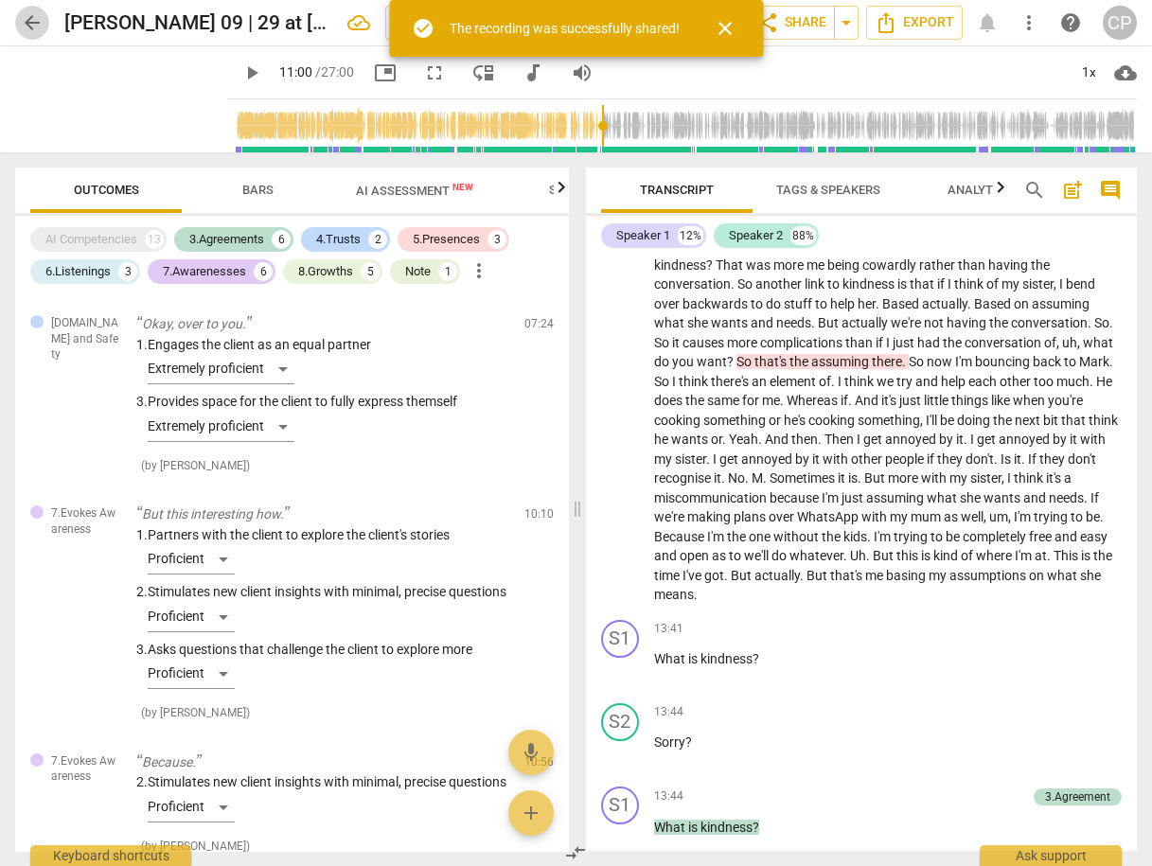
click at [34, 21] on span "arrow_back" at bounding box center [32, 22] width 23 height 23
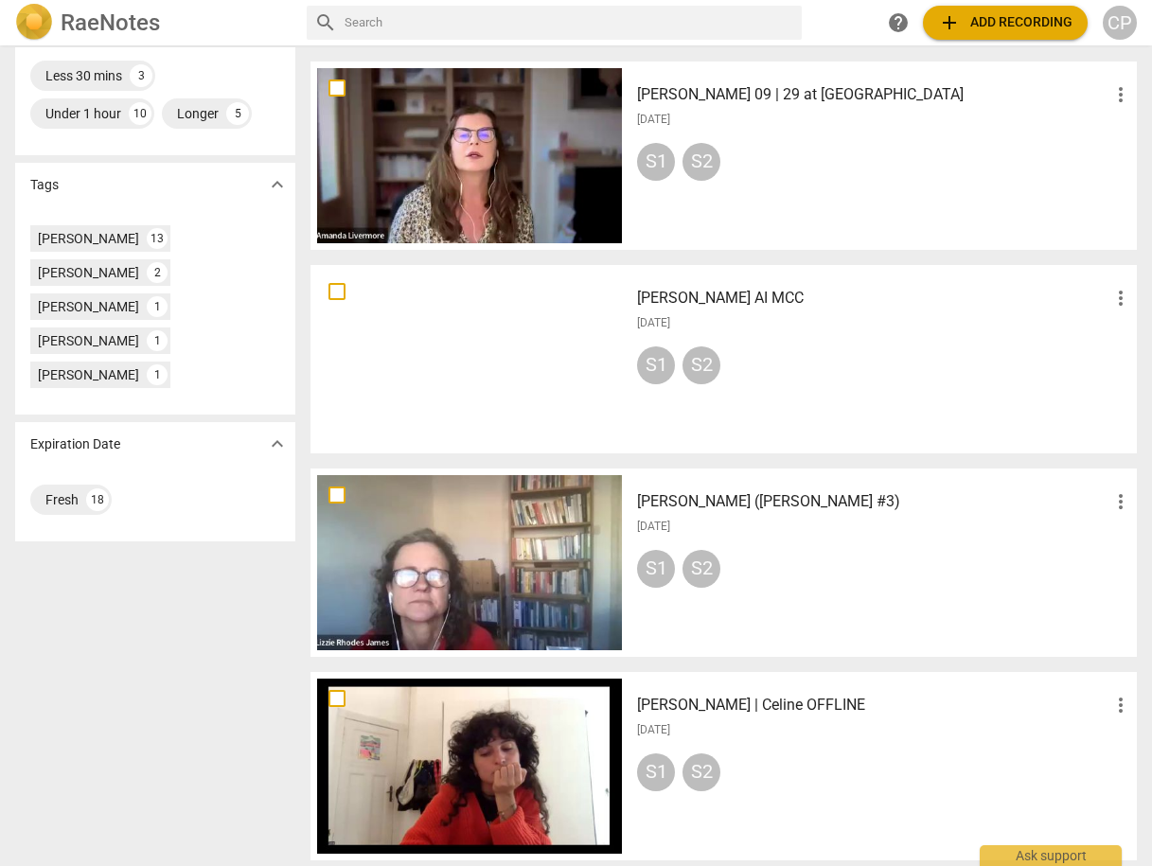
scroll to position [530, 0]
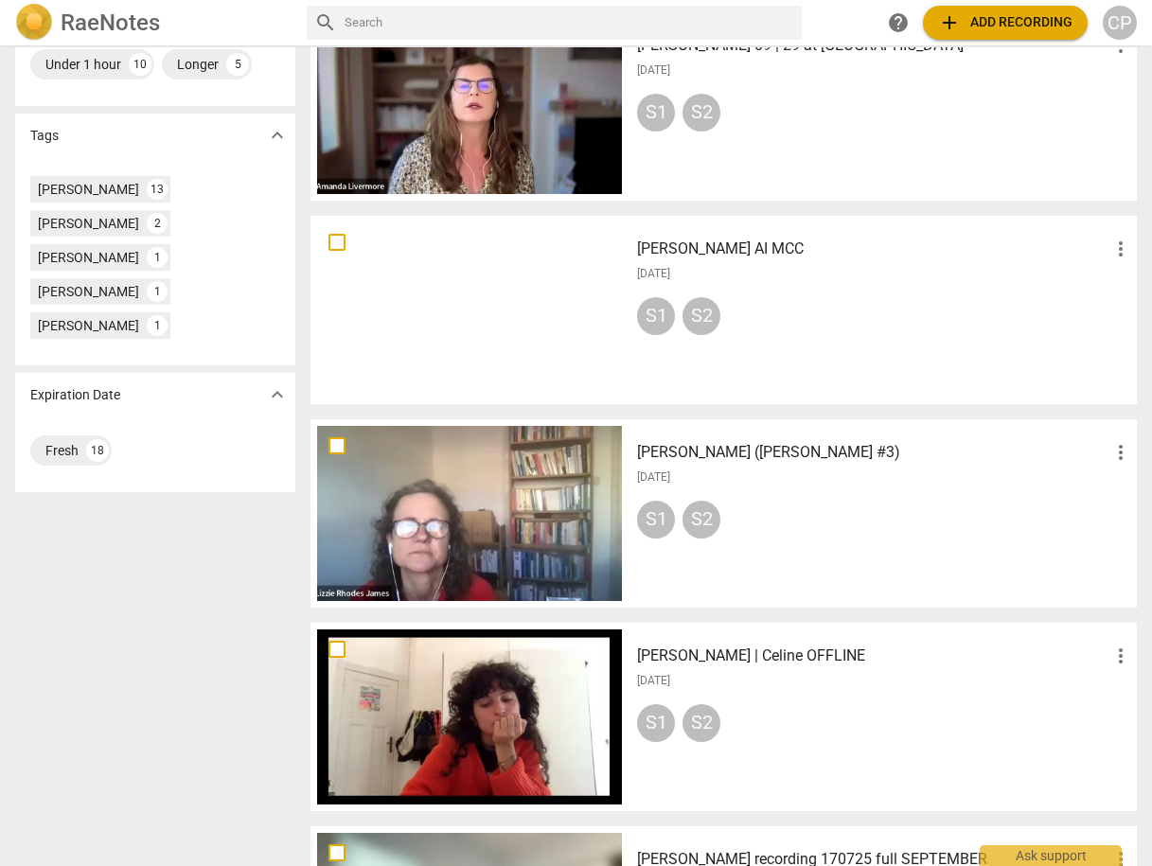
click at [672, 450] on h3 "[PERSON_NAME] ([PERSON_NAME] #3)" at bounding box center [873, 452] width 472 height 23
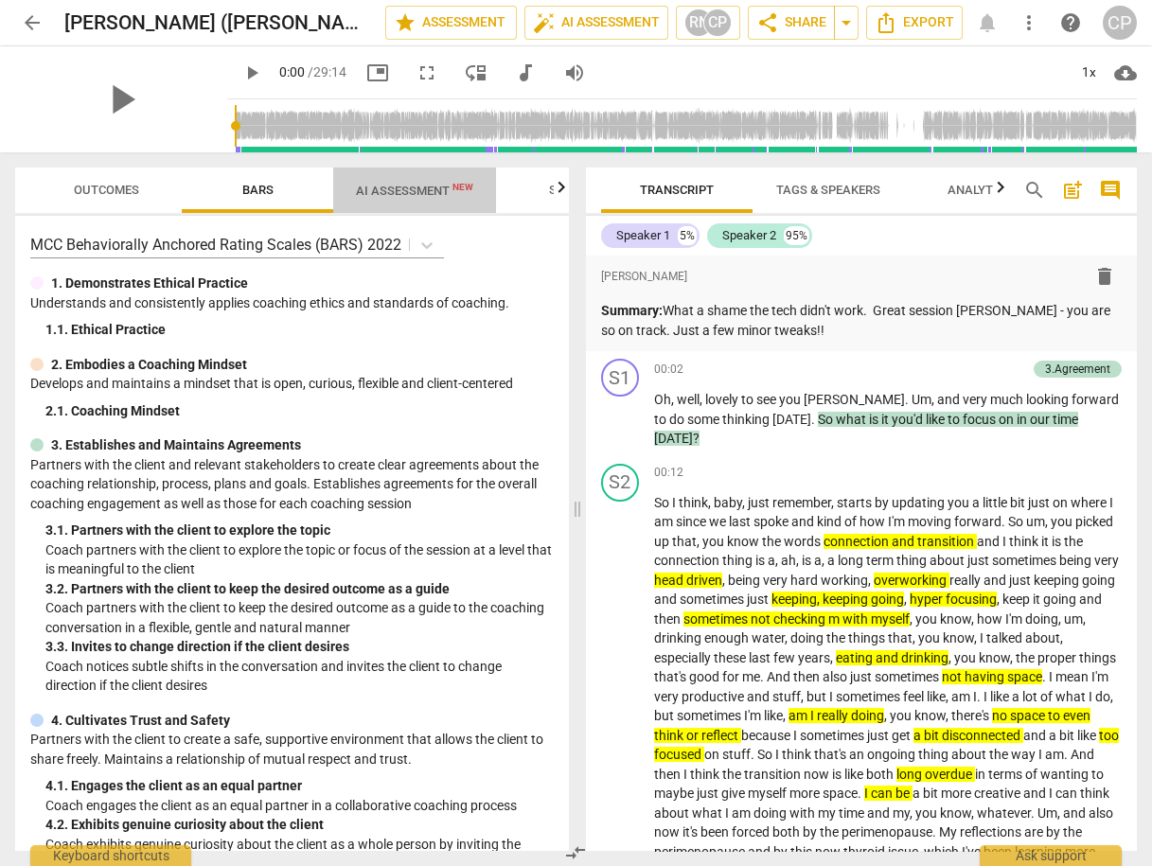
click at [387, 196] on span "AI Assessment New" at bounding box center [414, 191] width 117 height 14
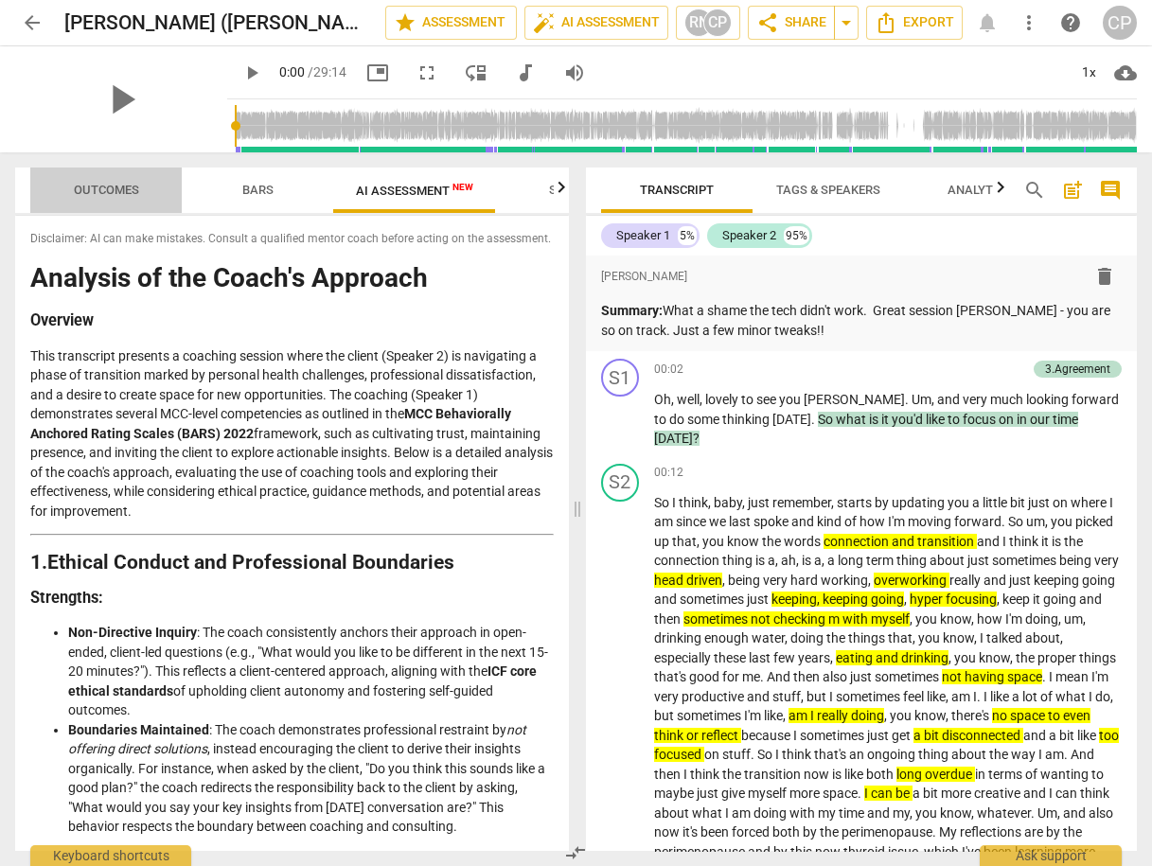
click at [94, 173] on button "Outcomes" at bounding box center [105, 190] width 151 height 45
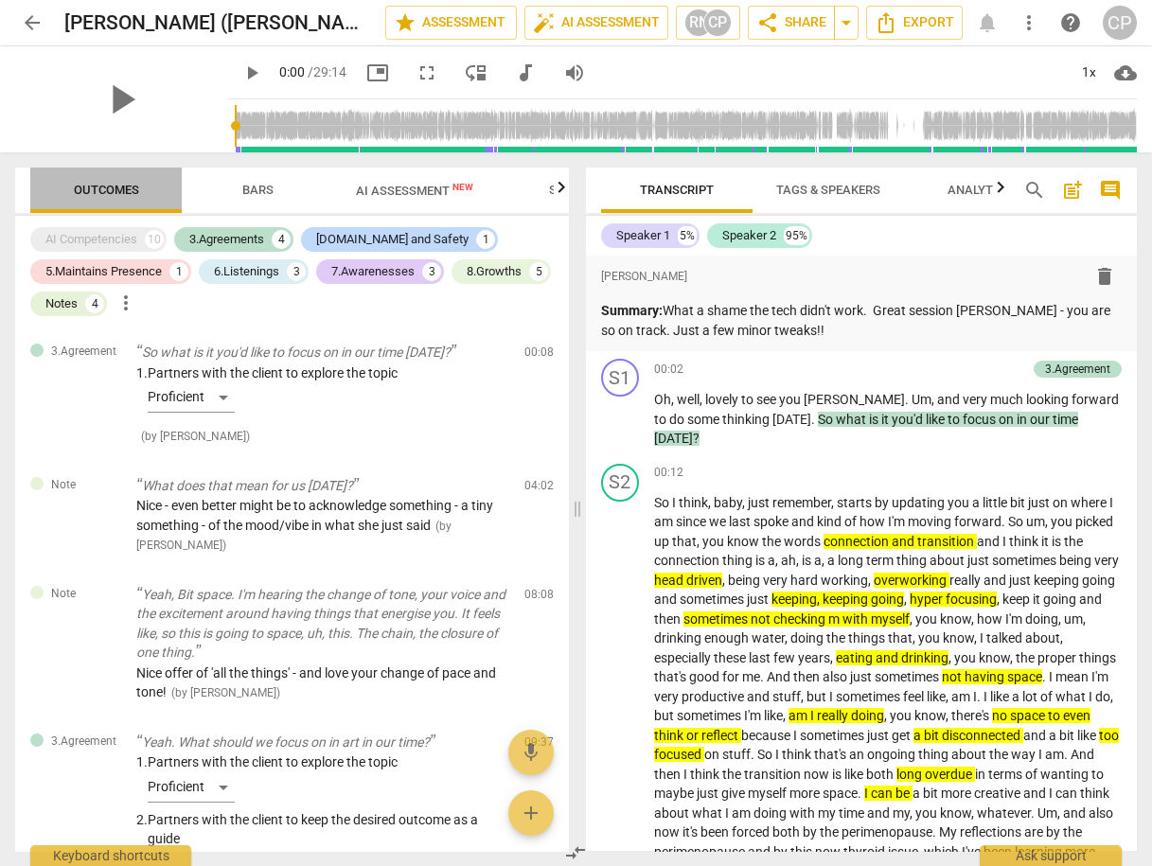
click at [105, 190] on span "Outcomes" at bounding box center [106, 190] width 65 height 14
click at [415, 195] on span "AI Assessment New" at bounding box center [414, 191] width 117 height 14
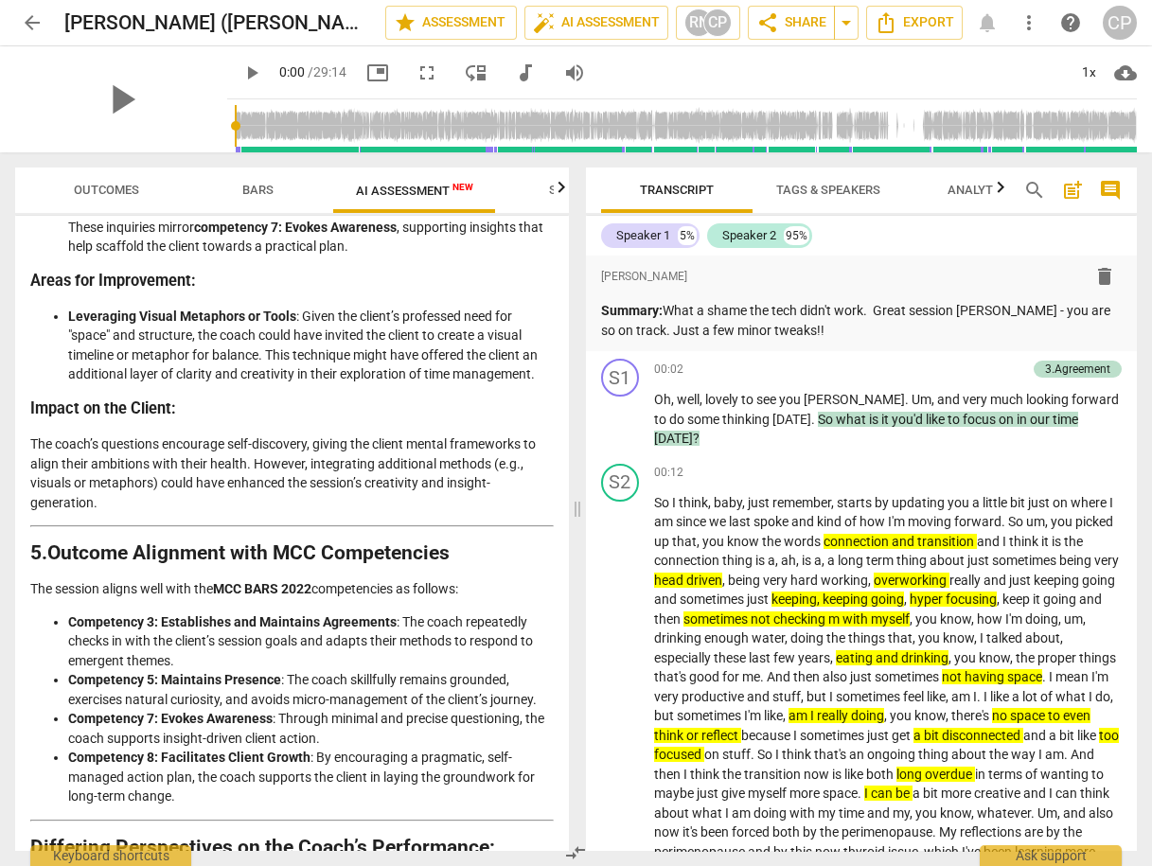
scroll to position [2768, 0]
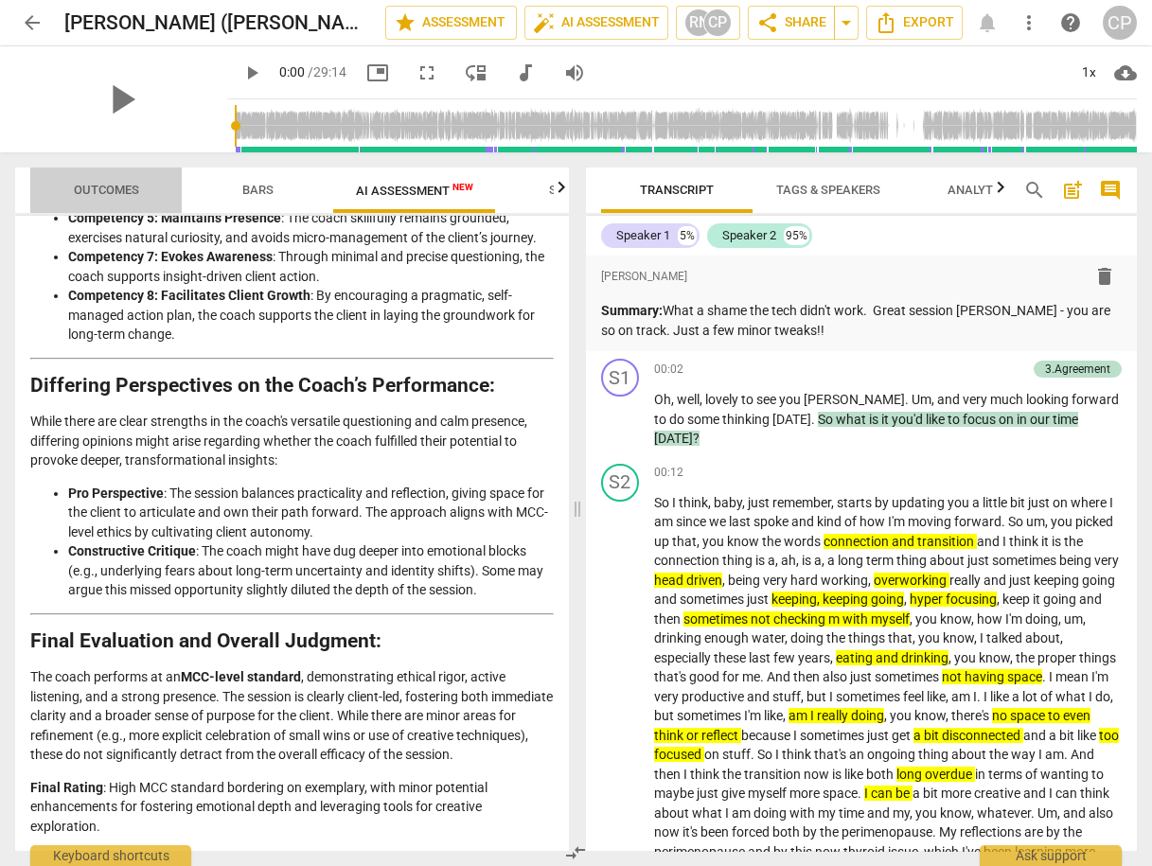
click at [89, 178] on span "Outcomes" at bounding box center [106, 191] width 111 height 26
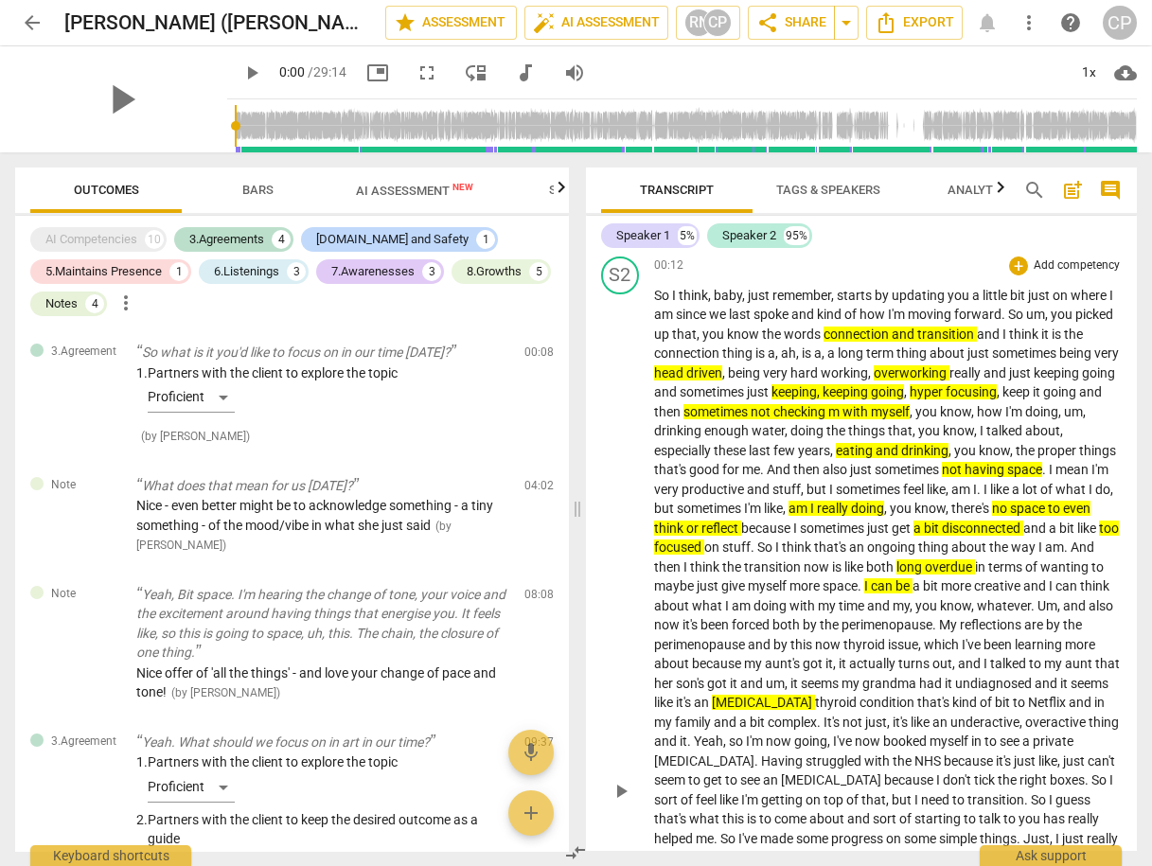
scroll to position [227, 0]
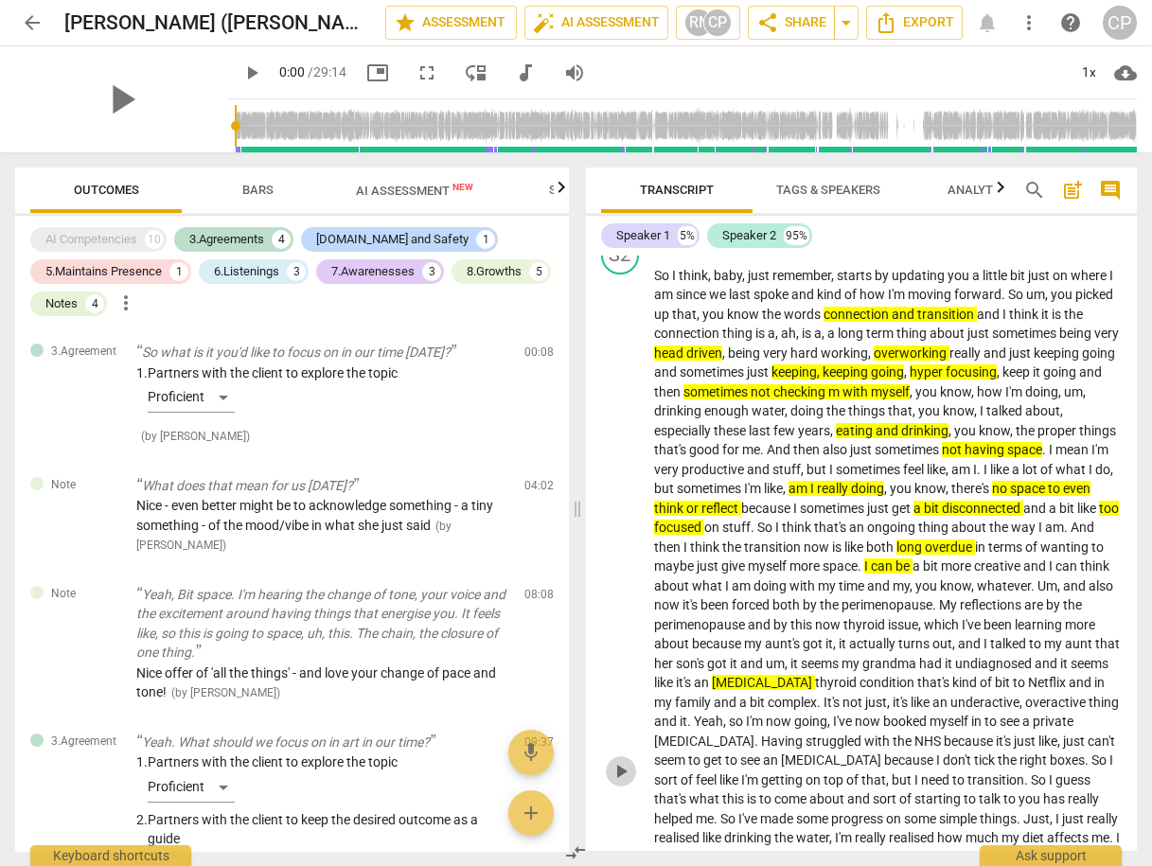
click at [621, 770] on span "play_arrow" at bounding box center [621, 771] width 23 height 23
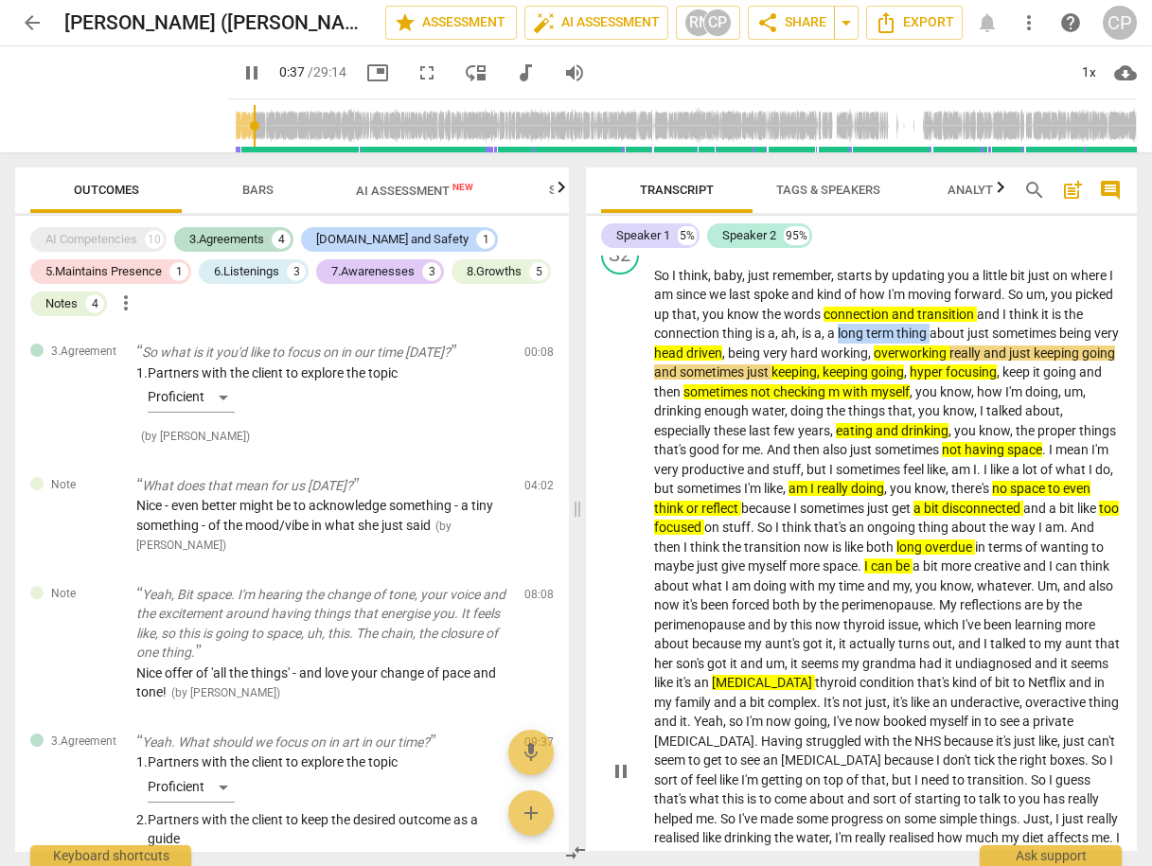
drag, startPoint x: 859, startPoint y: 312, endPoint x: 951, endPoint y: 306, distance: 92.1
click at [950, 309] on p "So I think , baby , just remember , starts by updating you a little bit just on…" at bounding box center [888, 770] width 469 height 1009
click at [993, 291] on icon "button" at bounding box center [994, 286] width 11 height 13
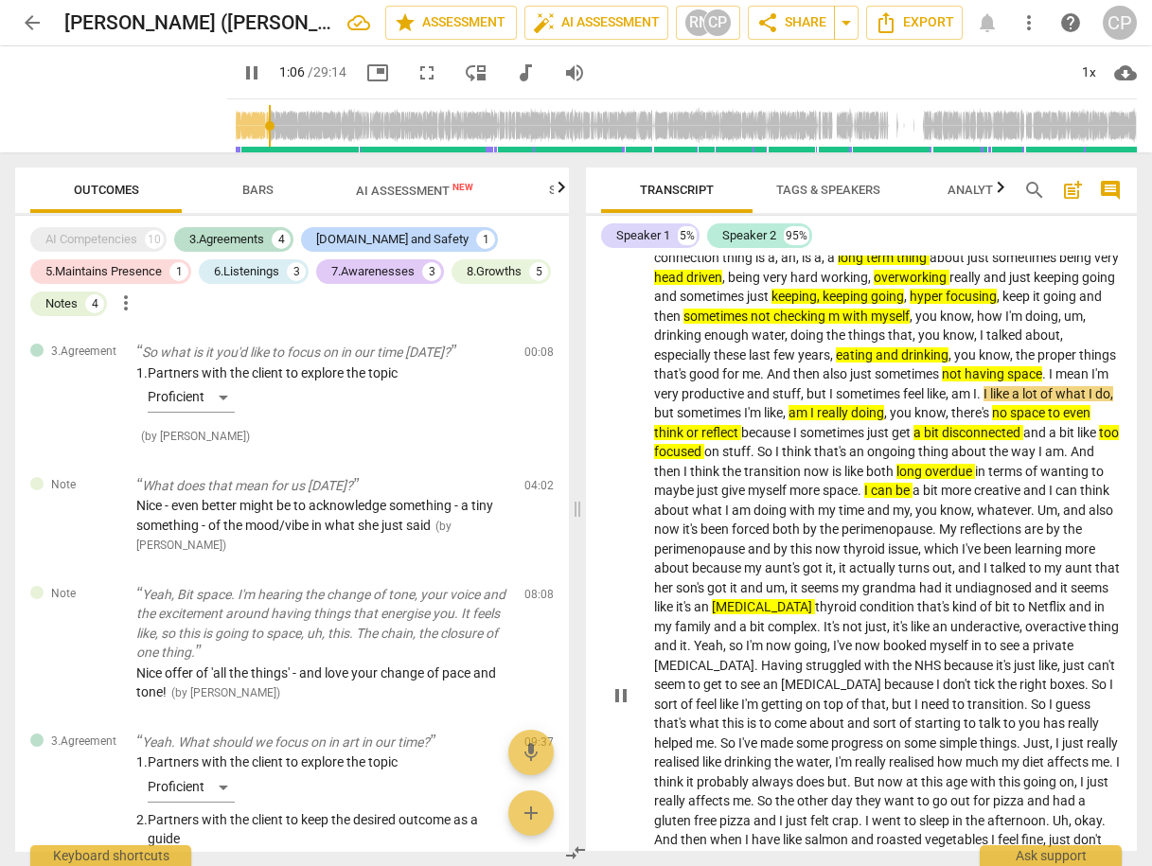
scroll to position [379, 0]
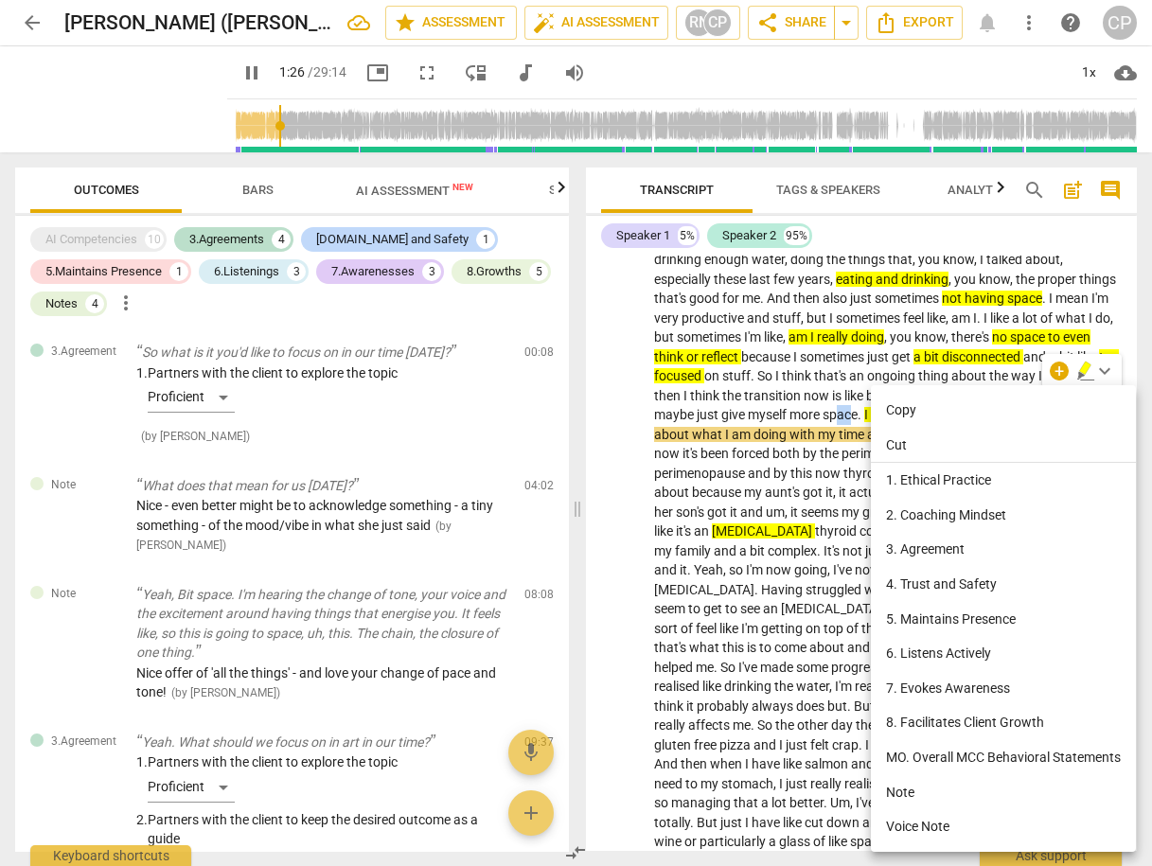
click at [1120, 321] on div at bounding box center [576, 433] width 1152 height 866
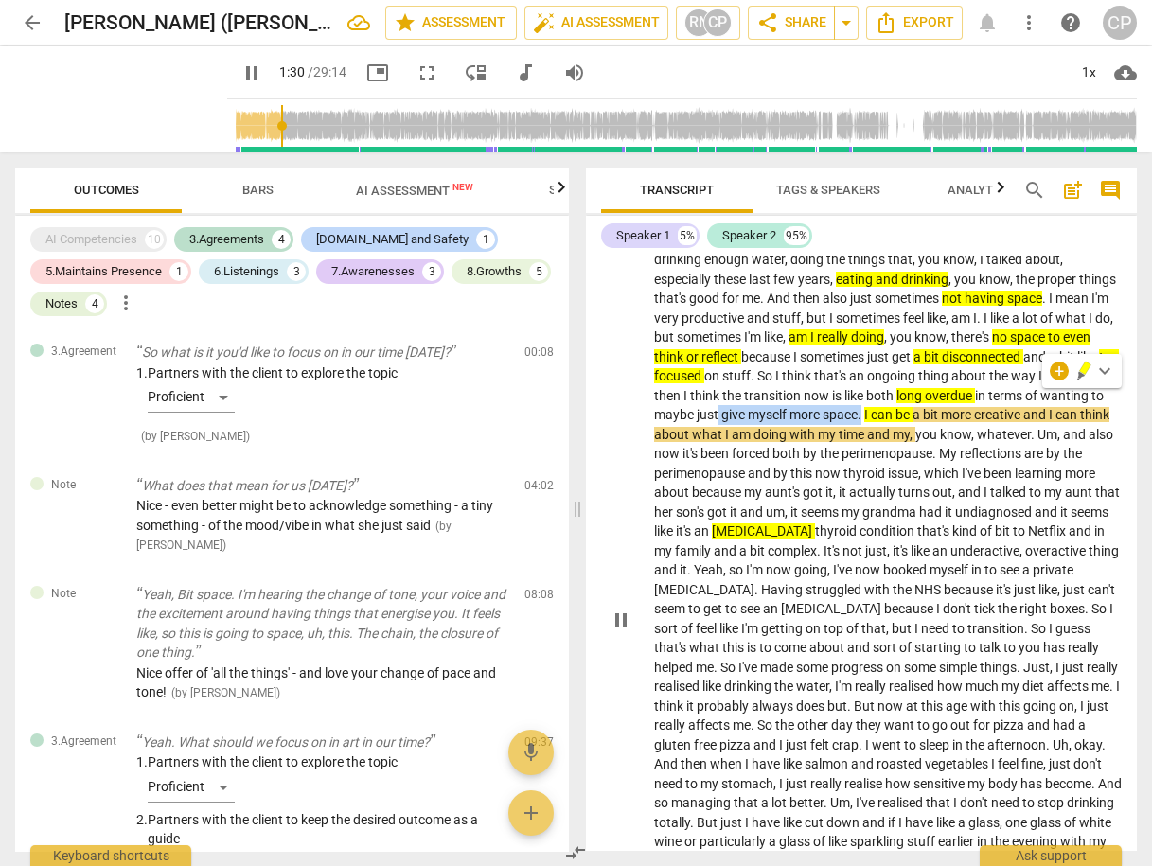
drag, startPoint x: 900, startPoint y: 396, endPoint x: 1045, endPoint y: 400, distance: 144.9
click at [1045, 400] on p "So I think , baby , just remember , starts by updating you a little bit just on…" at bounding box center [888, 619] width 469 height 1009
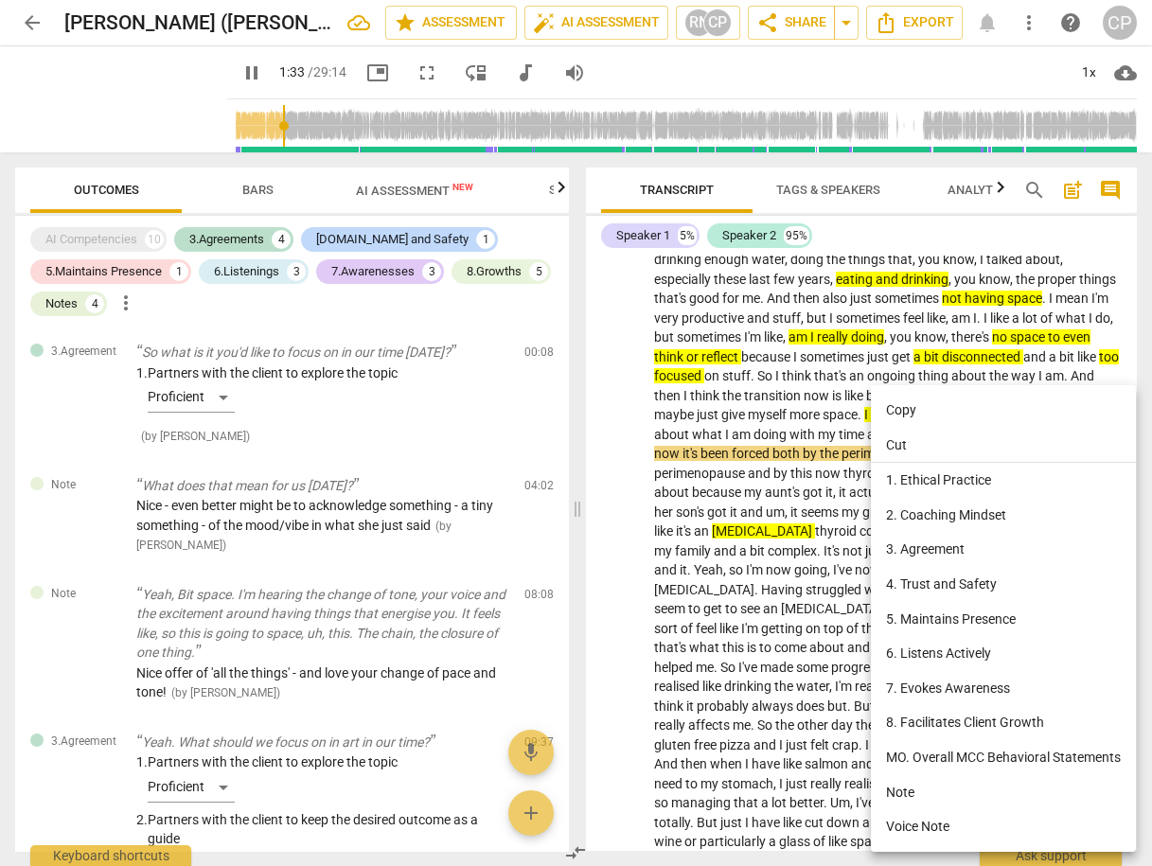
click at [1116, 358] on div at bounding box center [576, 433] width 1152 height 866
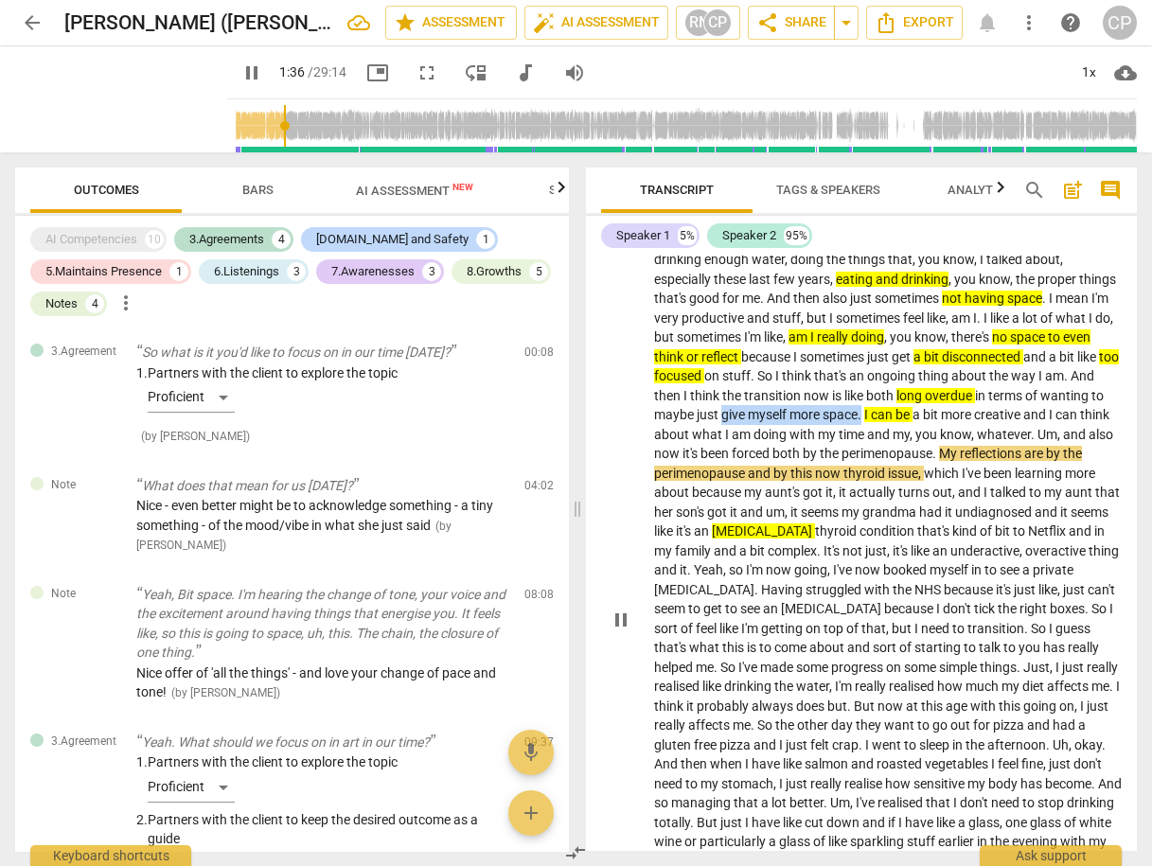
drag, startPoint x: 902, startPoint y: 395, endPoint x: 1041, endPoint y: 391, distance: 138.3
click at [1045, 394] on p "So I think , baby , just remember , starts by updating you a little bit just on…" at bounding box center [888, 619] width 469 height 1009
click at [1087, 370] on icon "button" at bounding box center [1091, 368] width 11 height 13
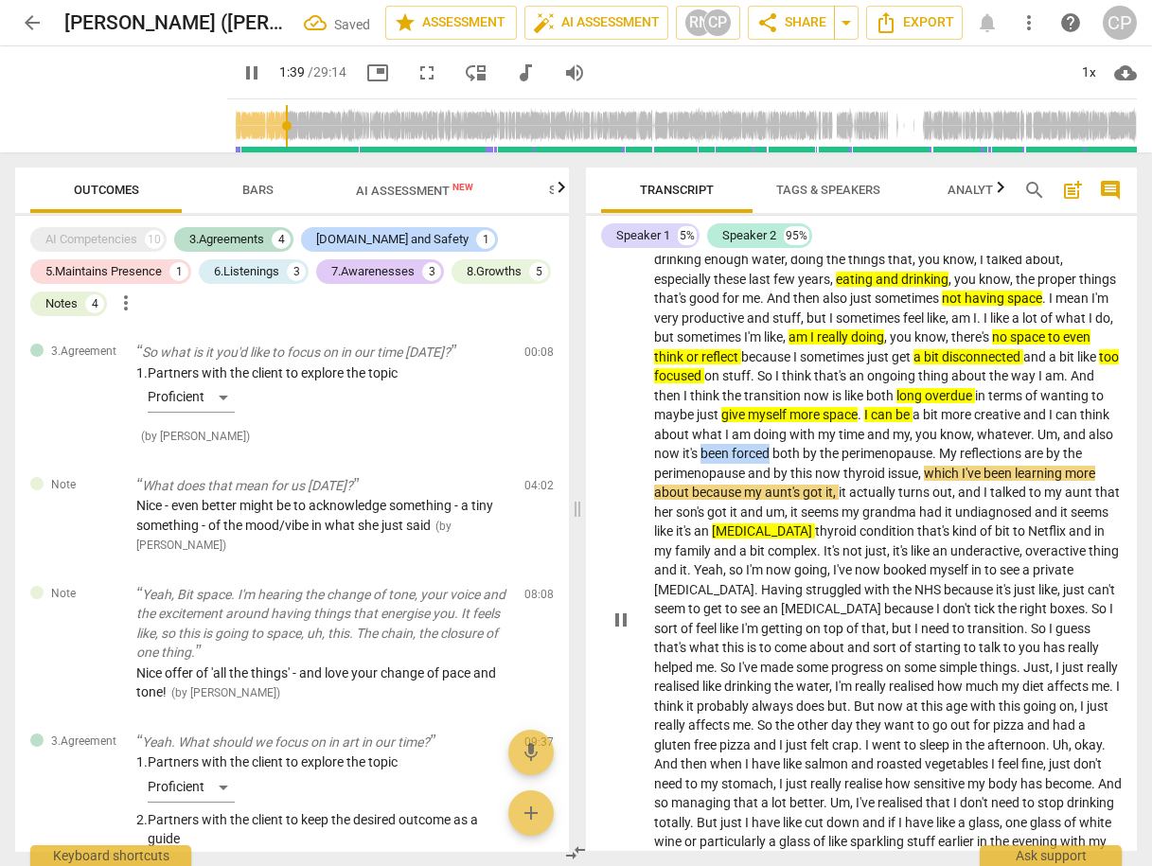
drag, startPoint x: 902, startPoint y: 433, endPoint x: 974, endPoint y: 432, distance: 72.0
click at [972, 433] on p "So I think , baby , just remember , starts by updating you a little bit just on…" at bounding box center [888, 619] width 469 height 1009
click at [1013, 415] on icon "button" at bounding box center [1012, 415] width 7 height 8
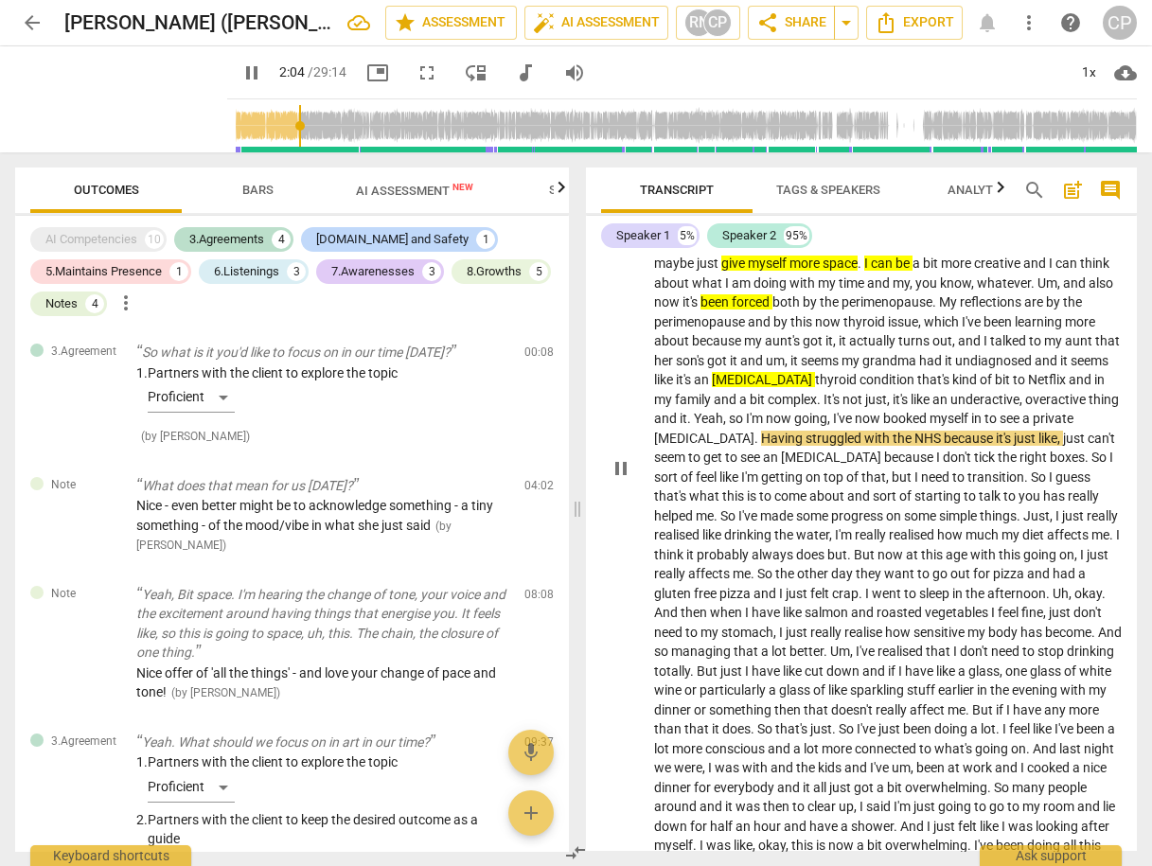
scroll to position [606, 0]
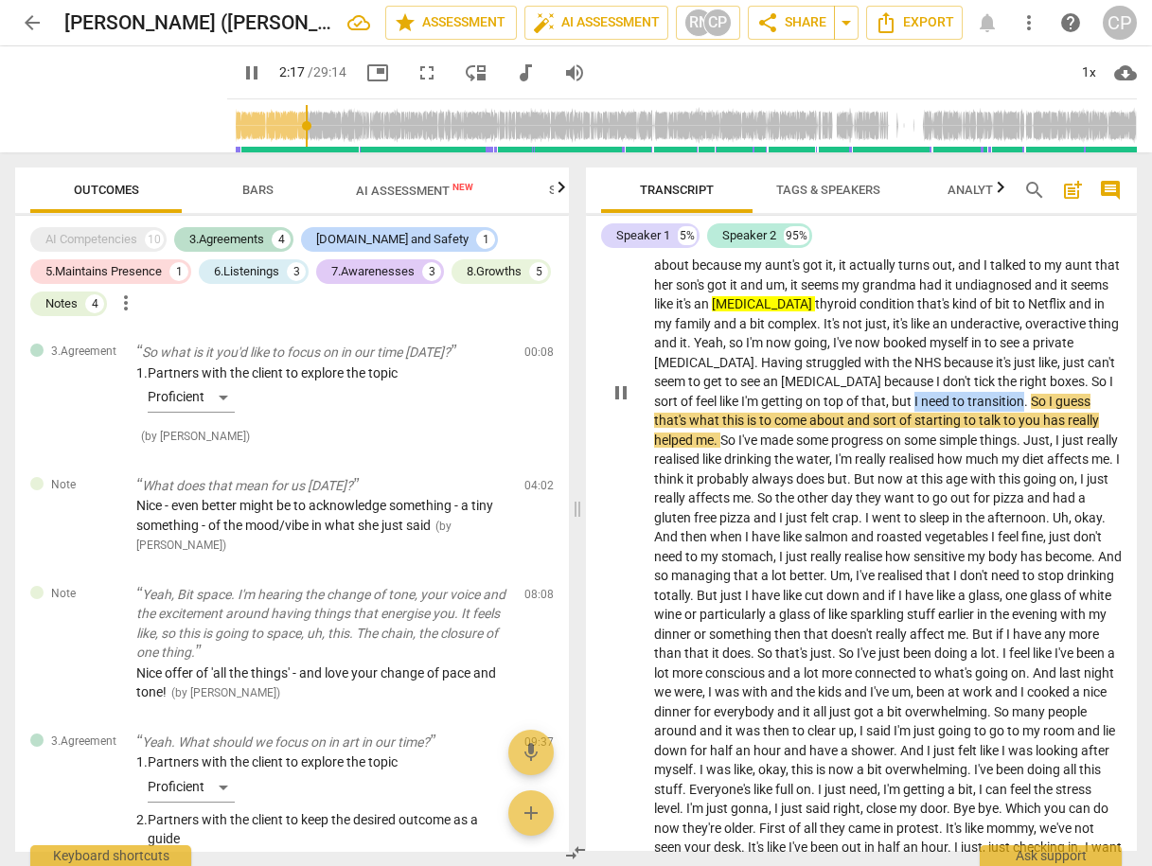
drag, startPoint x: 703, startPoint y: 401, endPoint x: 812, endPoint y: 405, distance: 109.9
click at [812, 405] on p "So I think , baby , just remember , starts by updating you a little bit just on…" at bounding box center [888, 391] width 469 height 1009
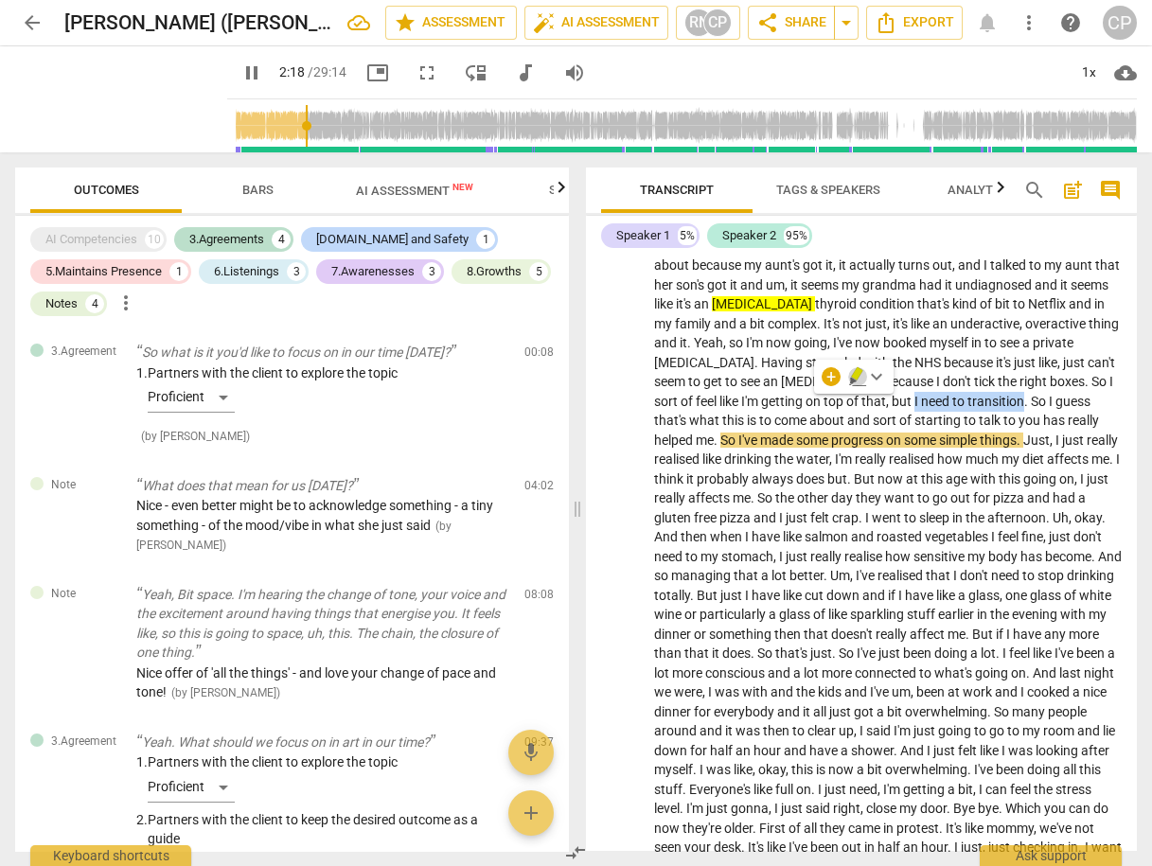
click at [860, 376] on icon "button" at bounding box center [857, 376] width 19 height 23
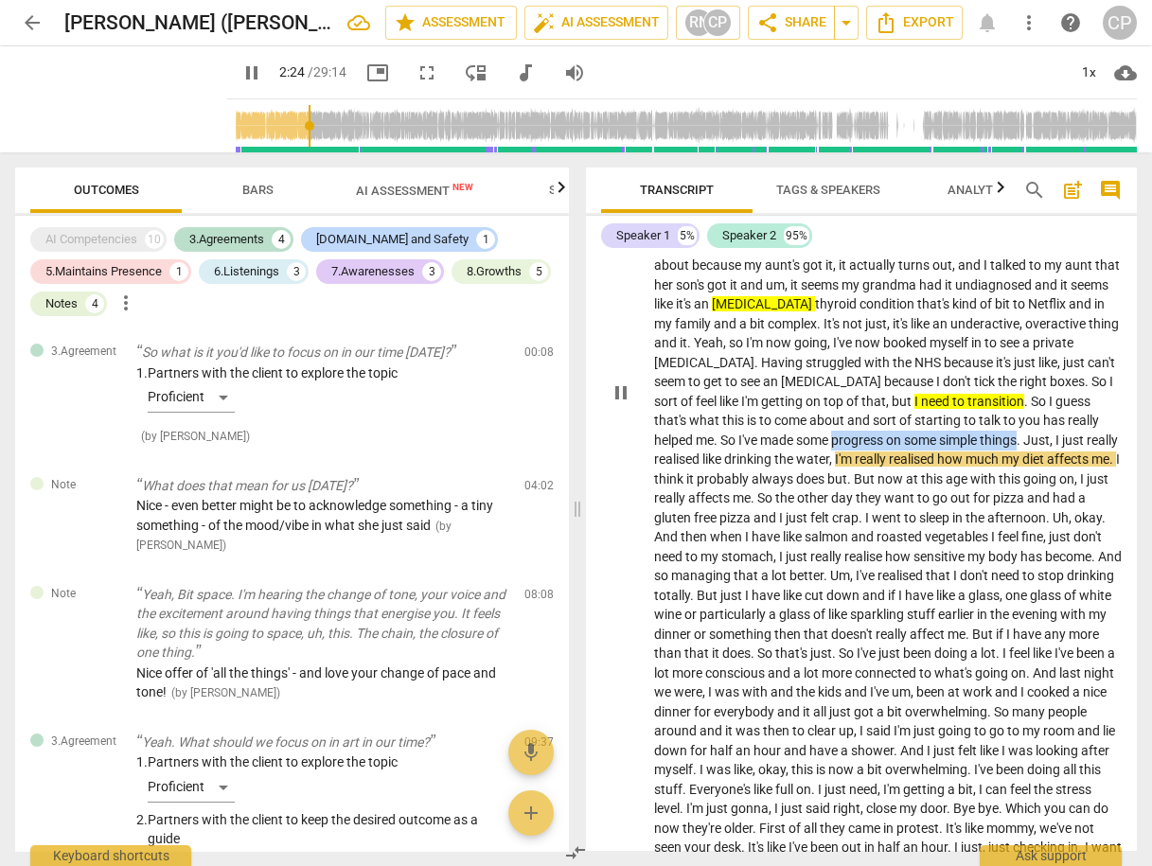
drag, startPoint x: 652, startPoint y: 438, endPoint x: 839, endPoint y: 437, distance: 186.5
click at [839, 437] on p "So I think , baby , just remember , starts by updating you a little bit just on…" at bounding box center [888, 391] width 469 height 1009
click at [879, 412] on icon "button" at bounding box center [885, 415] width 19 height 23
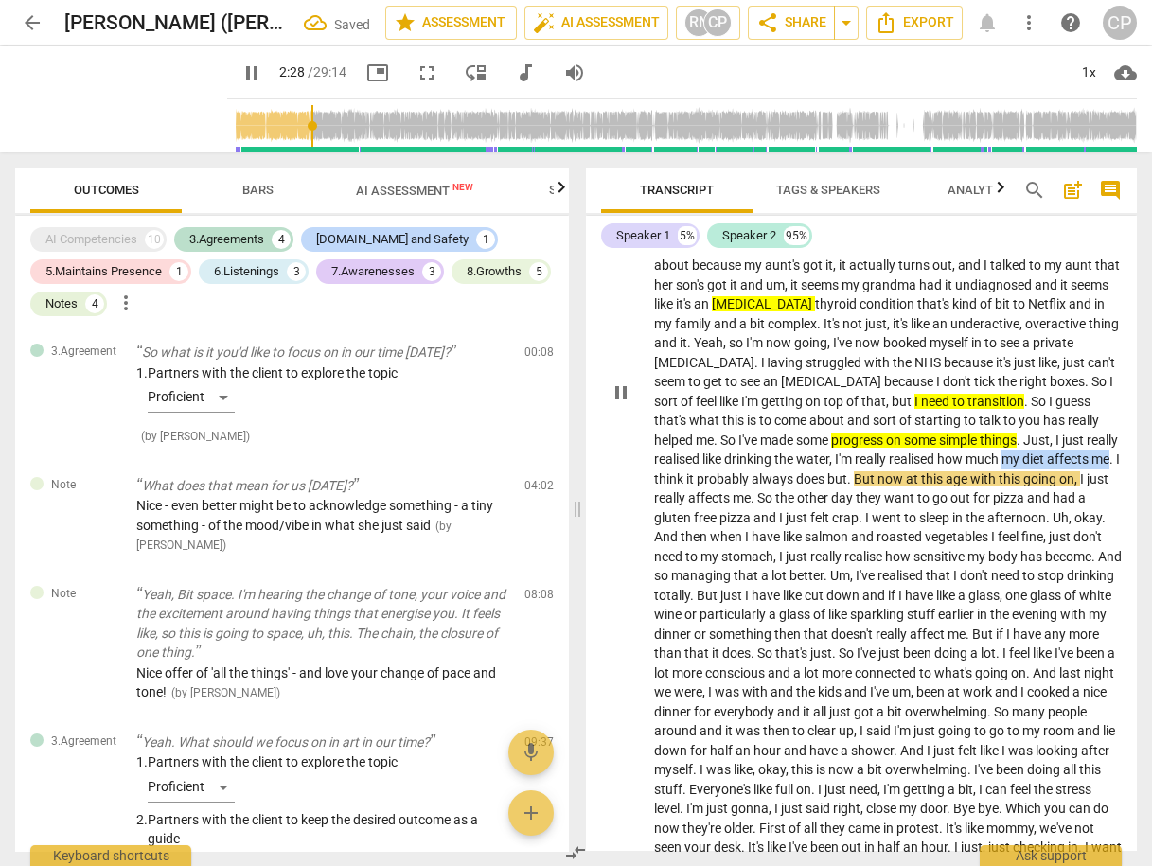
drag, startPoint x: 861, startPoint y: 459, endPoint x: 970, endPoint y: 458, distance: 108.9
click at [970, 458] on p "So I think , baby , just remember , starts by updating you a little bit just on…" at bounding box center [888, 391] width 469 height 1009
click at [1007, 435] on icon "button" at bounding box center [1012, 432] width 11 height 13
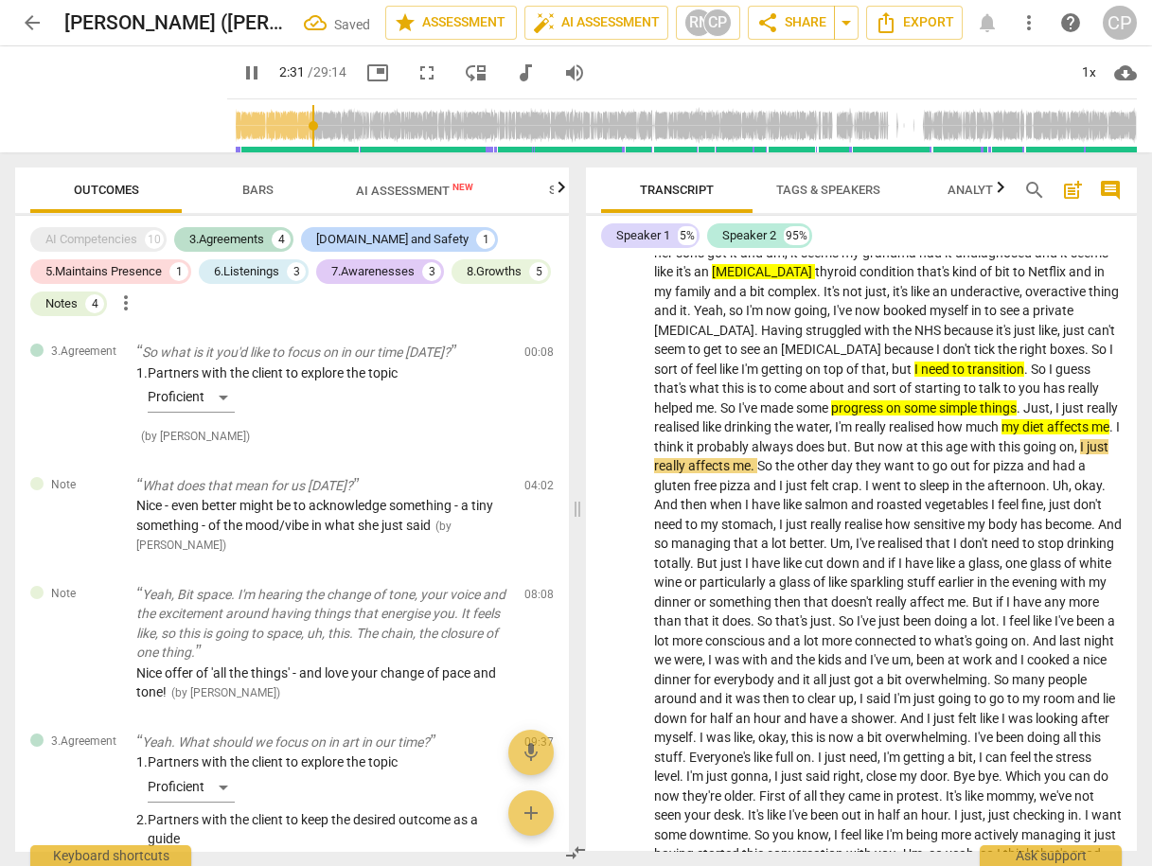
scroll to position [682, 0]
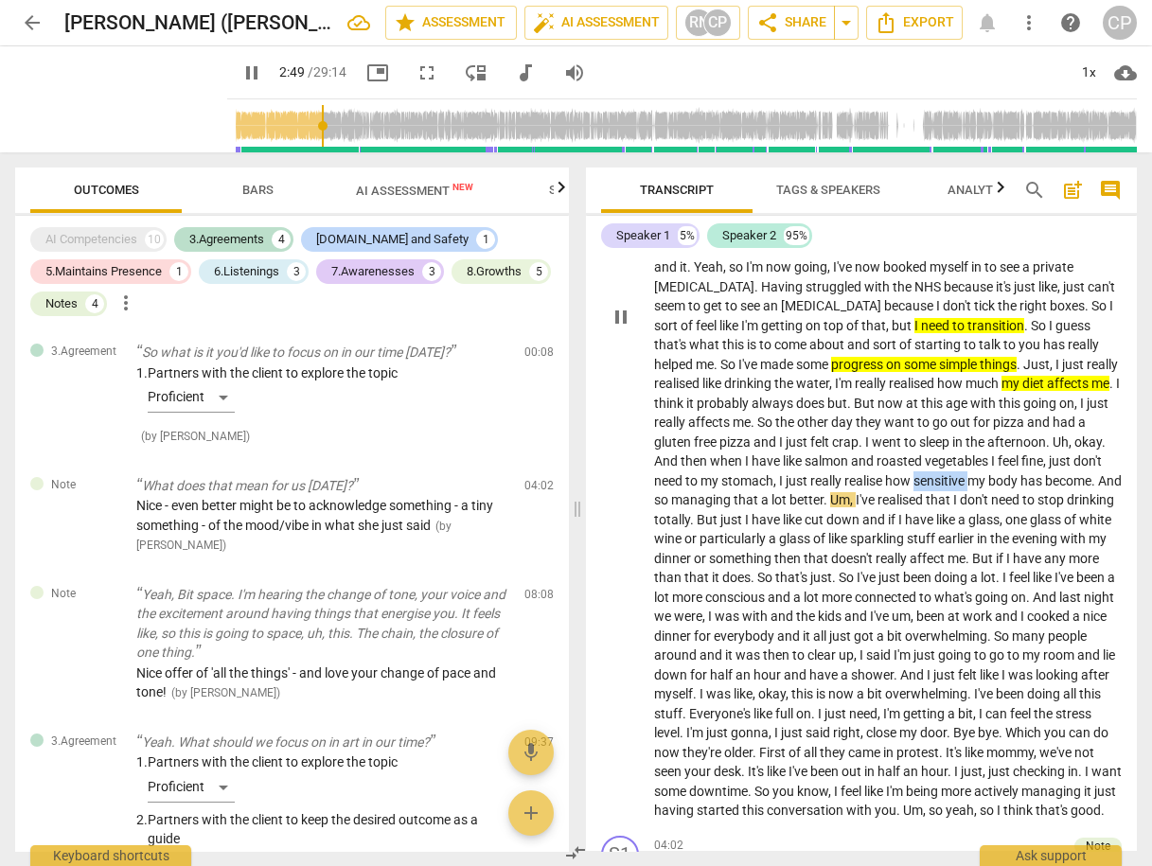
drag, startPoint x: 780, startPoint y: 483, endPoint x: 837, endPoint y: 486, distance: 56.9
click at [837, 486] on p "So I think , baby , just remember , starts by updating you a little bit just on…" at bounding box center [888, 316] width 469 height 1009
click at [884, 454] on icon "button" at bounding box center [881, 456] width 19 height 23
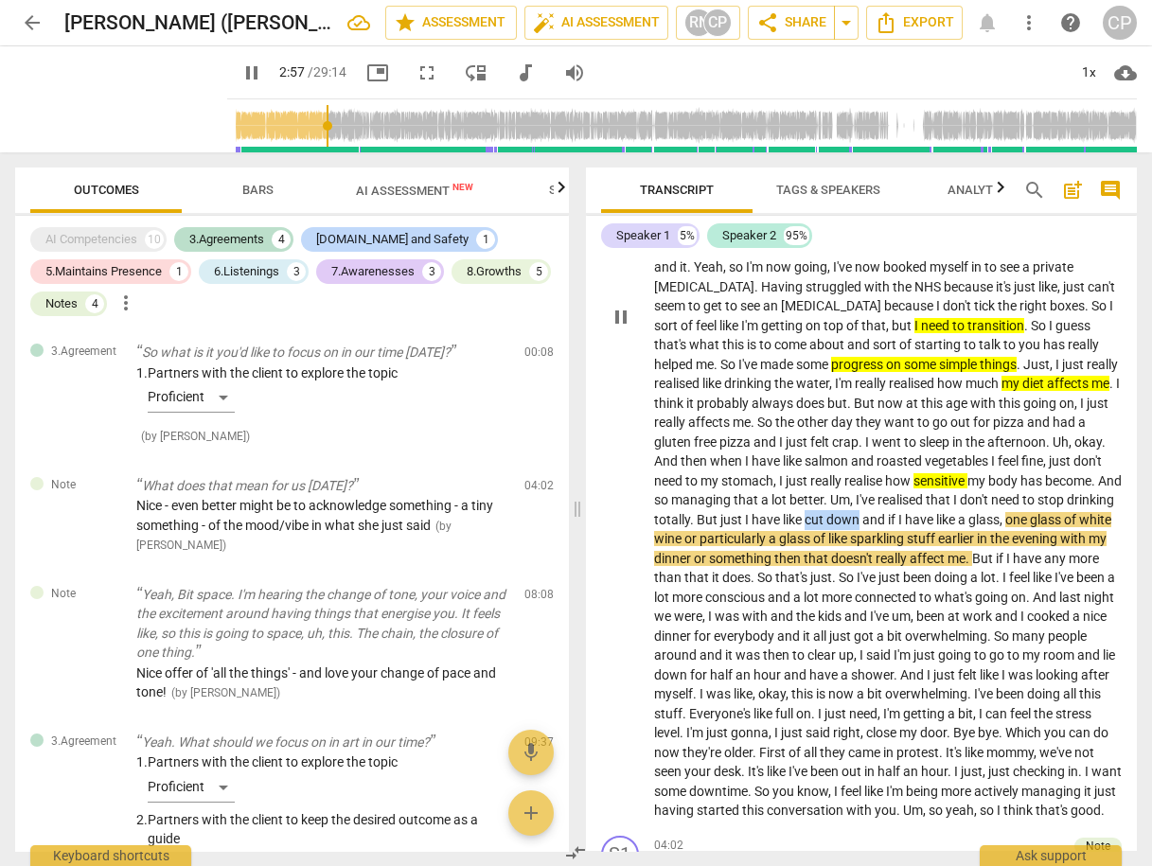
drag, startPoint x: 708, startPoint y: 520, endPoint x: 761, endPoint y: 522, distance: 53.1
click at [761, 522] on p "So I think , baby , just remember , starts by updating you a little bit just on…" at bounding box center [888, 316] width 469 height 1009
click at [808, 492] on icon "button" at bounding box center [806, 492] width 11 height 13
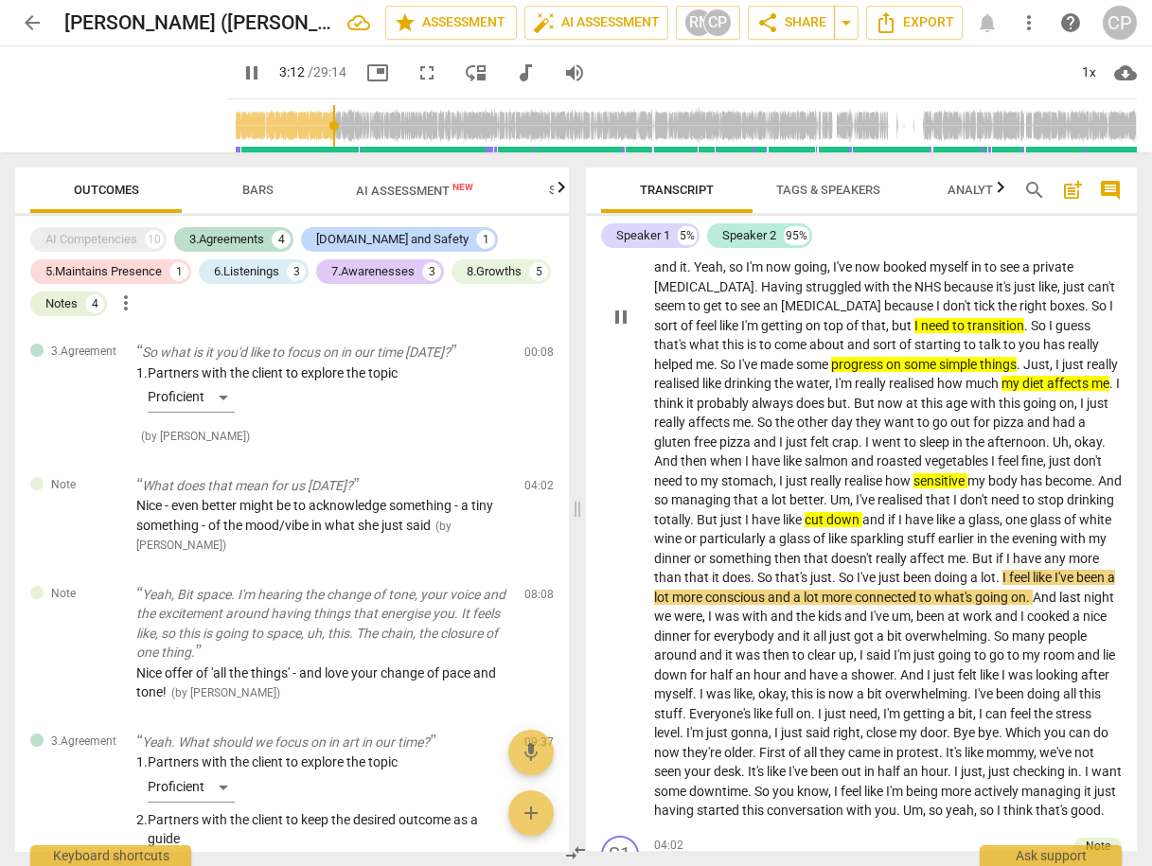
drag, startPoint x: 648, startPoint y: 602, endPoint x: 661, endPoint y: 598, distance: 13.8
click at [661, 598] on div "S2 play_arrow pause 00:12 + Add competency keyboard_arrow_right So I think , ba…" at bounding box center [862, 302] width 552 height 1054
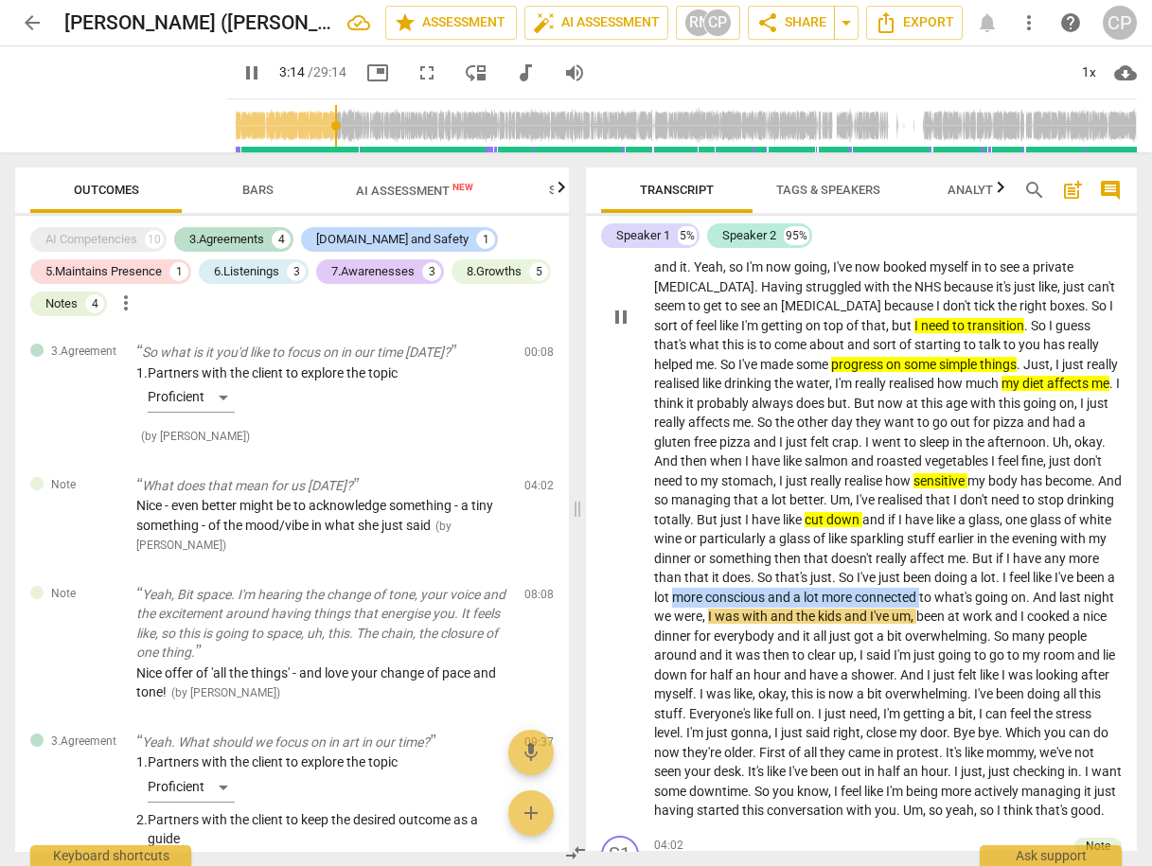
drag, startPoint x: 654, startPoint y: 596, endPoint x: 902, endPoint y: 592, distance: 248.1
click at [902, 592] on p "So I think , baby , just remember , starts by updating you a little bit just on…" at bounding box center [888, 316] width 469 height 1009
click at [942, 572] on icon "button" at bounding box center [945, 569] width 11 height 13
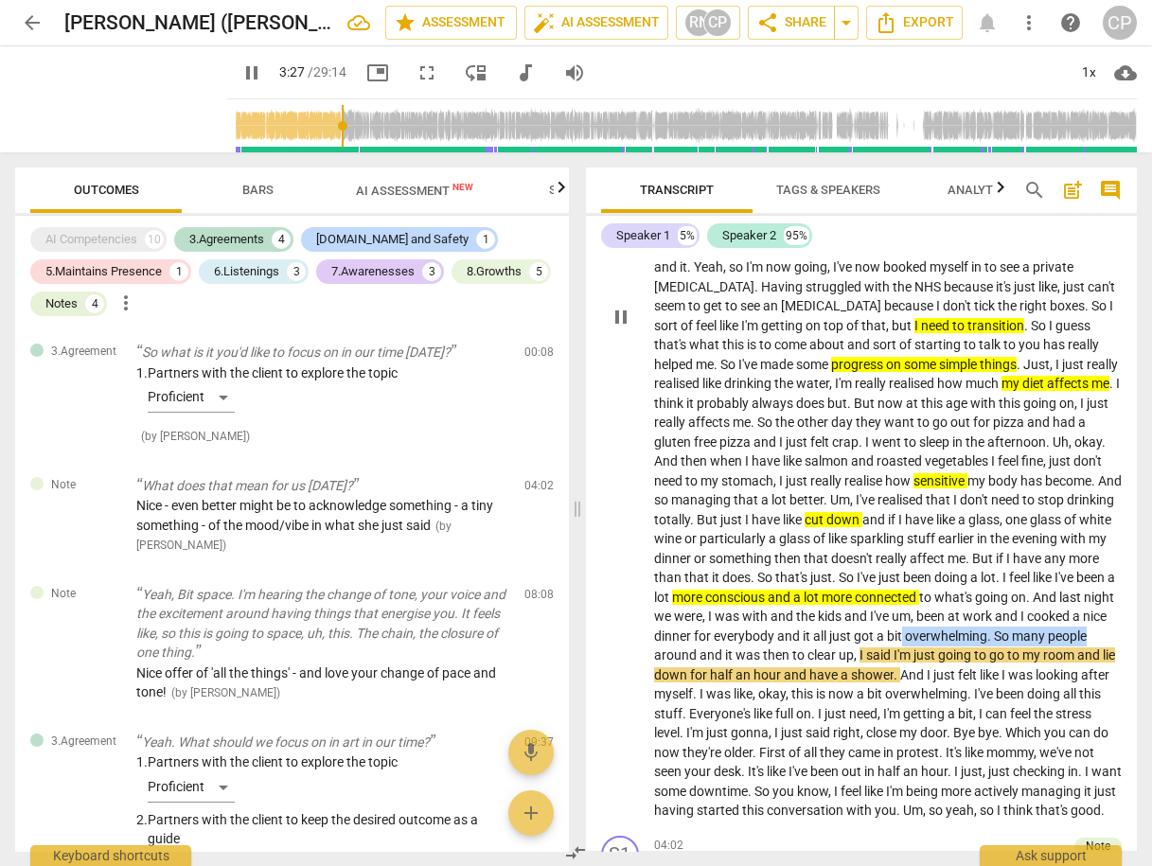
drag, startPoint x: 903, startPoint y: 639, endPoint x: 1090, endPoint y: 637, distance: 186.5
click at [1090, 637] on p "So I think , baby , just remember , starts by updating you a little bit just on…" at bounding box center [888, 316] width 469 height 1009
click at [1016, 614] on icon "button" at bounding box center [1014, 611] width 19 height 23
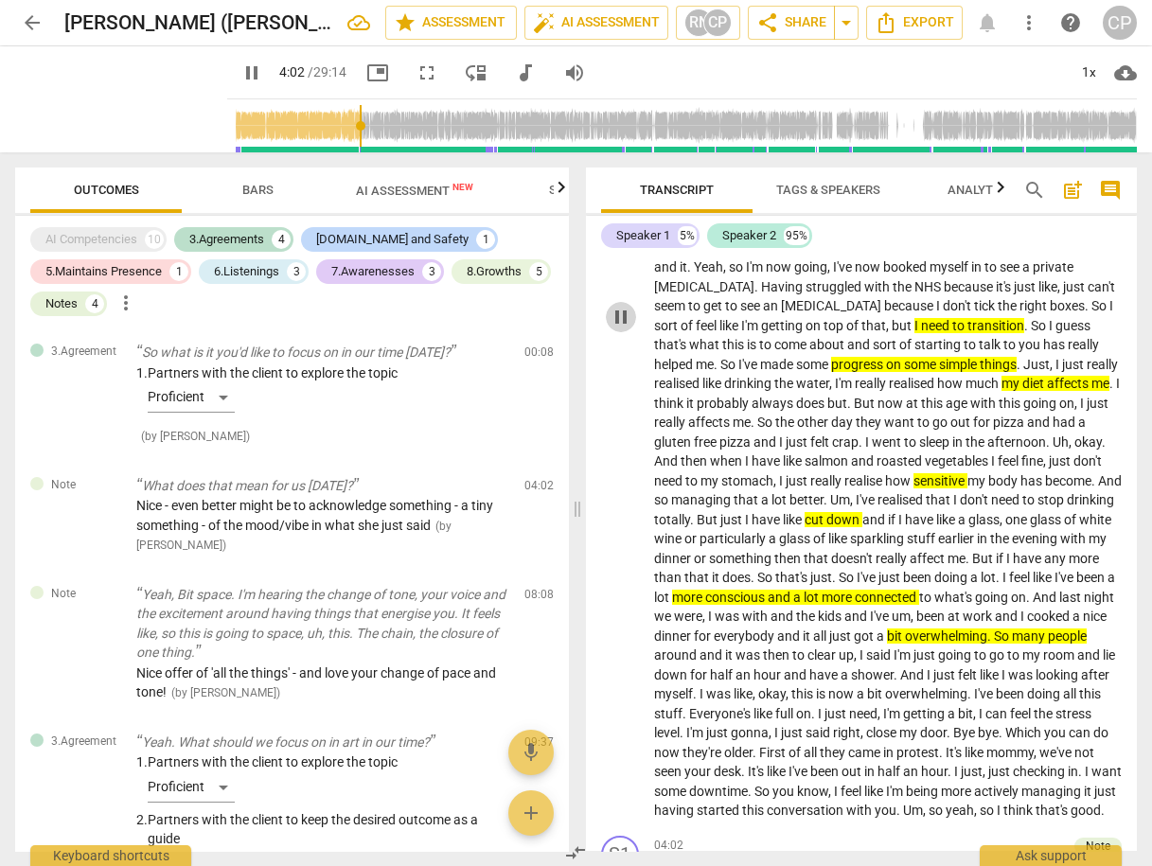
click at [617, 315] on span "pause" at bounding box center [621, 317] width 23 height 23
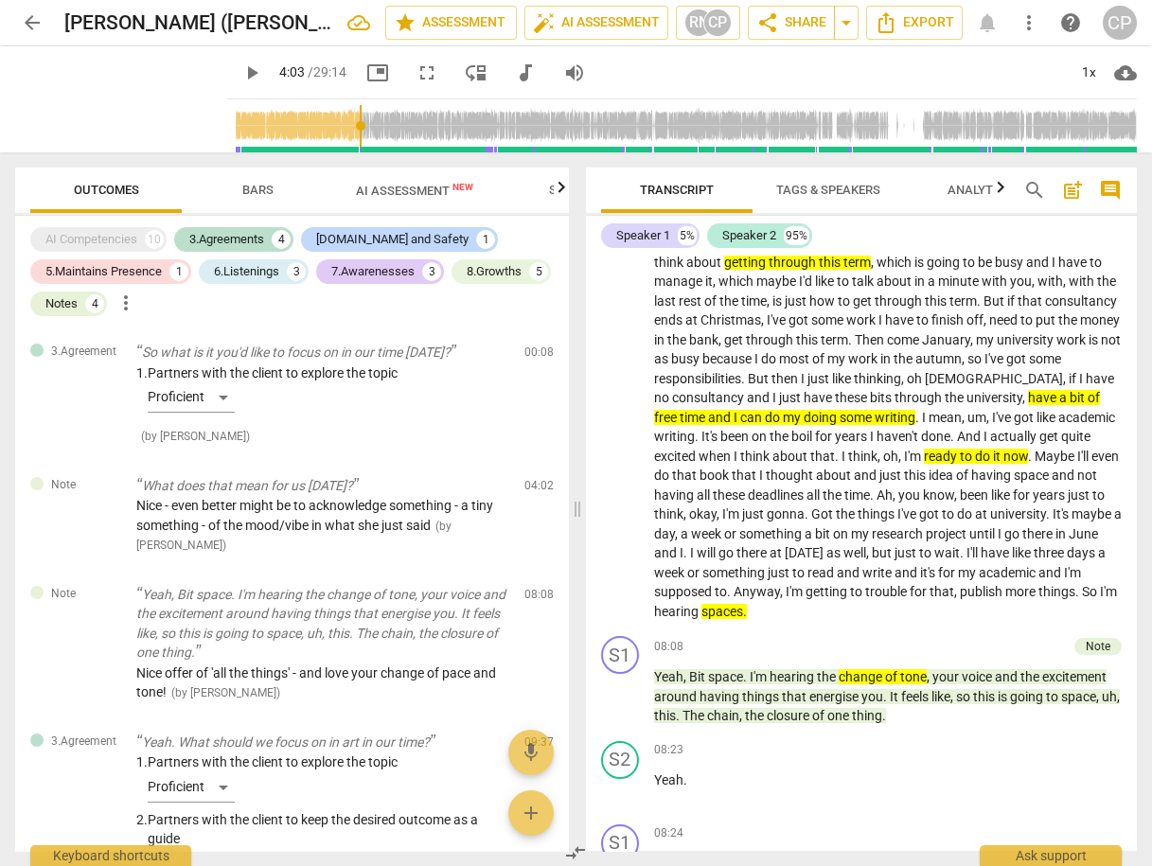
scroll to position [2045, 0]
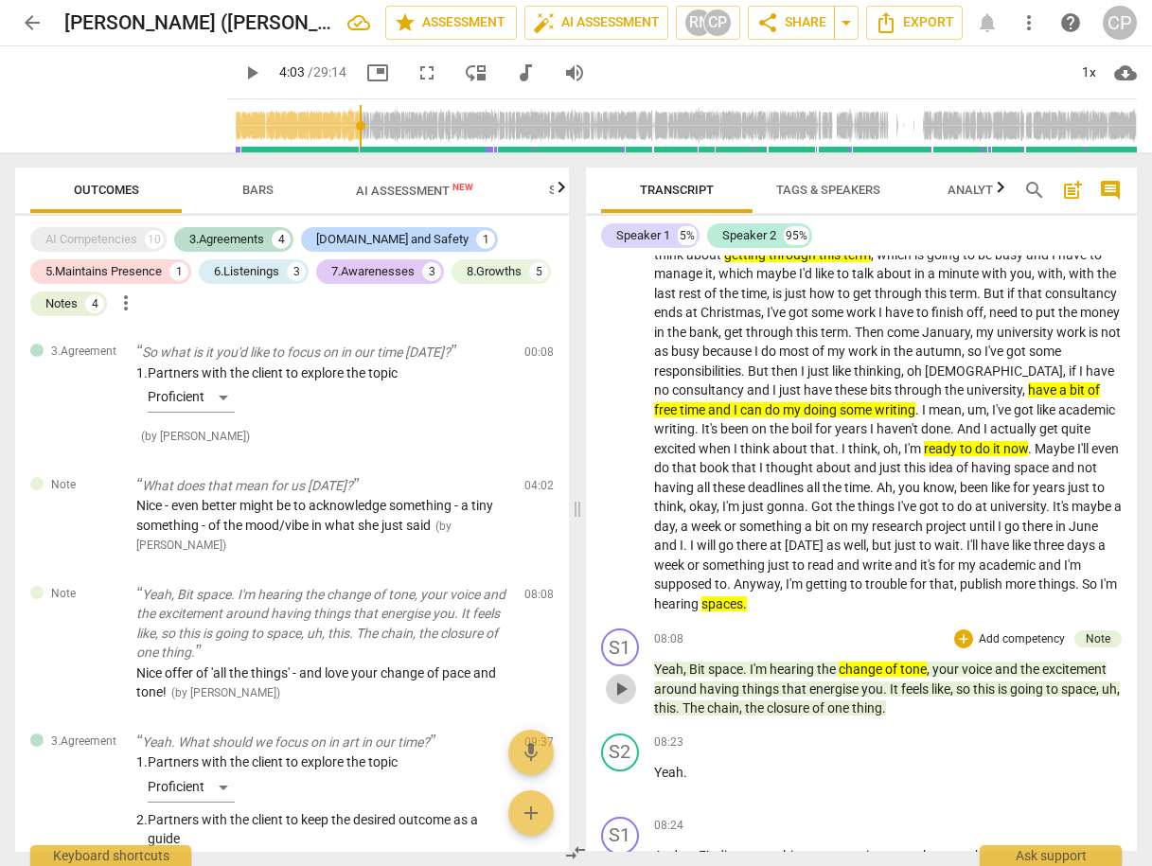
click at [624, 701] on span "play_arrow" at bounding box center [621, 689] width 23 height 23
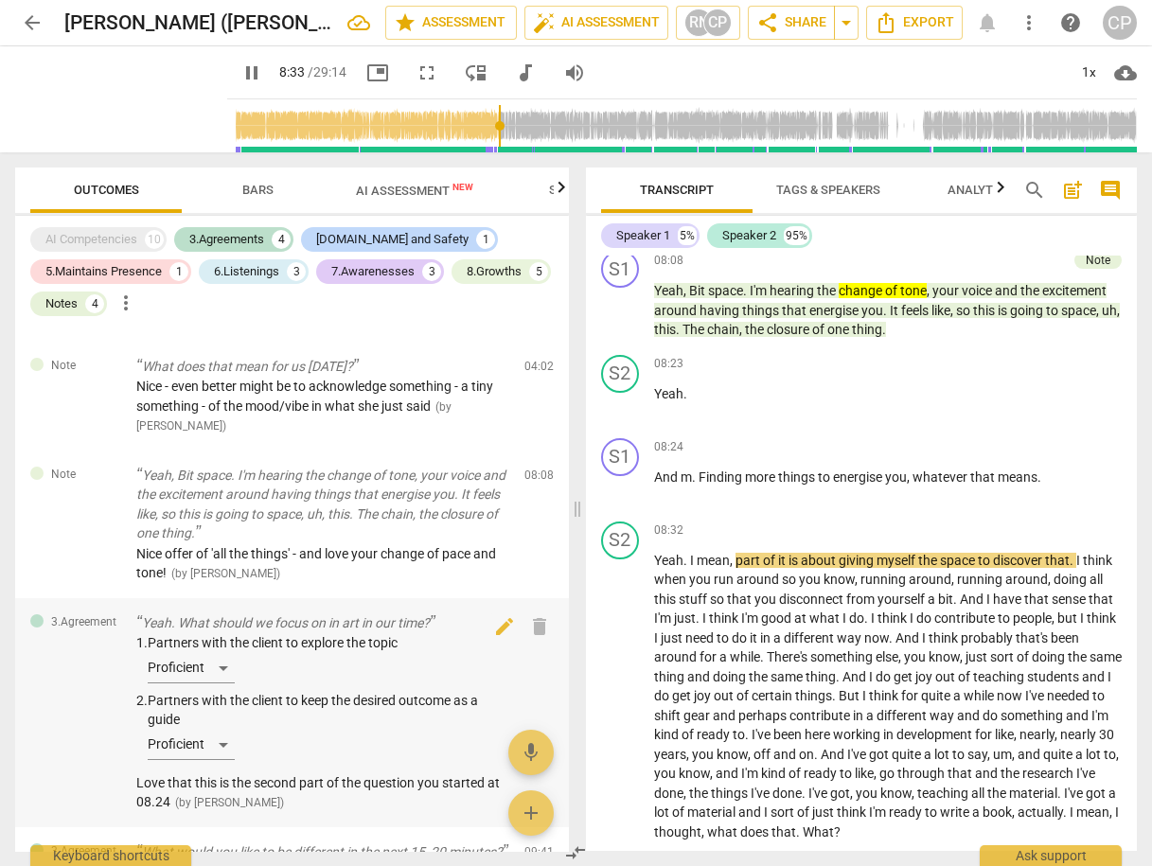
scroll to position [151, 0]
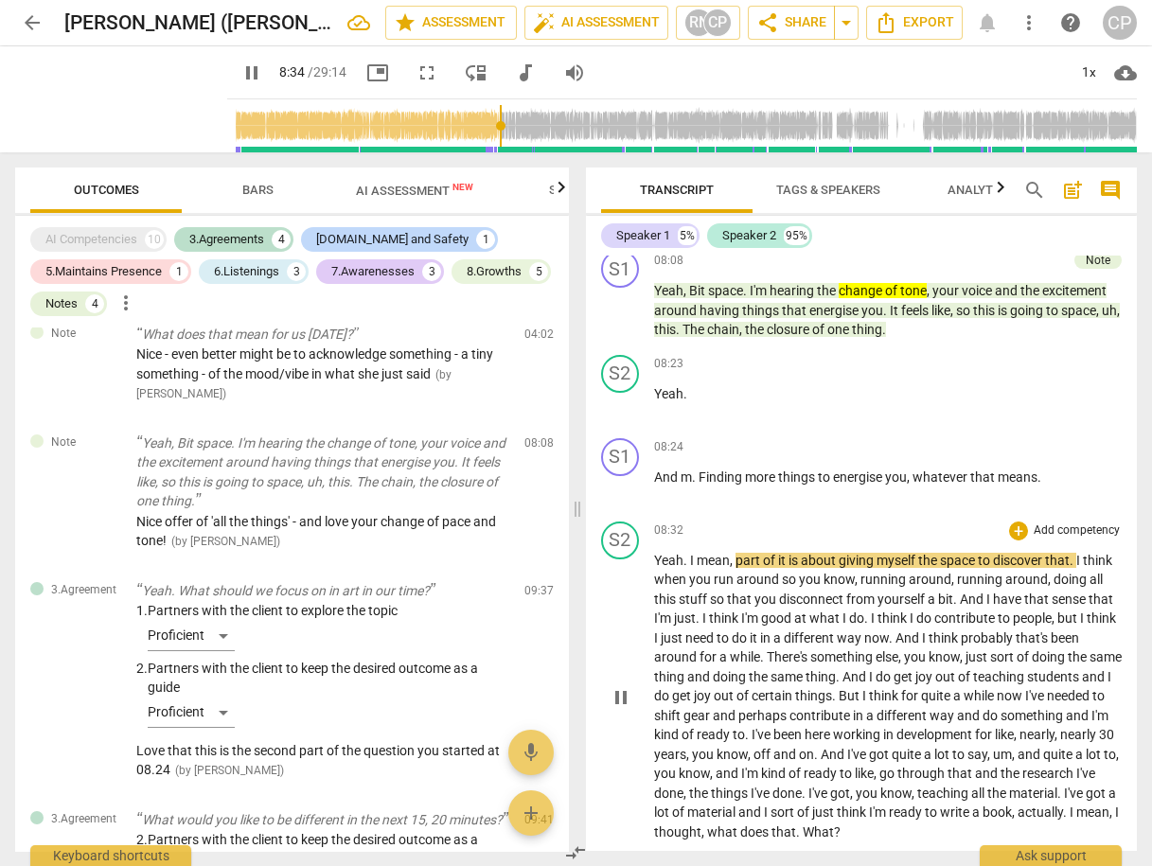
click at [620, 709] on span "pause" at bounding box center [621, 697] width 23 height 23
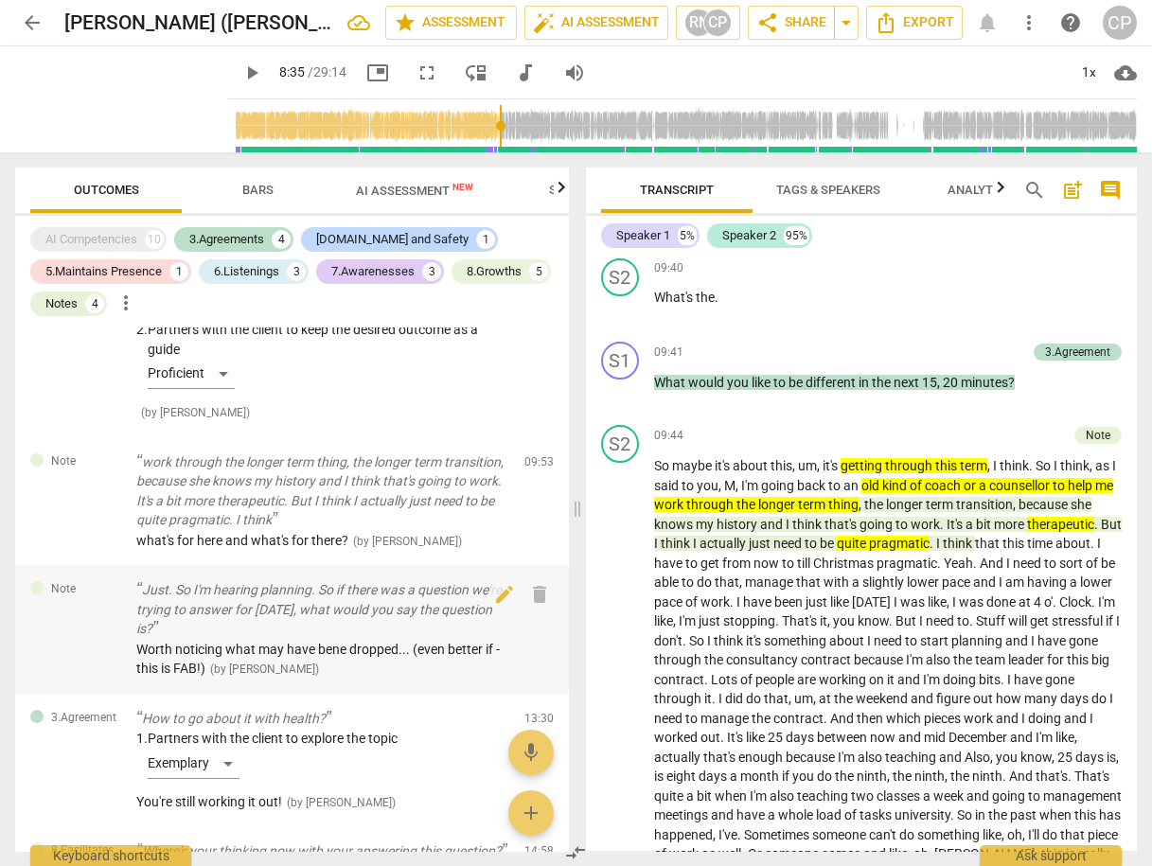
scroll to position [682, 0]
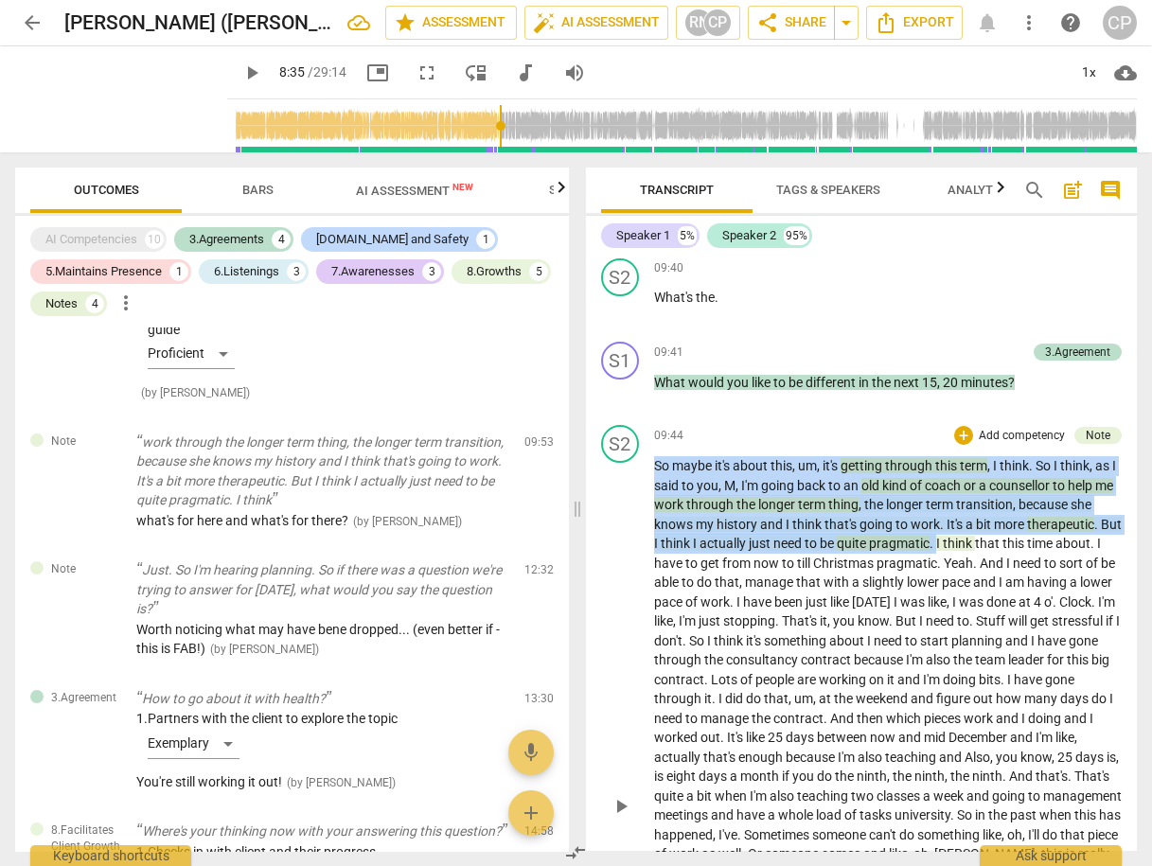
drag, startPoint x: 654, startPoint y: 478, endPoint x: 958, endPoint y: 564, distance: 315.9
click at [958, 564] on p "So maybe it's about this , um , it's getting through this term , I think . So I…" at bounding box center [888, 805] width 469 height 699
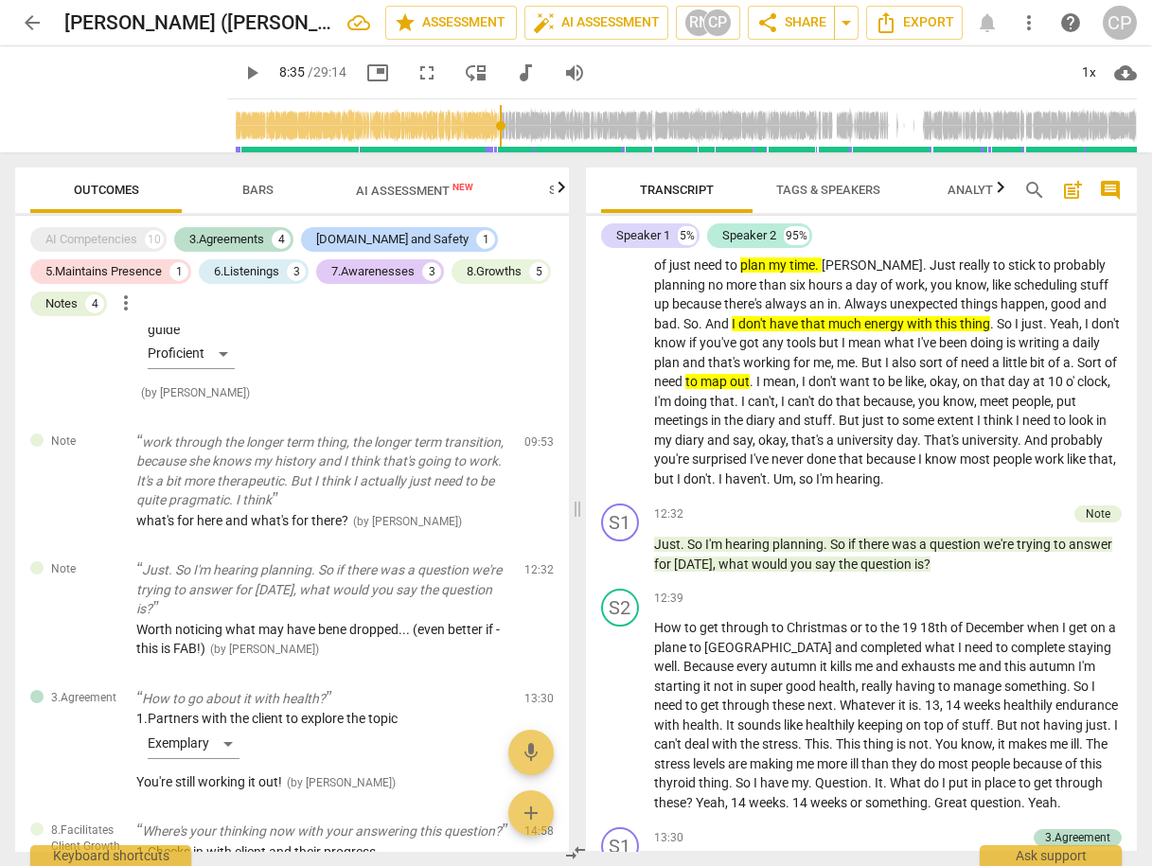
scroll to position [3787, 0]
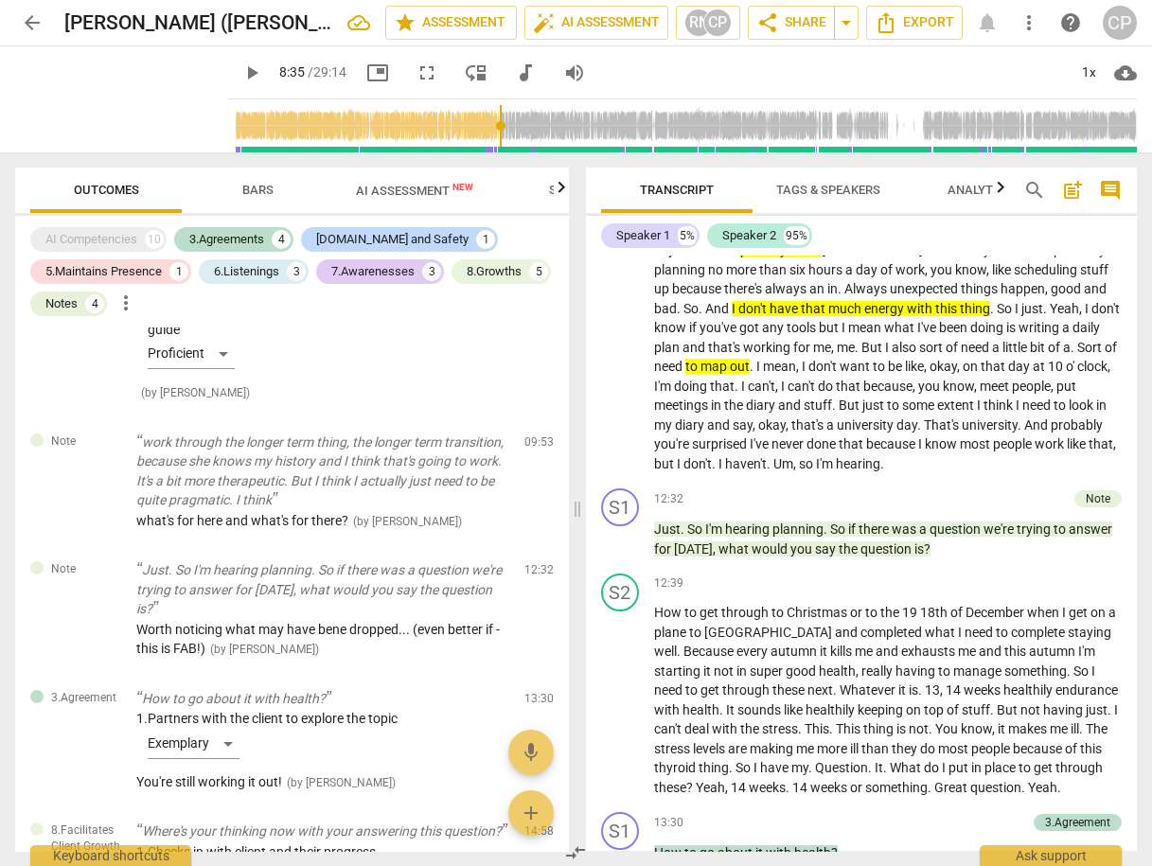
click at [1025, 433] on span "And" at bounding box center [1038, 425] width 27 height 15
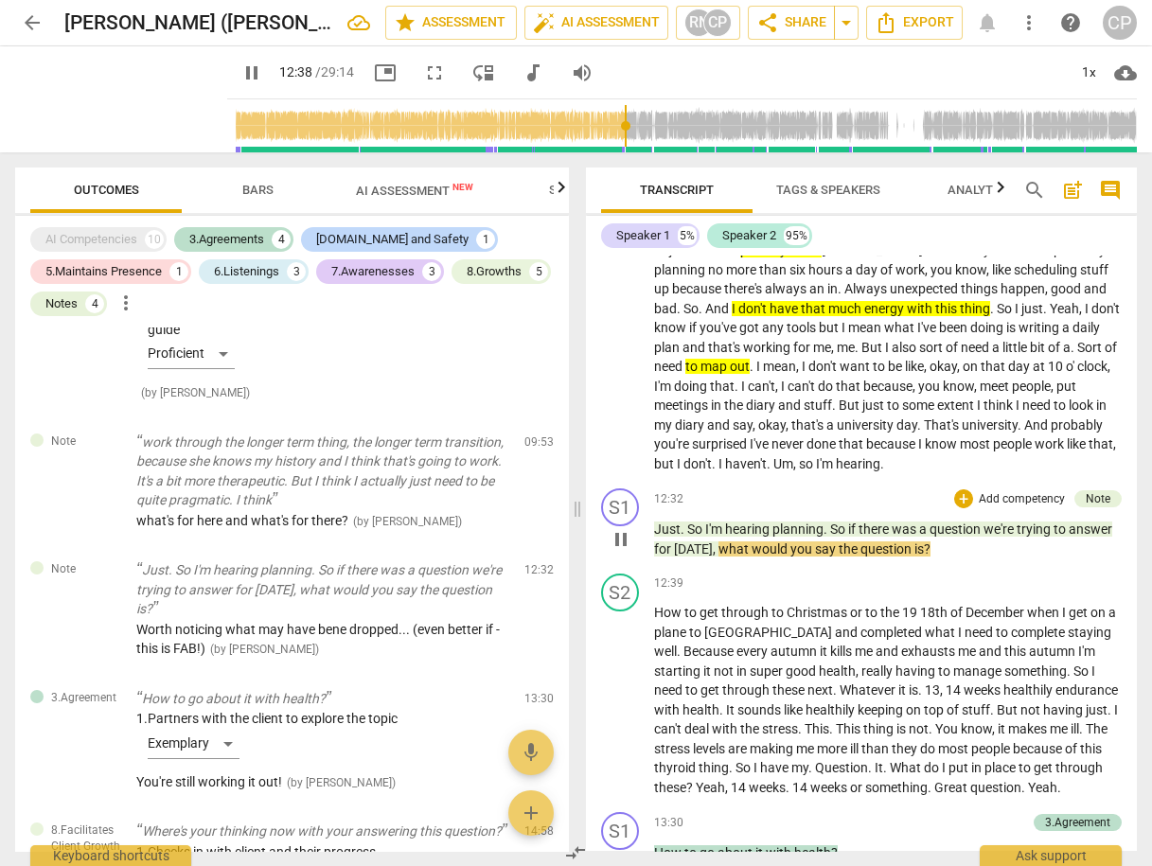
click at [614, 551] on span "pause" at bounding box center [621, 539] width 23 height 23
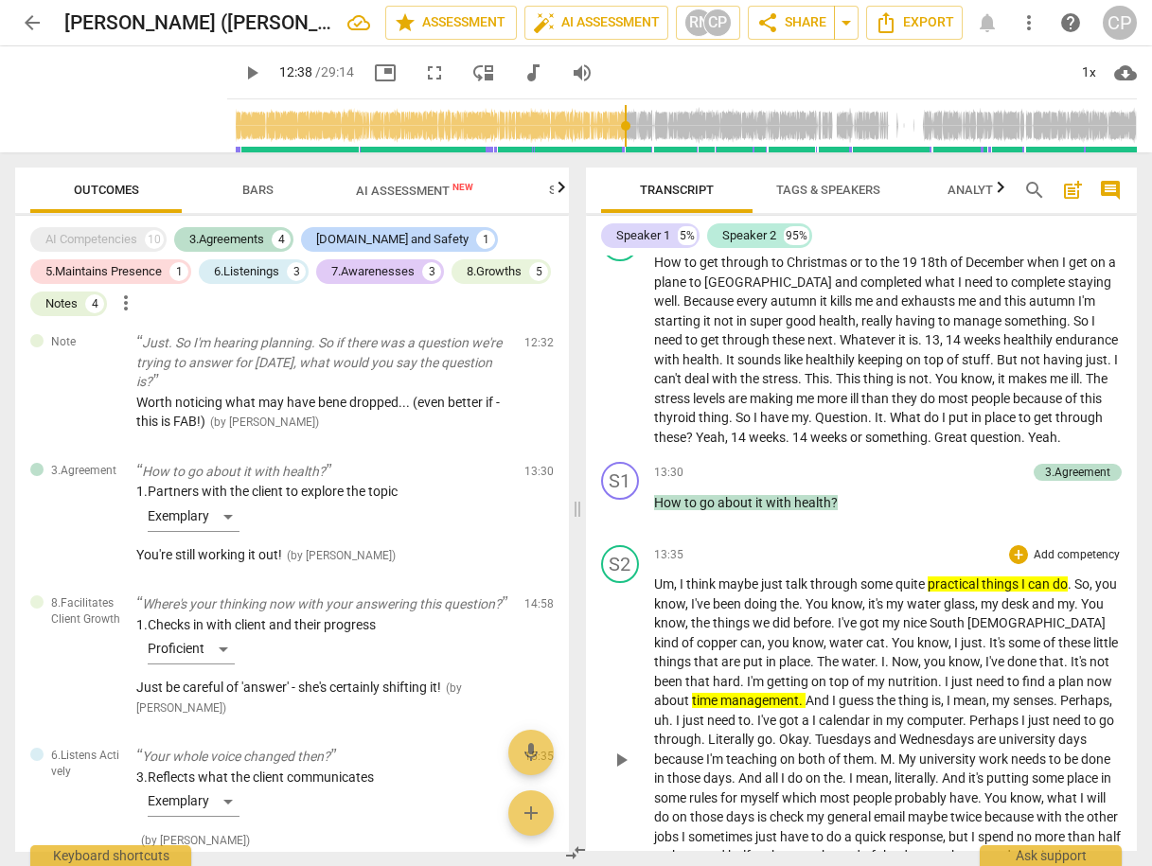
scroll to position [4166, 0]
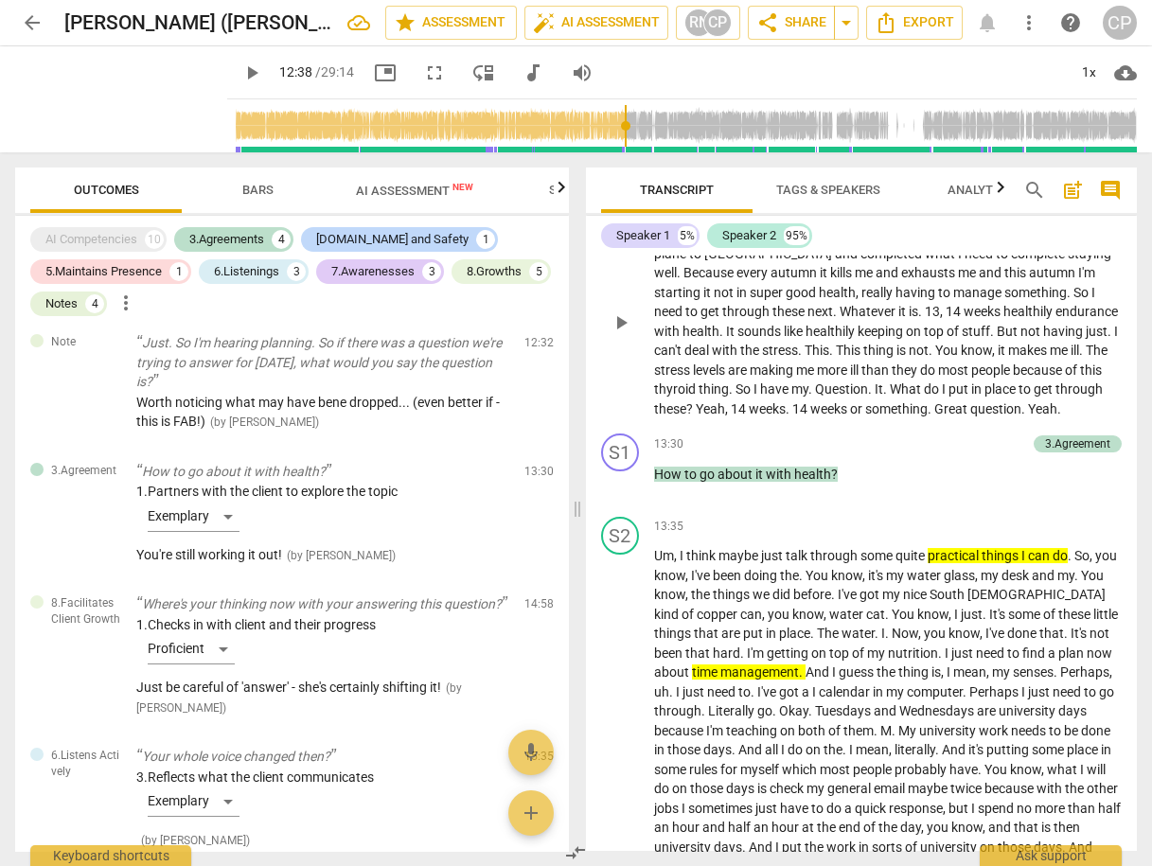
click at [686, 417] on span "these" at bounding box center [670, 408] width 32 height 15
click at [618, 334] on span "play_arrow" at bounding box center [621, 323] width 23 height 23
click at [621, 334] on span "pause" at bounding box center [621, 323] width 23 height 23
click at [754, 397] on span "So" at bounding box center [745, 389] width 18 height 15
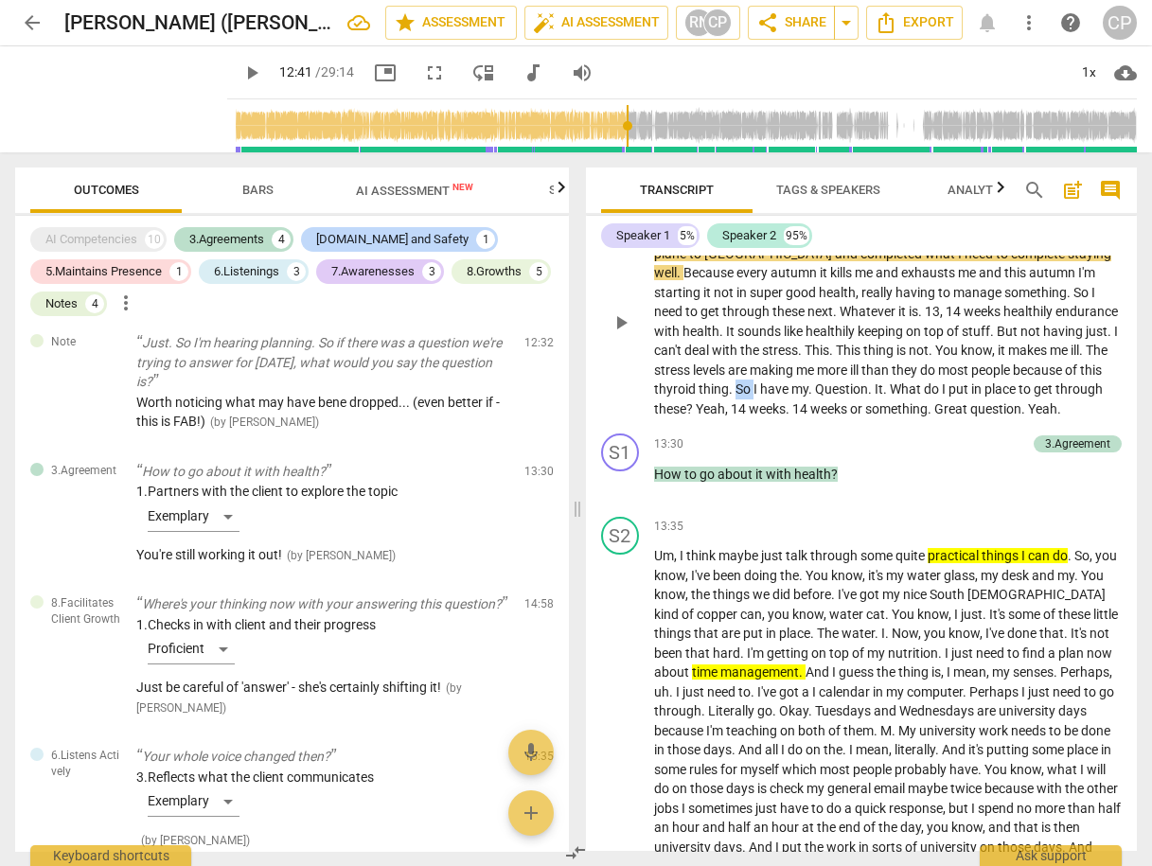
click at [754, 397] on span "So" at bounding box center [745, 389] width 18 height 15
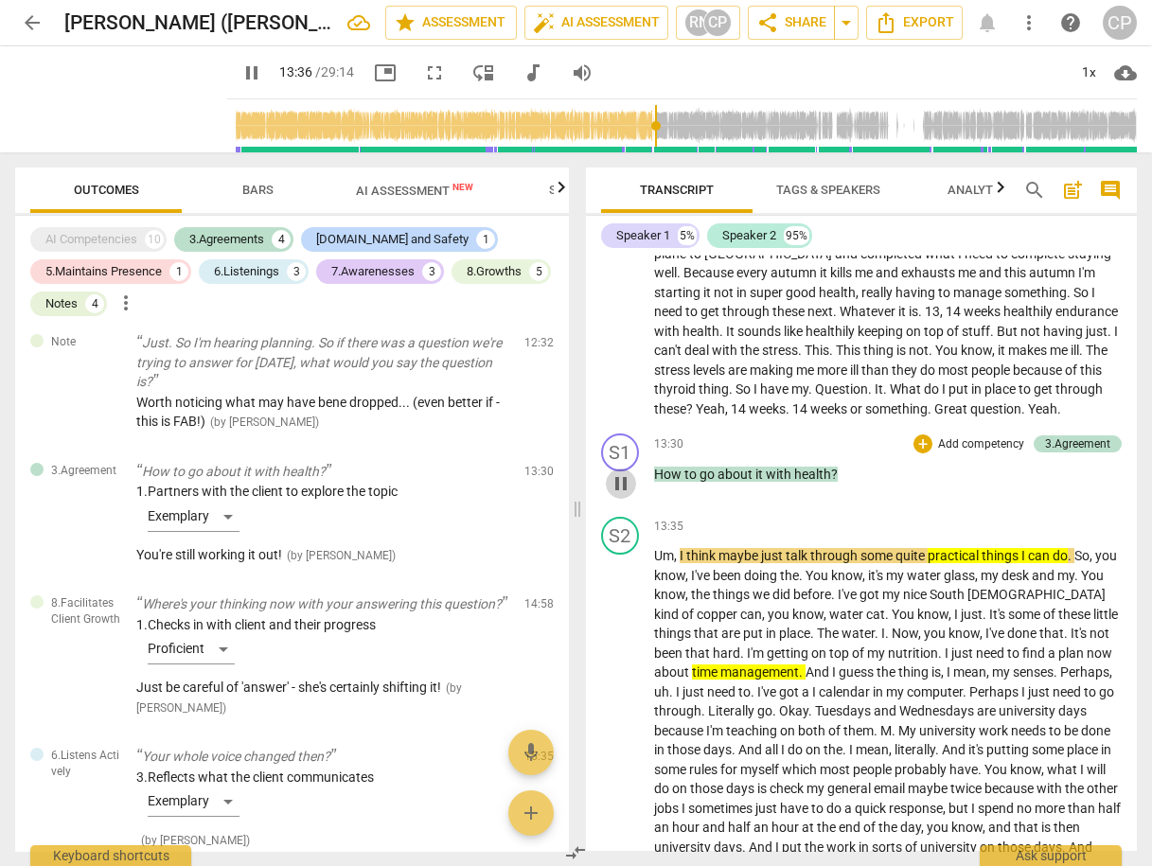
click at [619, 495] on span "pause" at bounding box center [621, 483] width 23 height 23
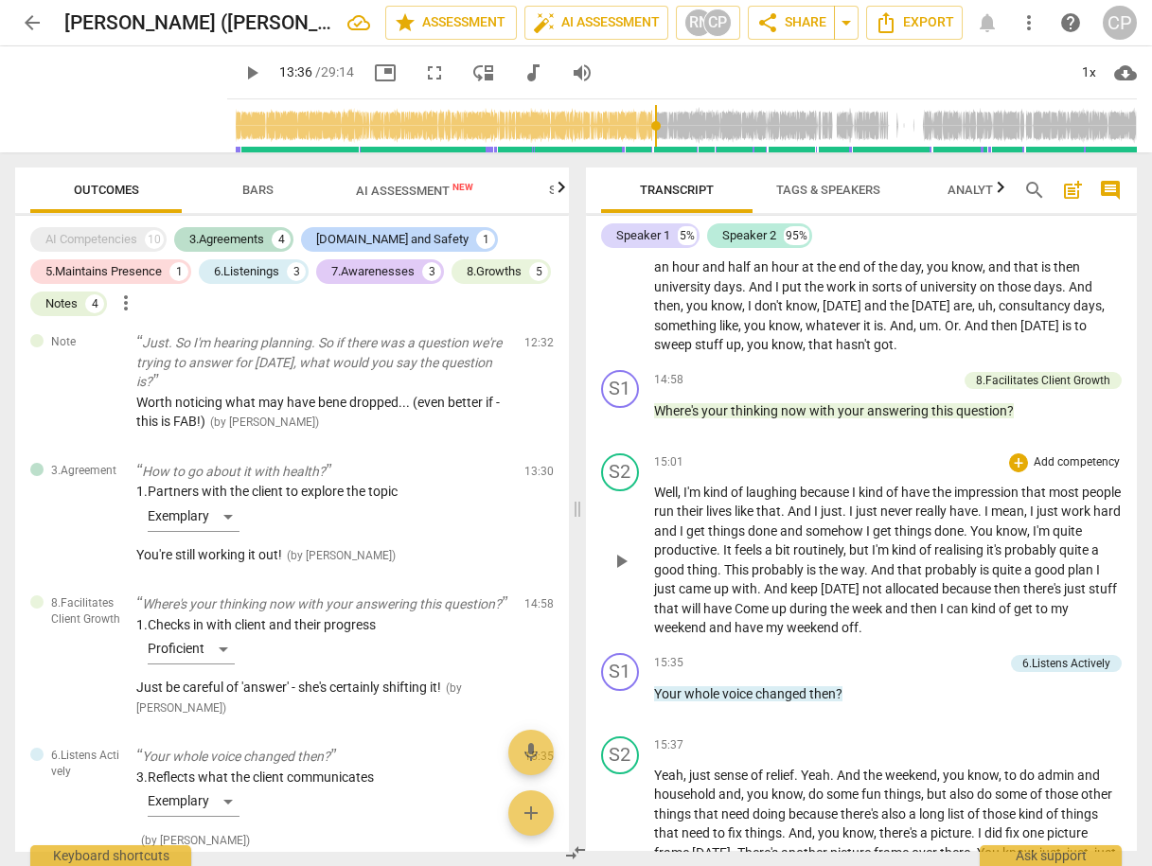
scroll to position [4772, 0]
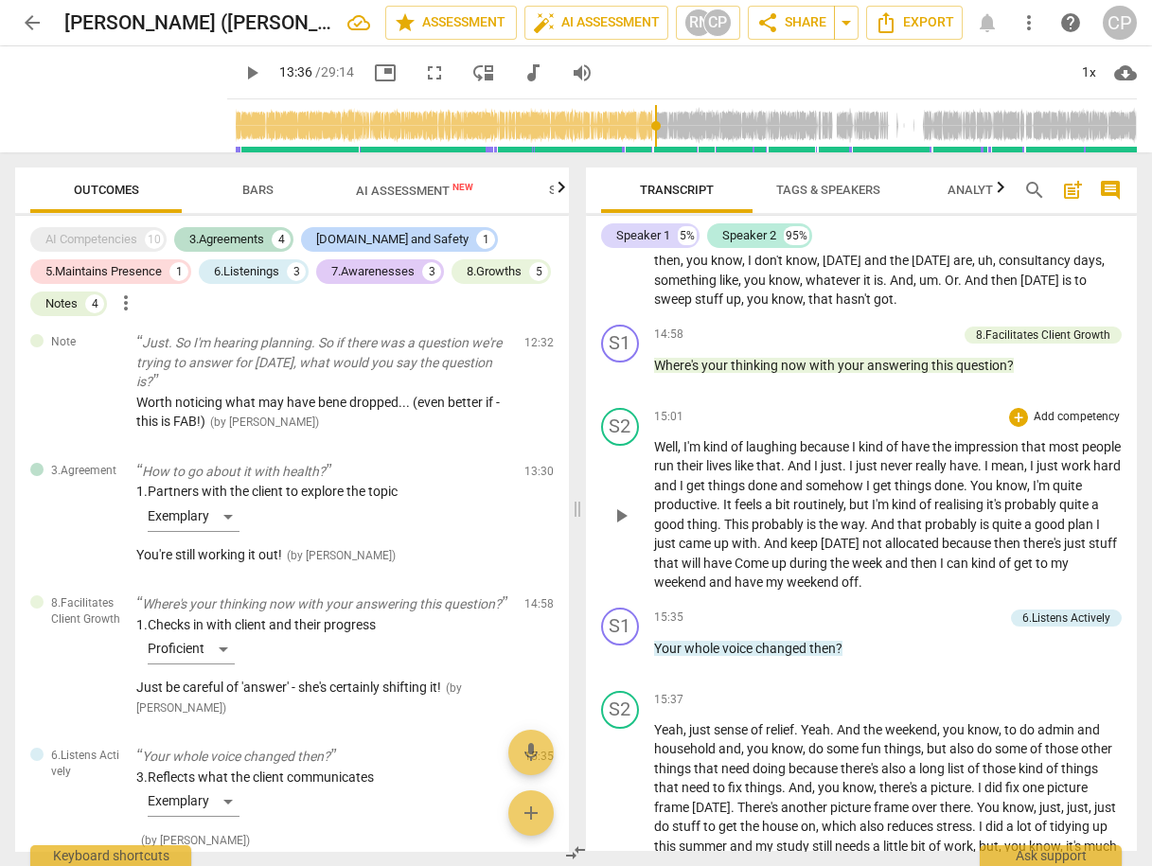
click at [654, 454] on span "Well" at bounding box center [666, 446] width 24 height 15
click at [624, 527] on span "play_arrow" at bounding box center [621, 516] width 23 height 23
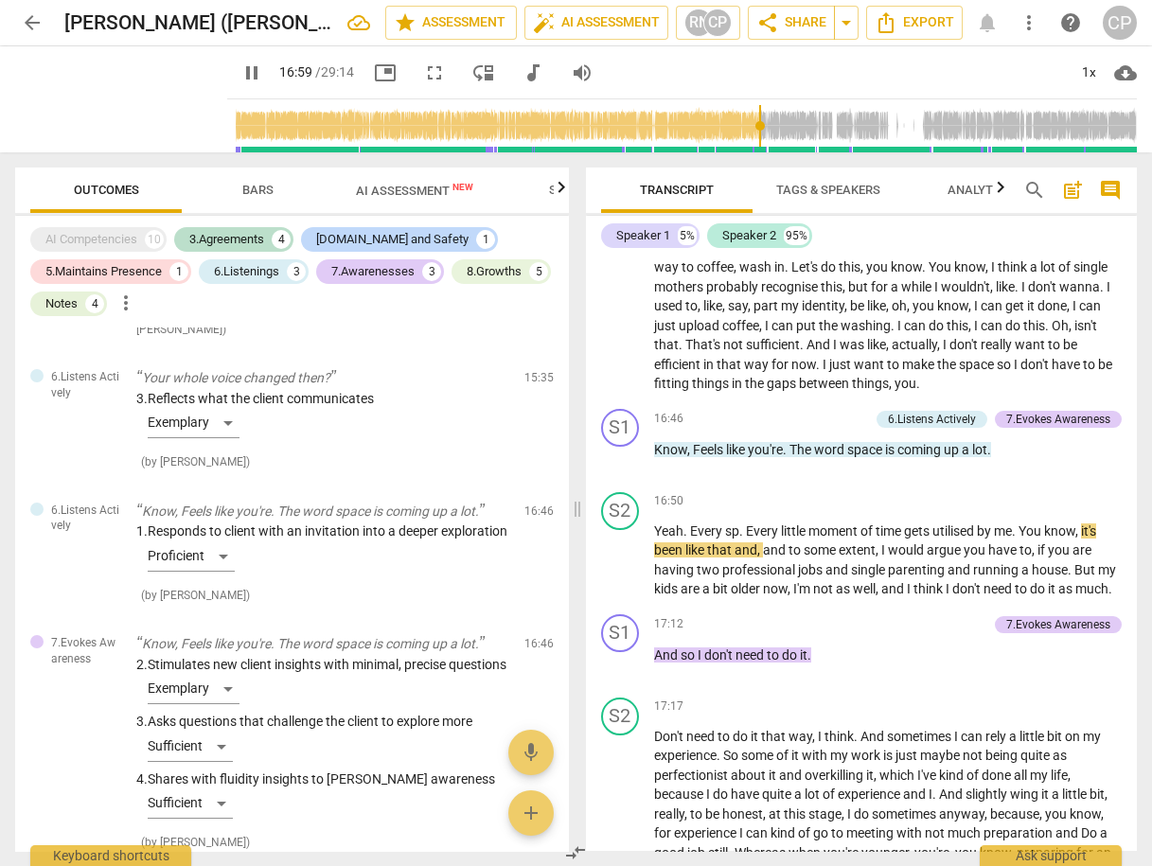
scroll to position [5454, 0]
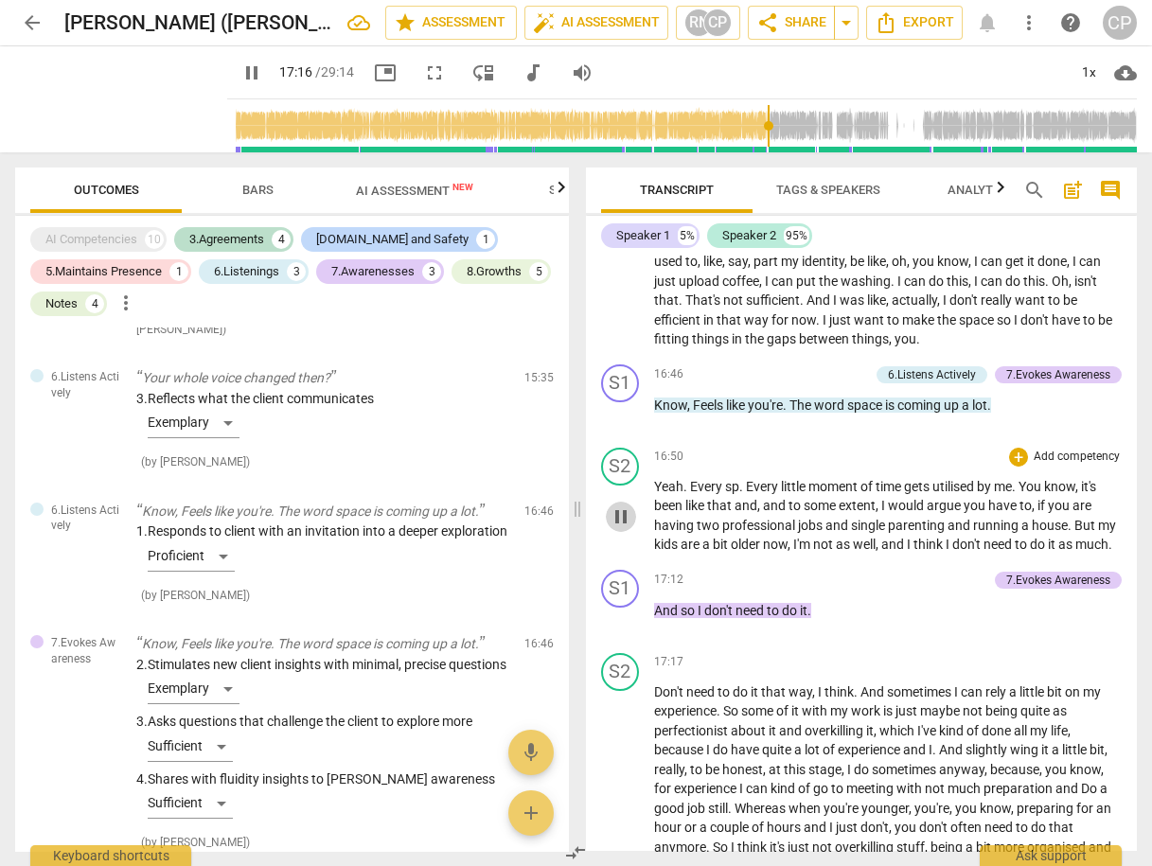
click at [618, 528] on span "pause" at bounding box center [621, 517] width 23 height 23
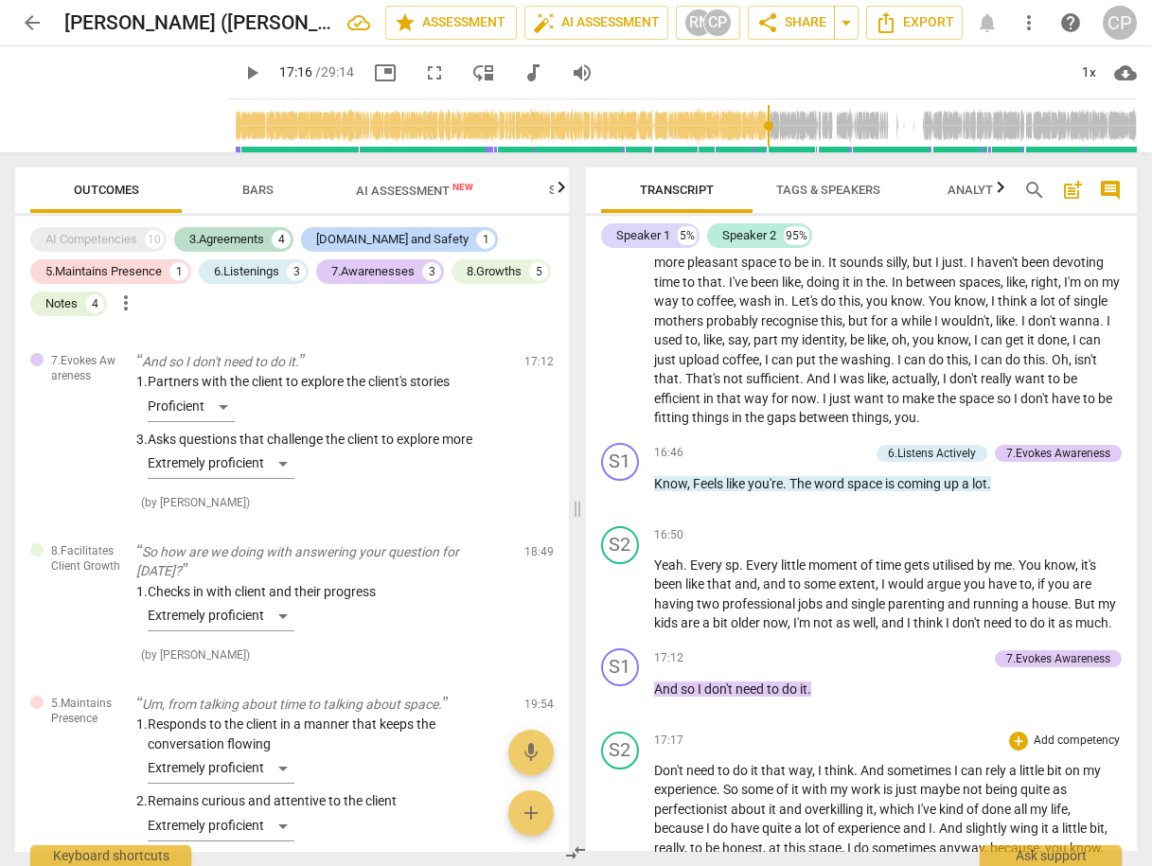
scroll to position [5378, 0]
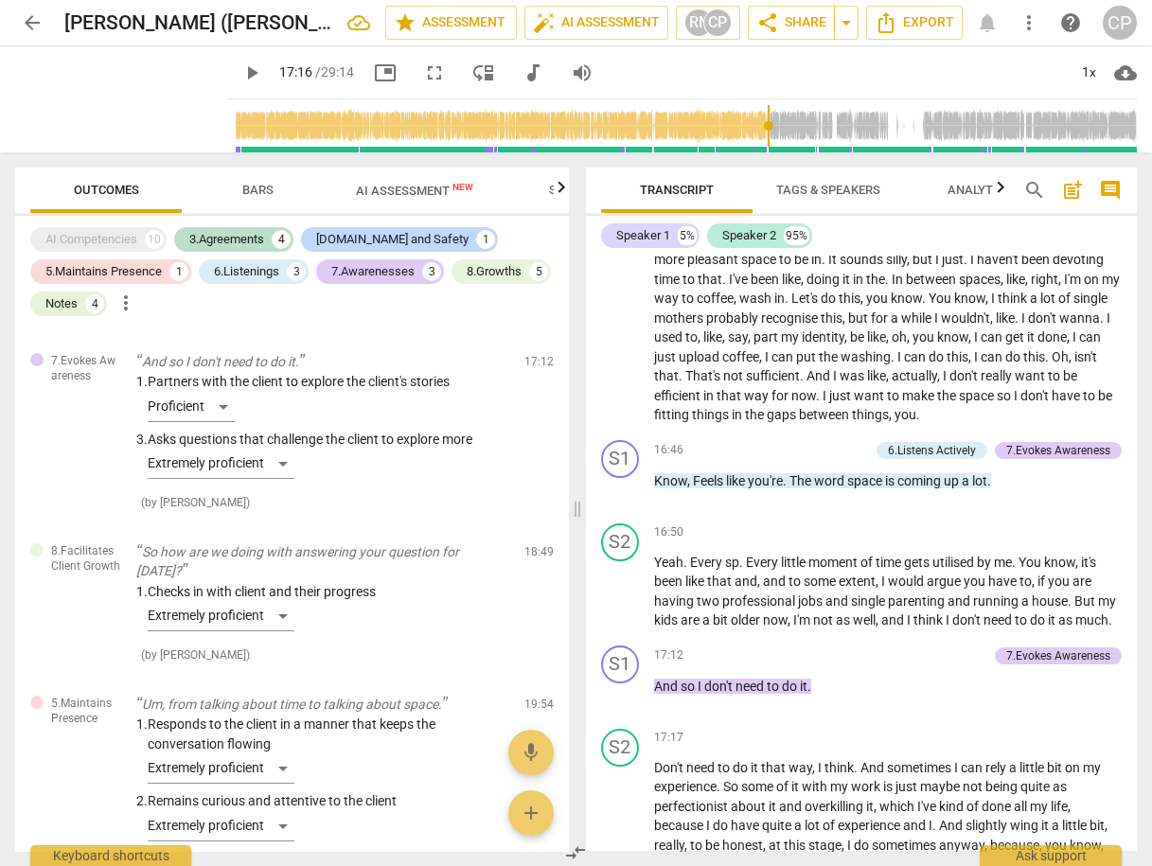
drag, startPoint x: 1143, startPoint y: 470, endPoint x: 1133, endPoint y: 467, distance: 9.9
click at [1143, 470] on div "Transcript Tags & Speakers Analytics search post_add comment Speaker 1 5% Speak…" at bounding box center [866, 509] width 575 height 714
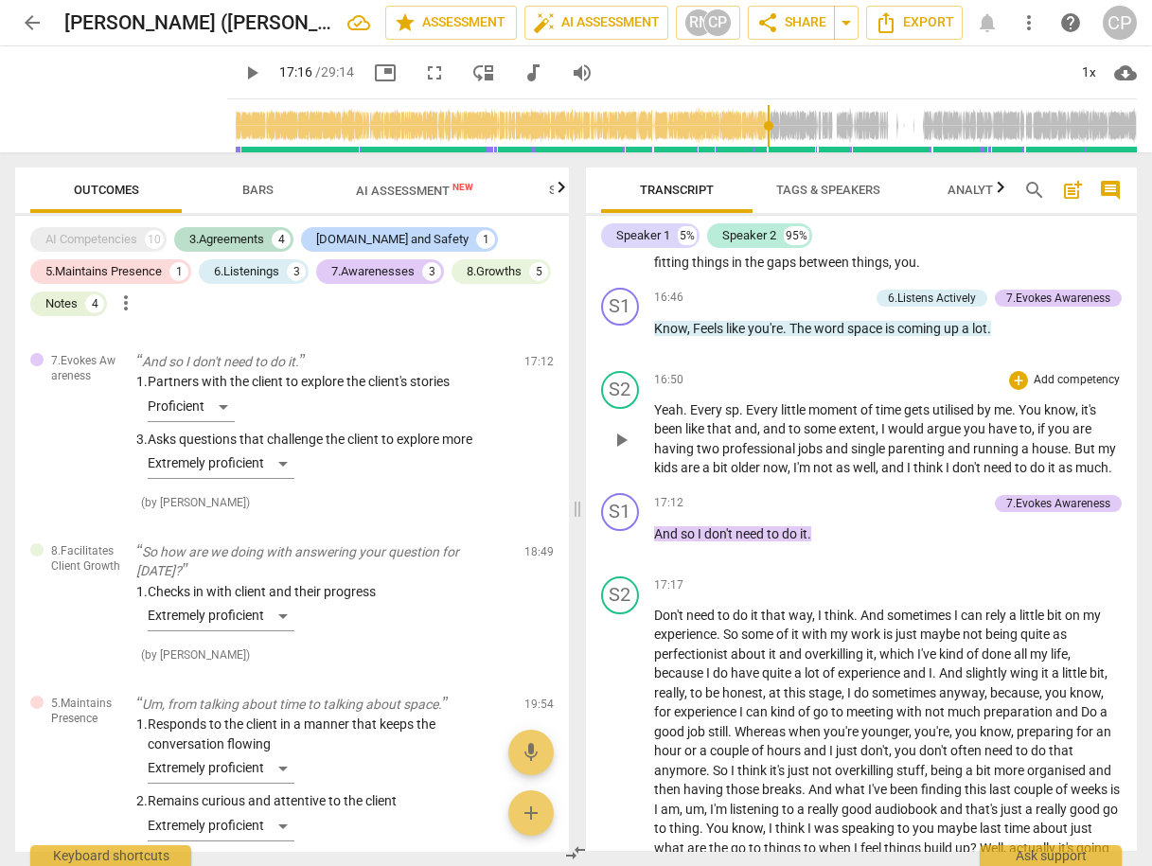
scroll to position [5530, 0]
click at [624, 453] on span "play_arrow" at bounding box center [621, 441] width 23 height 23
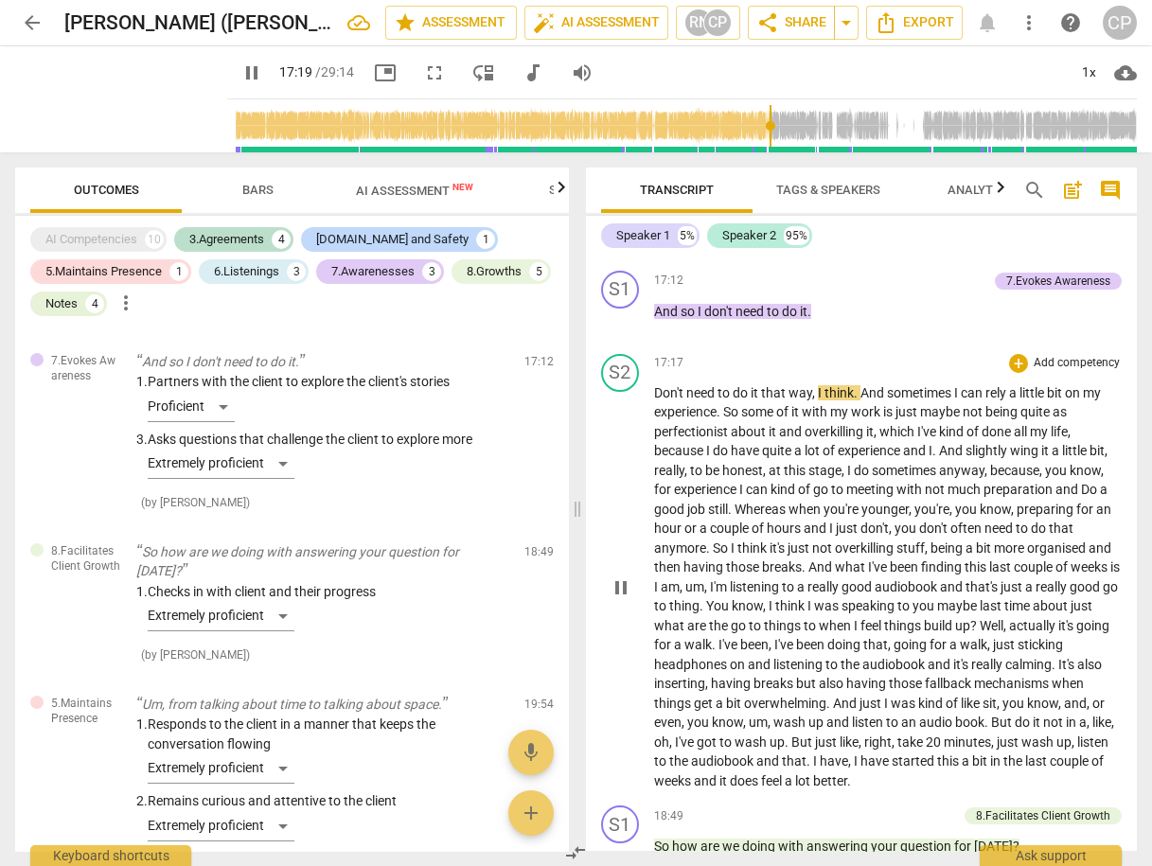
scroll to position [5757, 0]
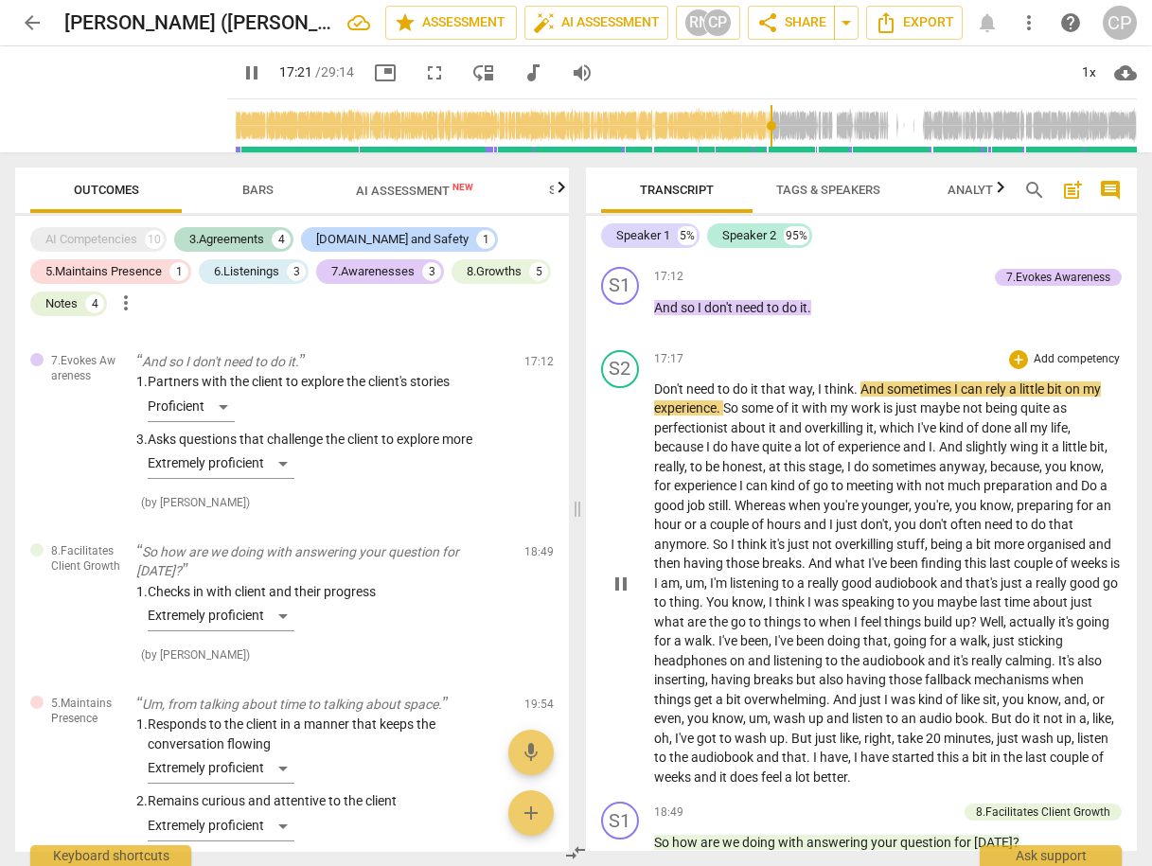
click at [627, 596] on span "pause" at bounding box center [621, 584] width 23 height 23
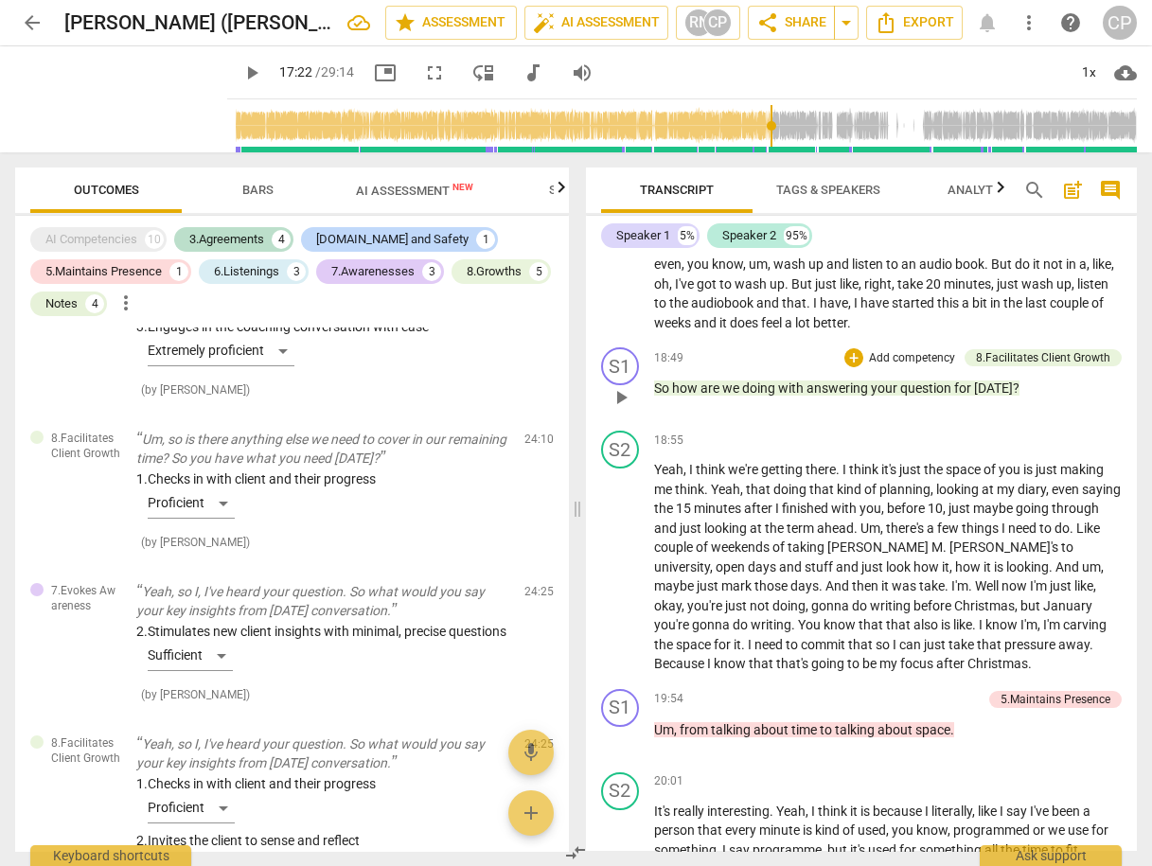
scroll to position [2348, 0]
drag, startPoint x: 648, startPoint y: 454, endPoint x: 788, endPoint y: 452, distance: 140.1
click at [788, 423] on div "S1 play_arrow pause 18:49 + Add competency 8.Facilitates Client Growth keyboard…" at bounding box center [862, 381] width 552 height 83
drag, startPoint x: 773, startPoint y: 454, endPoint x: 652, endPoint y: 456, distance: 120.3
click at [654, 399] on p "So how are we doing with answering your question for [DATE] ?" at bounding box center [888, 389] width 469 height 20
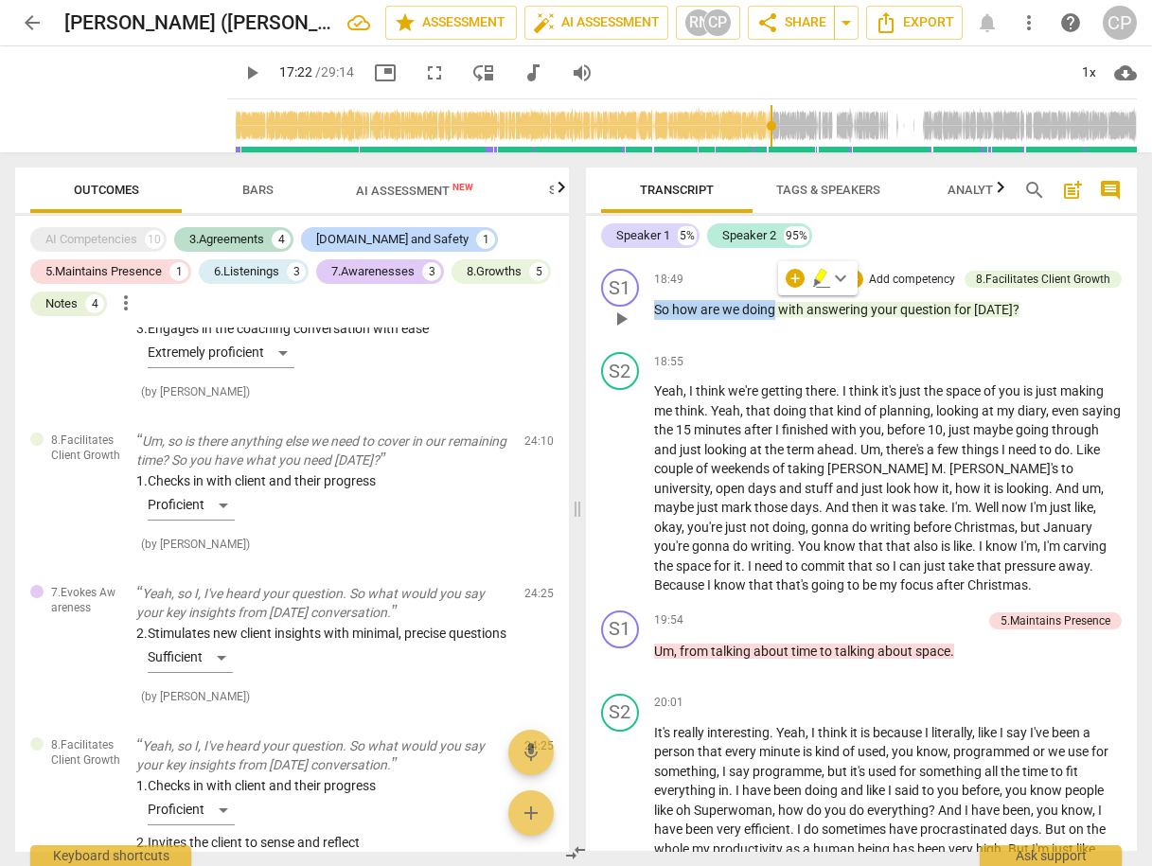
scroll to position [6287, 0]
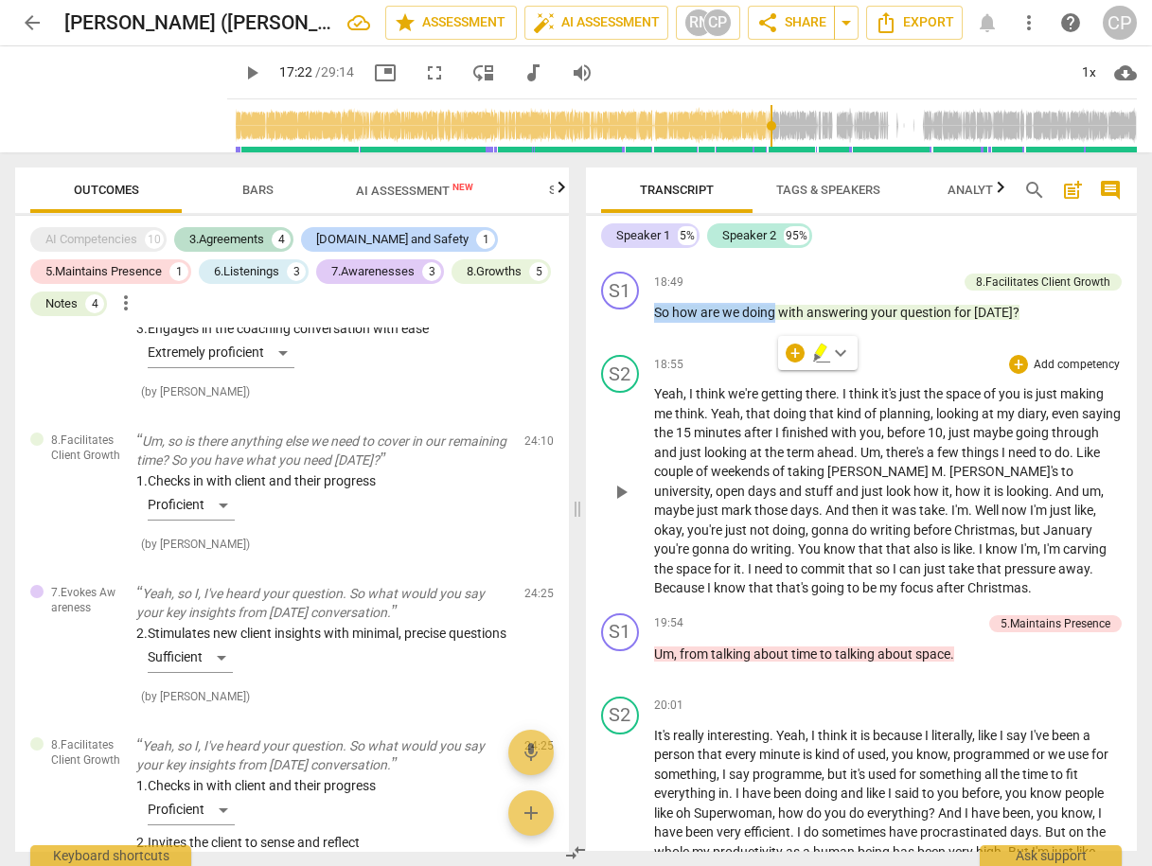
click at [757, 374] on div "18:55 + Add competency keyboard_arrow_right" at bounding box center [888, 364] width 469 height 19
click at [817, 340] on div "18:49 + Add competency 8.Facilitates Client Growth keyboard_arrow_right So how …" at bounding box center [888, 306] width 469 height 68
click at [623, 504] on span "play_arrow" at bounding box center [621, 492] width 23 height 23
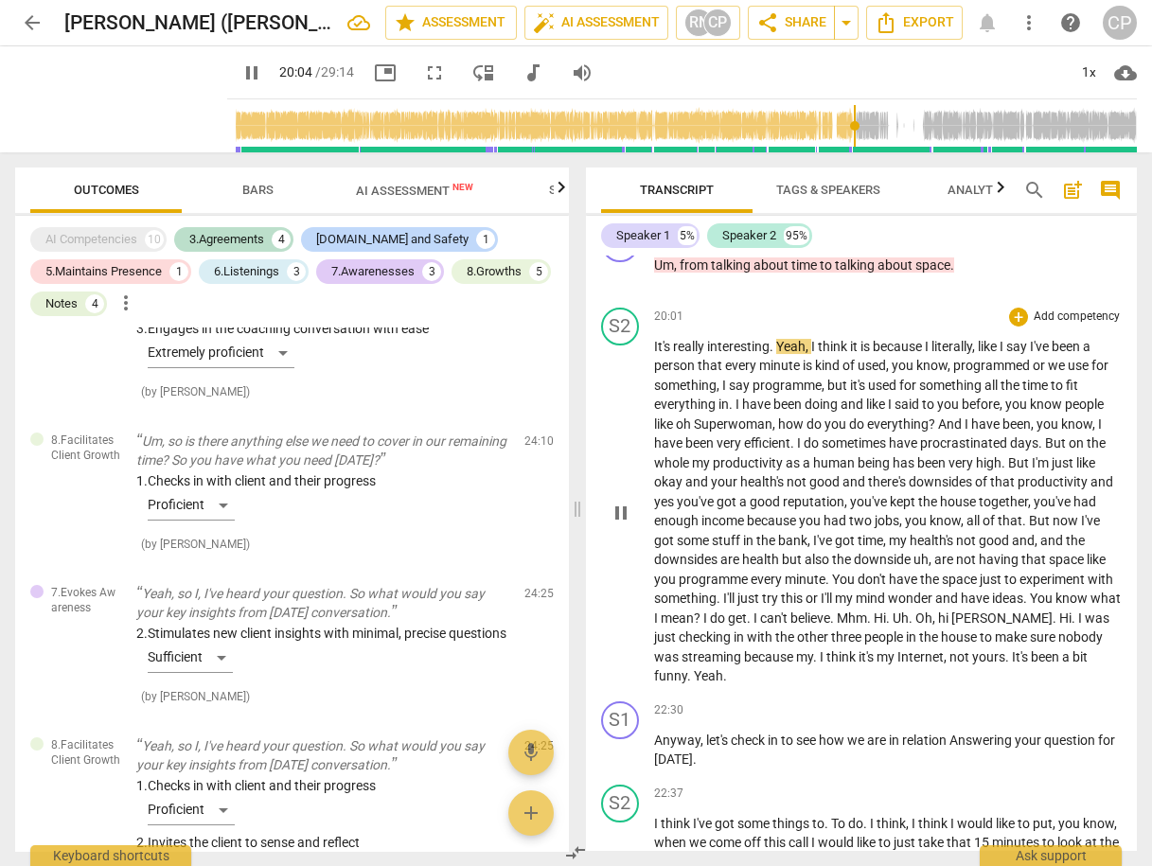
scroll to position [6742, 0]
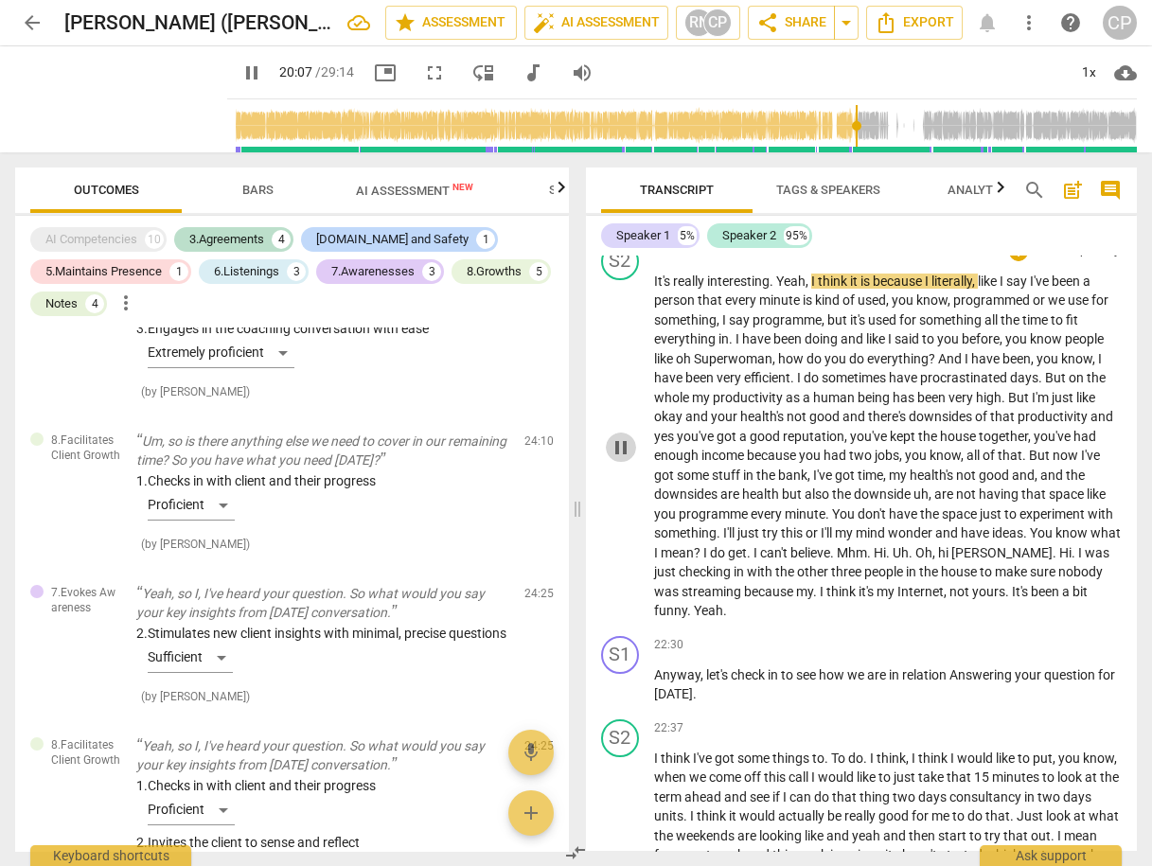
click at [621, 459] on span "pause" at bounding box center [621, 448] width 23 height 23
click at [758, 444] on span "good" at bounding box center [766, 436] width 33 height 15
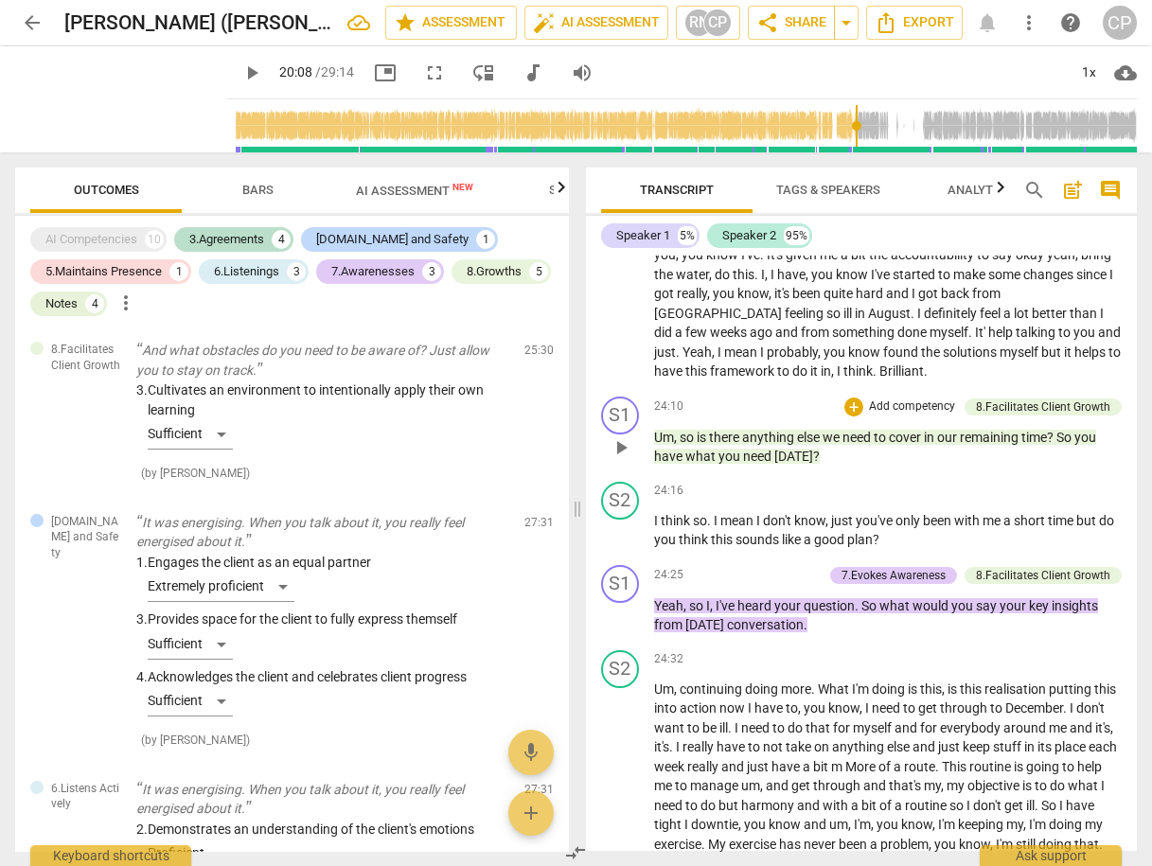
scroll to position [7499, 0]
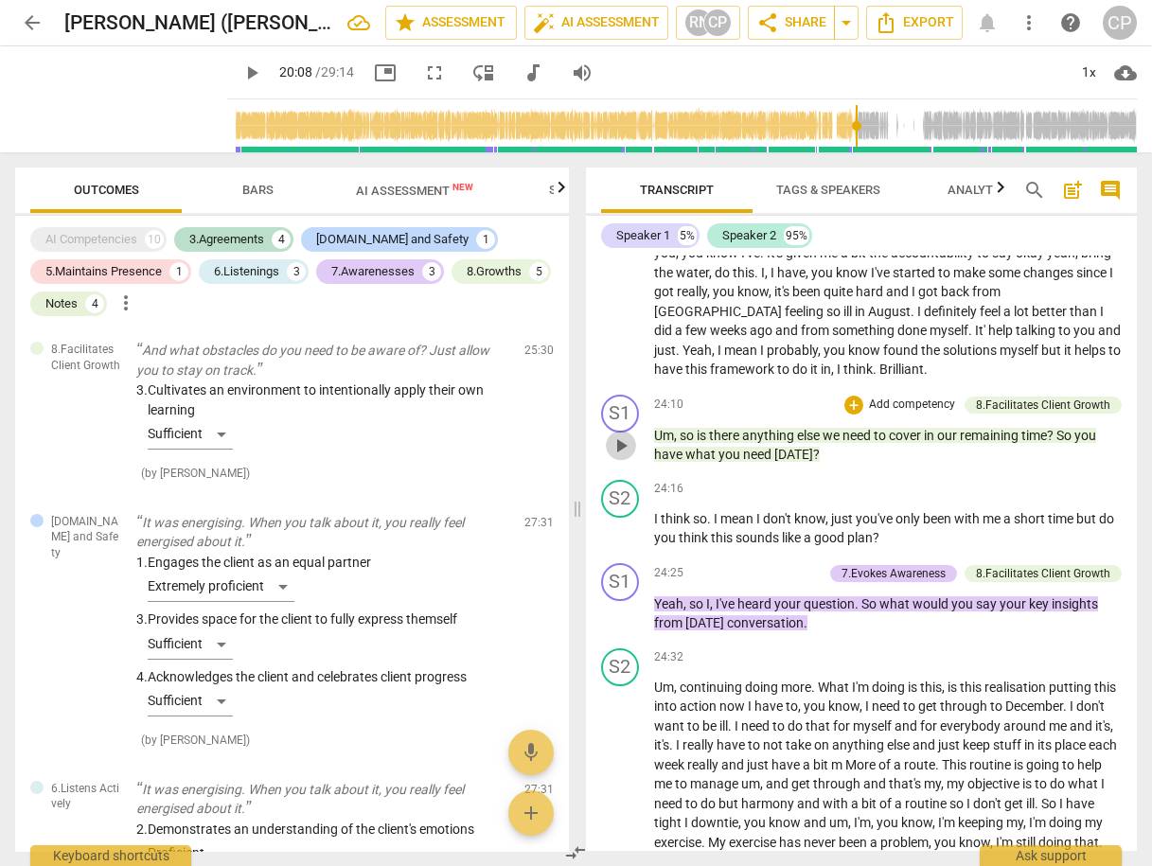
click at [625, 457] on span "play_arrow" at bounding box center [621, 446] width 23 height 23
click at [625, 457] on span "pause" at bounding box center [621, 446] width 23 height 23
click at [625, 457] on span "play_arrow" at bounding box center [621, 446] width 23 height 23
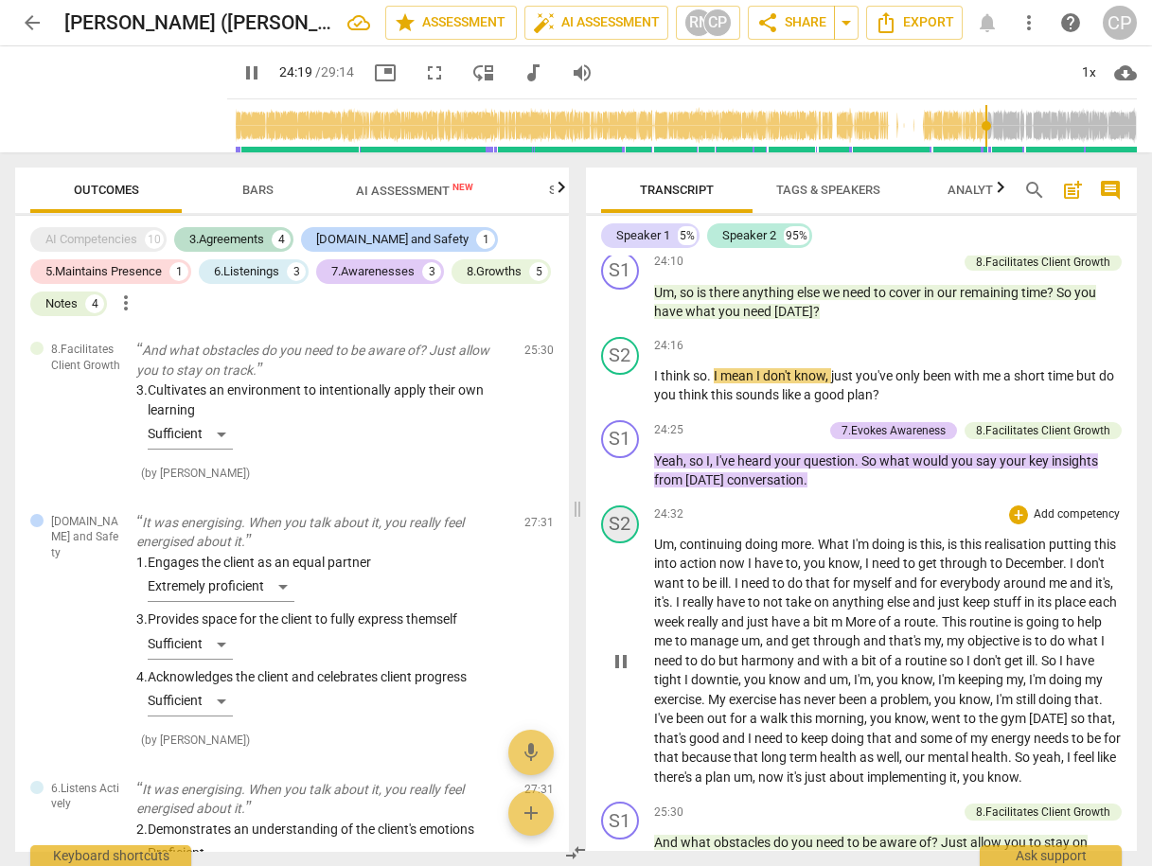
scroll to position [7651, 0]
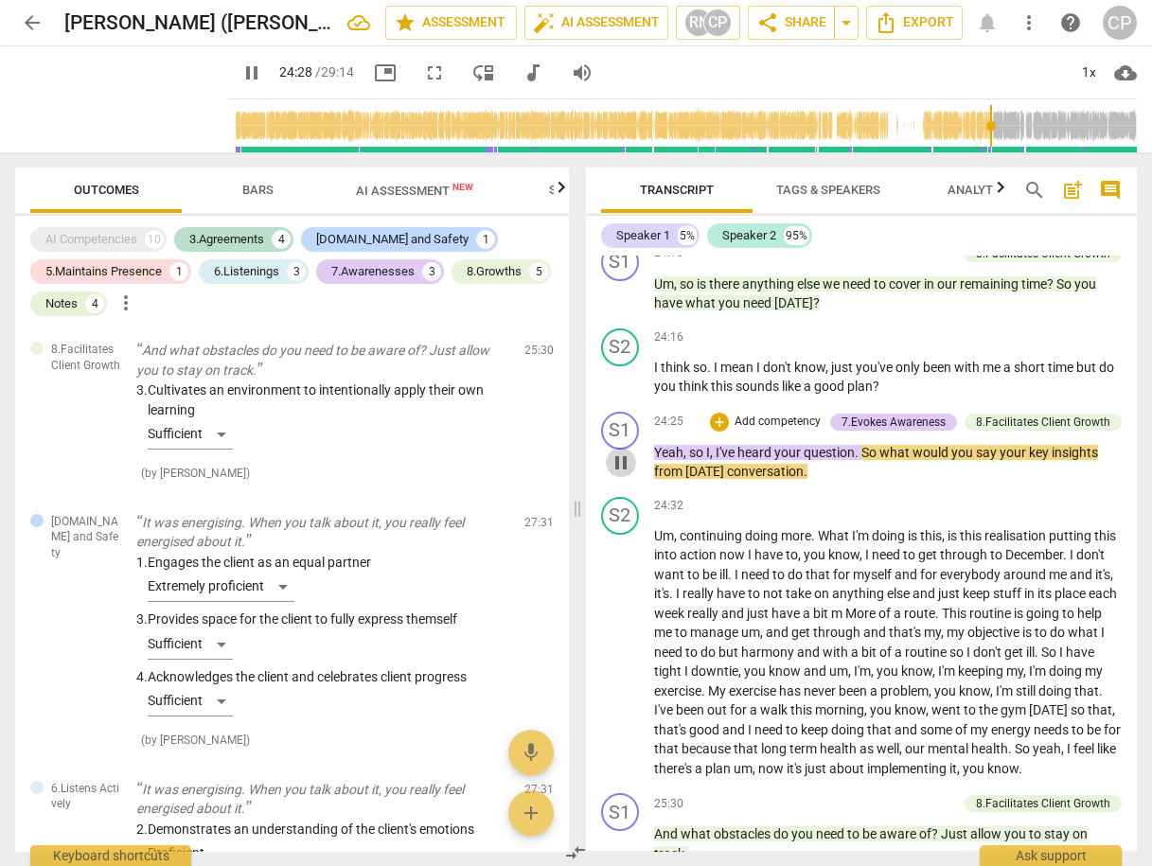
click at [620, 474] on span "pause" at bounding box center [621, 463] width 23 height 23
type input "1469"
drag, startPoint x: 901, startPoint y: 451, endPoint x: 651, endPoint y: 454, distance: 250.0
click at [651, 404] on div "S2 play_arrow pause 24:16 + Add competency keyboard_arrow_right I think so . I …" at bounding box center [862, 362] width 552 height 83
click at [942, 423] on icon "button" at bounding box center [941, 424] width 19 height 23
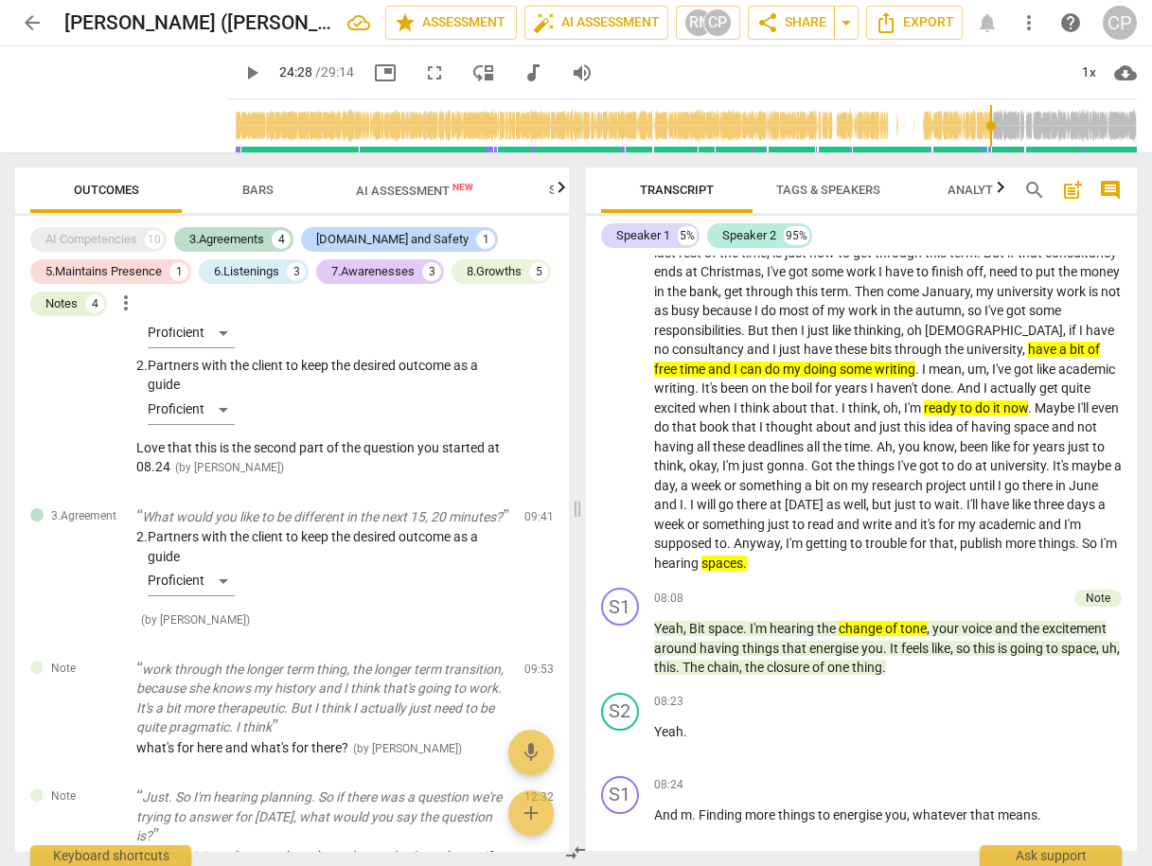
scroll to position [2197, 0]
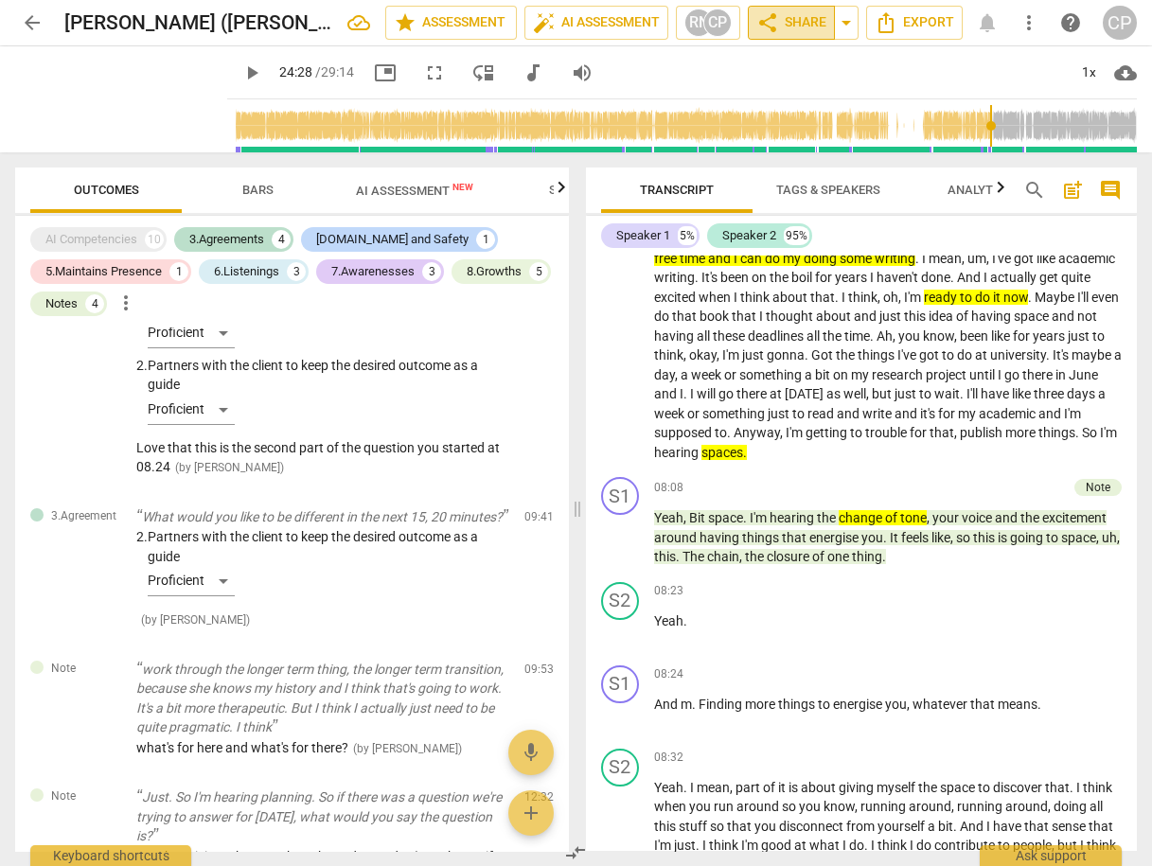
click at [793, 17] on span "share Share" at bounding box center [792, 22] width 70 height 23
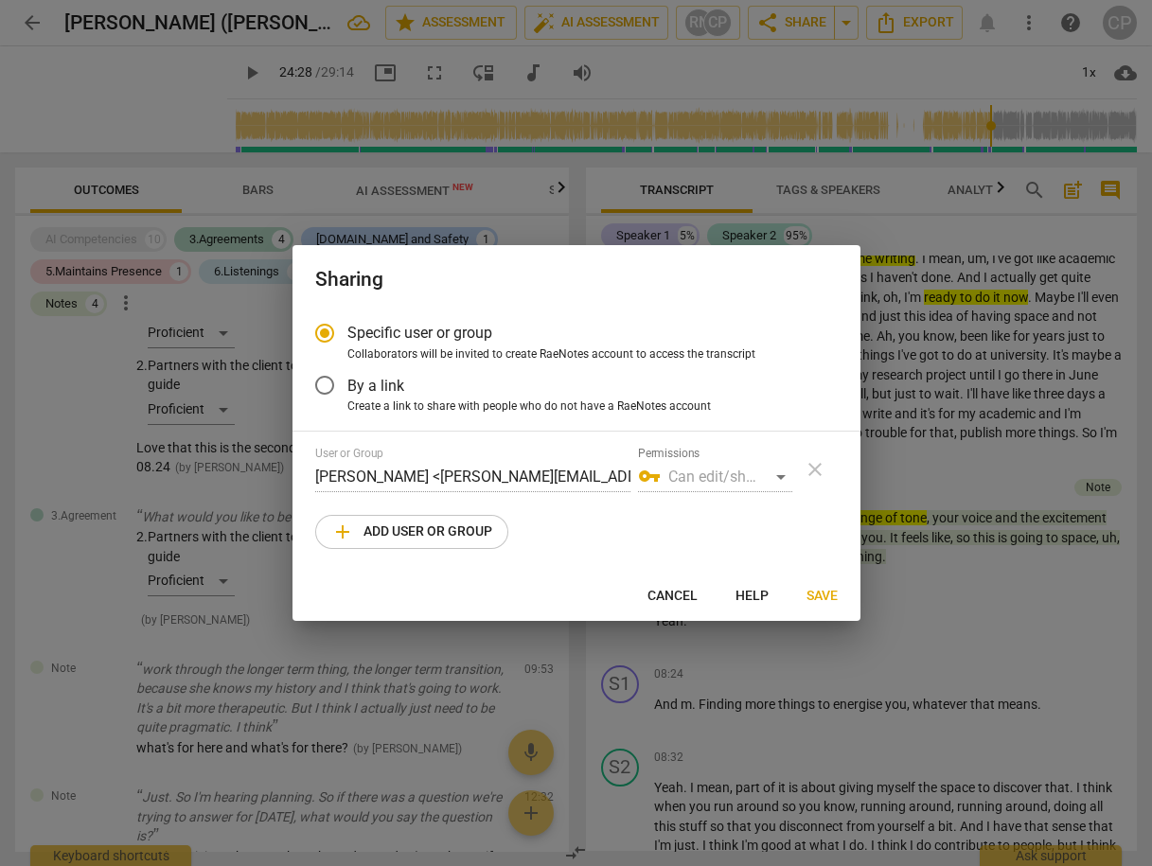
radio input "false"
click at [331, 383] on input "By a link" at bounding box center [324, 385] width 45 height 45
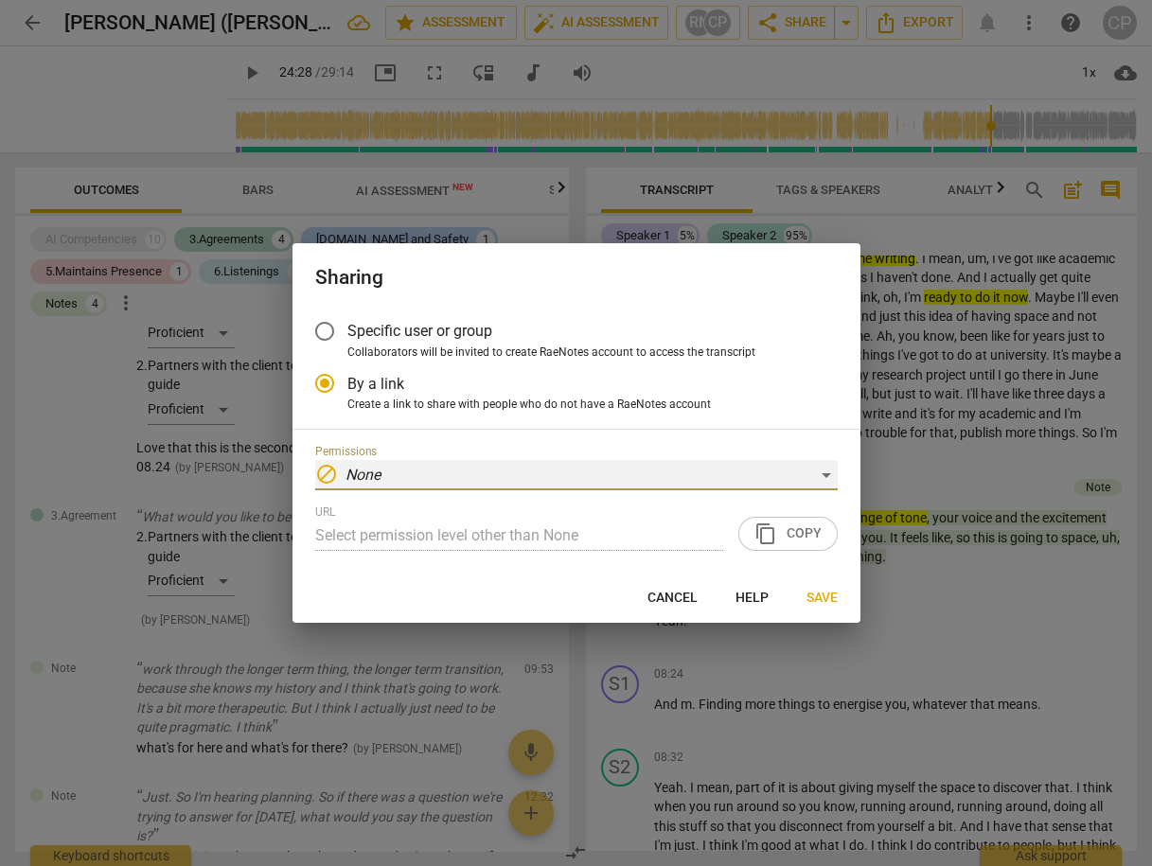
click at [835, 473] on div "block None" at bounding box center [576, 475] width 523 height 30
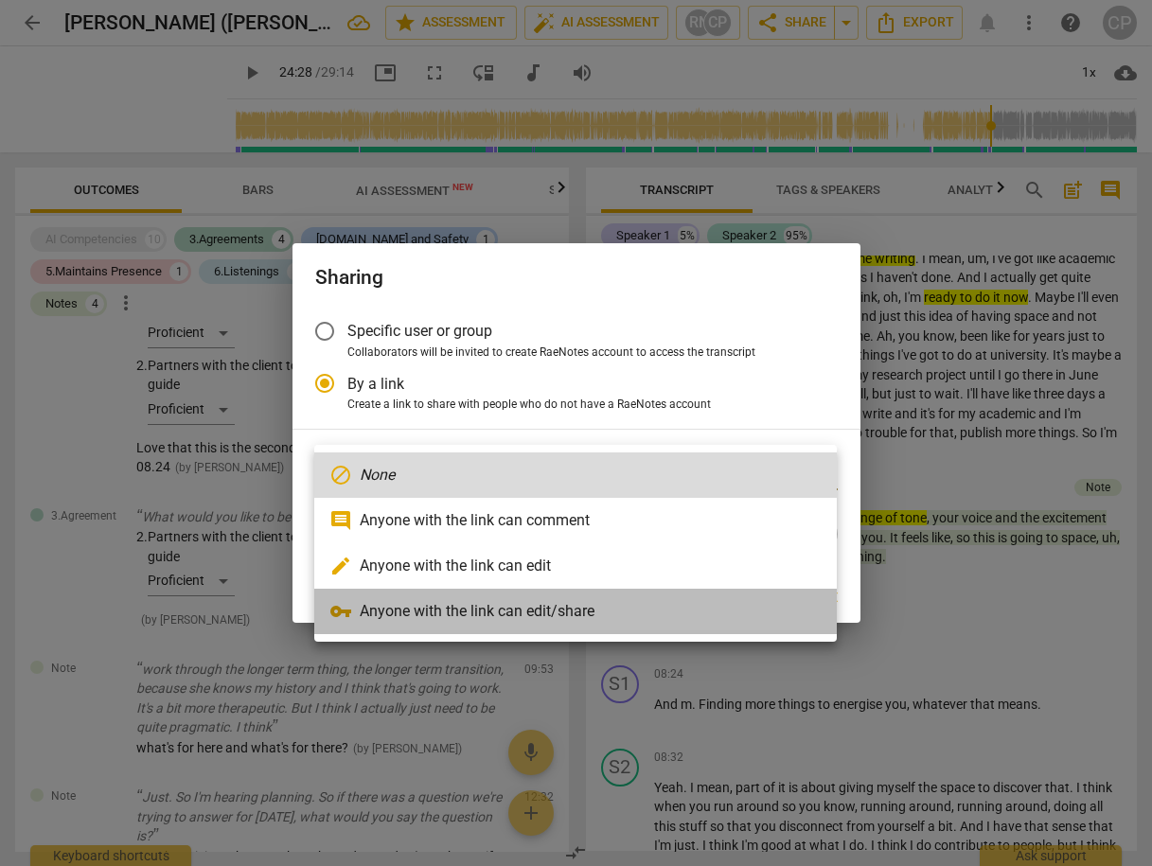
click at [601, 615] on li "vpn_key Anyone with the link can edit/share" at bounding box center [575, 611] width 523 height 45
radio input "false"
type input "[URL][DOMAIN_NAME]"
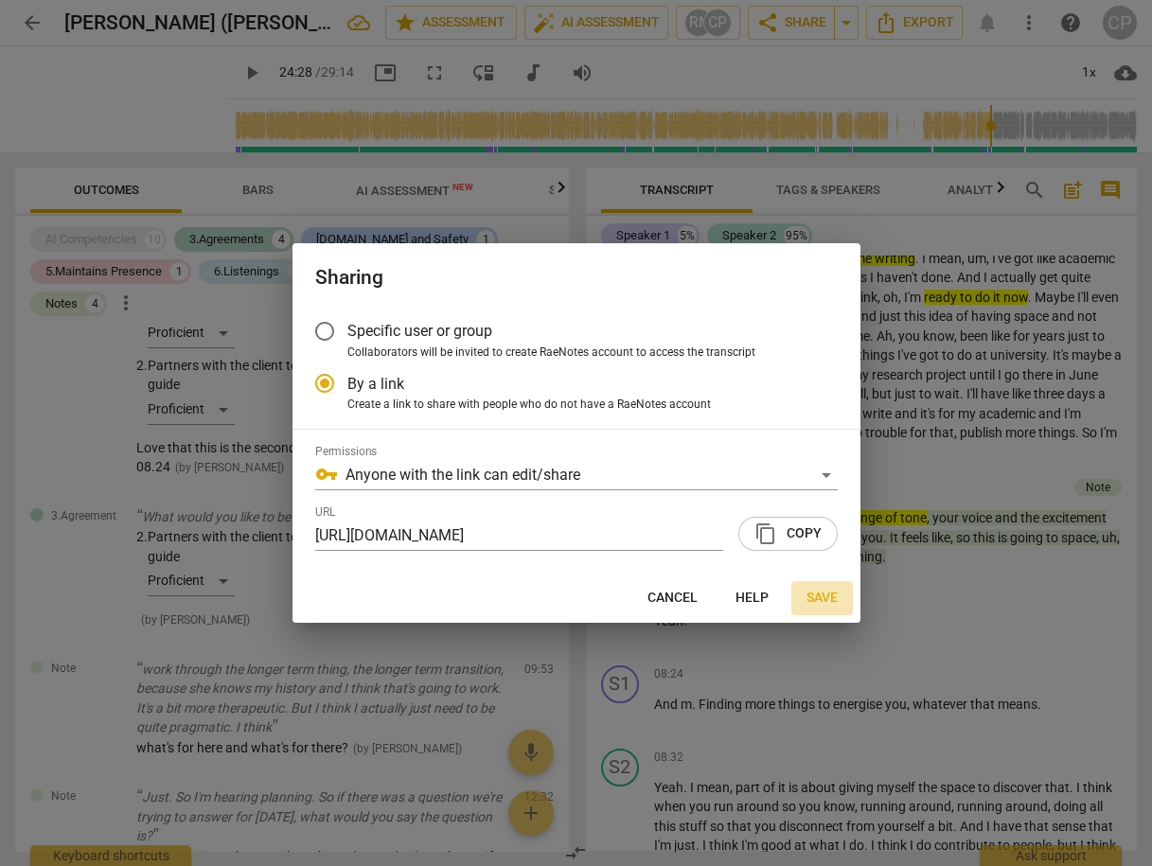
click at [824, 598] on span "Save" at bounding box center [822, 598] width 31 height 19
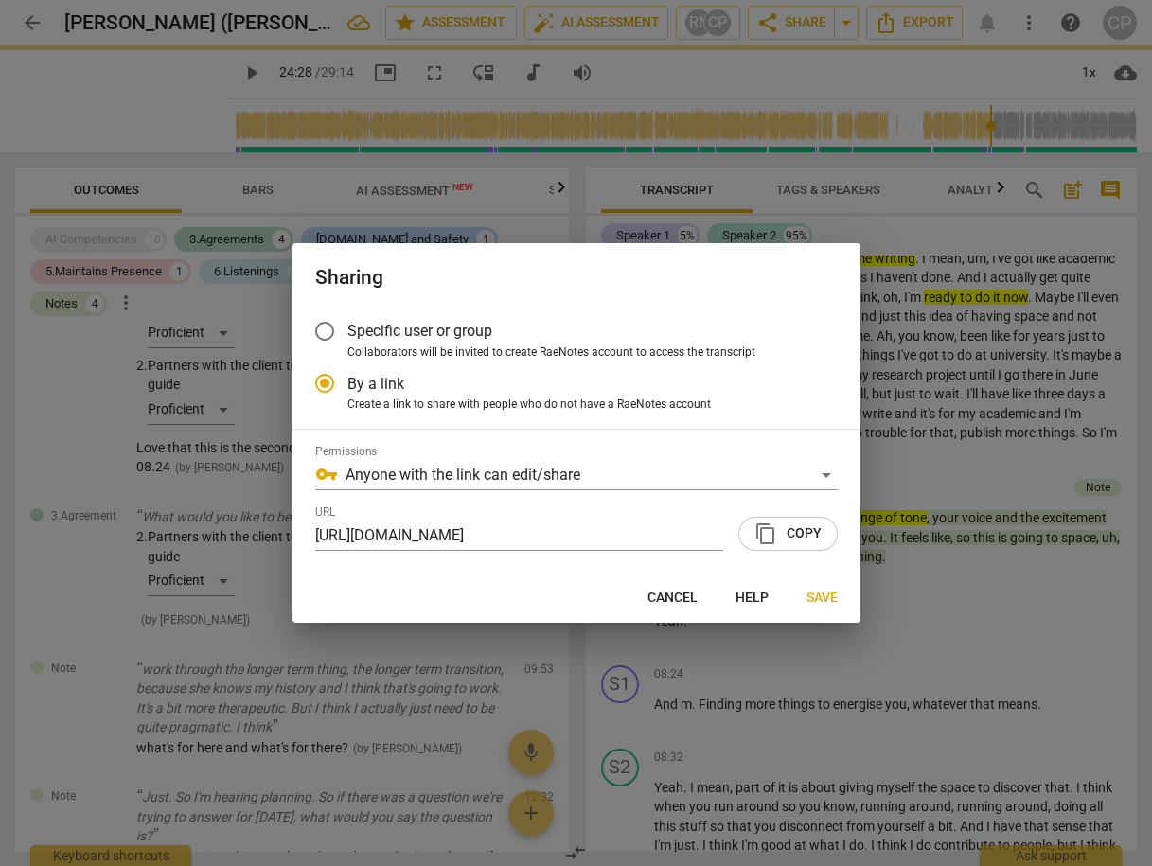
radio input "false"
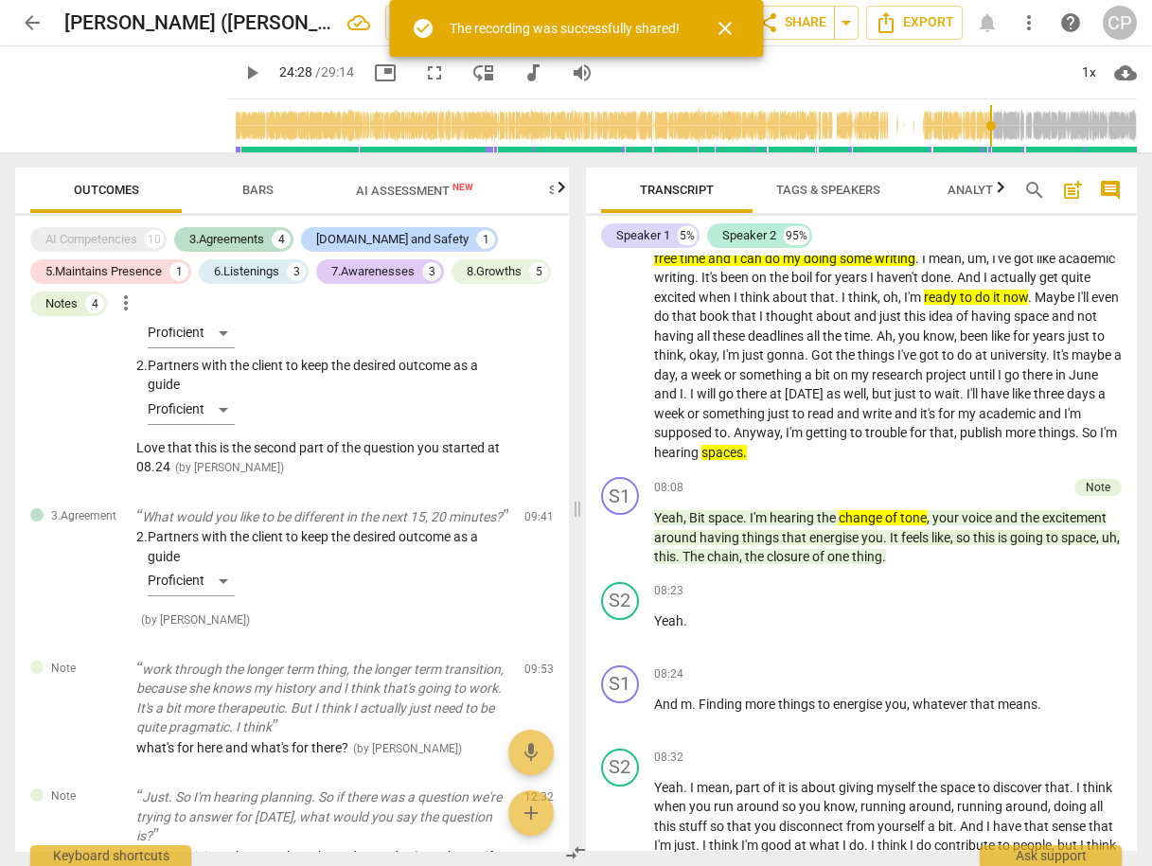
type input "1469"
click at [729, 23] on span "close" at bounding box center [725, 28] width 23 height 23
